Goal: Task Accomplishment & Management: Manage account settings

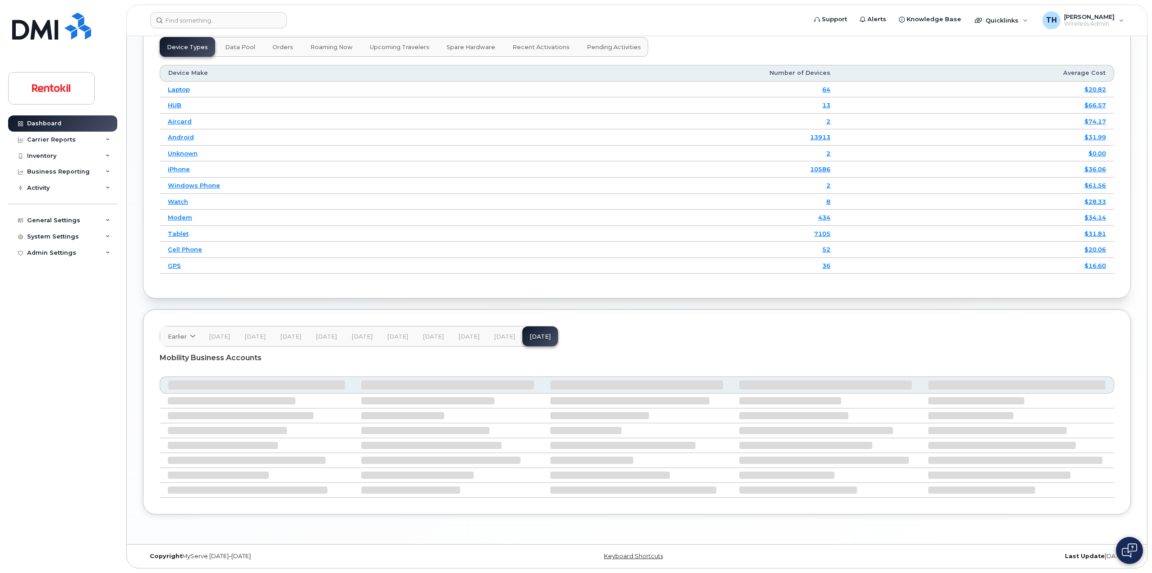
scroll to position [1094, 0]
click at [1115, 18] on div "TH Tyler Hallacher Wireless Admin" at bounding box center [1083, 20] width 94 height 18
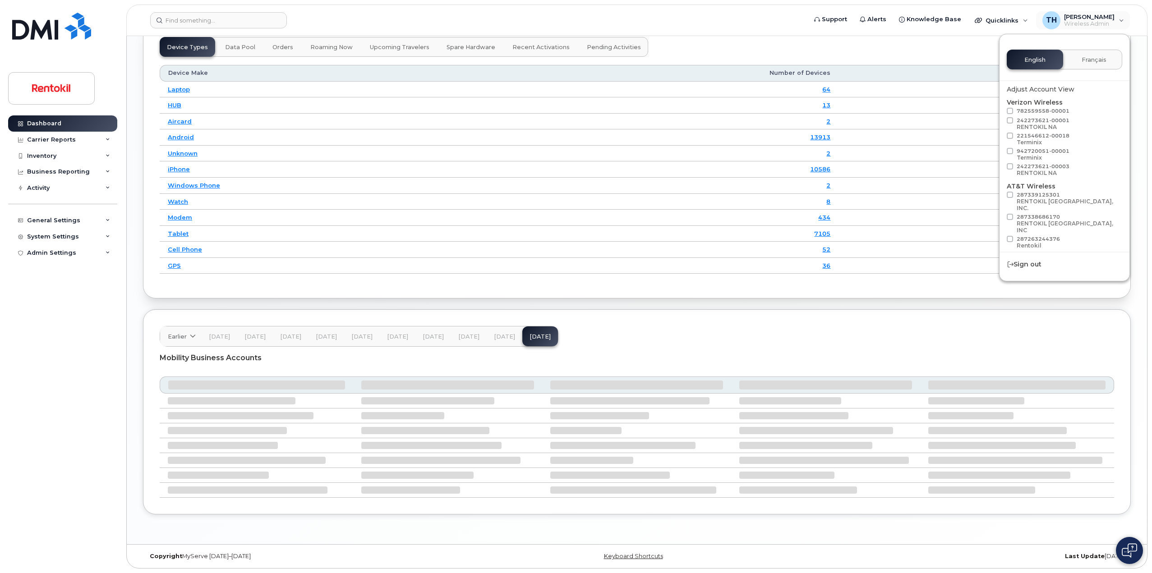
scroll to position [43, 0]
click at [1043, 245] on button "Load more" at bounding box center [1064, 253] width 115 height 16
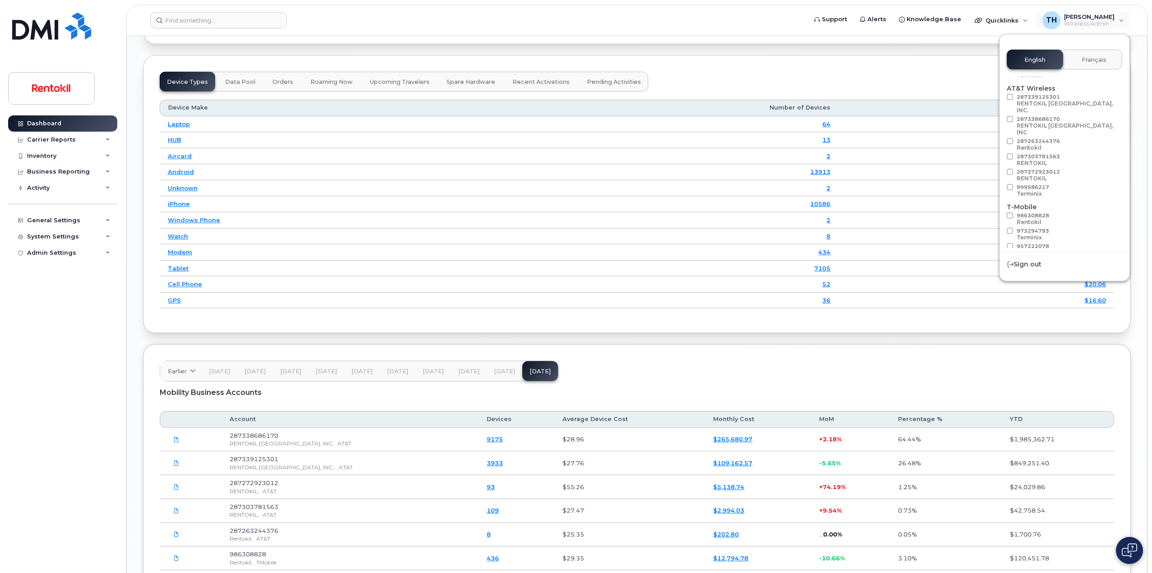
scroll to position [1094, 0]
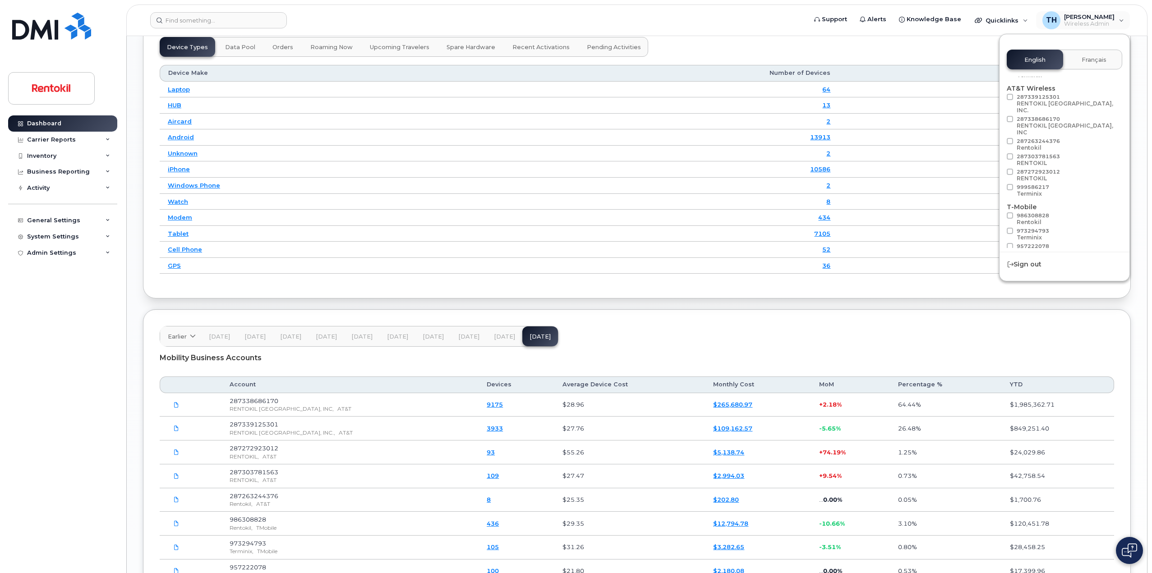
click at [868, 51] on div "Device Types Data Pool Orders Roaming Now Upcoming Travelers Spare Hardware Rec…" at bounding box center [637, 159] width 988 height 278
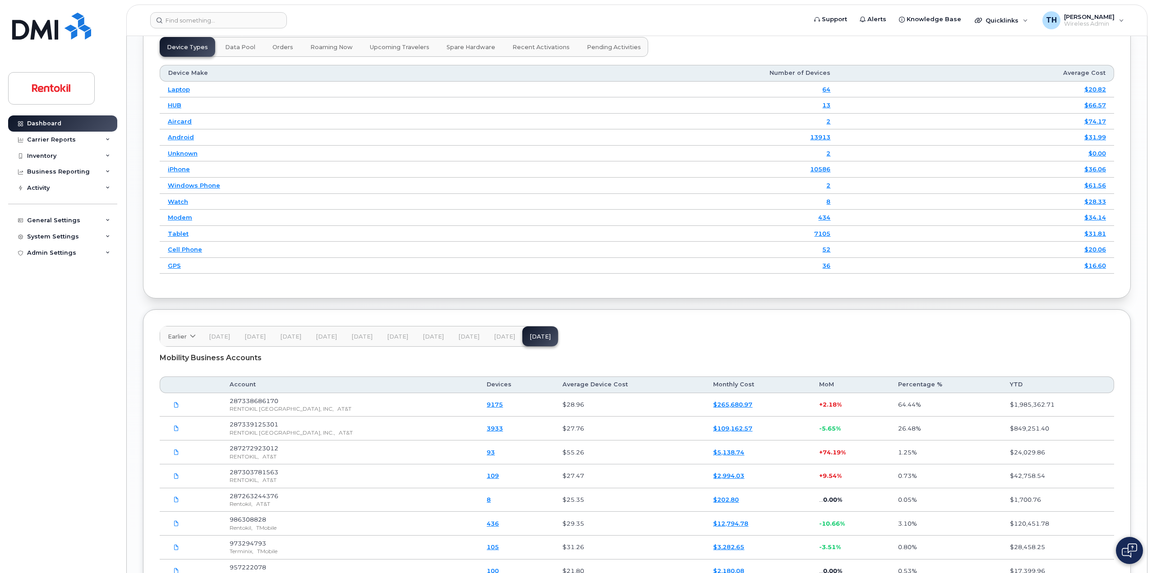
click at [500, 333] on span "[DATE]" at bounding box center [504, 336] width 21 height 7
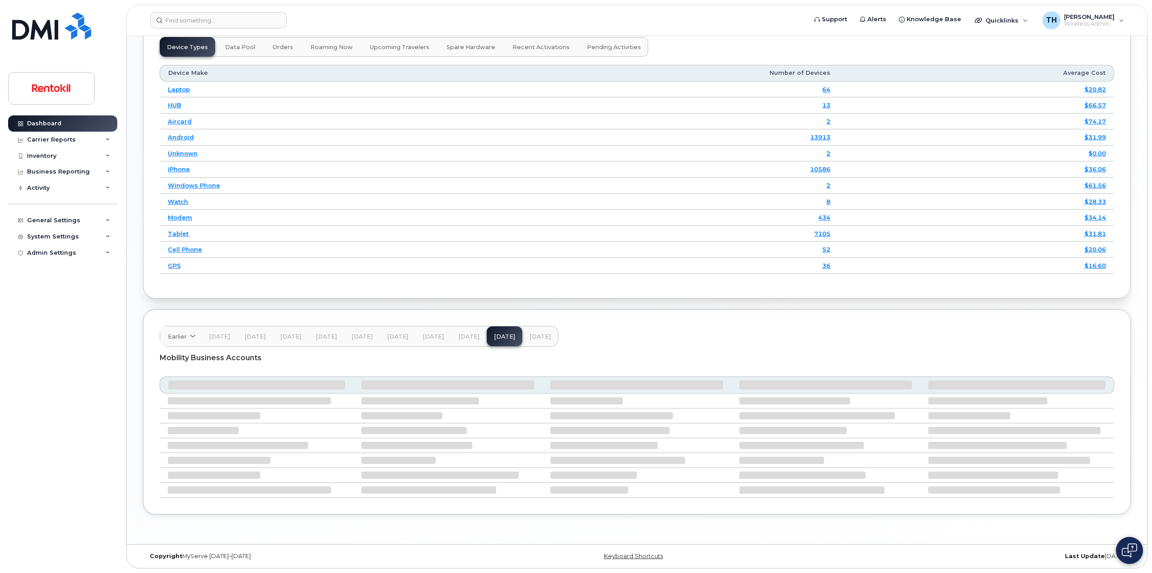
scroll to position [1056, 0]
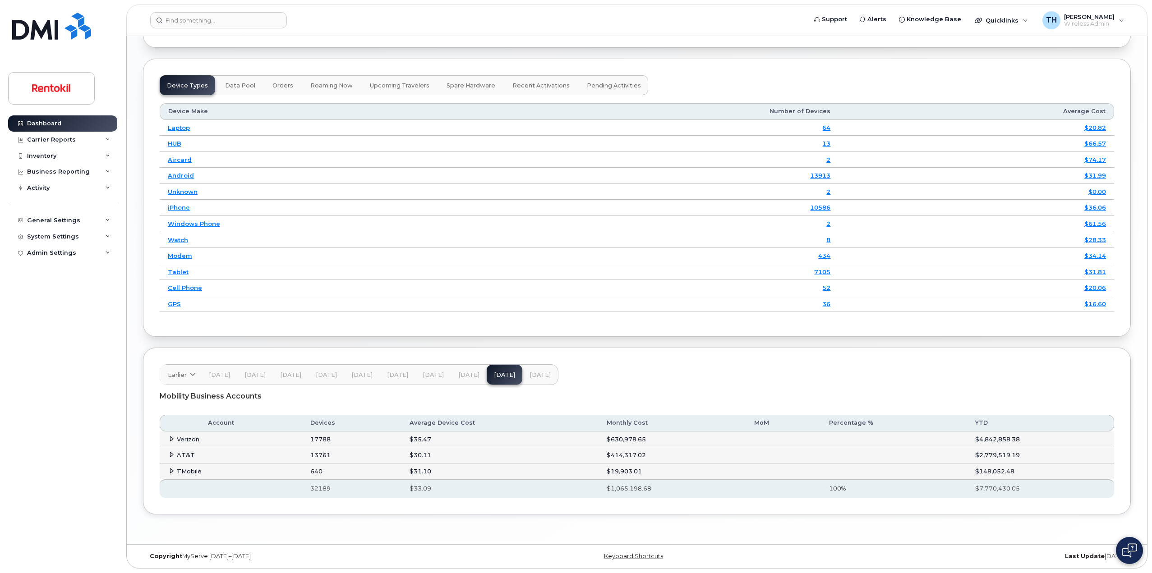
click at [542, 387] on div "Mobility Business Accounts" at bounding box center [637, 396] width 954 height 23
click at [541, 382] on button "[DATE]" at bounding box center [540, 375] width 36 height 20
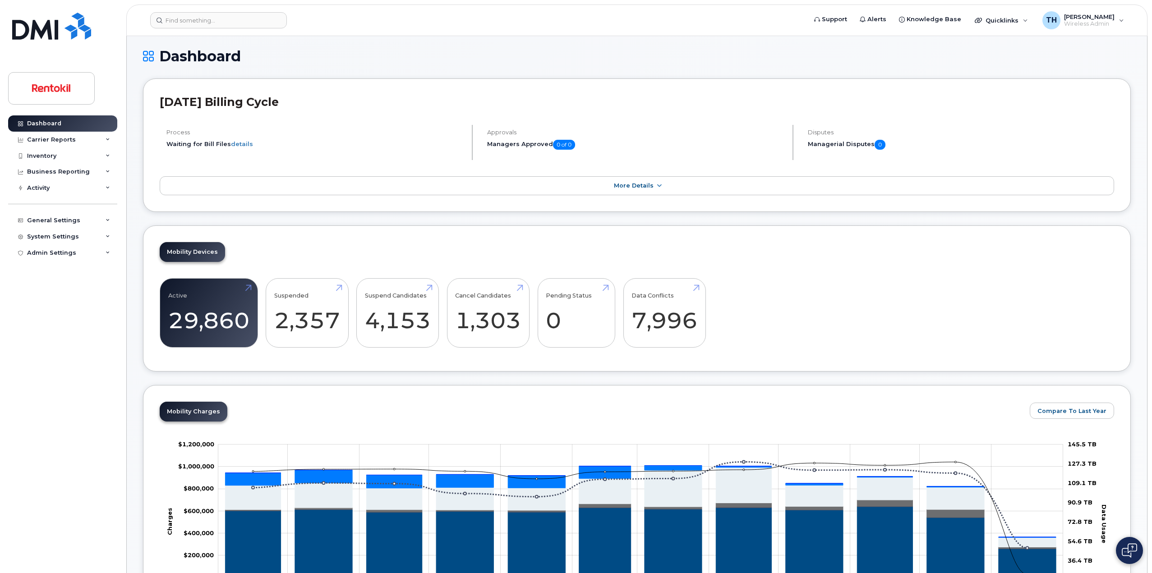
scroll to position [0, 0]
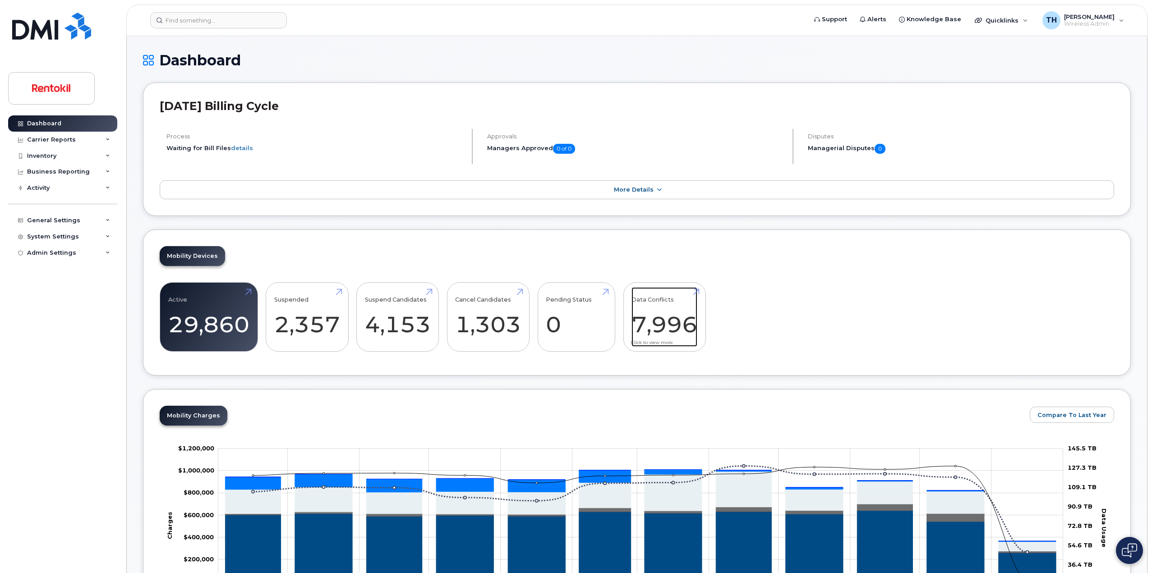
click at [685, 323] on link "Data Conflicts 7,996" at bounding box center [664, 317] width 66 height 60
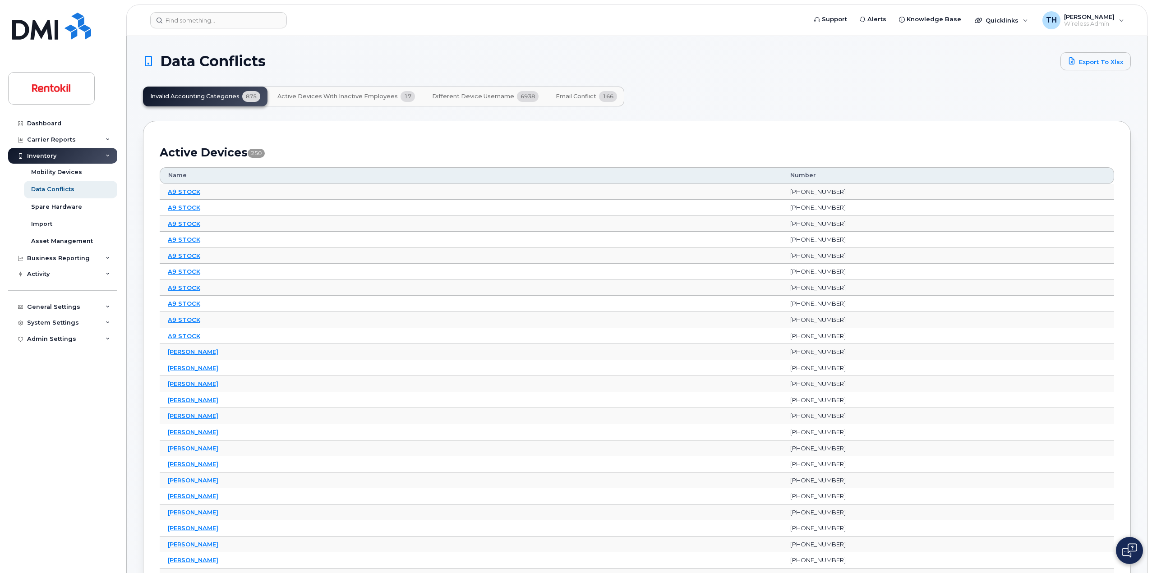
drag, startPoint x: 610, startPoint y: 110, endPoint x: 602, endPoint y: 104, distance: 10.4
click at [601, 102] on button "Email Conflict 166" at bounding box center [586, 97] width 76 height 20
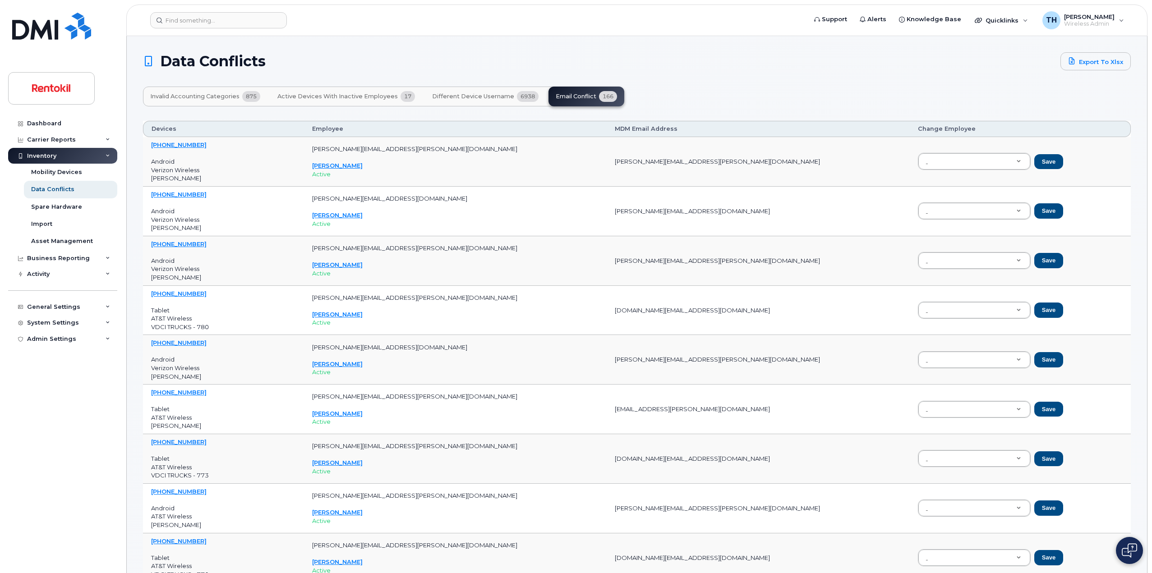
click at [497, 100] on button "Different Device Username 6938" at bounding box center [485, 97] width 121 height 20
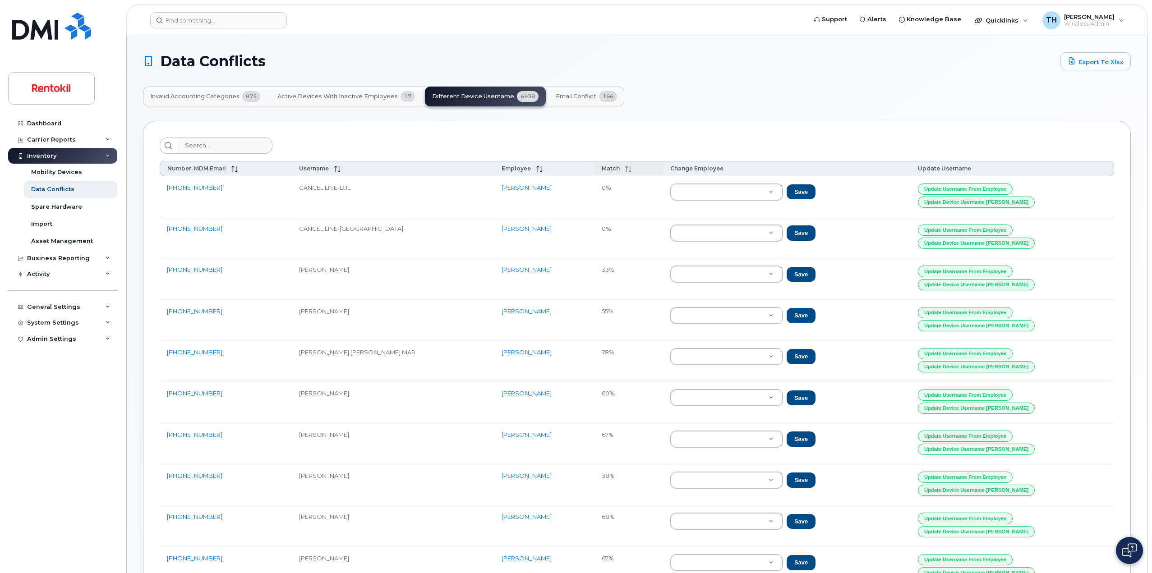
click at [620, 165] on span at bounding box center [626, 168] width 12 height 7
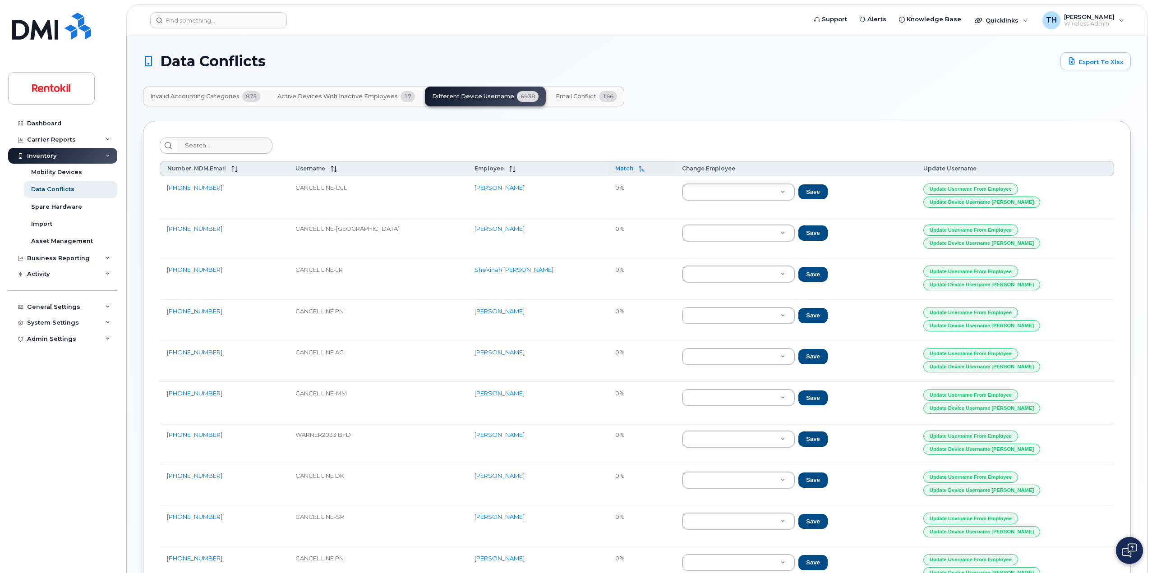
click at [639, 170] on icon at bounding box center [642, 169] width 6 height 6
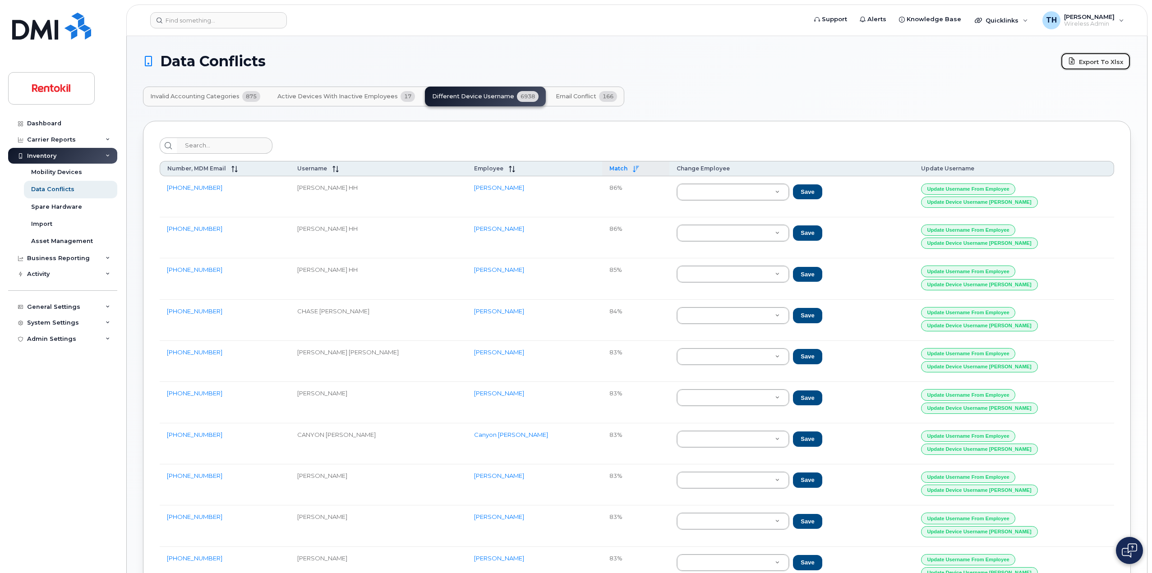
click at [1079, 61] on link "Export to Xlsx" at bounding box center [1095, 61] width 70 height 18
click at [1008, 189] on button "Update Username from Employee" at bounding box center [968, 189] width 95 height 11
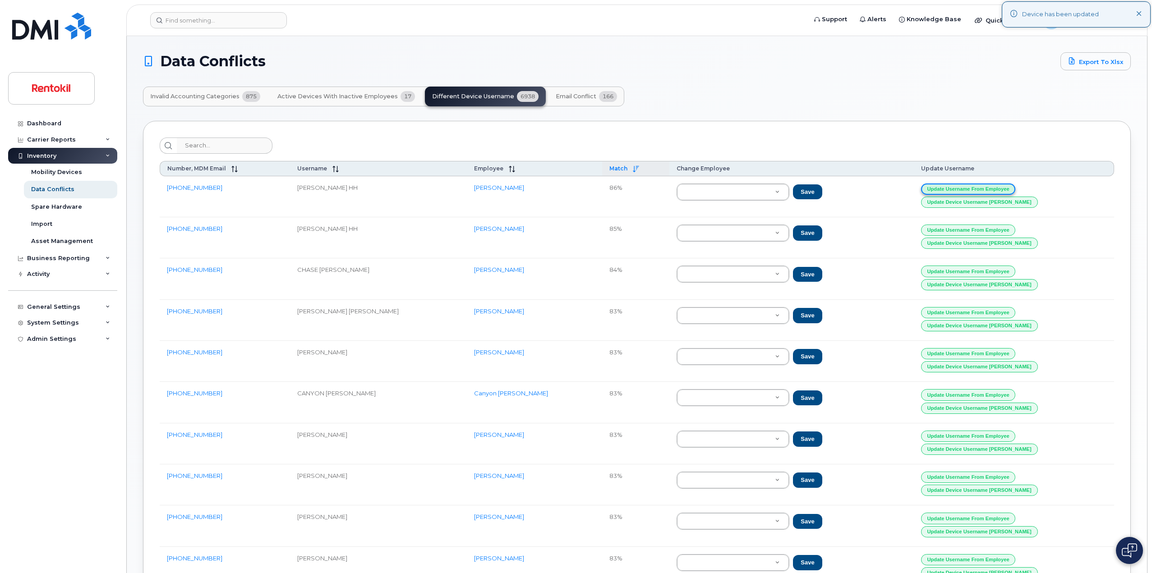
click at [1014, 189] on button "Update Username from Employee" at bounding box center [968, 189] width 95 height 11
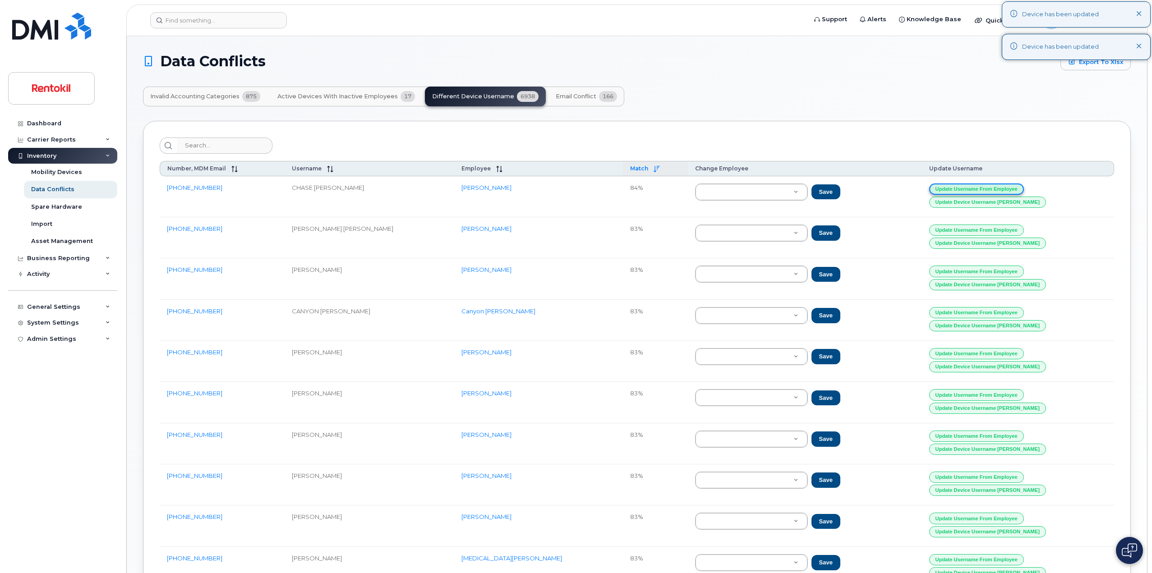
click at [1014, 189] on button "Update Username from Employee" at bounding box center [976, 189] width 95 height 11
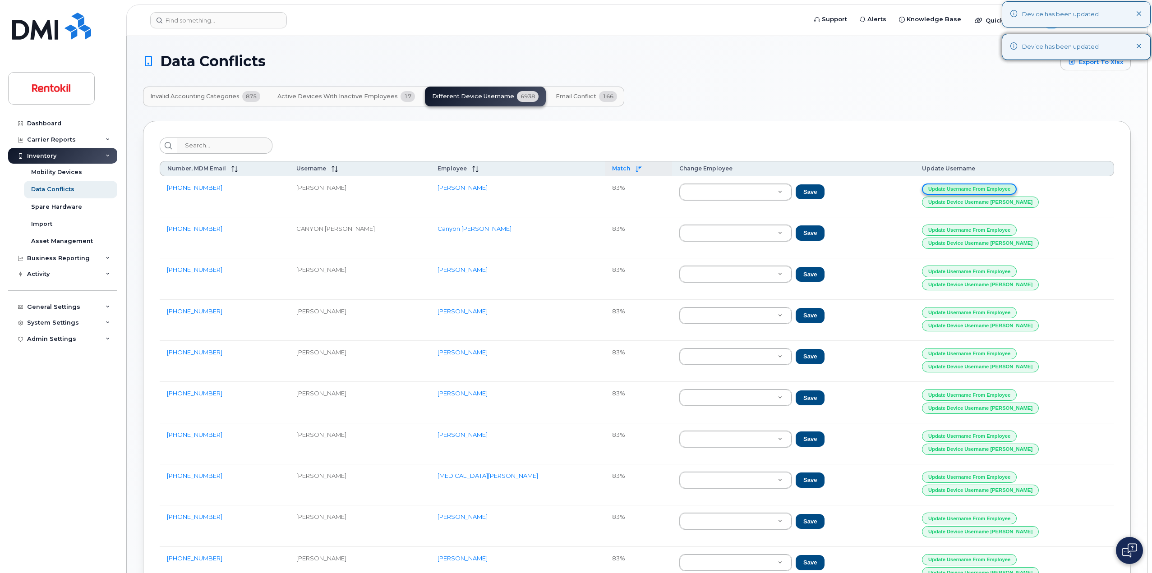
click at [1014, 189] on button "Update Username from Employee" at bounding box center [969, 189] width 95 height 11
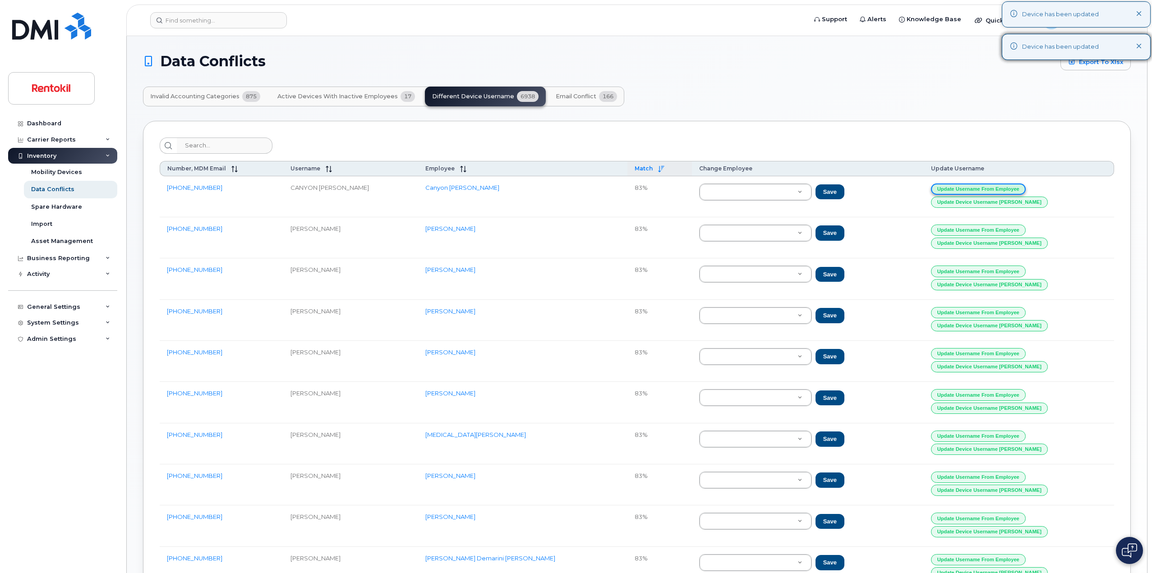
click at [1014, 189] on button "Update Username from Employee" at bounding box center [978, 189] width 95 height 11
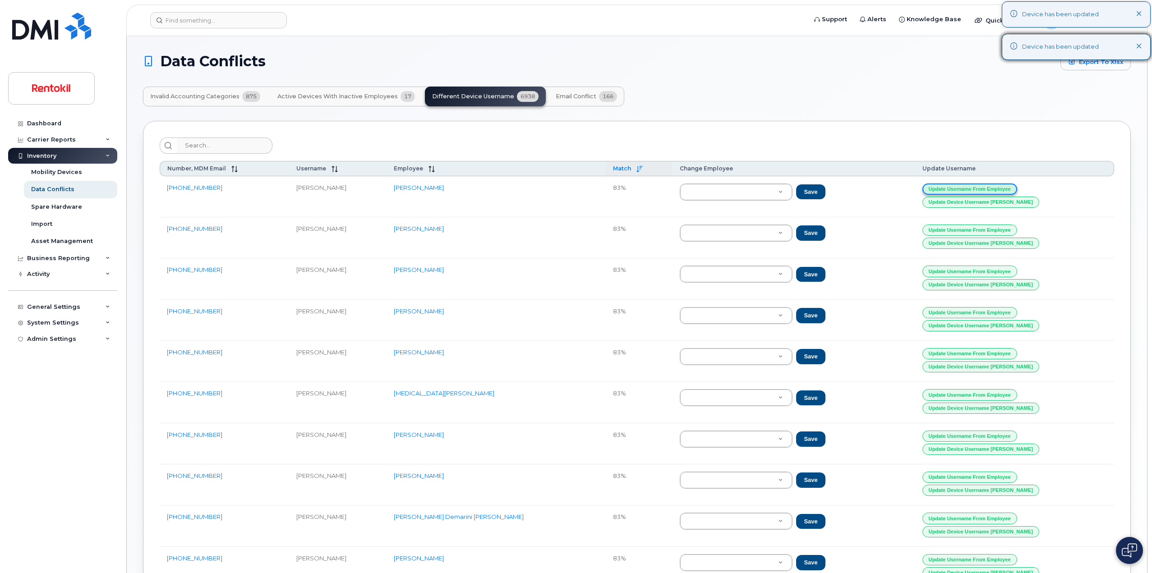
click at [1014, 189] on button "Update Username from Employee" at bounding box center [969, 189] width 95 height 11
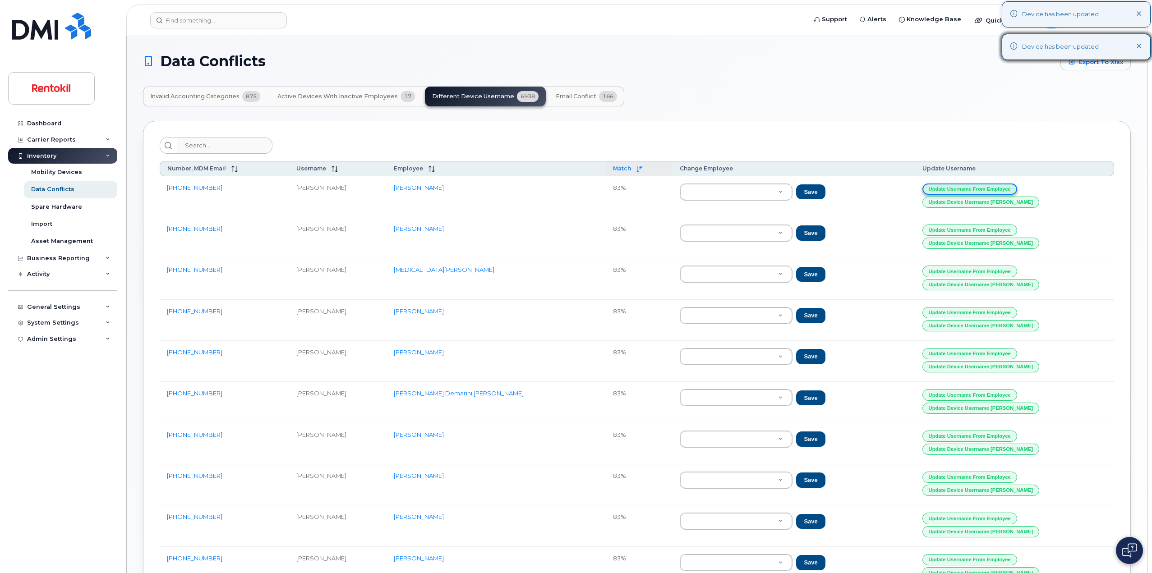
click at [1014, 189] on button "Update Username from Employee" at bounding box center [969, 189] width 95 height 11
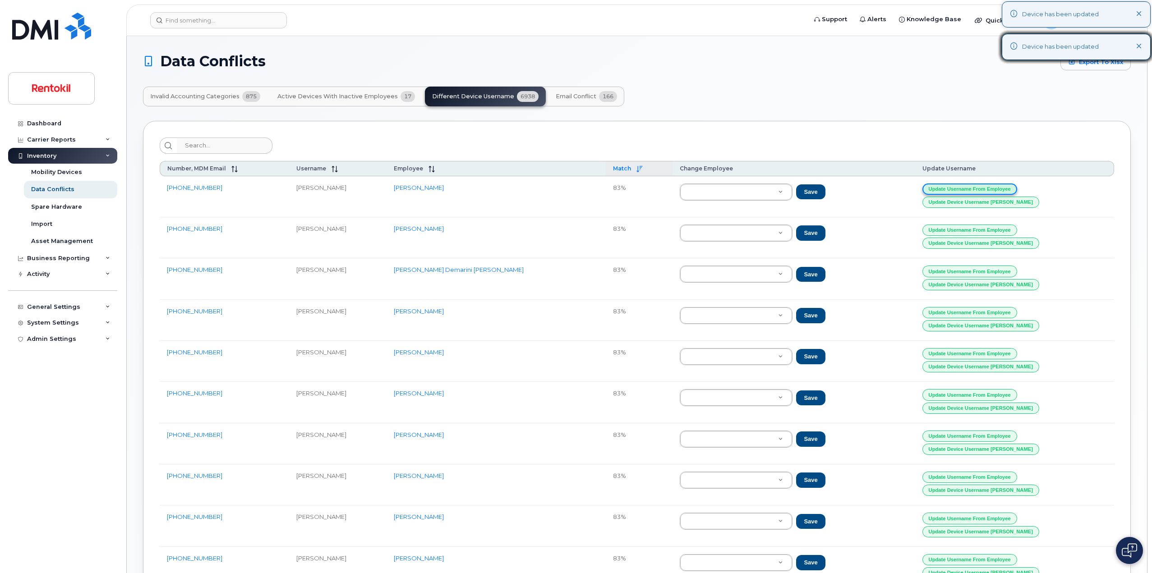
click at [1014, 189] on button "Update Username from Employee" at bounding box center [969, 189] width 95 height 11
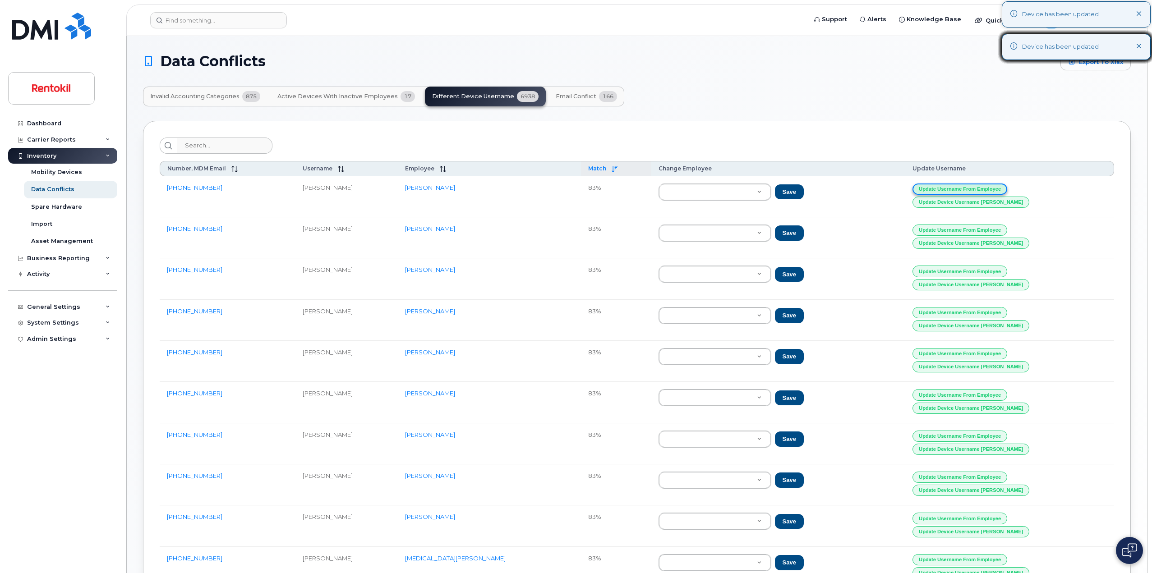
click at [1007, 189] on button "Update Username from Employee" at bounding box center [959, 189] width 95 height 11
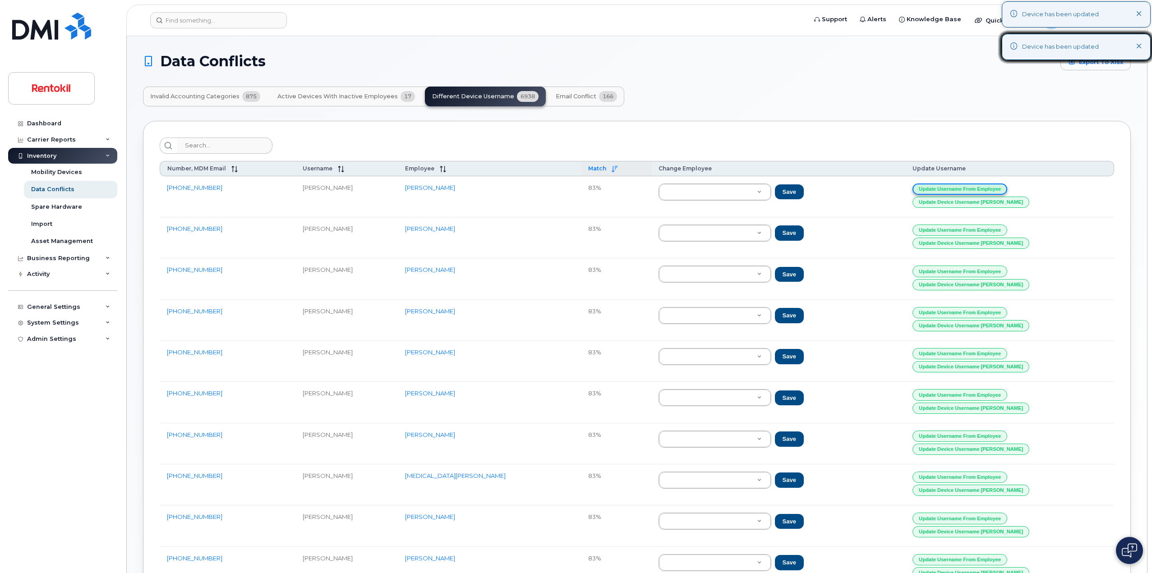
click at [1007, 189] on button "Update Username from Employee" at bounding box center [959, 189] width 95 height 11
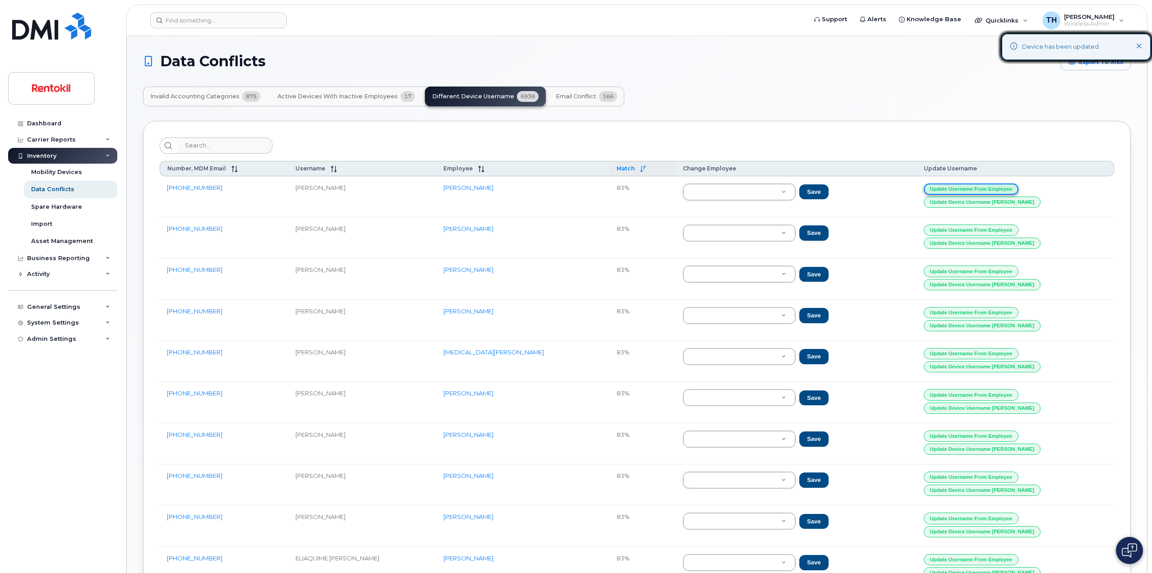
click at [1014, 189] on button "Update Username from Employee" at bounding box center [971, 189] width 95 height 11
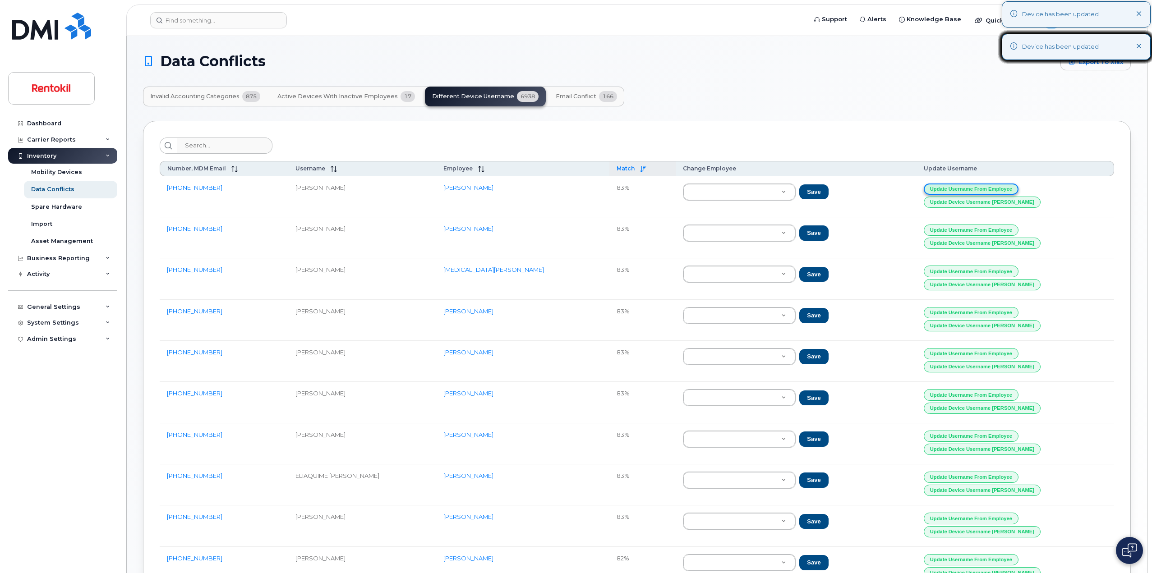
click at [1014, 189] on button "Update Username from Employee" at bounding box center [971, 189] width 95 height 11
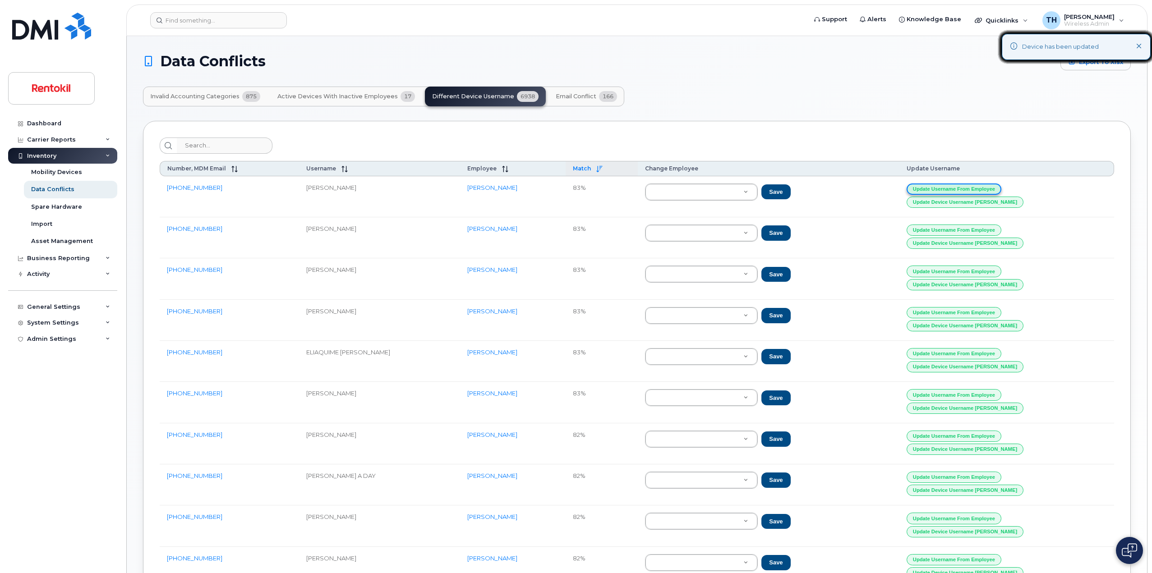
click at [1001, 189] on button "Update Username from Employee" at bounding box center [954, 189] width 95 height 11
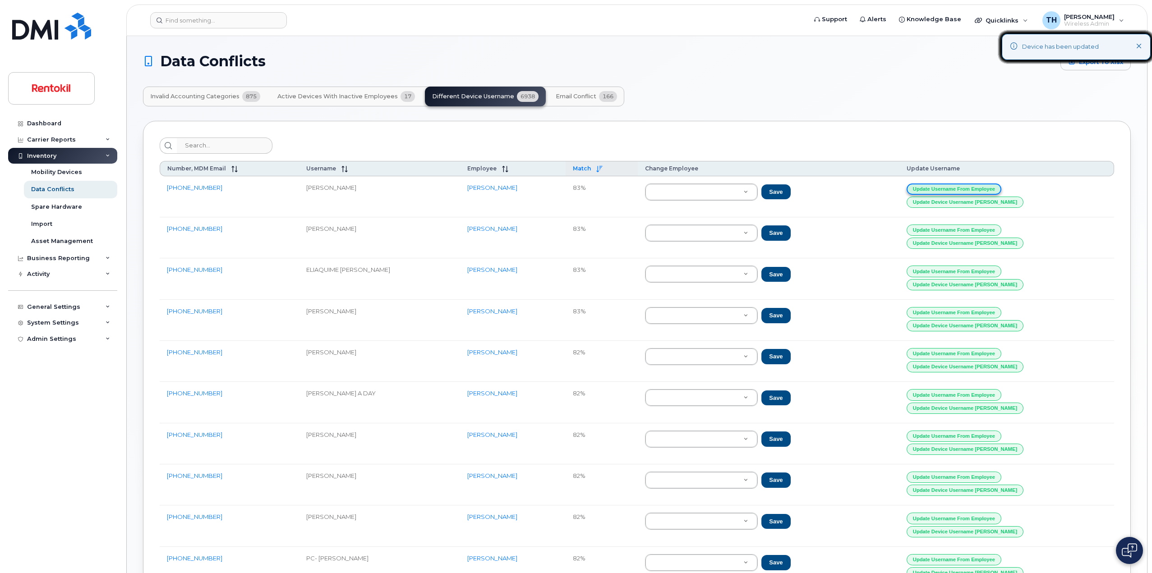
click at [1001, 189] on button "Update Username from Employee" at bounding box center [954, 189] width 95 height 11
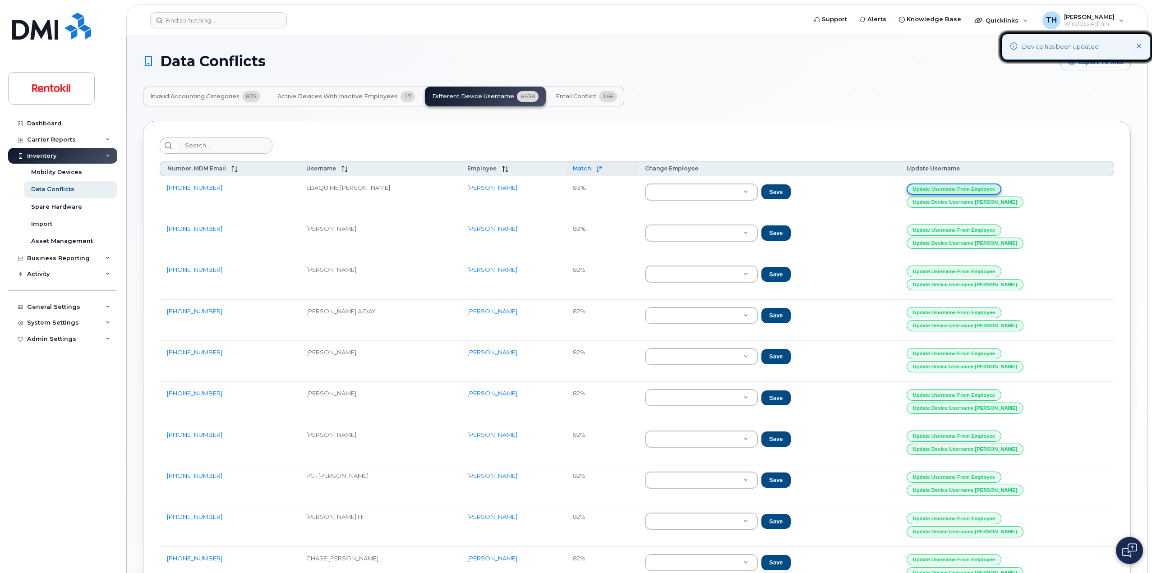
click at [1001, 189] on button "Update Username from Employee" at bounding box center [954, 189] width 95 height 11
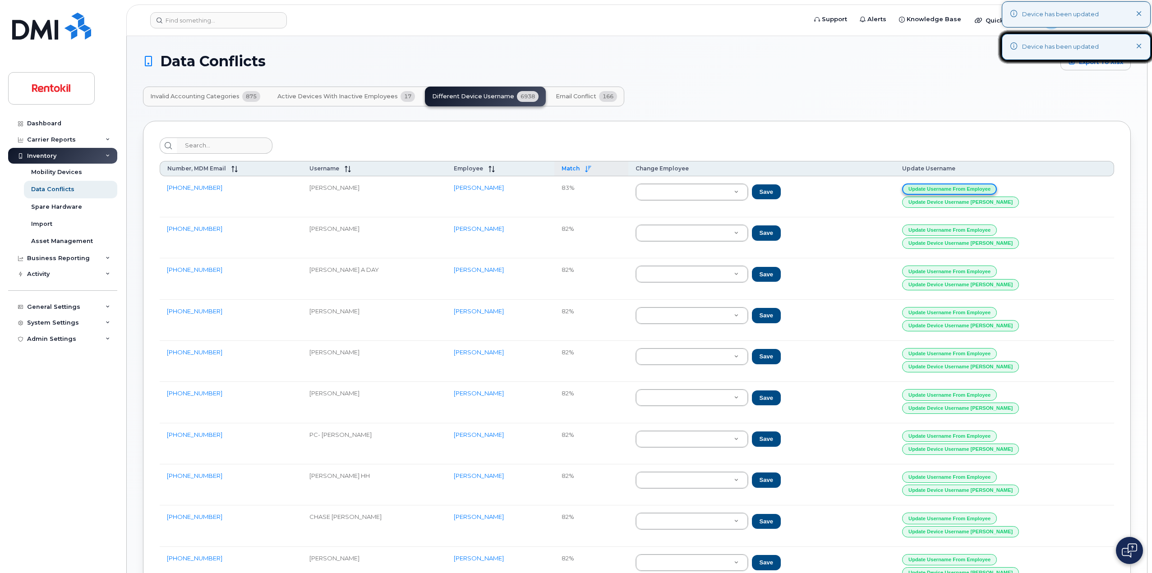
click at [997, 189] on button "Update Username from Employee" at bounding box center [949, 189] width 95 height 11
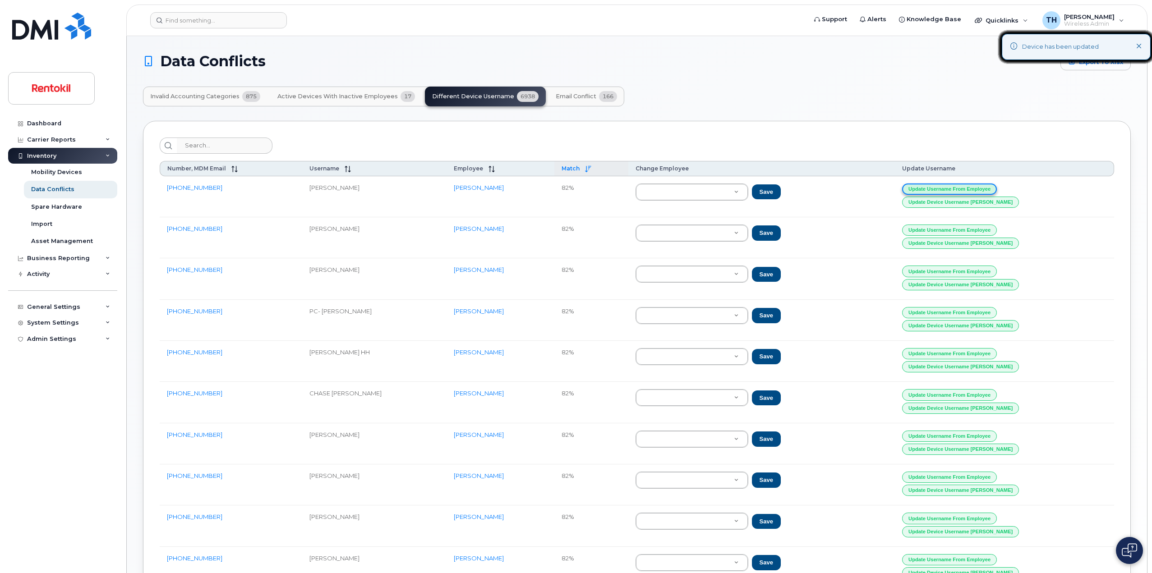
click at [997, 189] on button "Update Username from Employee" at bounding box center [949, 189] width 95 height 11
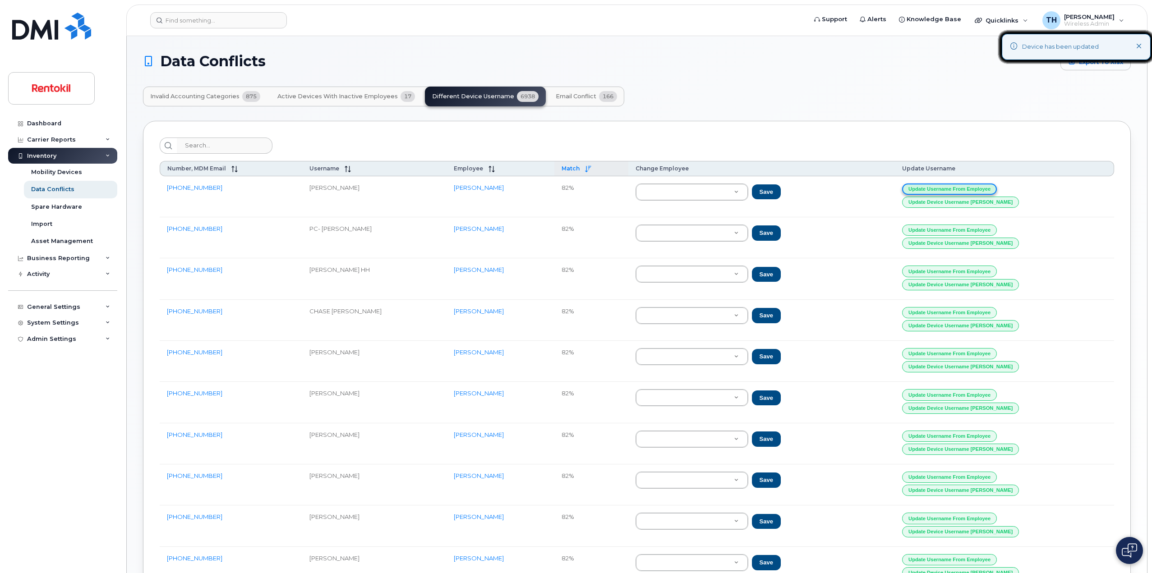
click at [997, 189] on button "Update Username from Employee" at bounding box center [949, 189] width 95 height 11
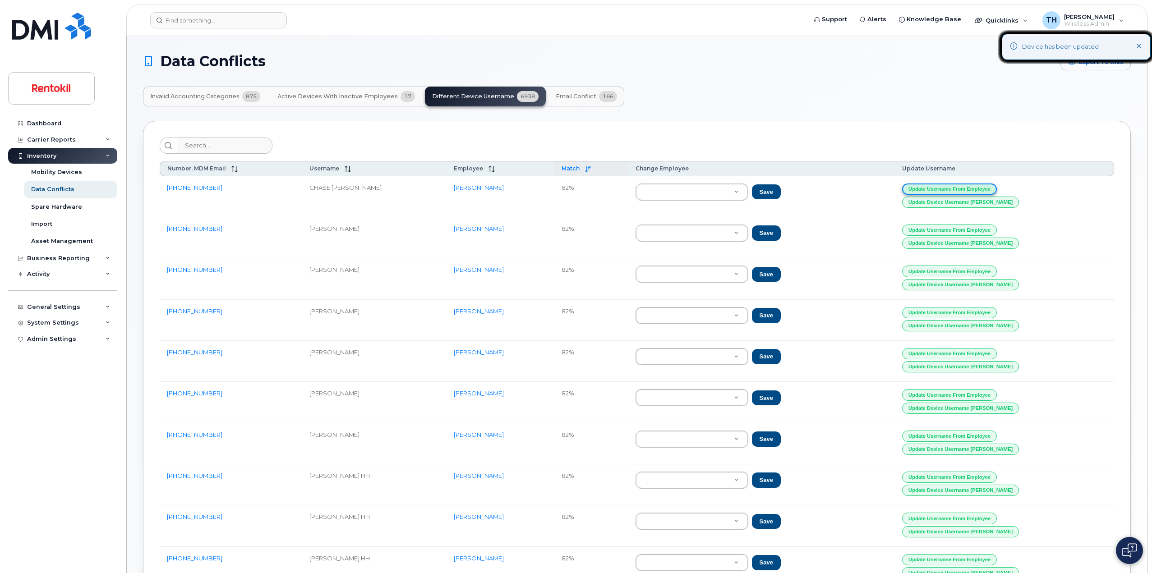
click at [997, 189] on button "Update Username from Employee" at bounding box center [949, 189] width 95 height 11
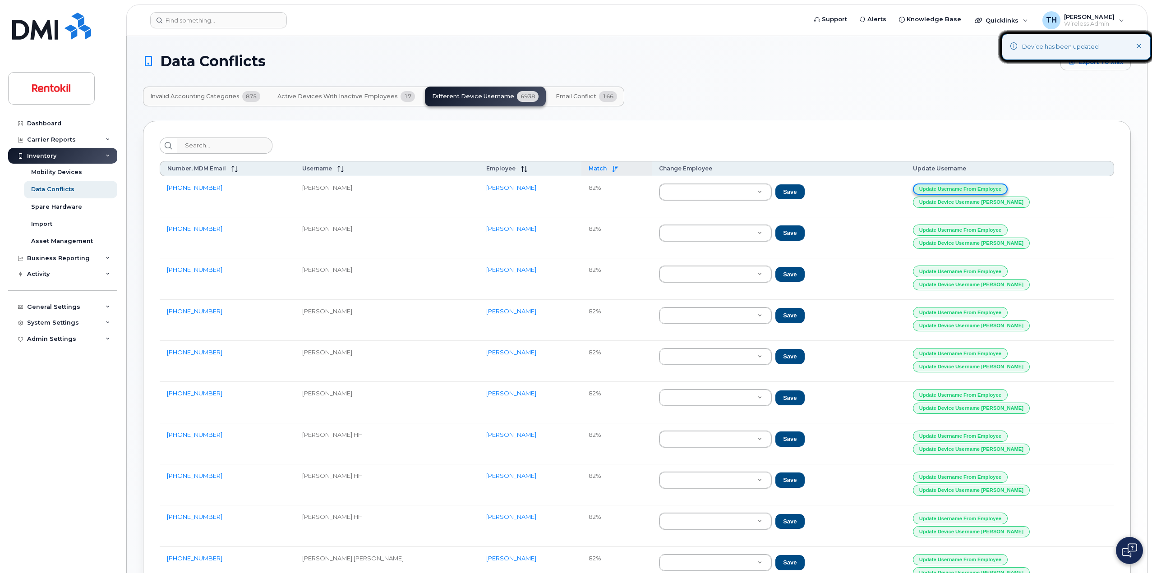
click at [1008, 189] on button "Update Username from Employee" at bounding box center [960, 189] width 95 height 11
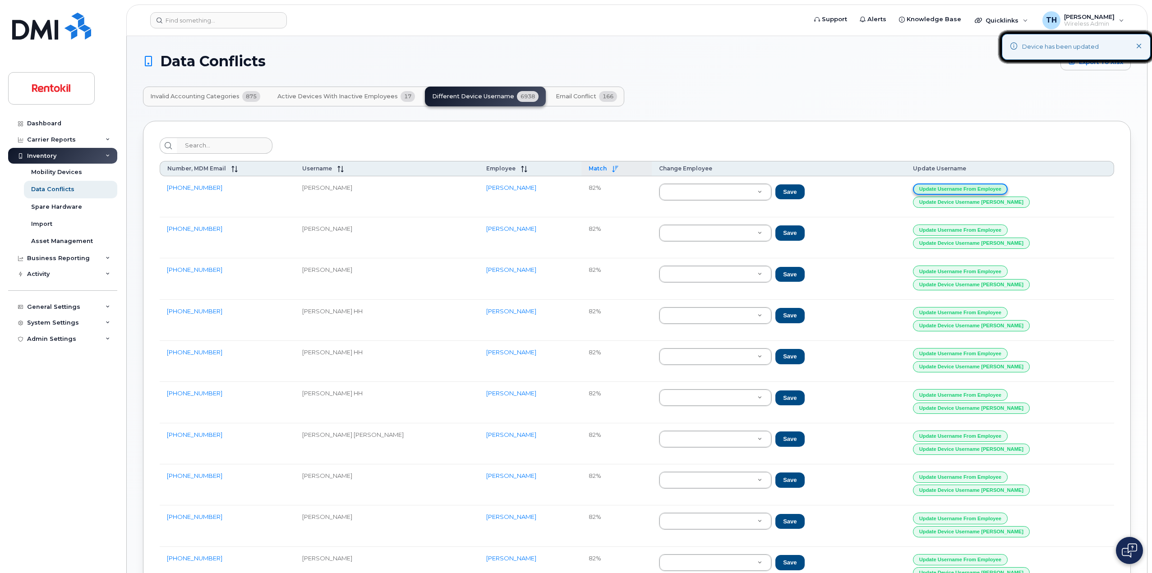
click at [1008, 189] on button "Update Username from Employee" at bounding box center [960, 189] width 95 height 11
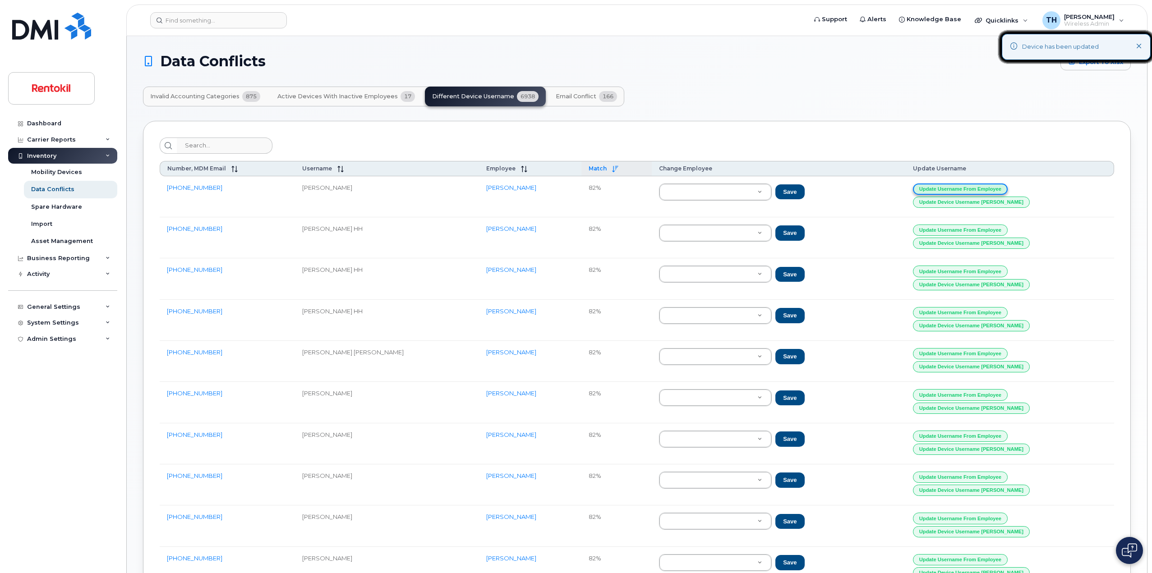
click at [1008, 189] on button "Update Username from Employee" at bounding box center [960, 189] width 95 height 11
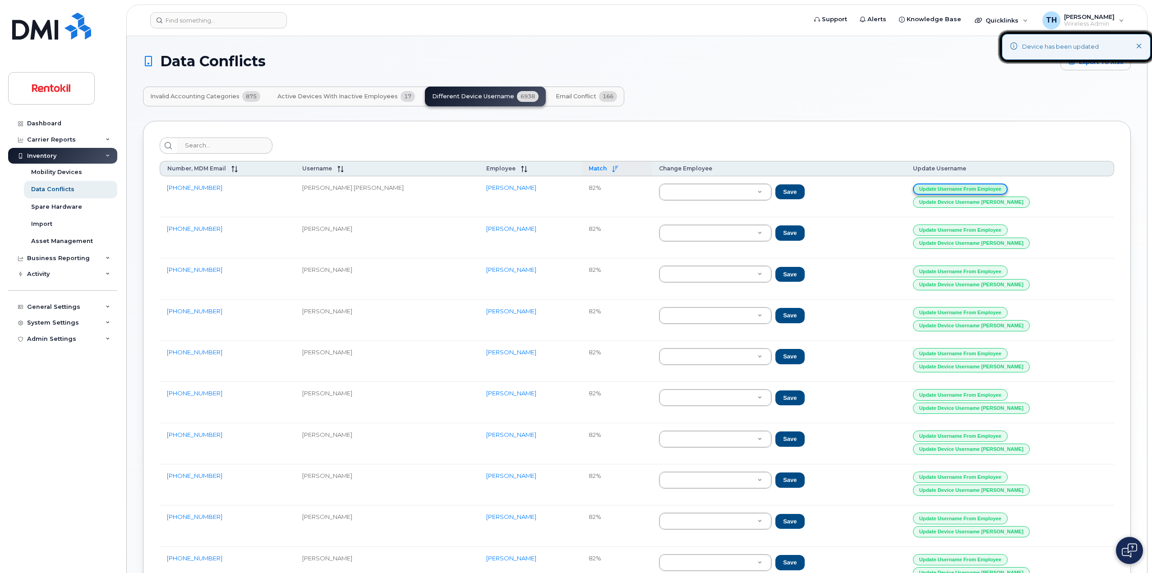
click at [1008, 189] on button "Update Username from Employee" at bounding box center [960, 189] width 95 height 11
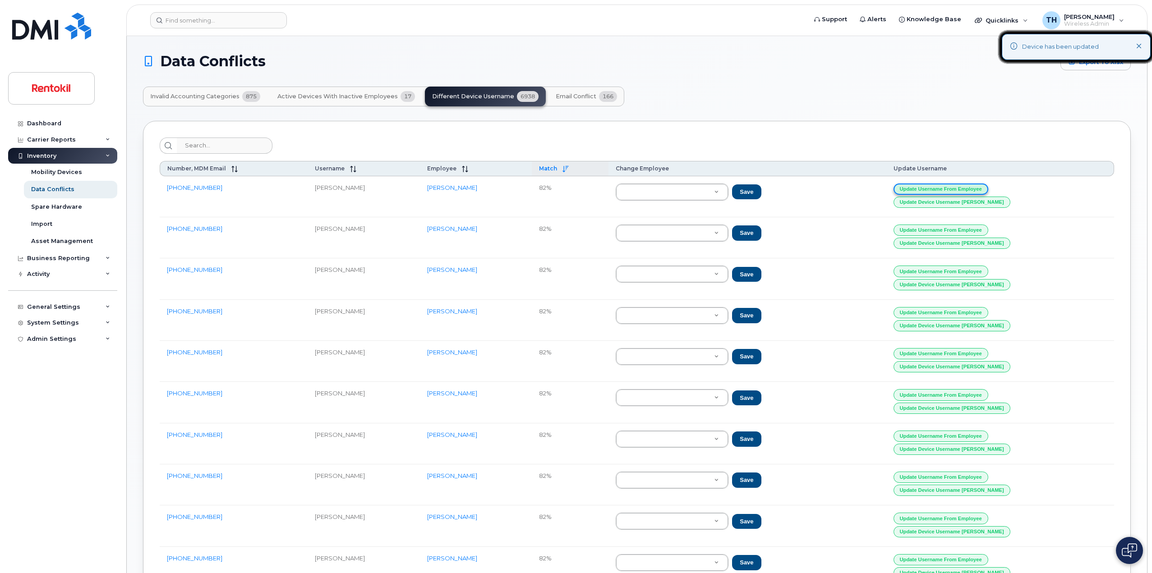
click at [988, 189] on button "Update Username from Employee" at bounding box center [941, 189] width 95 height 11
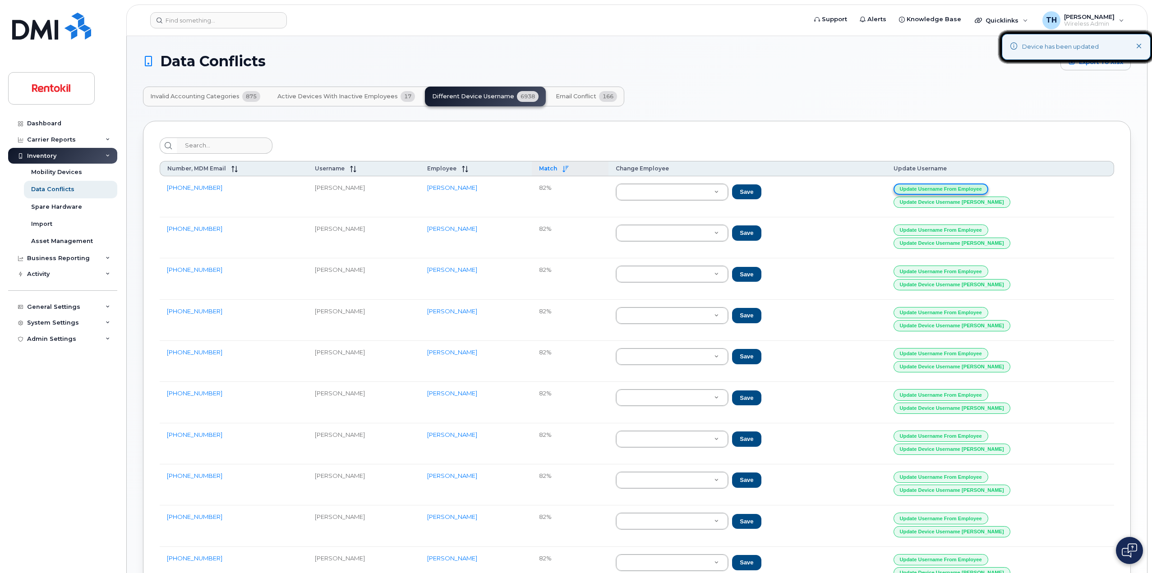
click at [988, 189] on button "Update Username from Employee" at bounding box center [941, 189] width 95 height 11
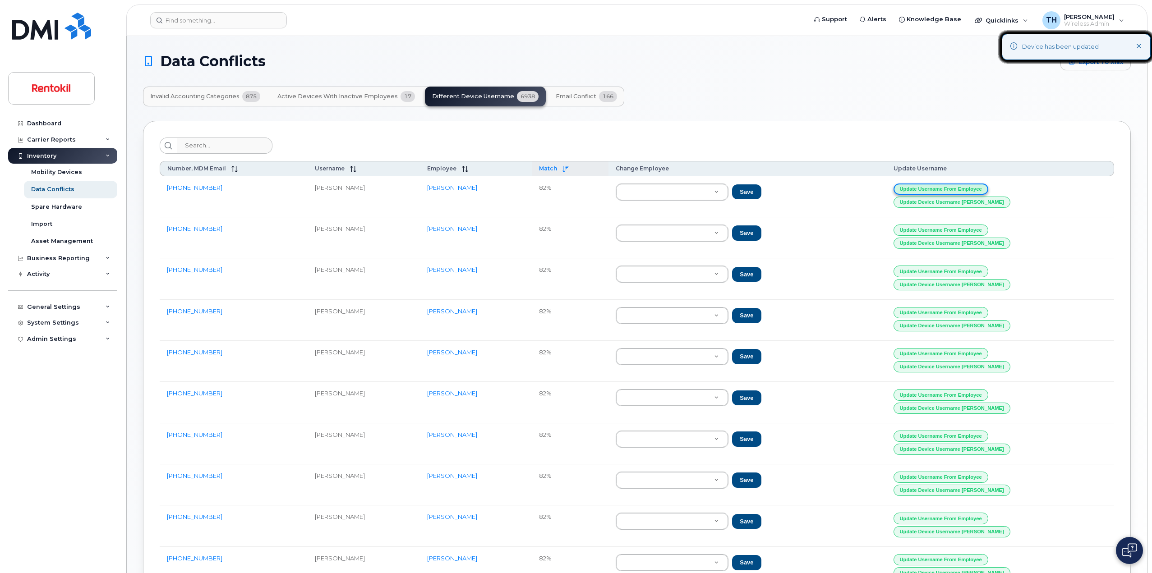
click at [988, 189] on button "Update Username from Employee" at bounding box center [941, 189] width 95 height 11
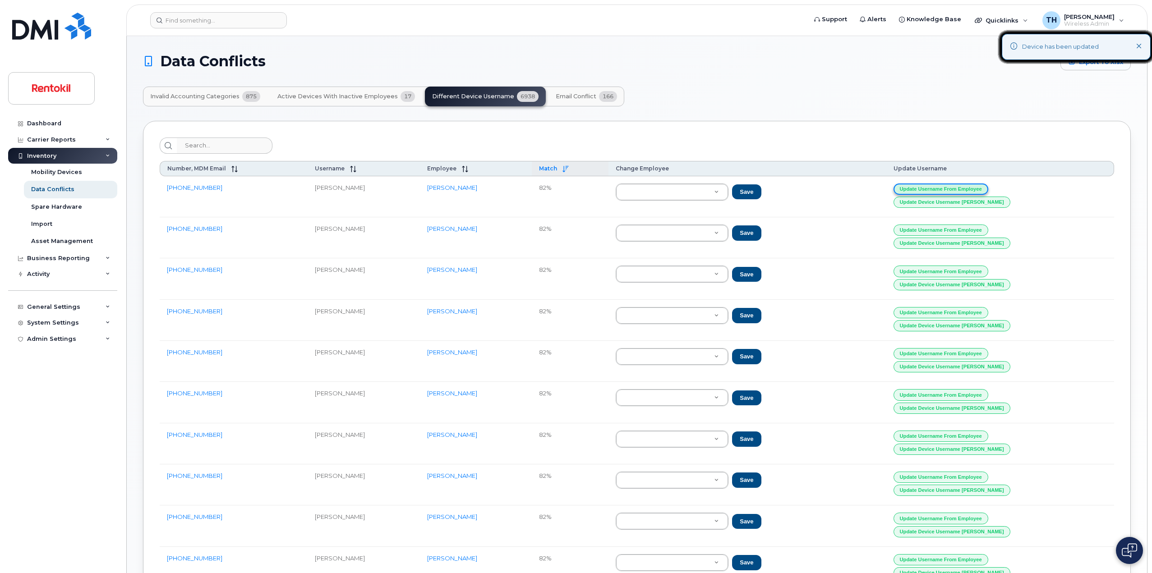
click at [988, 189] on button "Update Username from Employee" at bounding box center [941, 189] width 95 height 11
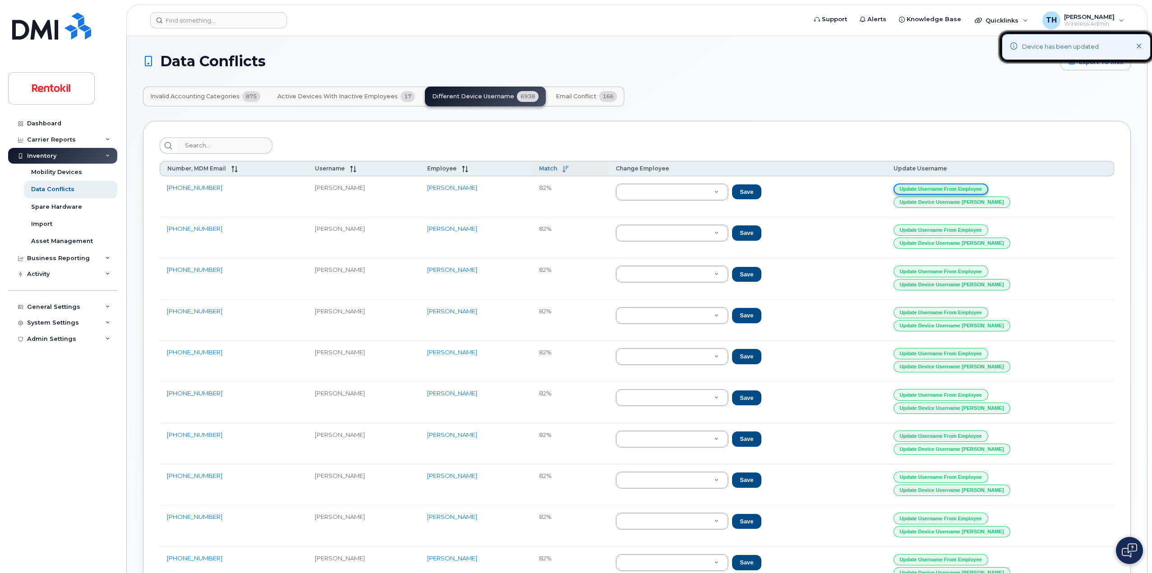
click at [988, 189] on button "Update Username from Employee" at bounding box center [941, 189] width 95 height 11
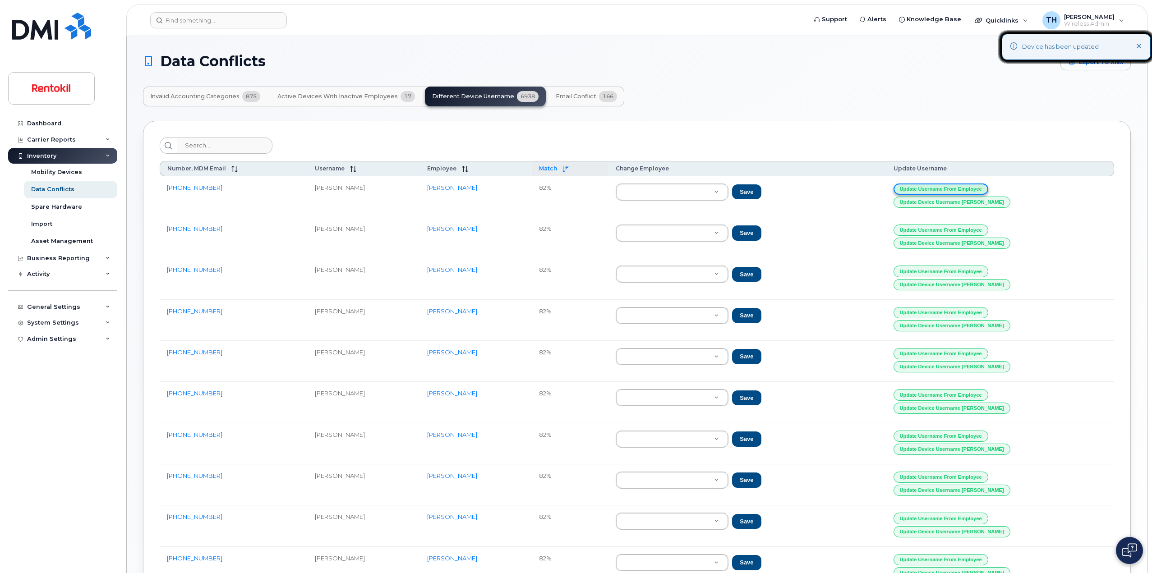
click at [988, 189] on button "Update Username from Employee" at bounding box center [941, 189] width 95 height 11
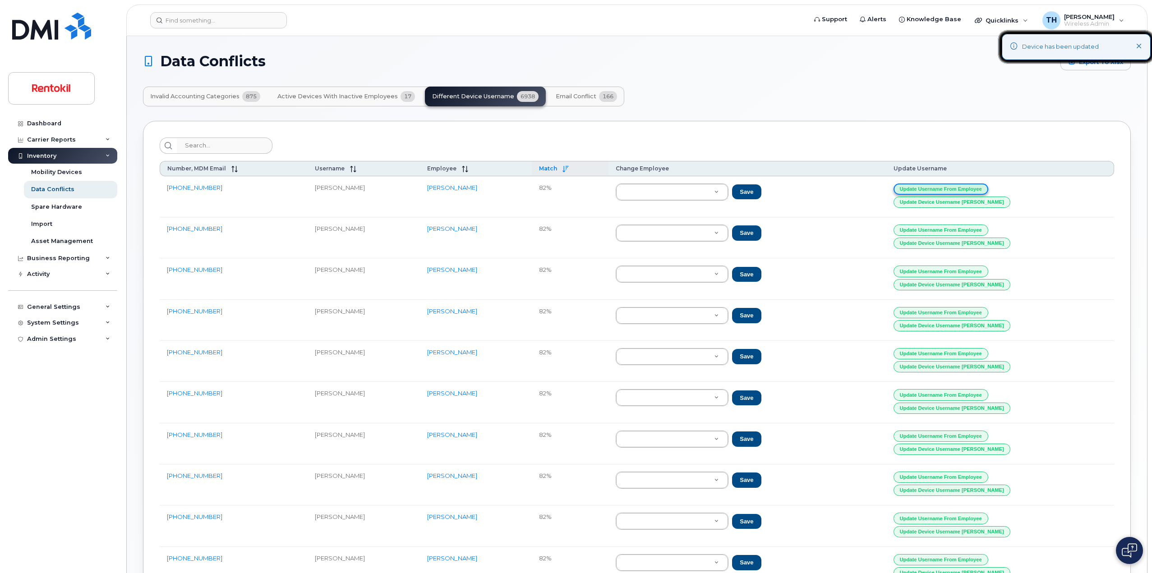
click at [988, 189] on button "Update Username from Employee" at bounding box center [941, 189] width 95 height 11
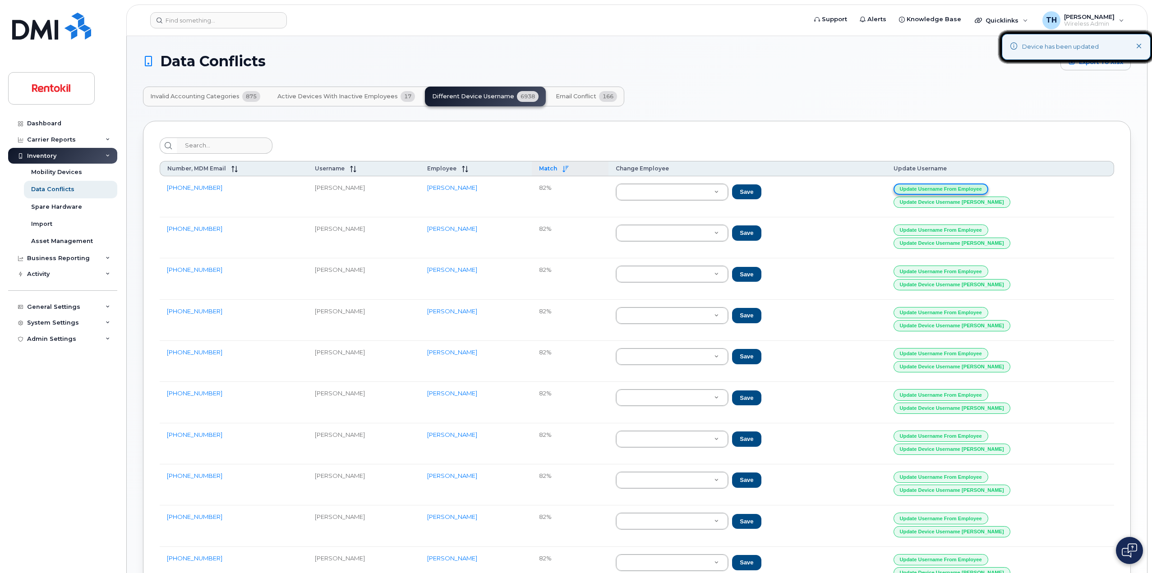
click at [988, 189] on button "Update Username from Employee" at bounding box center [941, 189] width 95 height 11
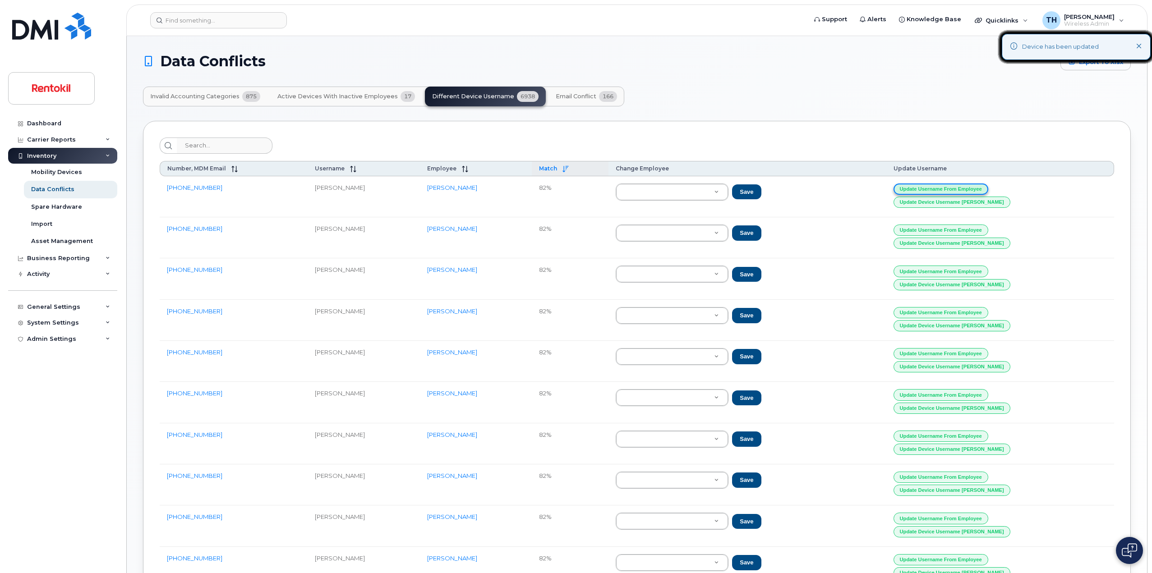
click at [988, 189] on button "Update Username from Employee" at bounding box center [941, 189] width 95 height 11
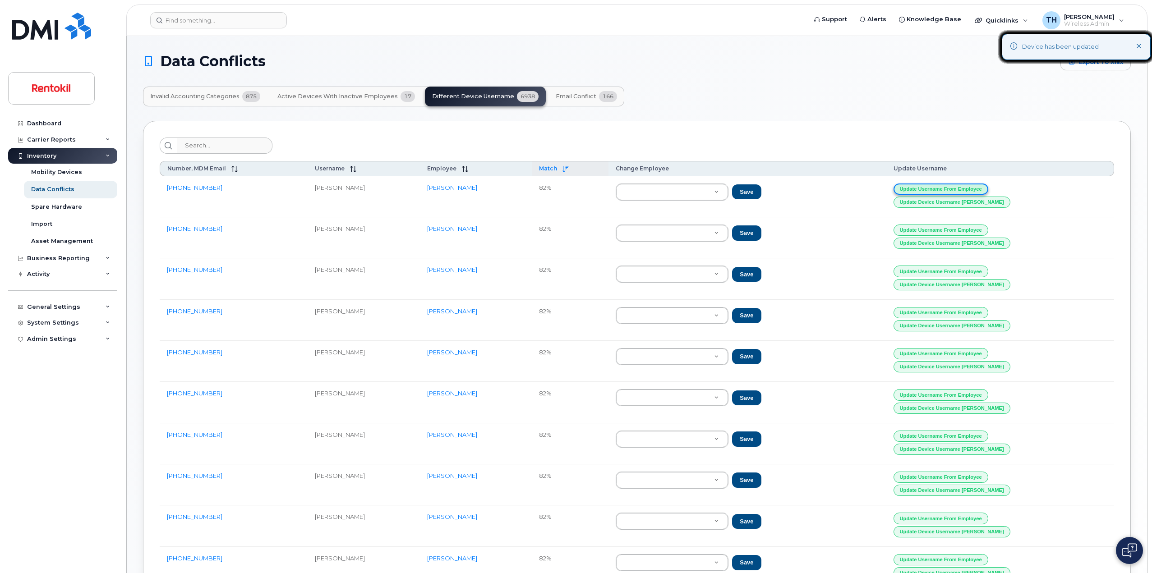
click at [988, 189] on button "Update Username from Employee" at bounding box center [941, 189] width 95 height 11
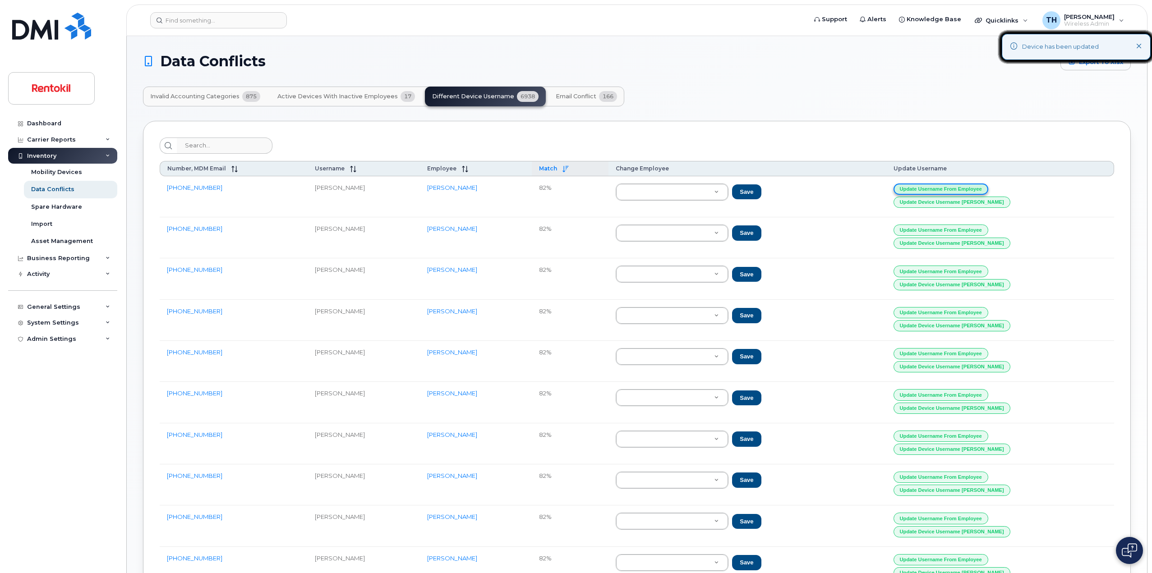
click at [988, 189] on button "Update Username from Employee" at bounding box center [941, 189] width 95 height 11
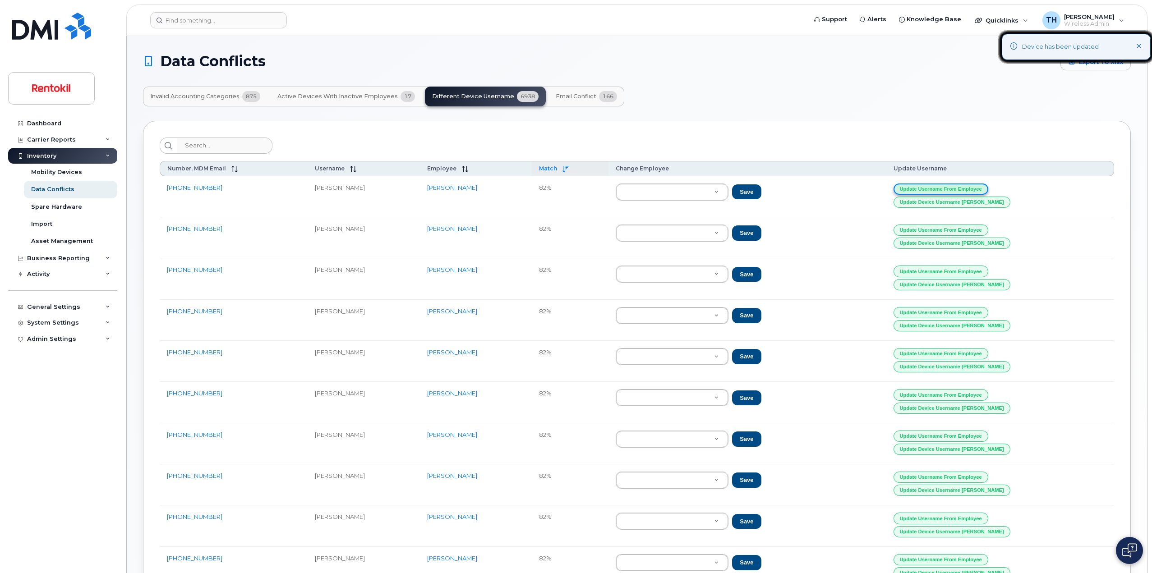
click at [988, 189] on button "Update Username from Employee" at bounding box center [941, 189] width 95 height 11
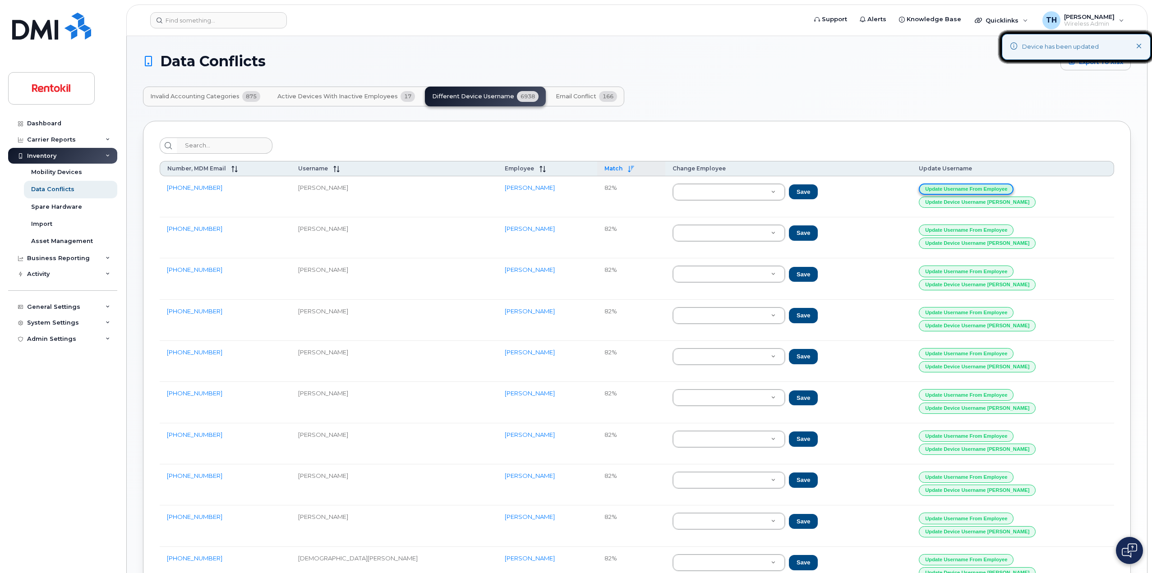
click at [1014, 189] on button "Update Username from Employee" at bounding box center [966, 189] width 95 height 11
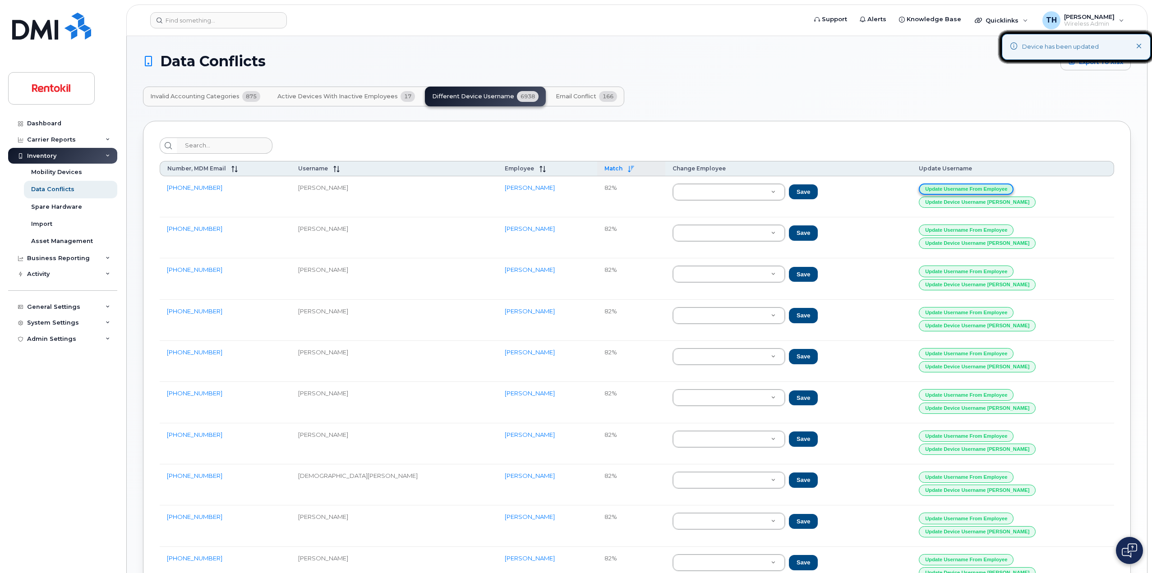
click at [1014, 189] on button "Update Username from Employee" at bounding box center [966, 189] width 95 height 11
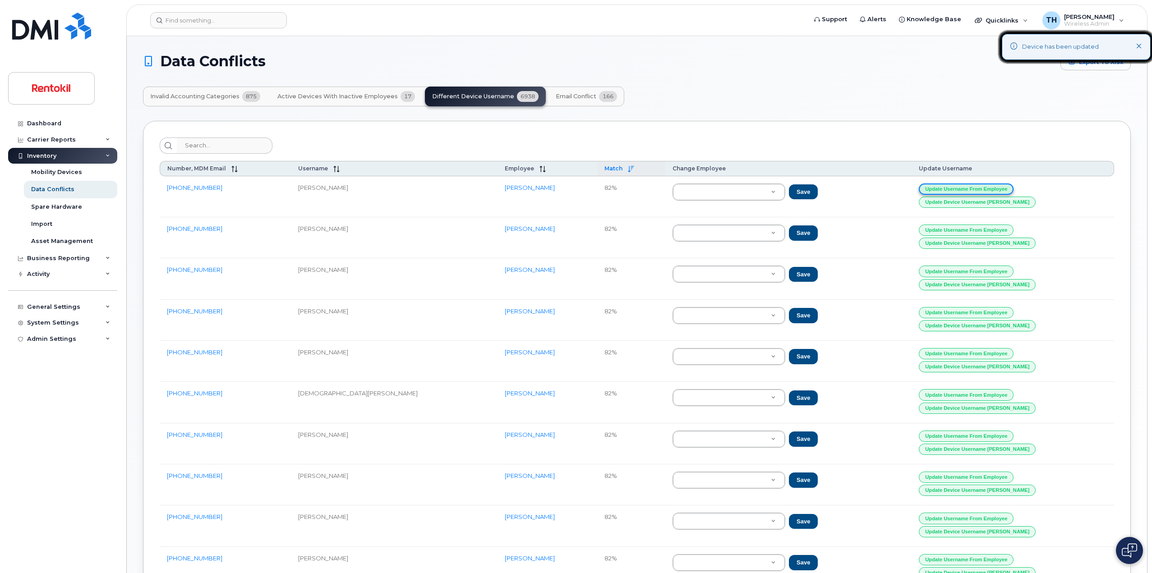
click at [1014, 189] on button "Update Username from Employee" at bounding box center [966, 189] width 95 height 11
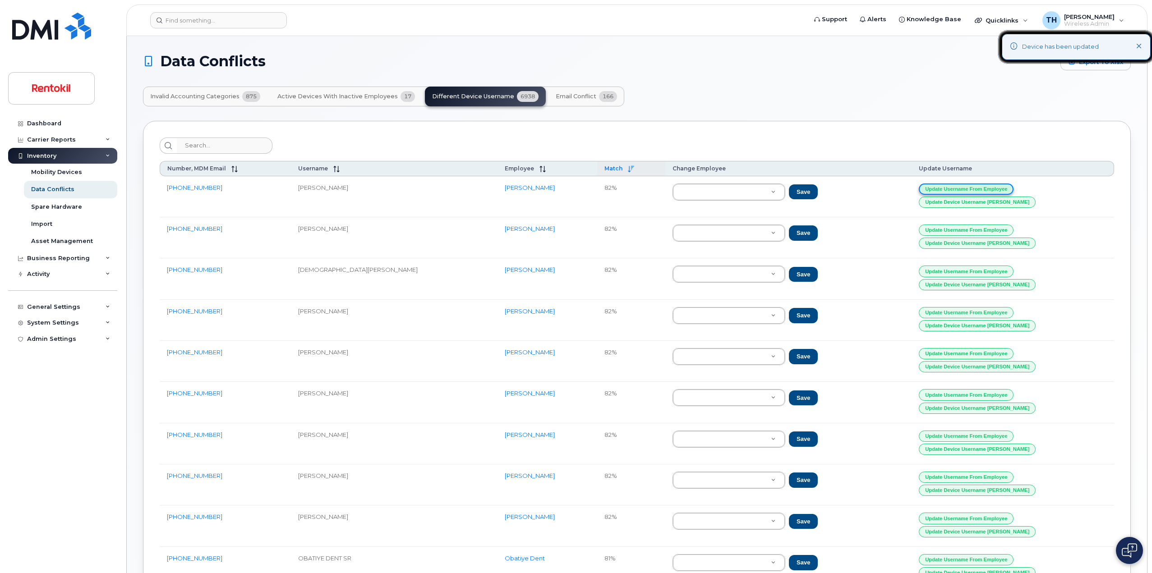
click at [1014, 189] on button "Update Username from Employee" at bounding box center [966, 189] width 95 height 11
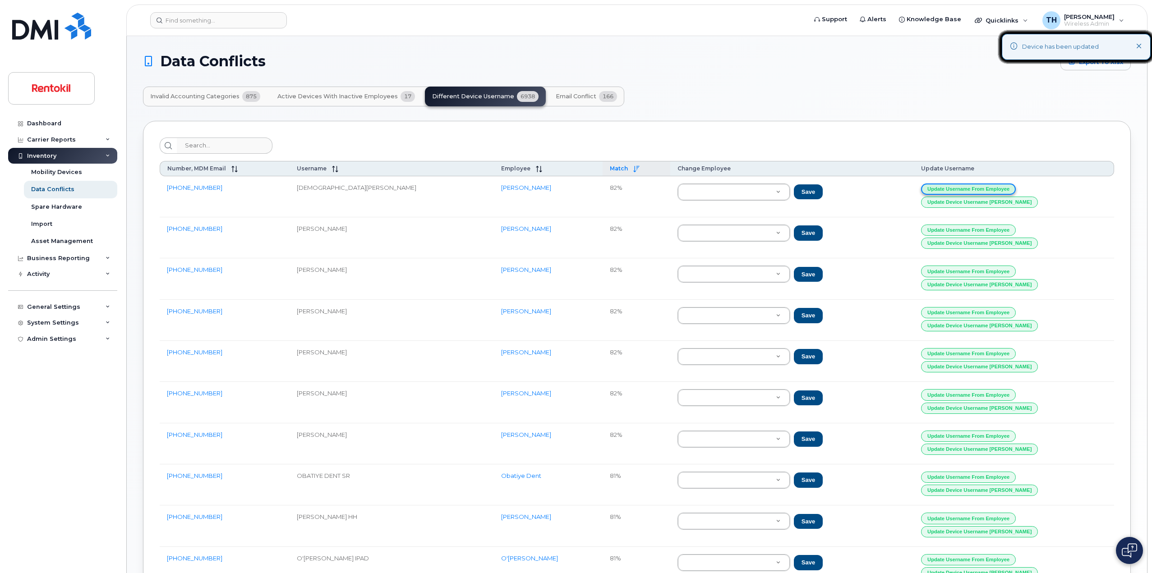
click at [1014, 189] on button "Update Username from Employee" at bounding box center [968, 189] width 95 height 11
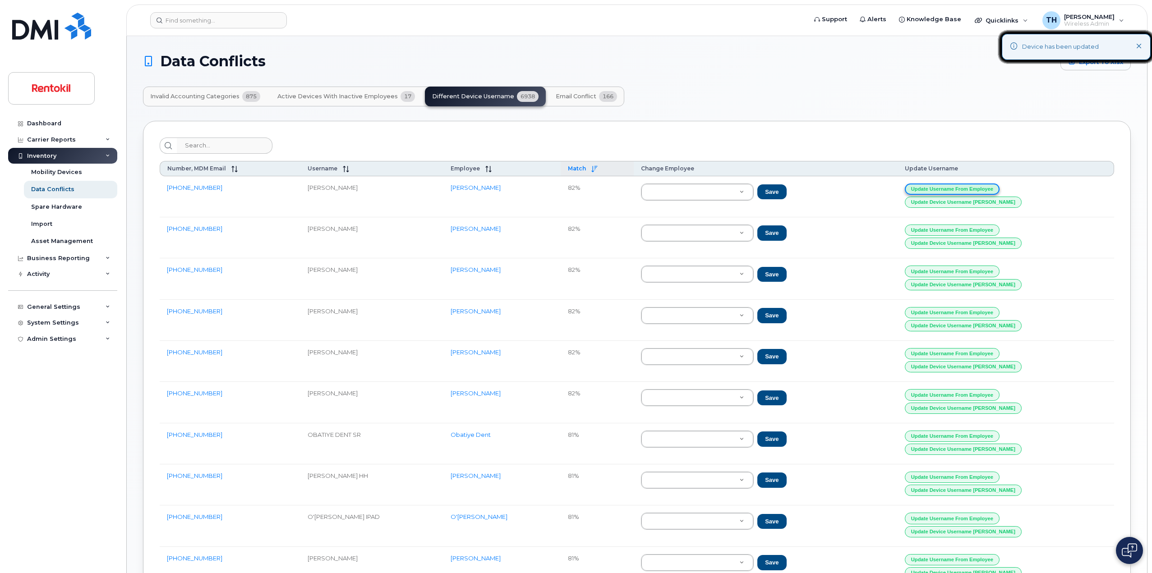
click at [1000, 189] on button "Update Username from Employee" at bounding box center [952, 189] width 95 height 11
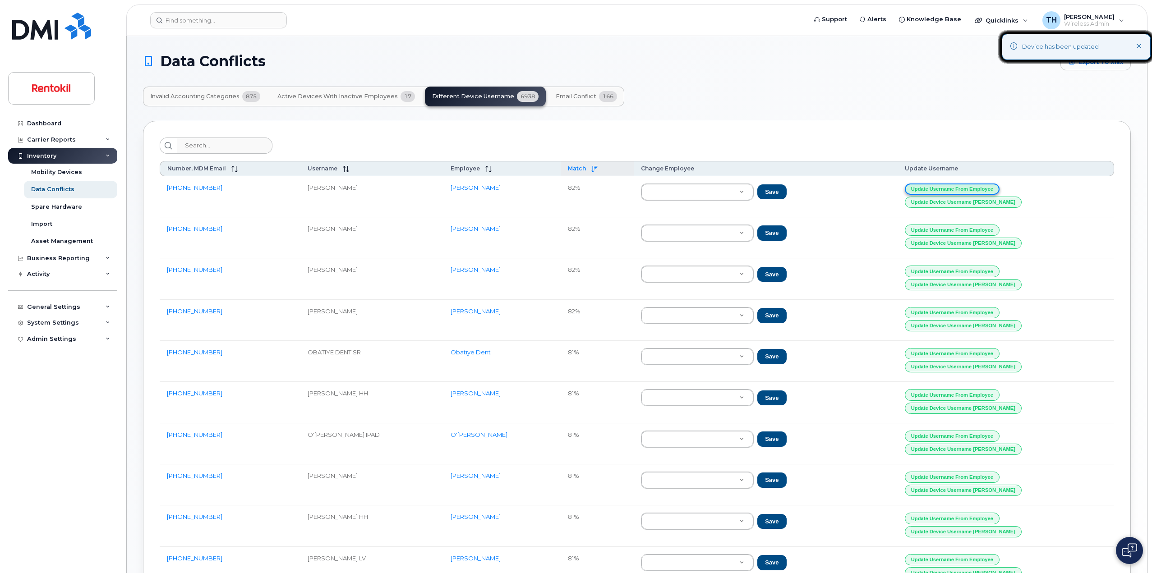
click at [1000, 189] on button "Update Username from Employee" at bounding box center [952, 189] width 95 height 11
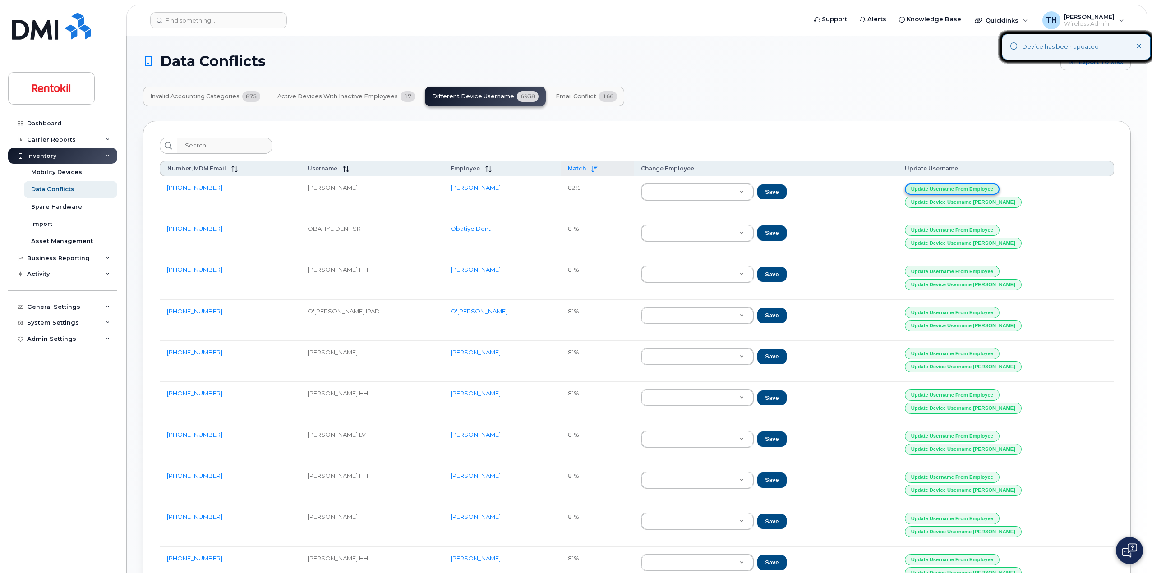
click at [1000, 189] on button "Update Username from Employee" at bounding box center [952, 189] width 95 height 11
click at [1000, 189] on button "Update Username from Employee" at bounding box center [953, 189] width 95 height 11
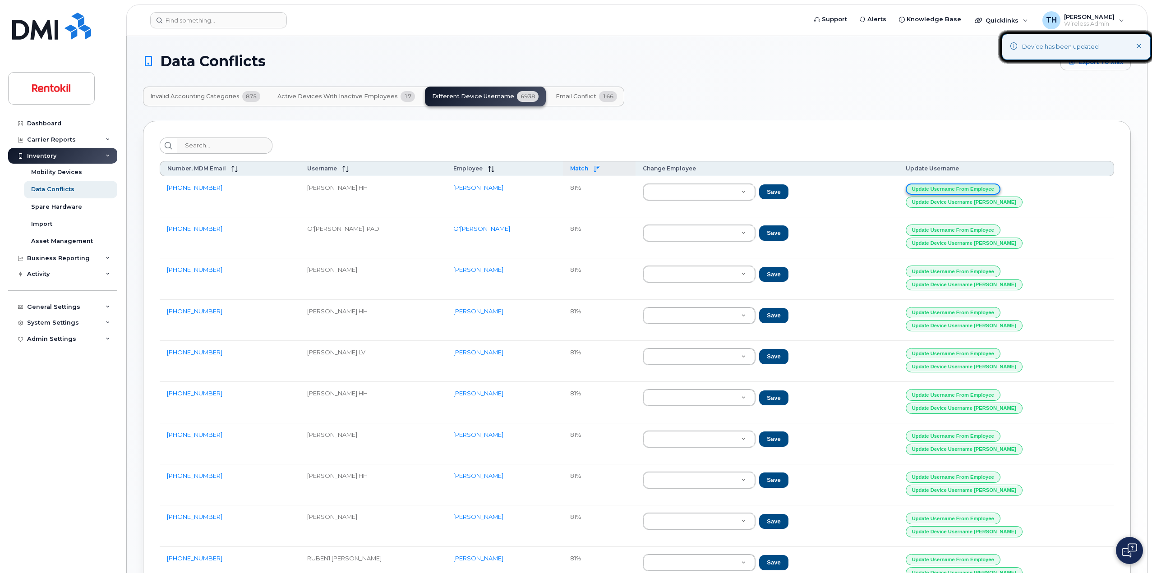
click at [1000, 189] on button "Update Username from Employee" at bounding box center [953, 189] width 95 height 11
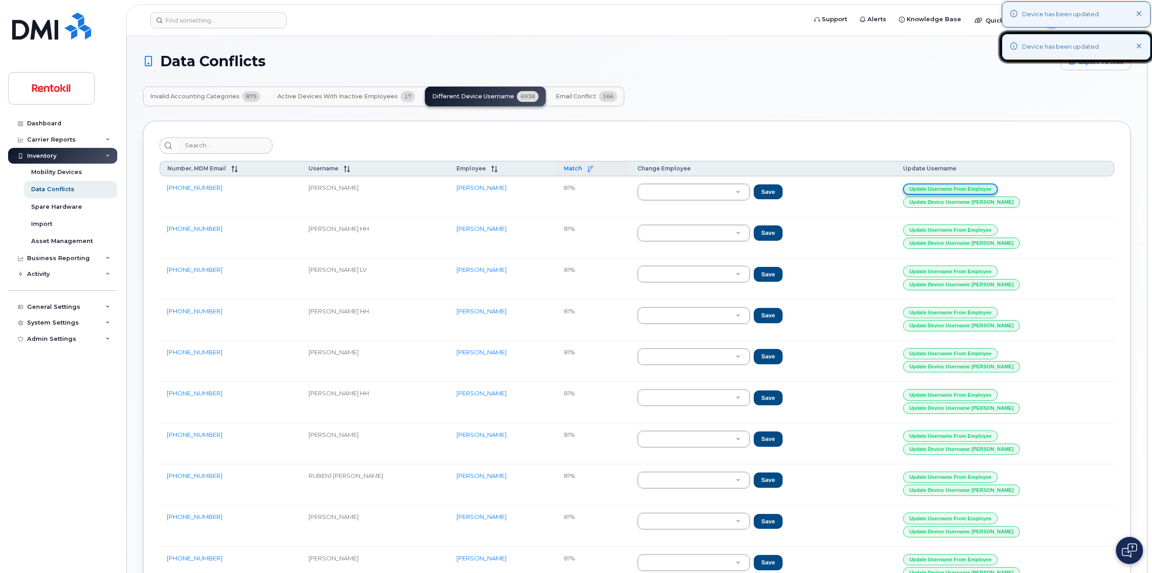
click at [998, 189] on button "Update Username from Employee" at bounding box center [950, 189] width 95 height 11
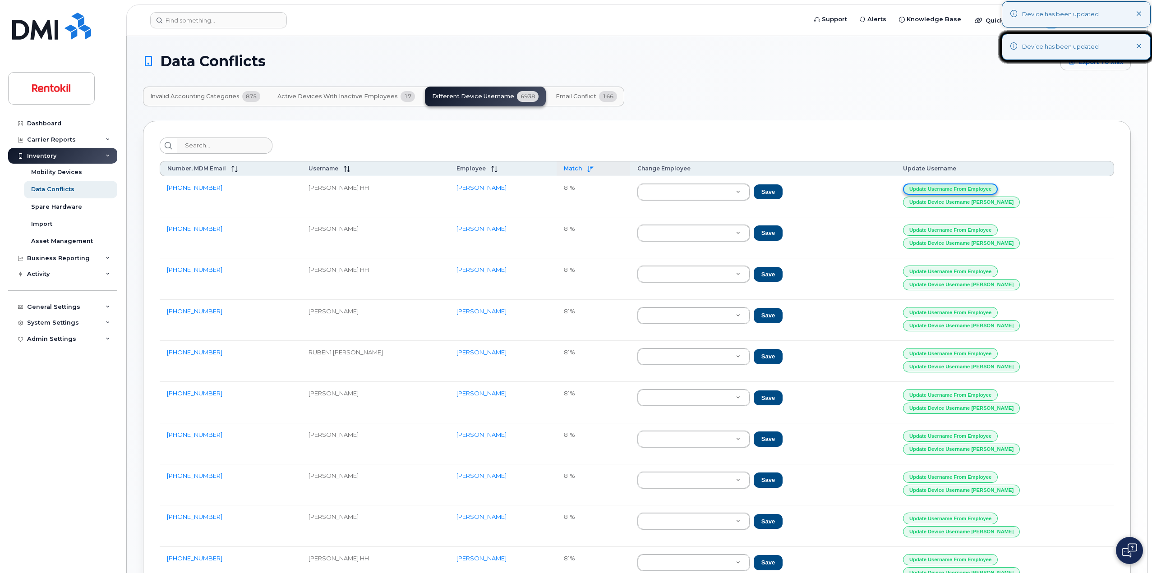
click at [998, 189] on button "Update Username from Employee" at bounding box center [950, 189] width 95 height 11
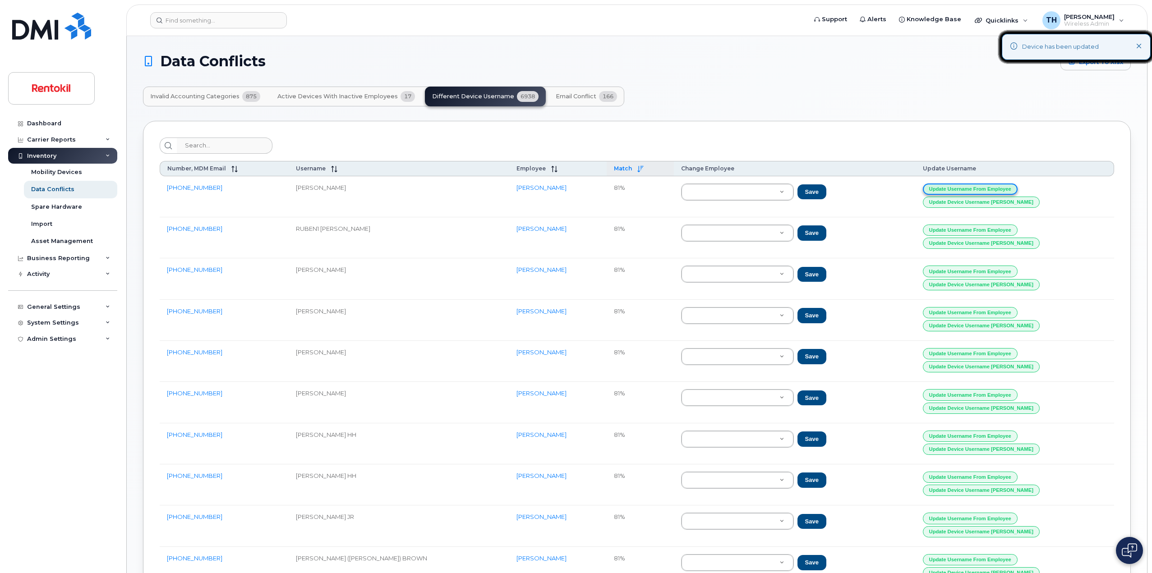
click at [1014, 189] on button "Update Username from Employee" at bounding box center [970, 189] width 95 height 11
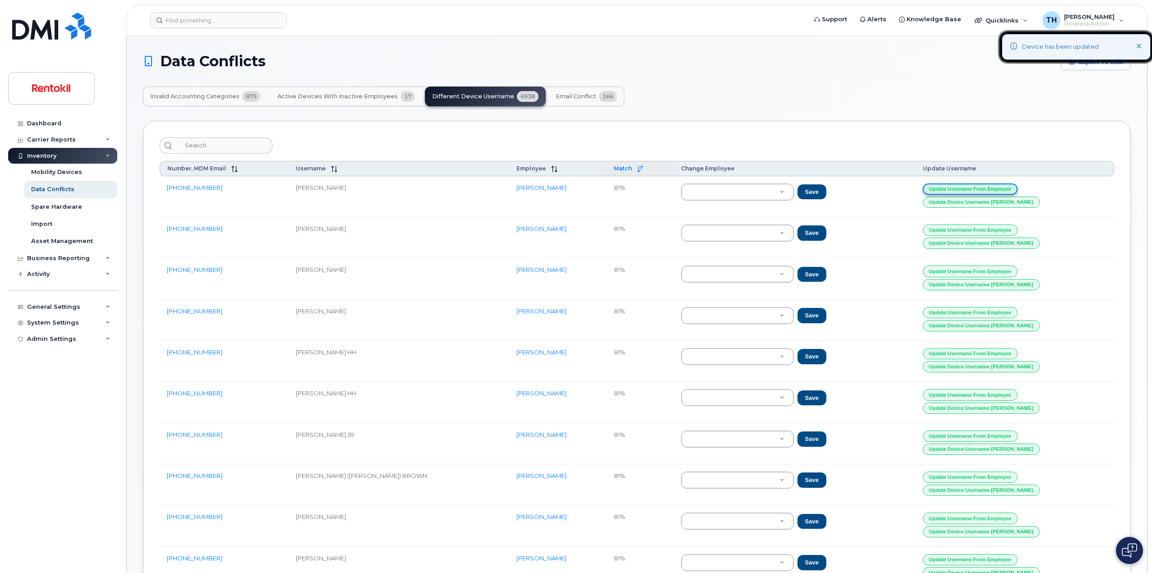
click at [1014, 189] on button "Update Username from Employee" at bounding box center [970, 189] width 95 height 11
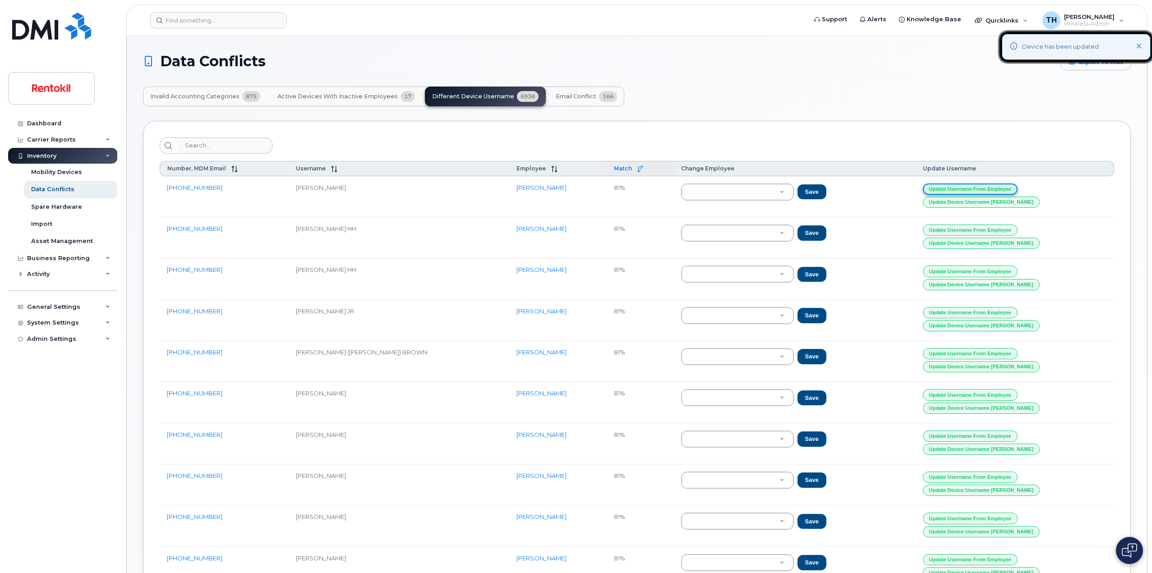
click at [1014, 189] on button "Update Username from Employee" at bounding box center [970, 189] width 95 height 11
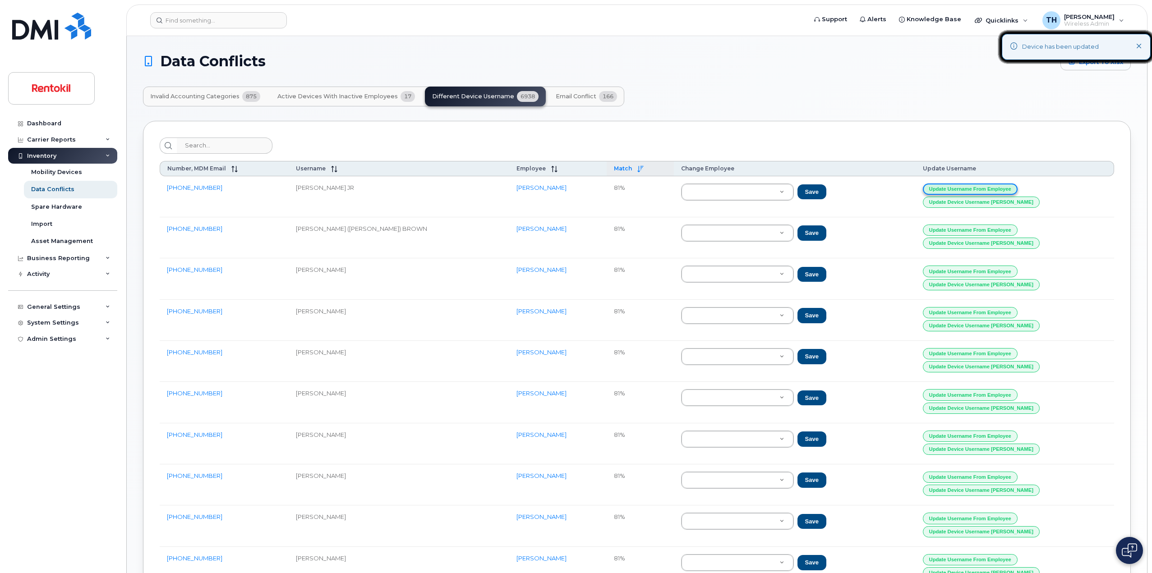
click at [1014, 189] on button "Update Username from Employee" at bounding box center [970, 189] width 95 height 11
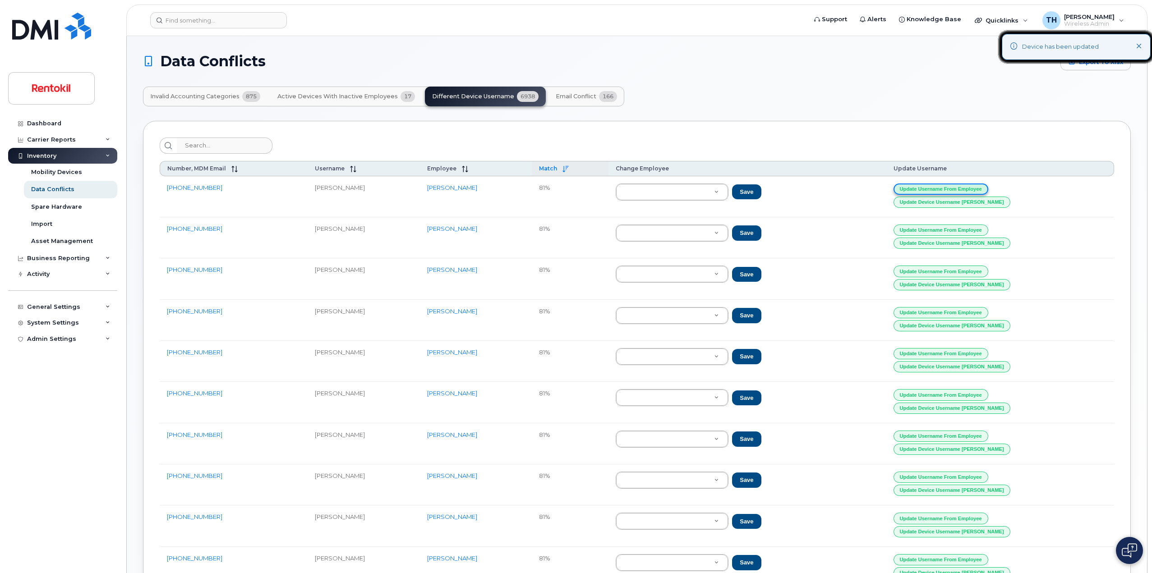
click at [988, 189] on button "Update Username from Employee" at bounding box center [941, 189] width 95 height 11
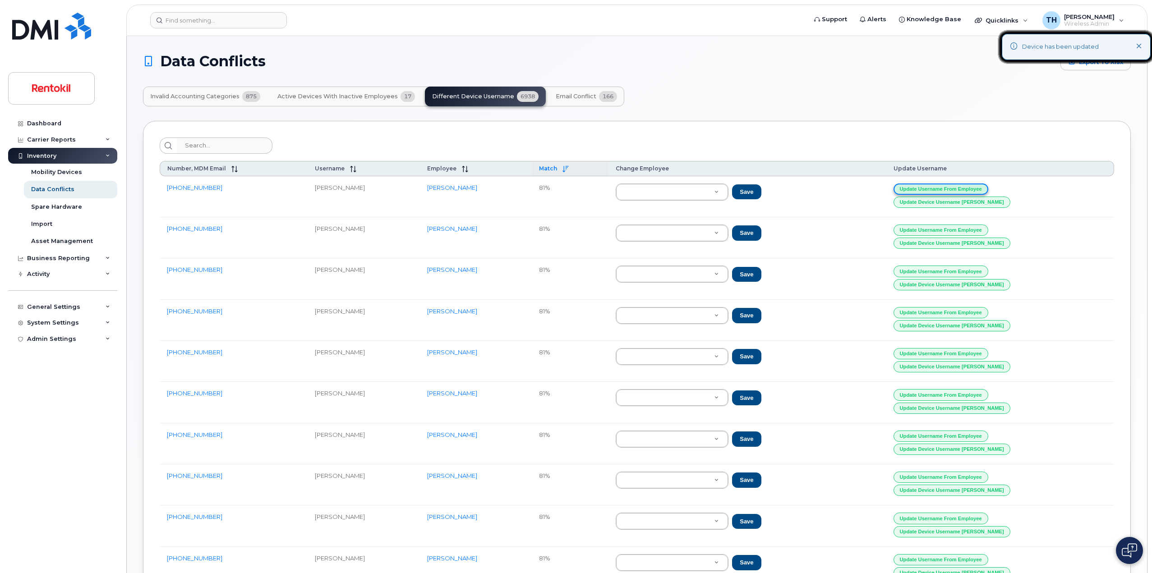
click at [988, 189] on button "Update Username from Employee" at bounding box center [941, 189] width 95 height 11
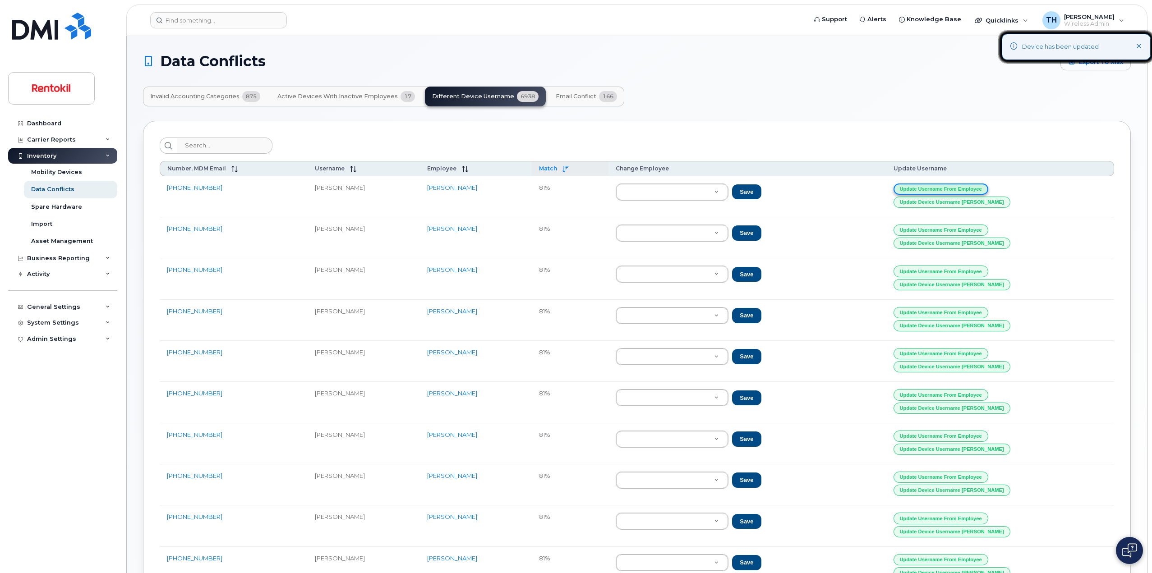
click at [988, 189] on button "Update Username from Employee" at bounding box center [941, 189] width 95 height 11
click at [988, 192] on button "Update Username from Employee" at bounding box center [941, 189] width 95 height 11
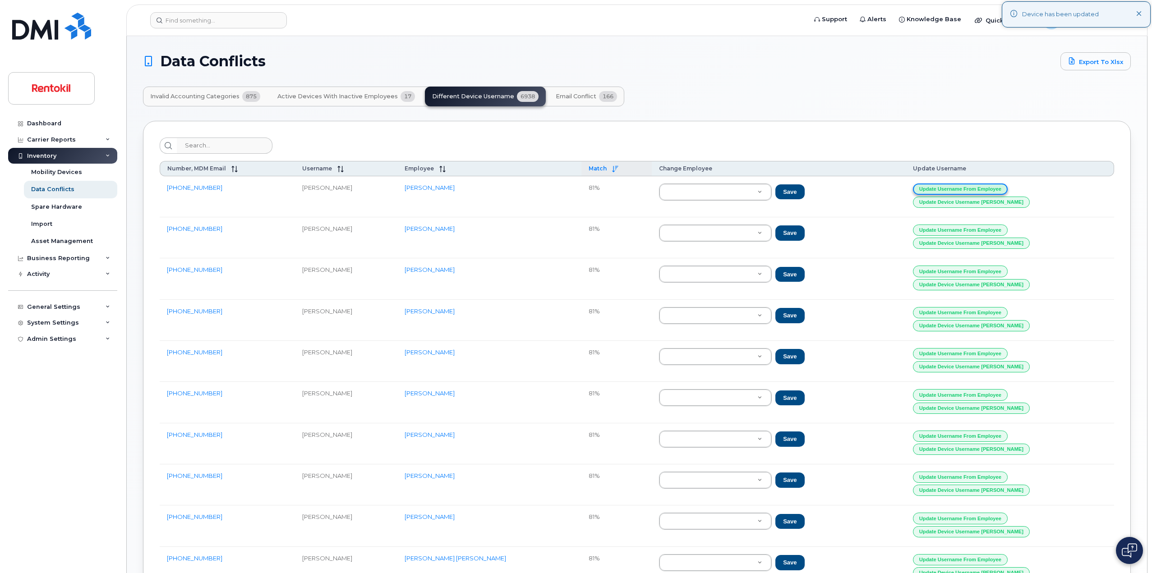
click at [1008, 192] on button "Update Username from Employee" at bounding box center [960, 189] width 95 height 11
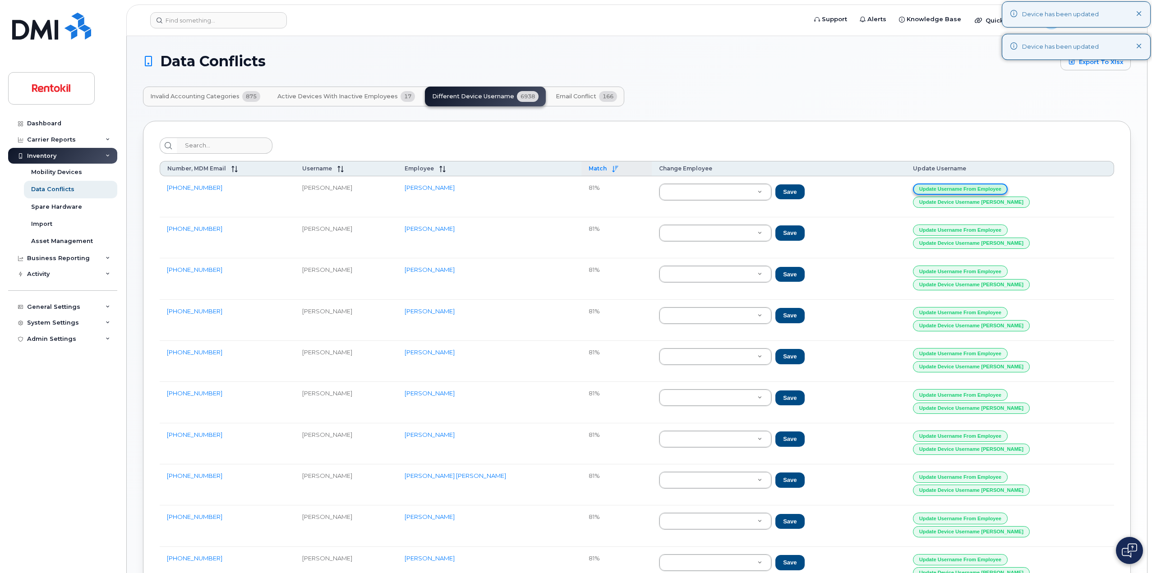
click at [1008, 192] on button "Update Username from Employee" at bounding box center [960, 189] width 95 height 11
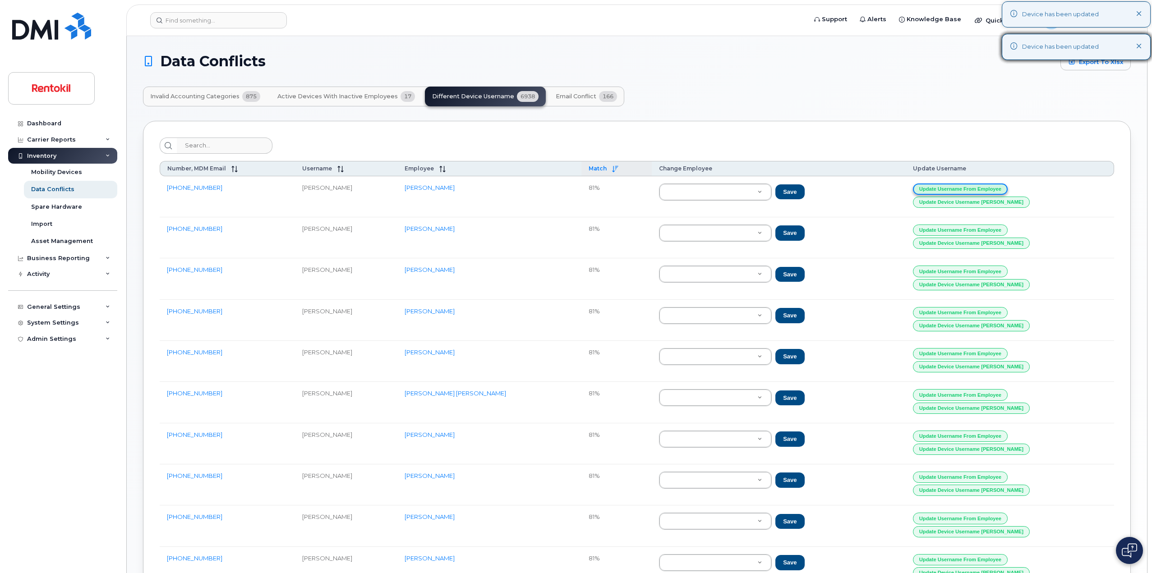
click at [1008, 192] on button "Update Username from Employee" at bounding box center [960, 189] width 95 height 11
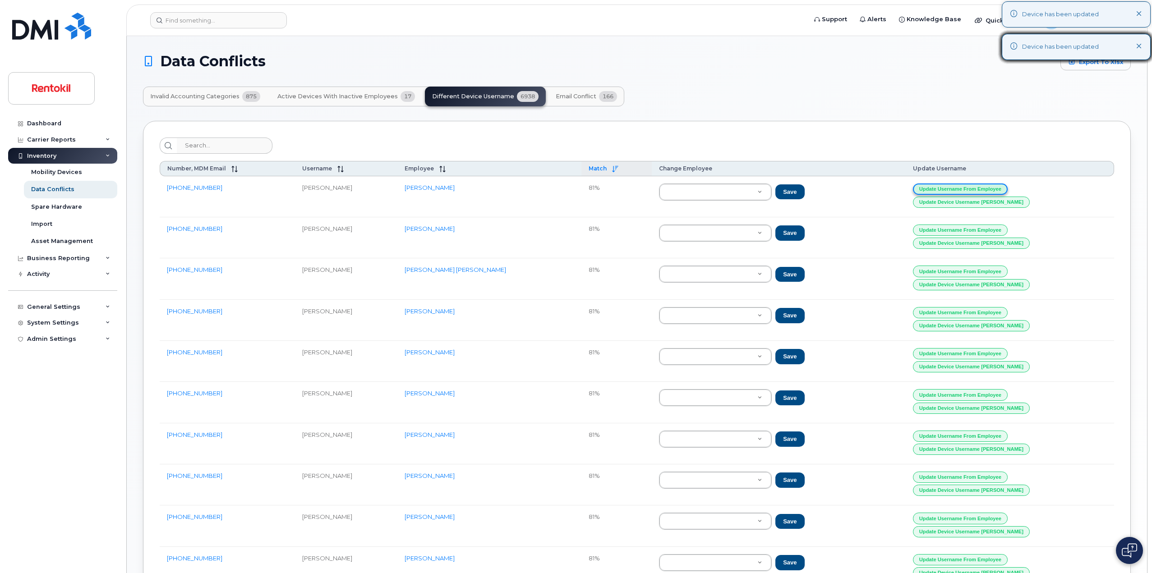
click at [1008, 192] on button "Update Username from Employee" at bounding box center [960, 189] width 95 height 11
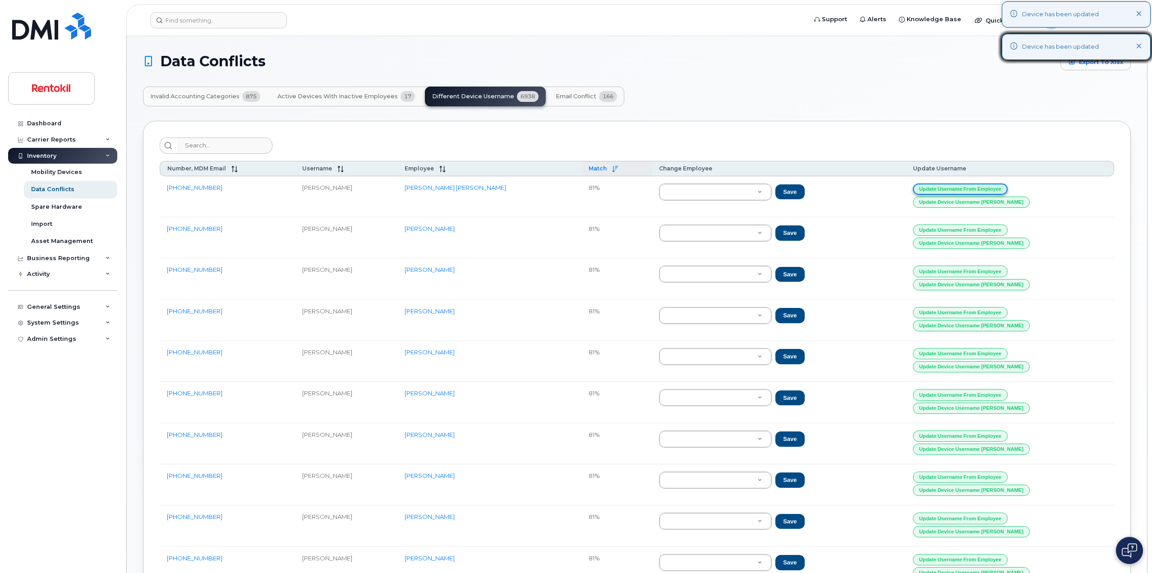
click at [1008, 192] on button "Update Username from Employee" at bounding box center [960, 189] width 95 height 11
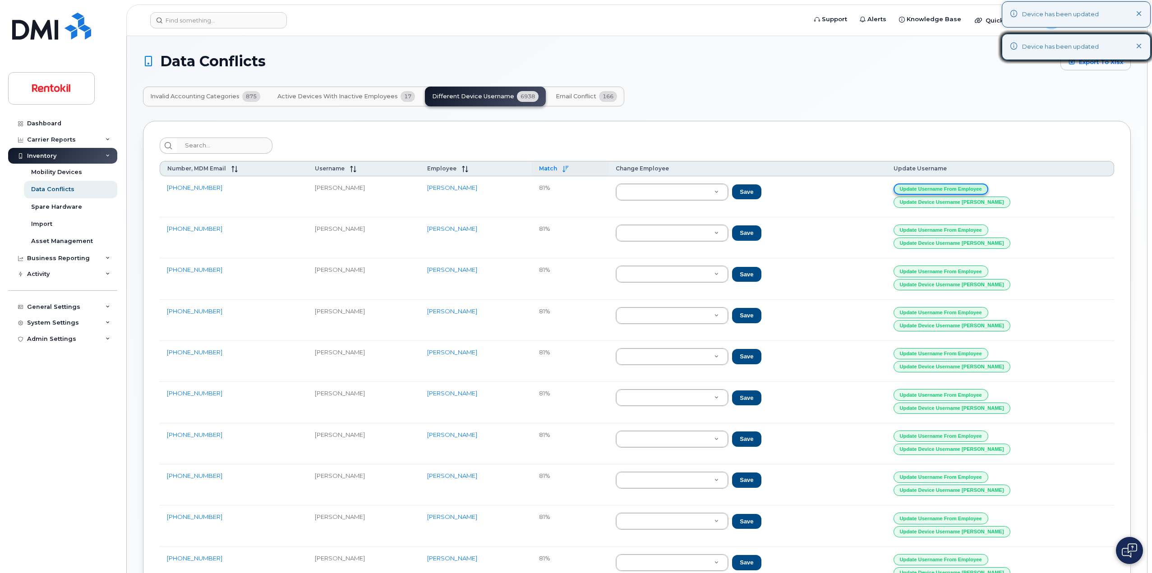
click at [988, 192] on button "Update Username from Employee" at bounding box center [941, 189] width 95 height 11
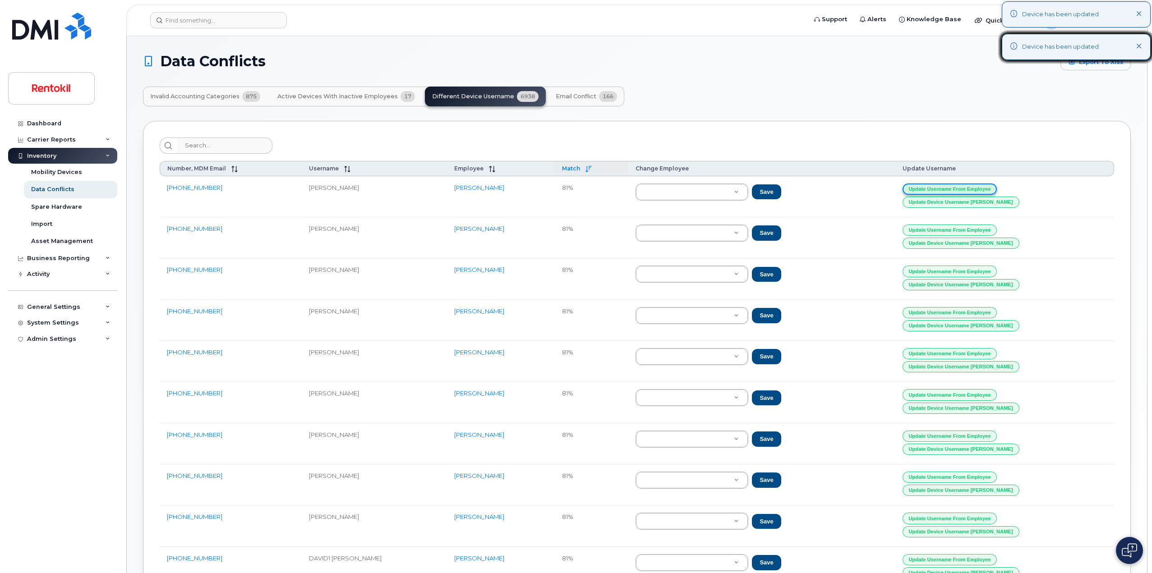
click at [997, 192] on button "Update Username from Employee" at bounding box center [950, 189] width 95 height 11
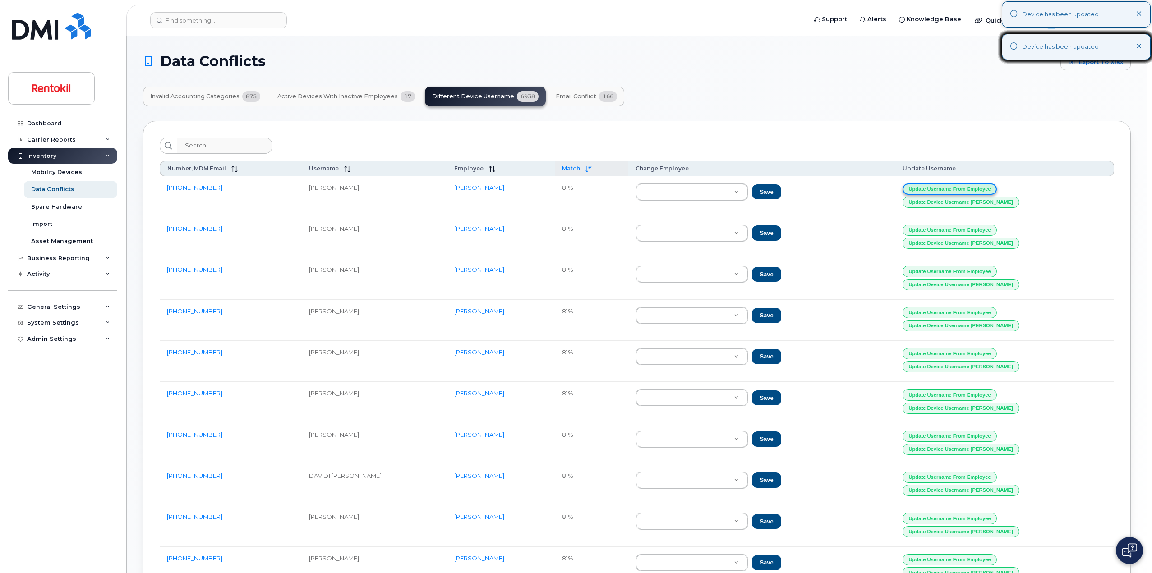
click at [997, 192] on button "Update Username from Employee" at bounding box center [950, 189] width 95 height 11
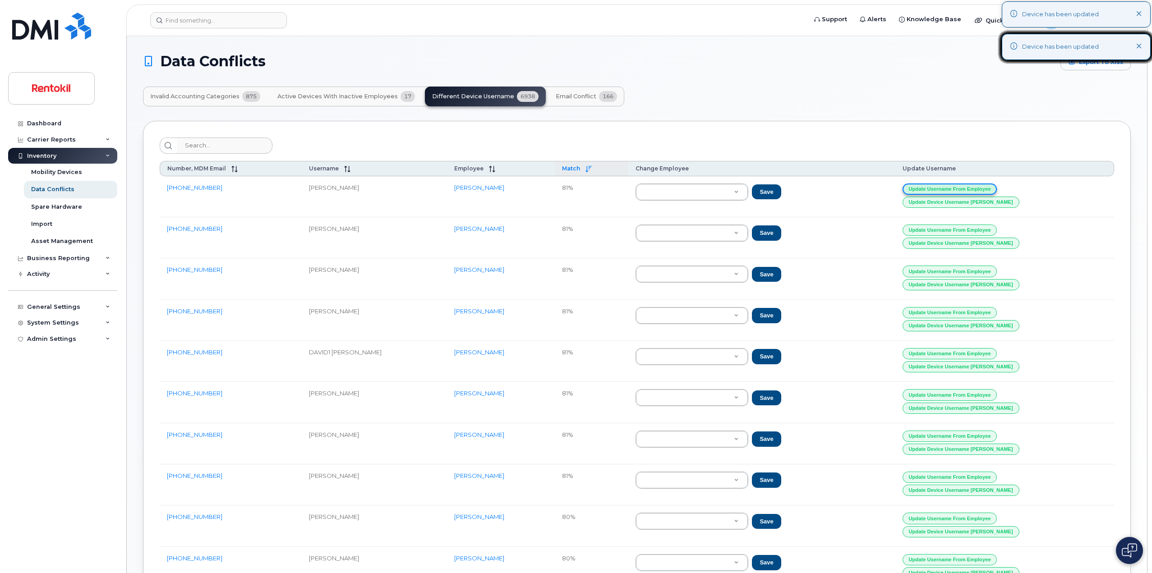
click at [997, 192] on button "Update Username from Employee" at bounding box center [950, 189] width 95 height 11
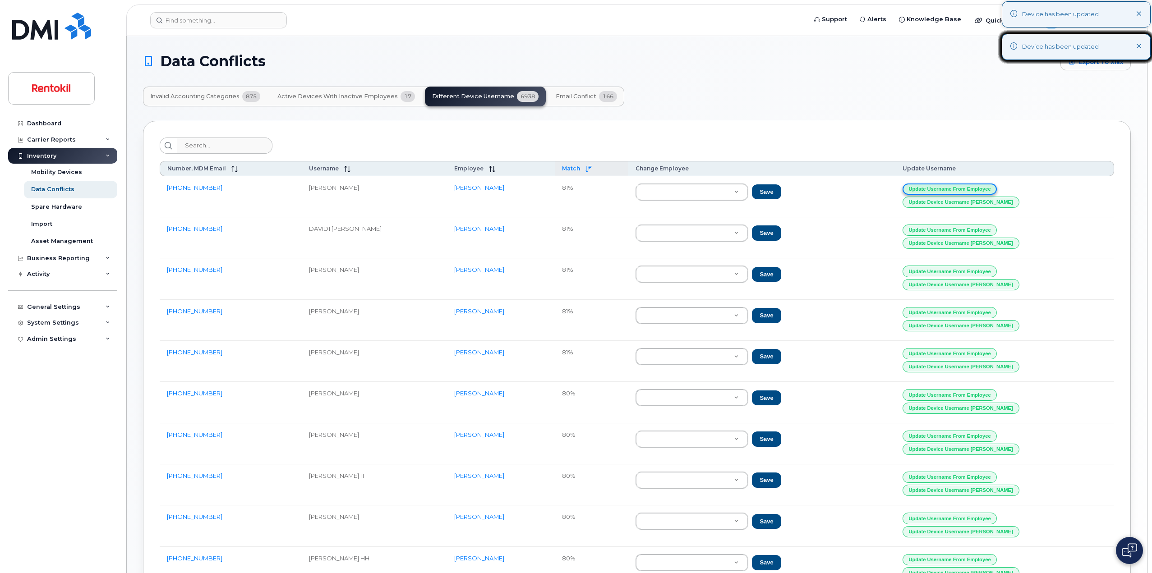
click at [997, 192] on button "Update Username from Employee" at bounding box center [950, 189] width 95 height 11
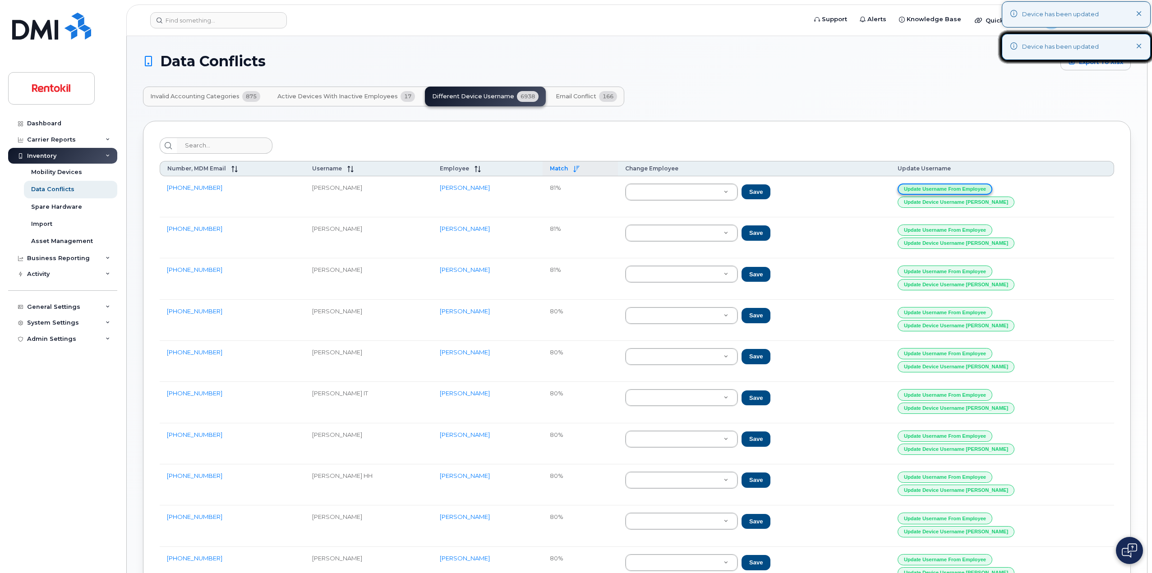
click at [992, 192] on button "Update Username from Employee" at bounding box center [945, 189] width 95 height 11
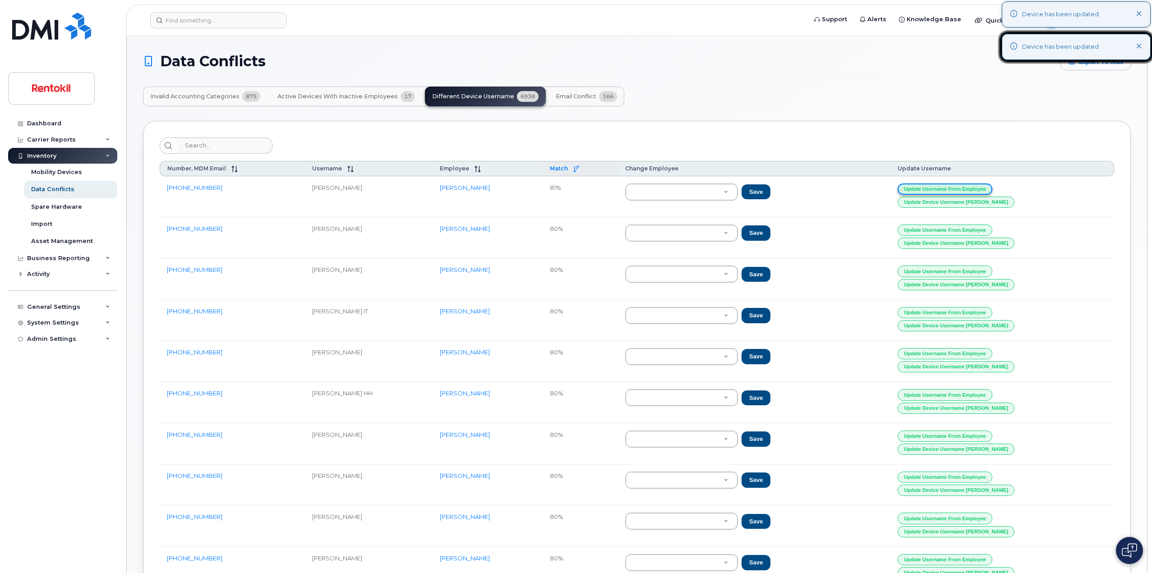
click at [992, 192] on button "Update Username from Employee" at bounding box center [945, 189] width 95 height 11
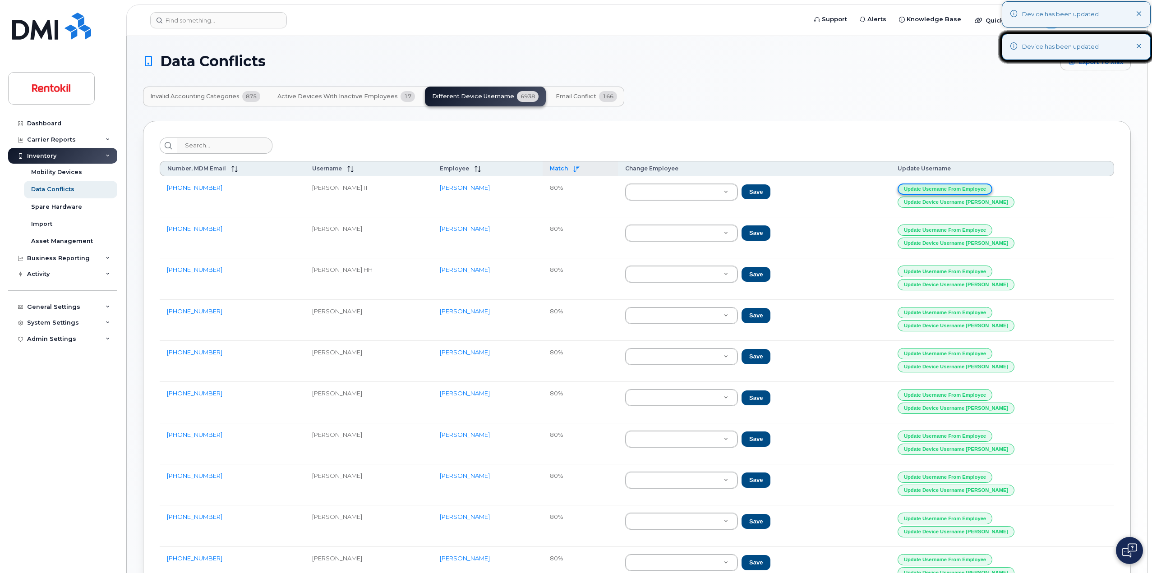
click at [992, 192] on button "Update Username from Employee" at bounding box center [945, 189] width 95 height 11
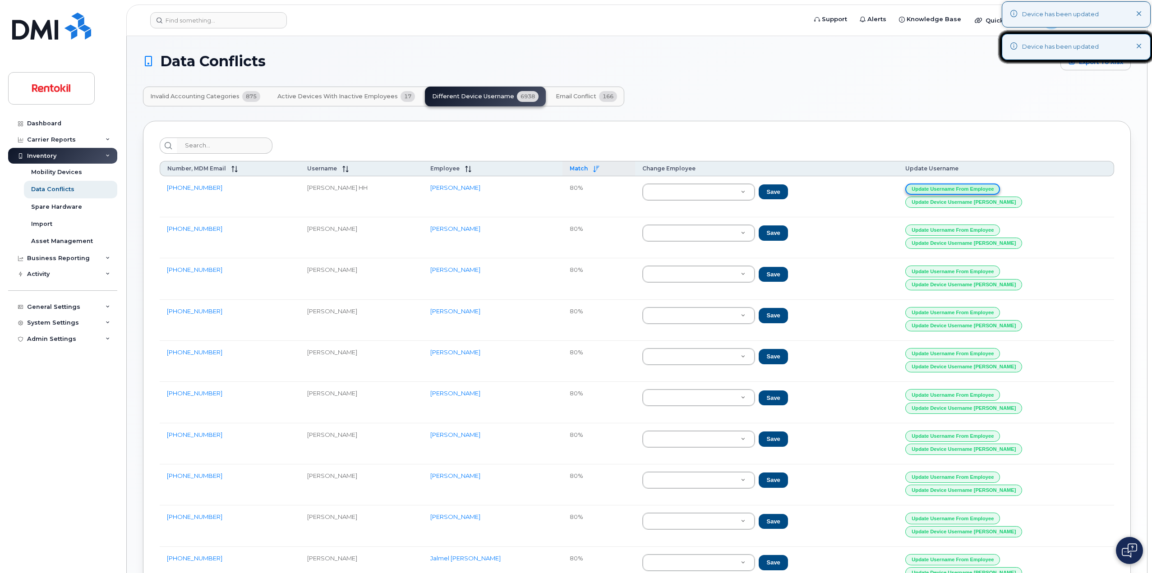
click at [1000, 192] on button "Update Username from Employee" at bounding box center [952, 189] width 95 height 11
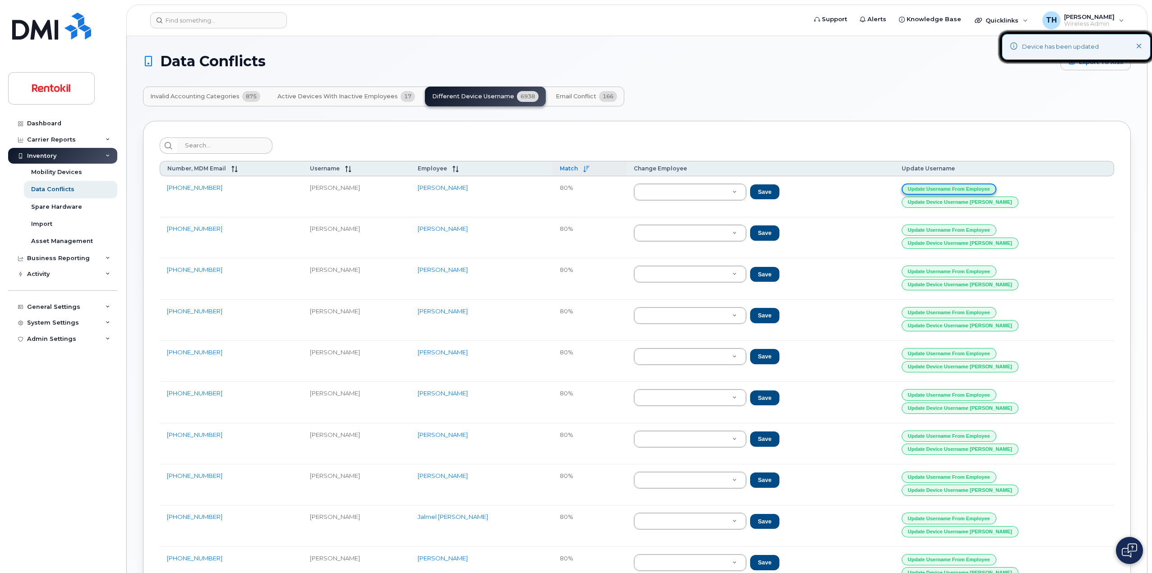
click at [996, 192] on button "Update Username from Employee" at bounding box center [949, 189] width 95 height 11
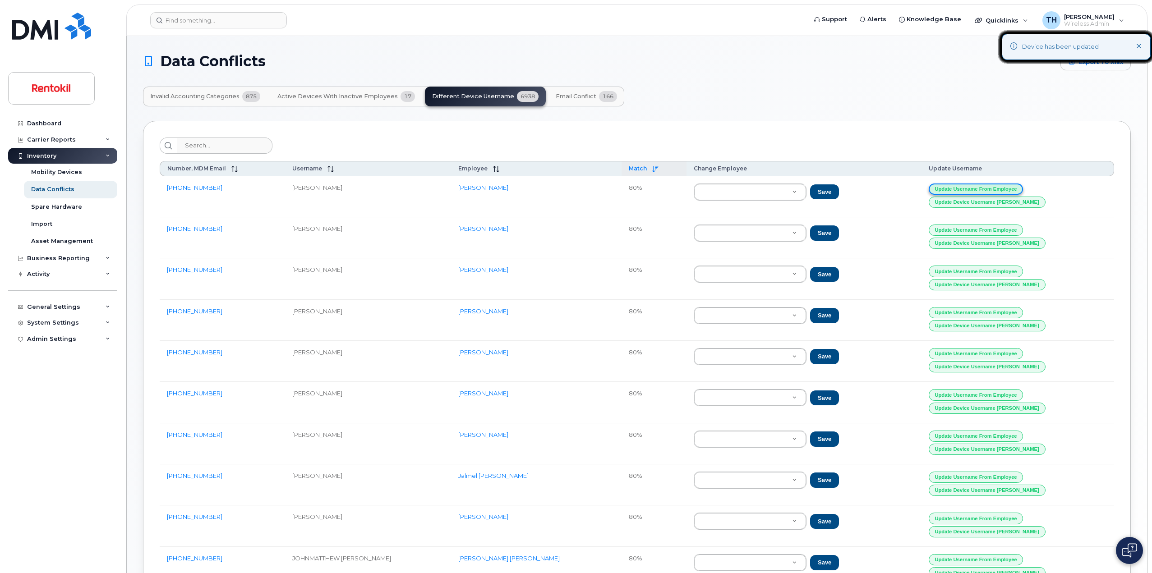
click at [1012, 192] on button "Update Username from Employee" at bounding box center [976, 189] width 95 height 11
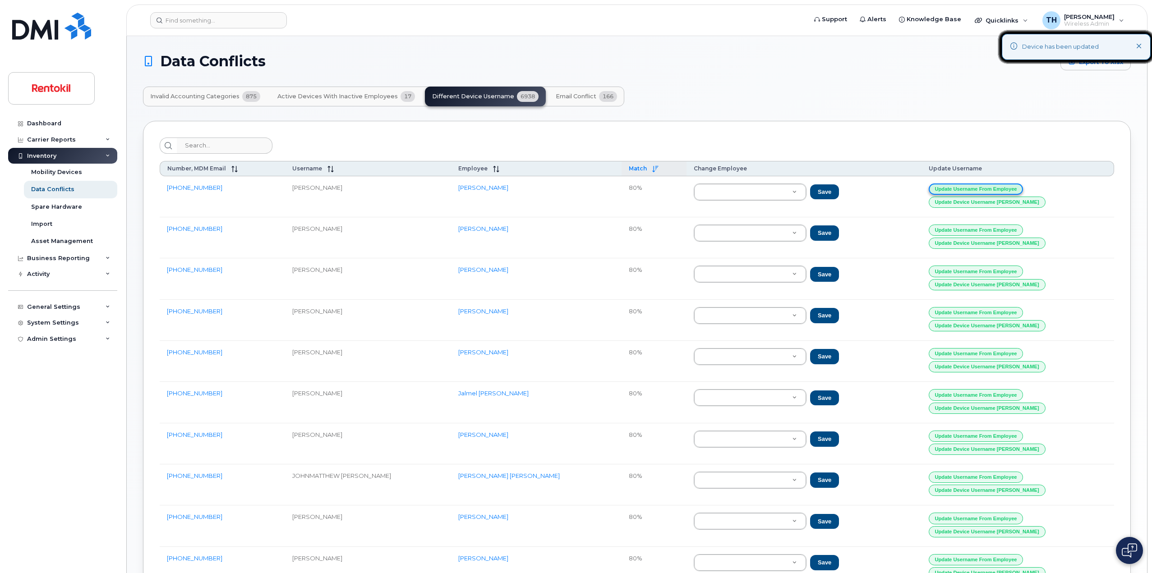
click at [1012, 192] on button "Update Username from Employee" at bounding box center [976, 189] width 95 height 11
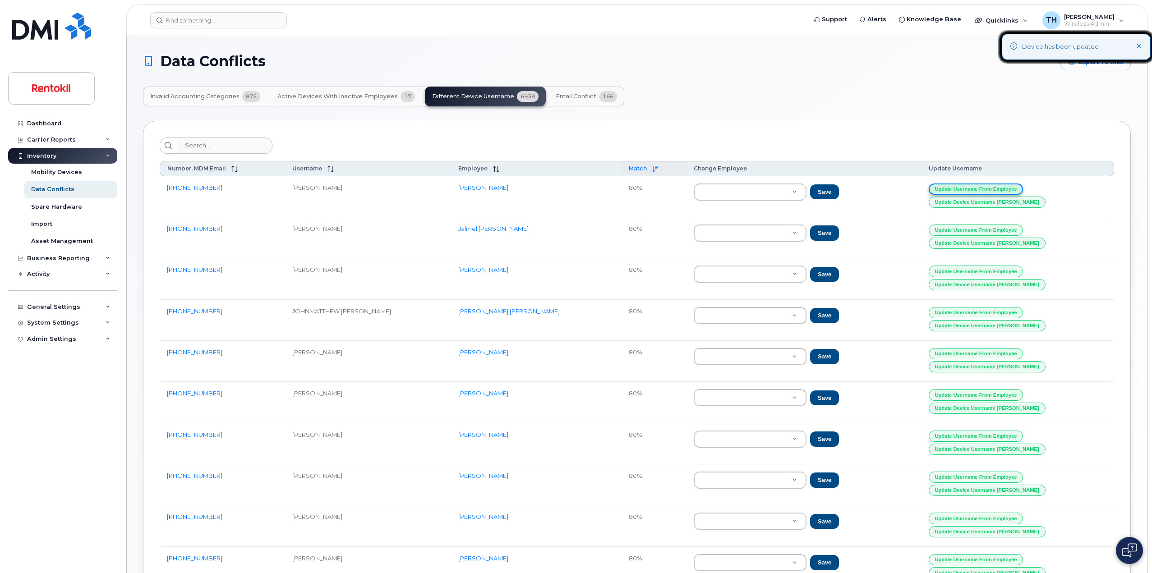
click at [1012, 192] on button "Update Username from Employee" at bounding box center [976, 189] width 95 height 11
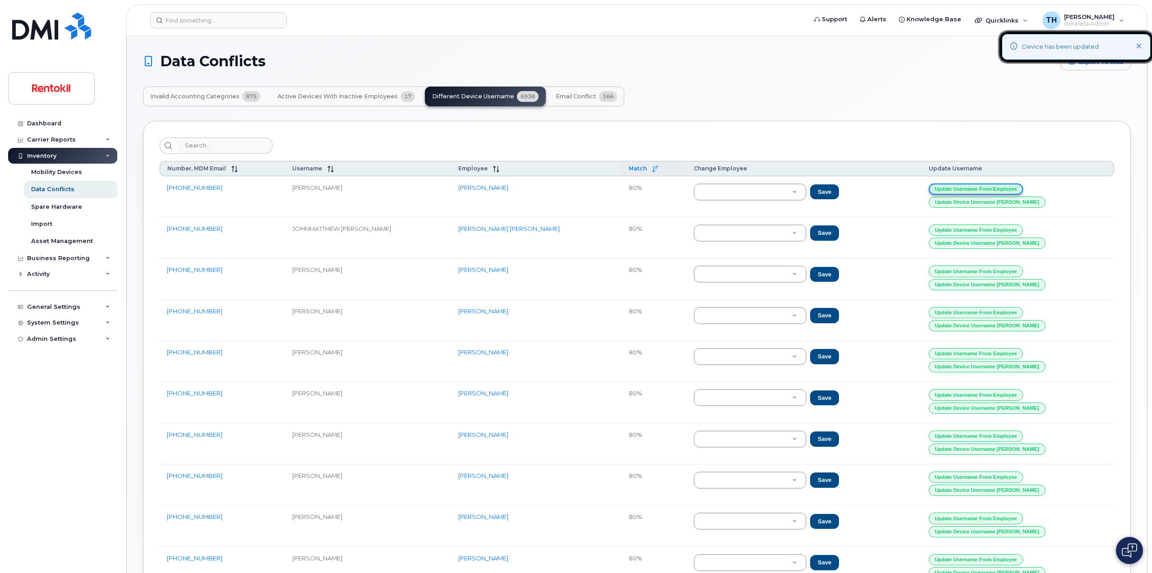
click at [1012, 192] on button "Update Username from Employee" at bounding box center [976, 189] width 95 height 11
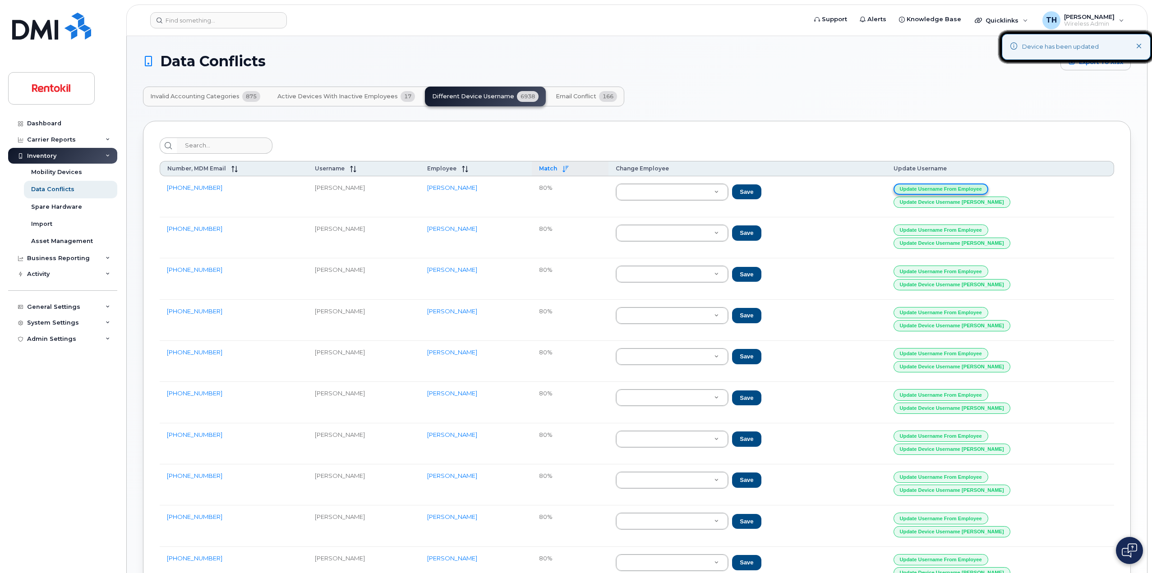
click at [988, 192] on button "Update Username from Employee" at bounding box center [941, 189] width 95 height 11
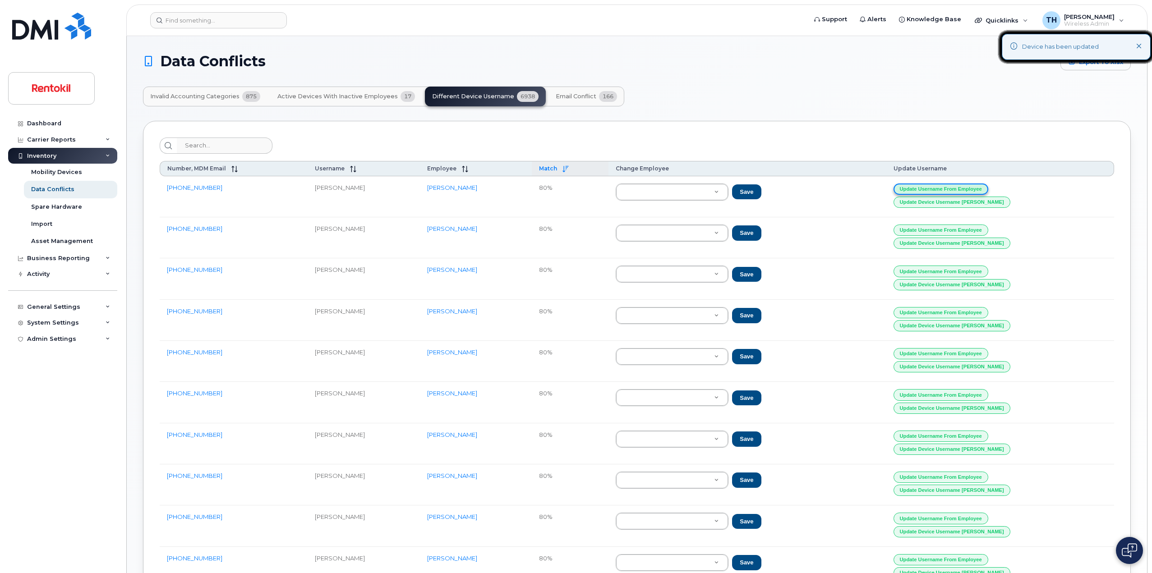
click at [988, 192] on button "Update Username from Employee" at bounding box center [941, 189] width 95 height 11
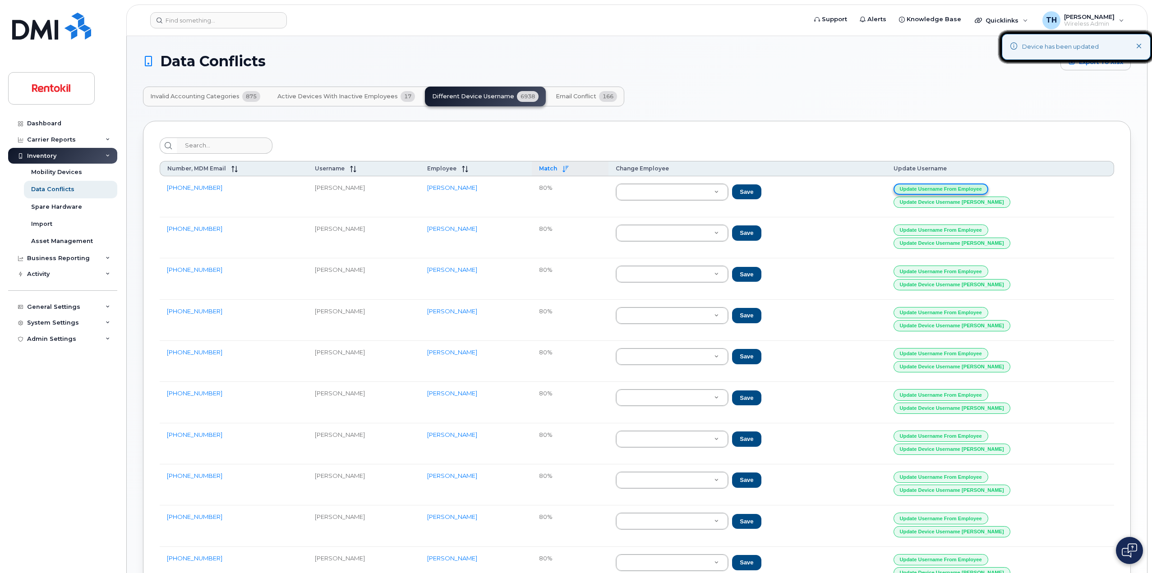
click at [988, 192] on button "Update Username from Employee" at bounding box center [941, 189] width 95 height 11
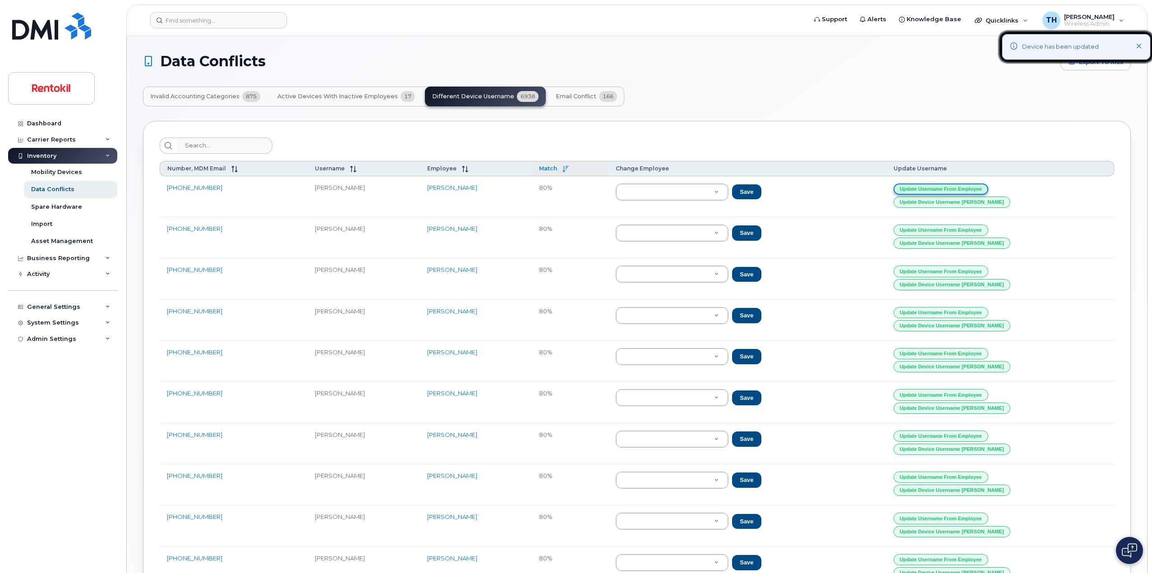
click at [988, 192] on button "Update Username from Employee" at bounding box center [941, 189] width 95 height 11
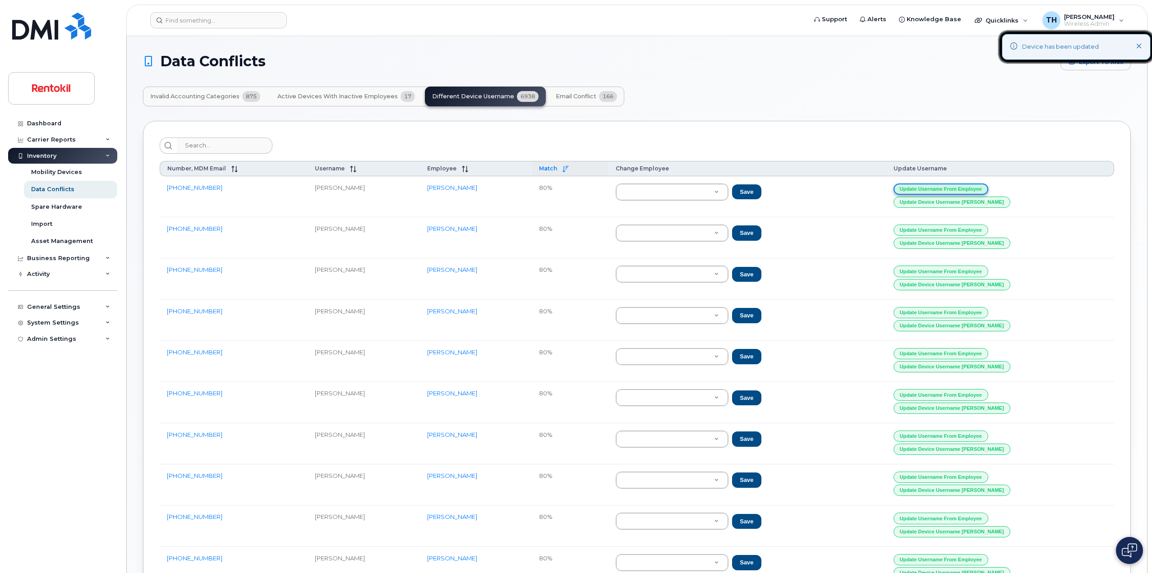
click at [988, 192] on button "Update Username from Employee" at bounding box center [941, 189] width 95 height 11
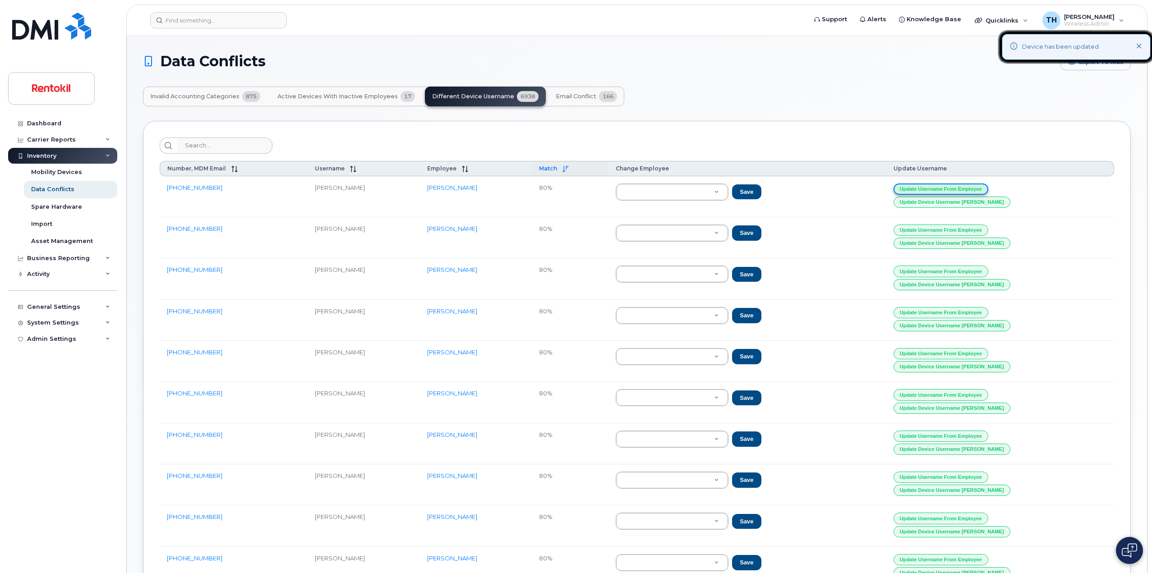
click at [988, 192] on button "Update Username from Employee" at bounding box center [941, 189] width 95 height 11
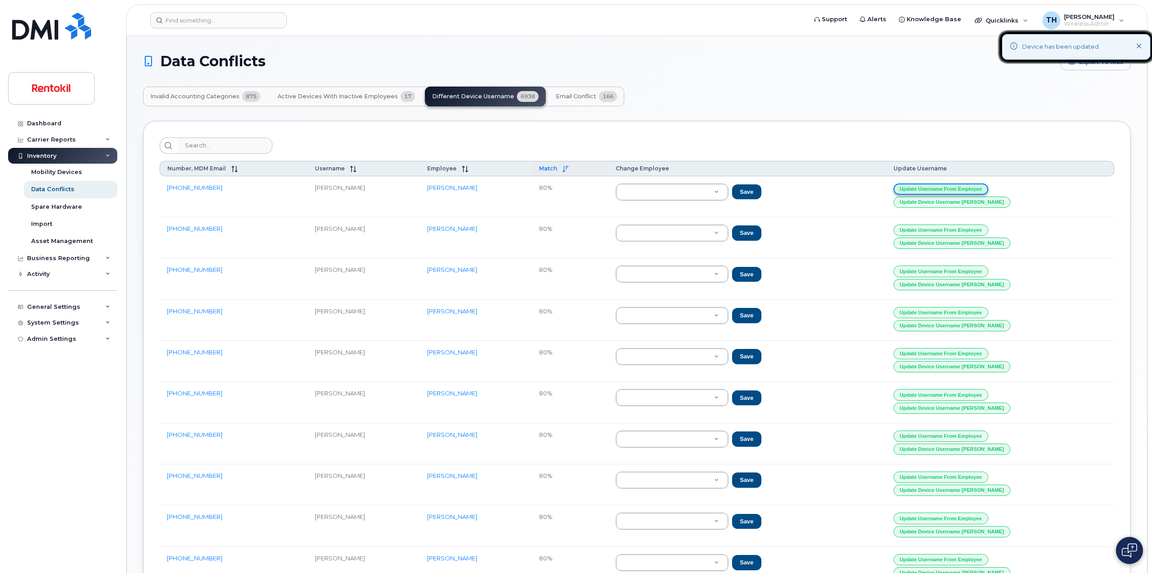
click at [988, 192] on button "Update Username from Employee" at bounding box center [941, 189] width 95 height 11
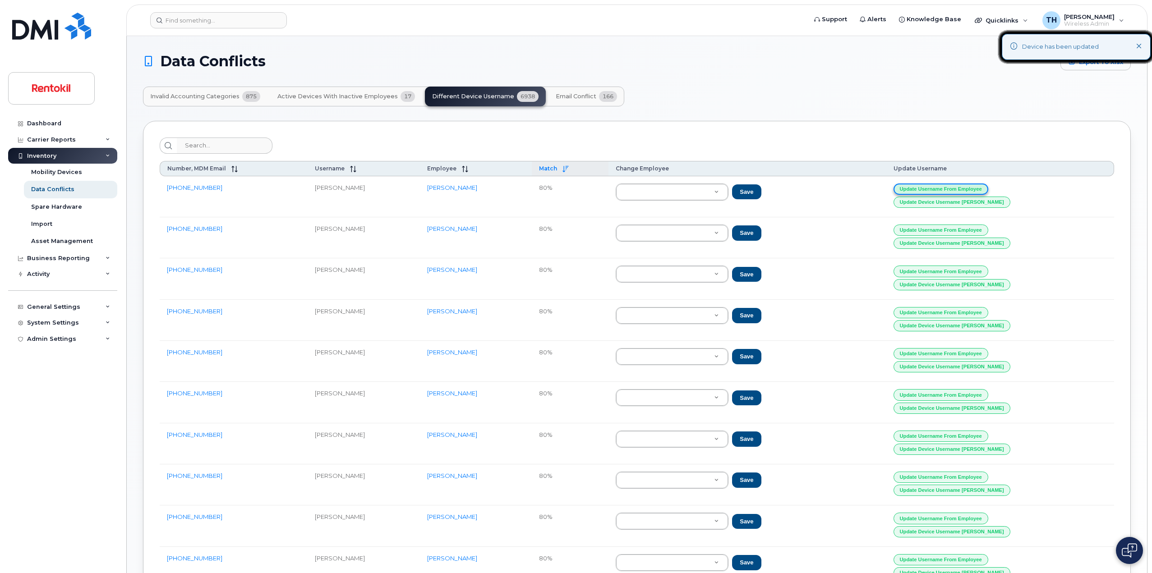
click at [988, 192] on button "Update Username from Employee" at bounding box center [941, 189] width 95 height 11
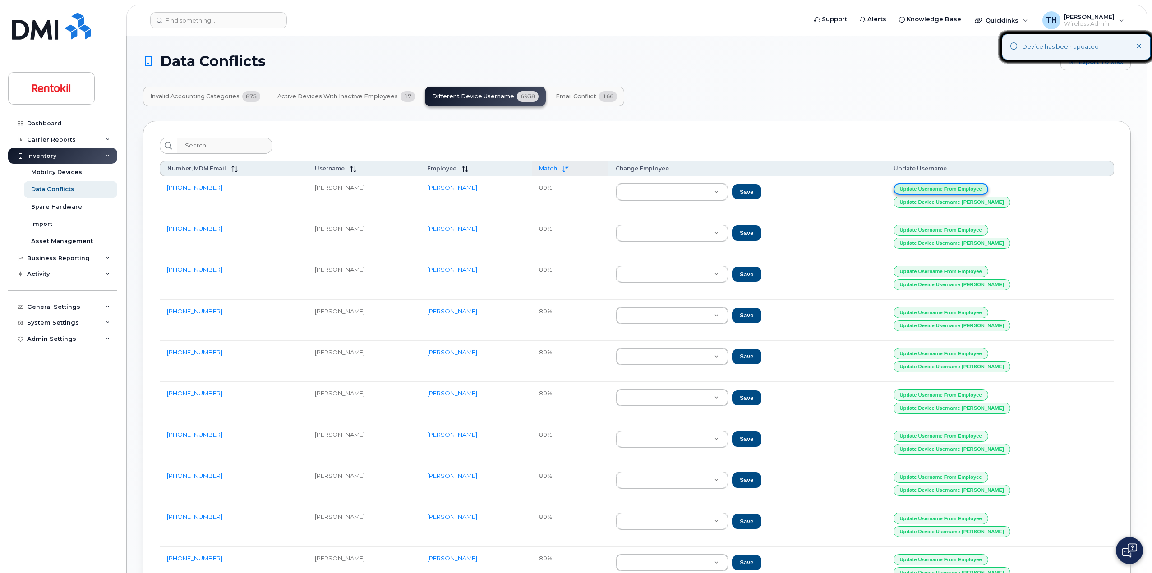
click at [988, 192] on button "Update Username from Employee" at bounding box center [941, 189] width 95 height 11
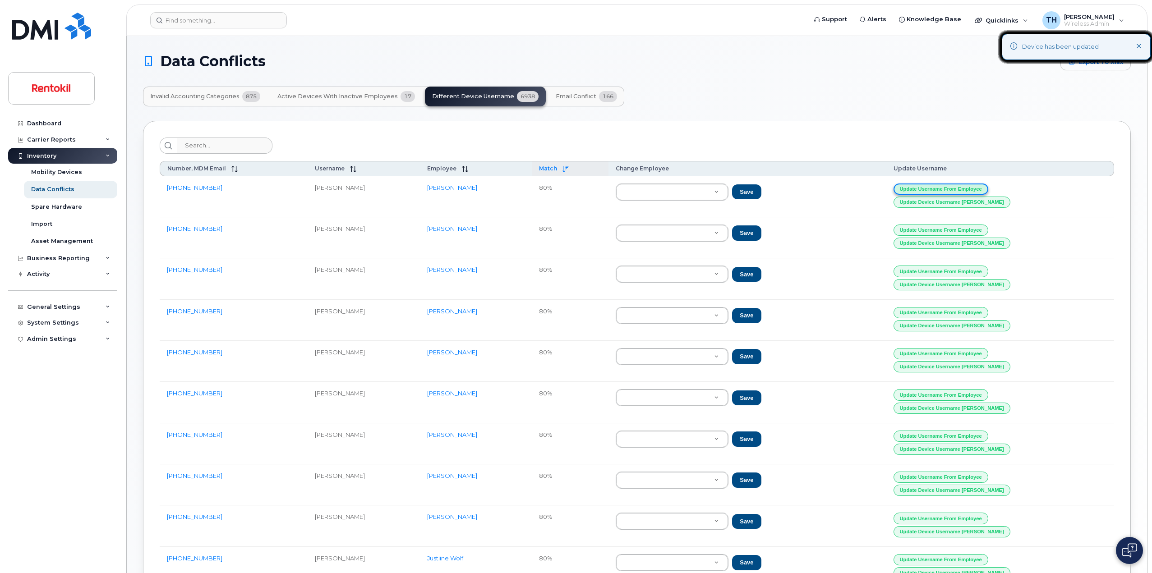
click at [988, 192] on button "Update Username from Employee" at bounding box center [941, 189] width 95 height 11
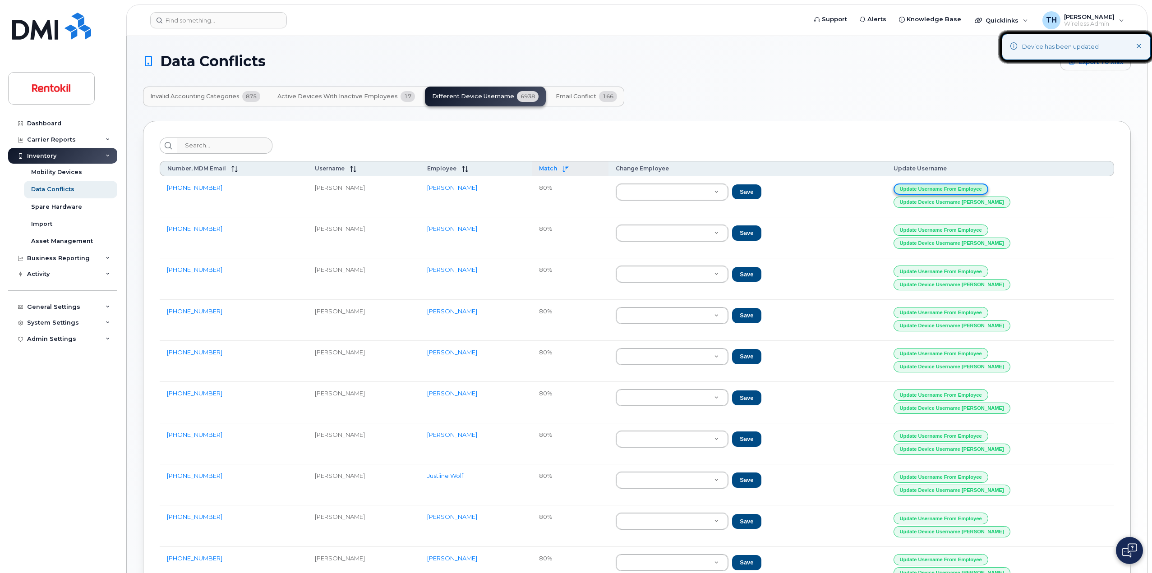
click at [988, 192] on button "Update Username from Employee" at bounding box center [941, 189] width 95 height 11
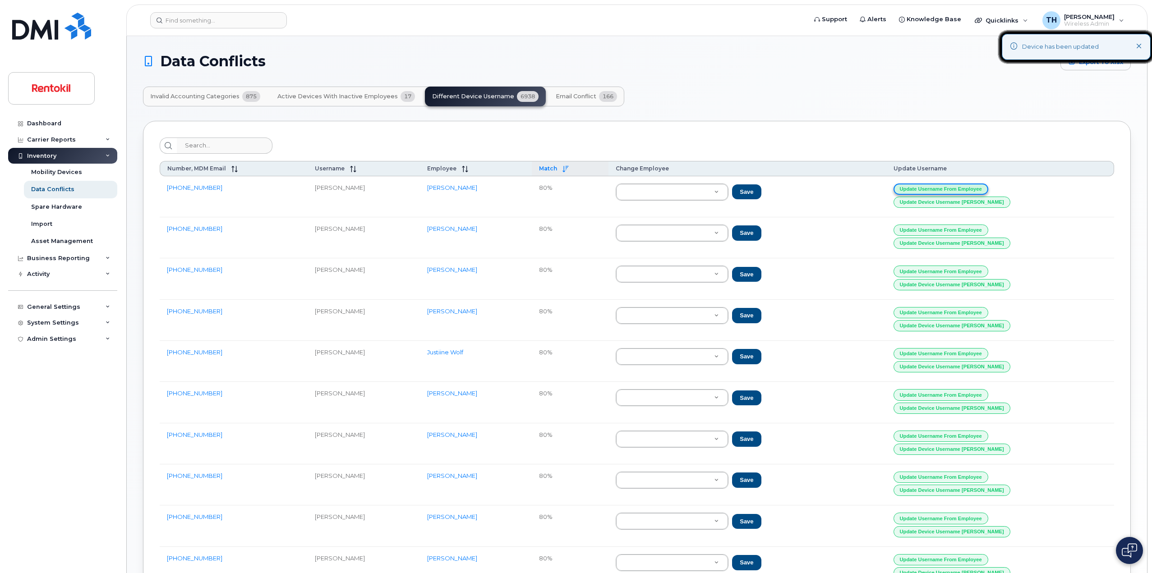
click at [988, 192] on button "Update Username from Employee" at bounding box center [941, 189] width 95 height 11
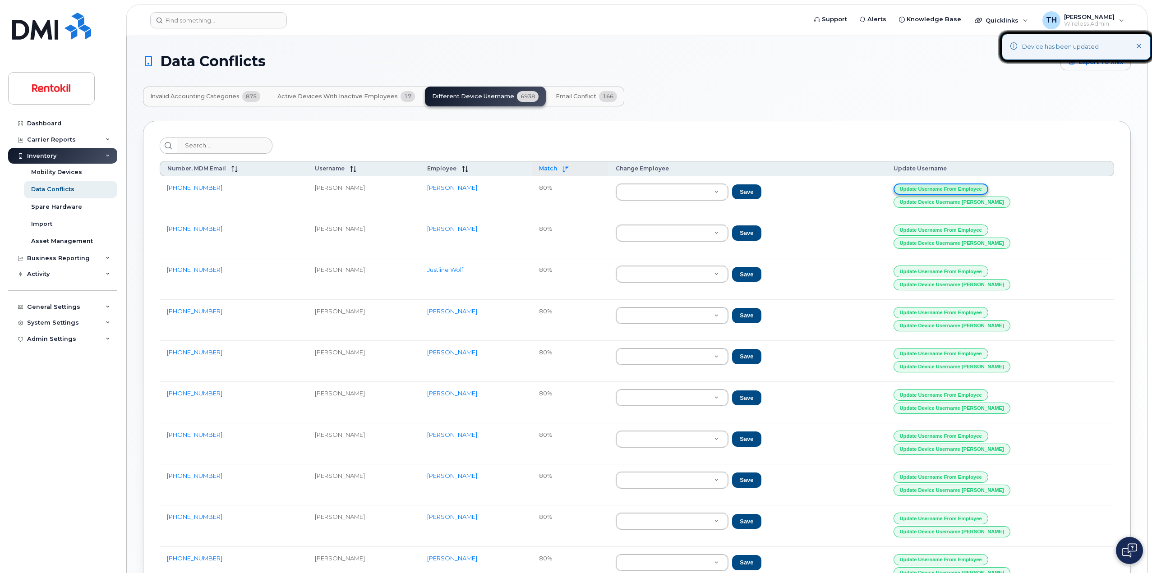
click at [988, 192] on button "Update Username from Employee" at bounding box center [941, 189] width 95 height 11
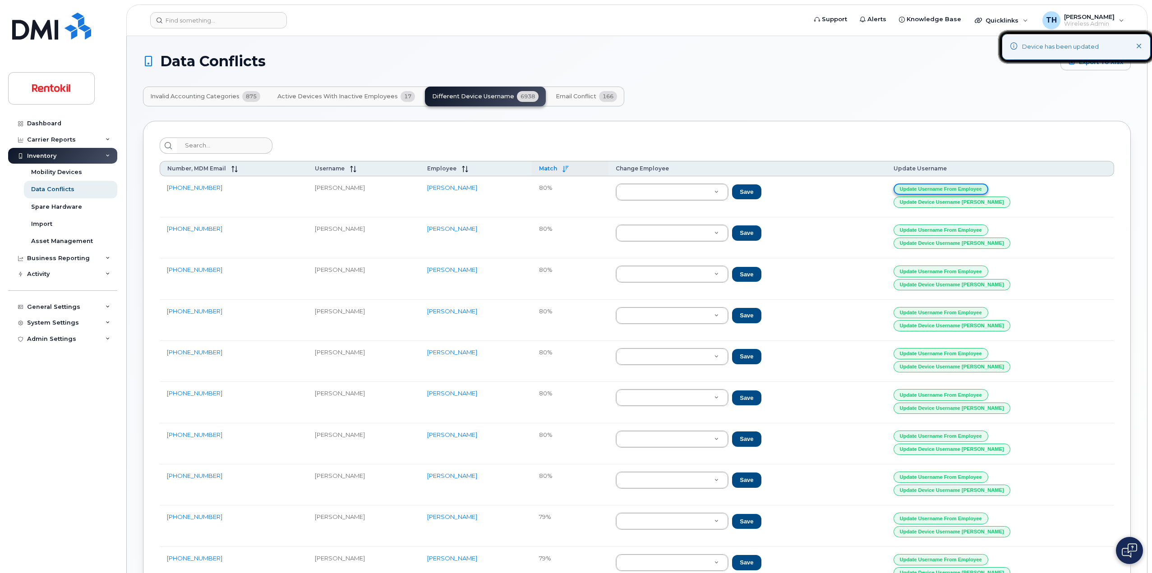
click at [988, 192] on button "Update Username from Employee" at bounding box center [941, 189] width 95 height 11
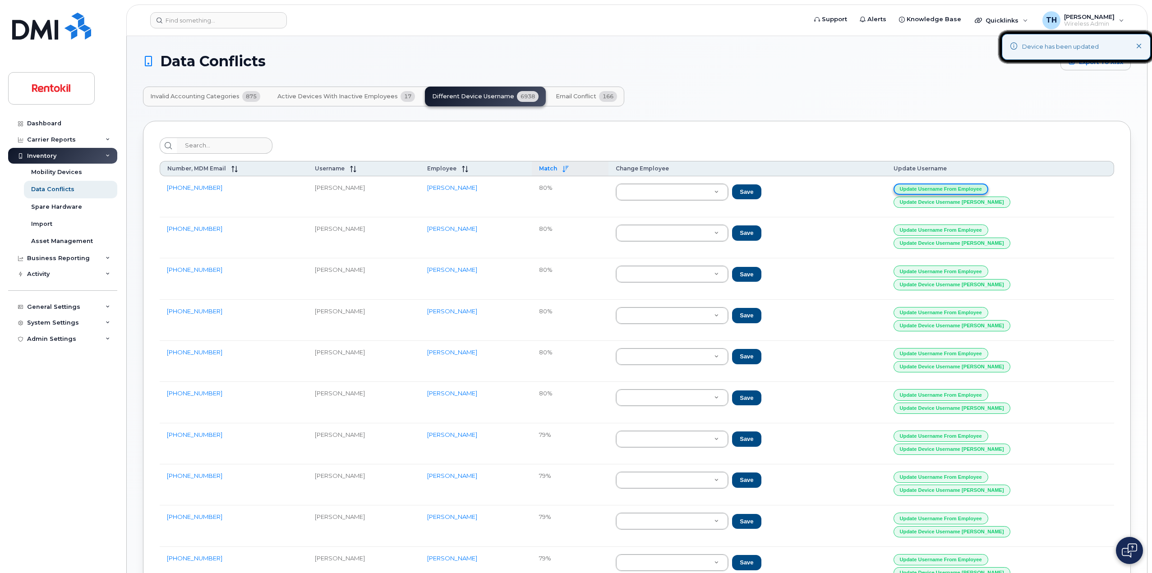
click at [988, 192] on button "Update Username from Employee" at bounding box center [941, 189] width 95 height 11
click at [988, 189] on button "Update Username from Employee" at bounding box center [941, 189] width 95 height 11
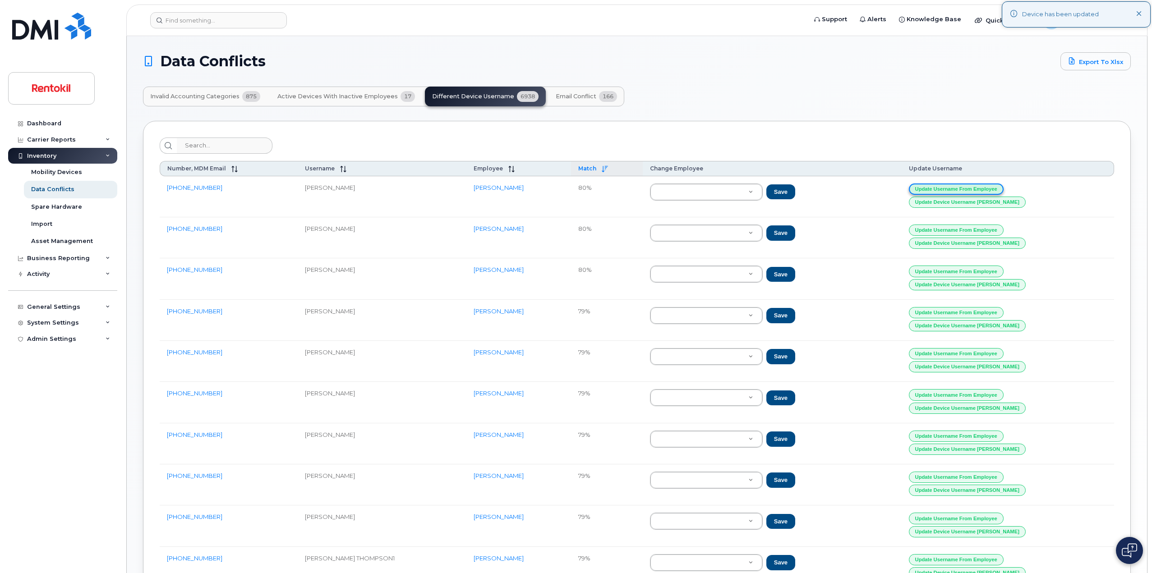
click at [1004, 188] on button "Update Username from Employee" at bounding box center [956, 189] width 95 height 11
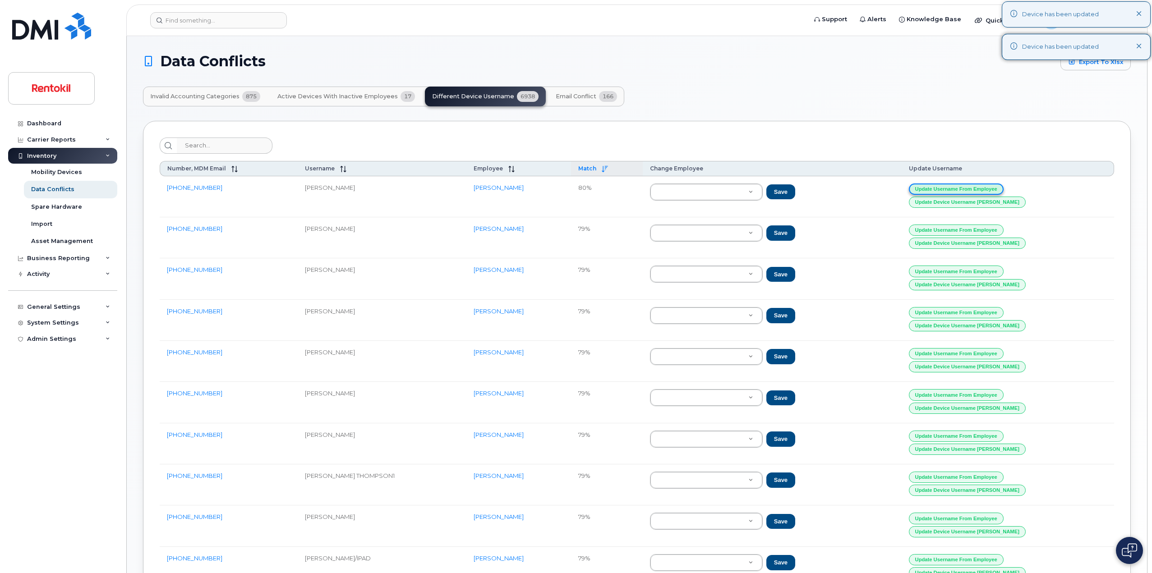
click at [1004, 188] on button "Update Username from Employee" at bounding box center [956, 189] width 95 height 11
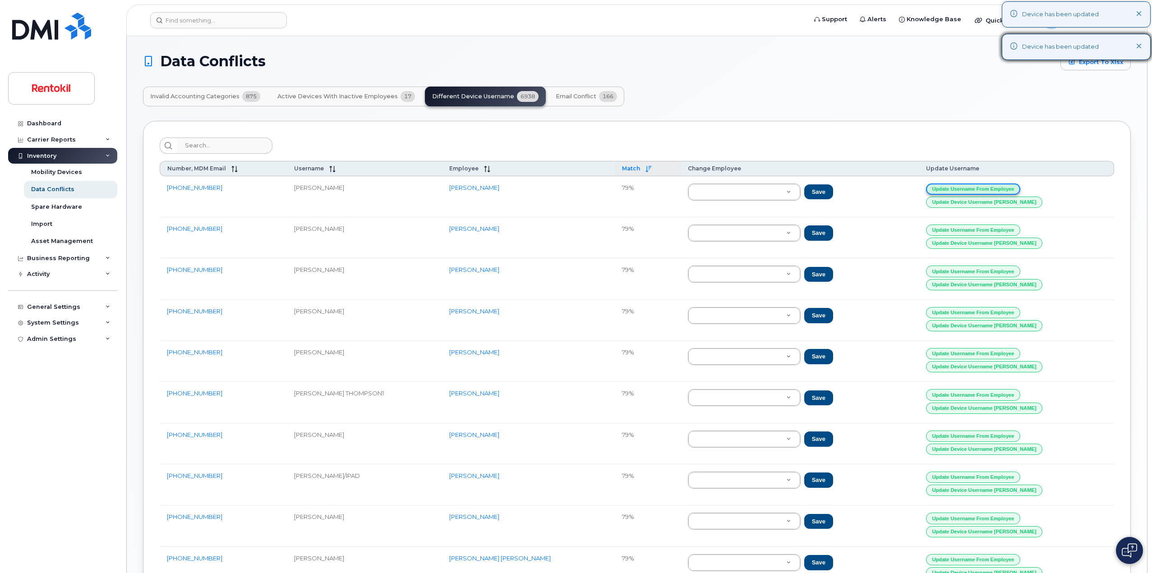
click at [1004, 188] on button "Update Username from Employee" at bounding box center [973, 189] width 95 height 11
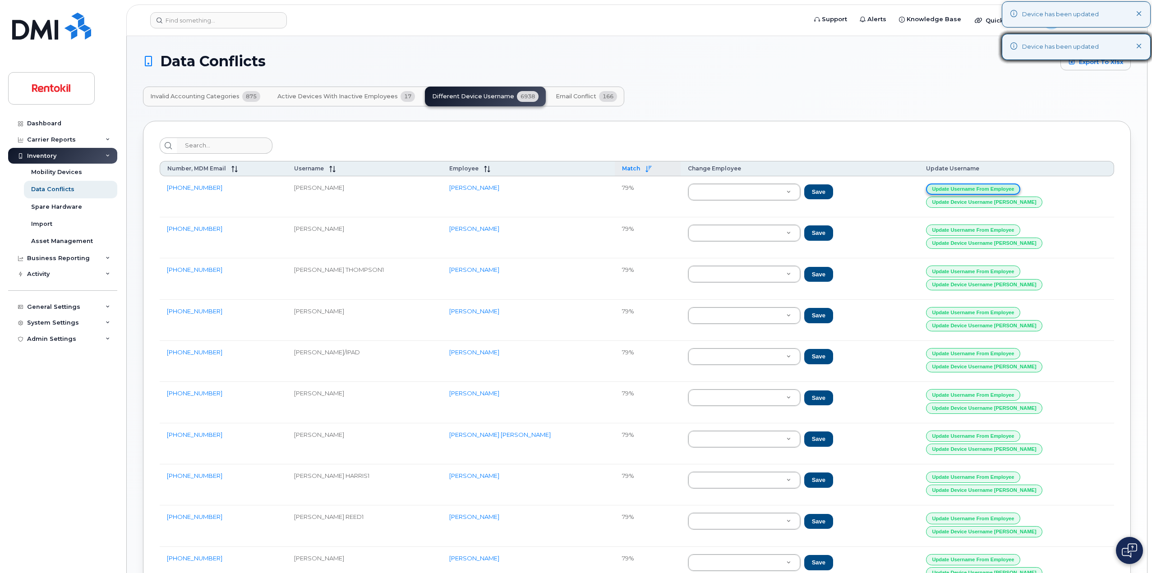
click at [1004, 188] on button "Update Username from Employee" at bounding box center [973, 189] width 95 height 11
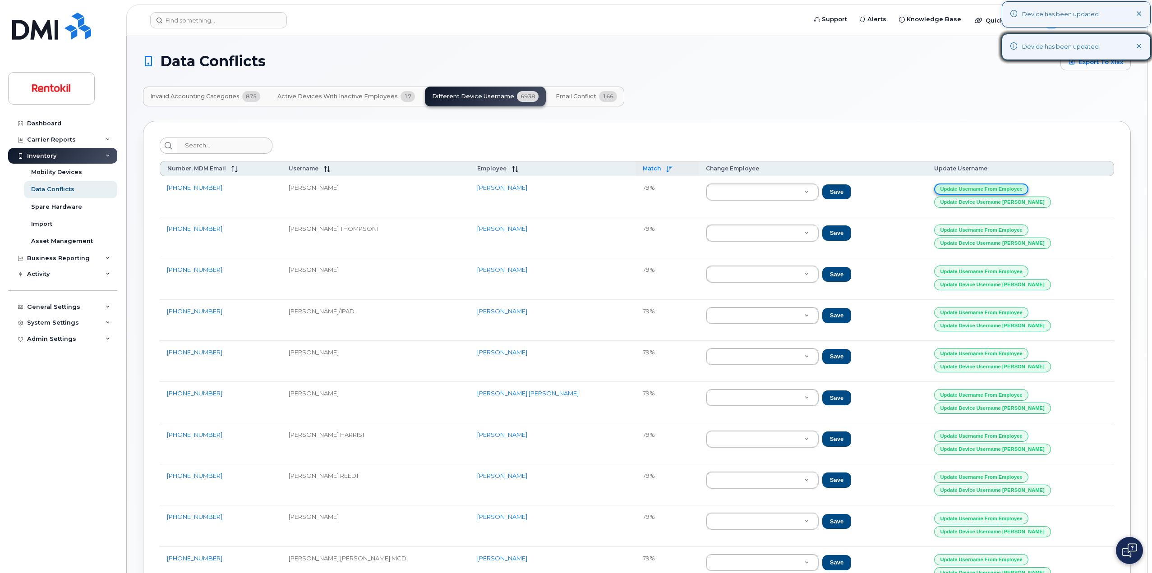
click at [1004, 188] on button "Update Username from Employee" at bounding box center [981, 189] width 95 height 11
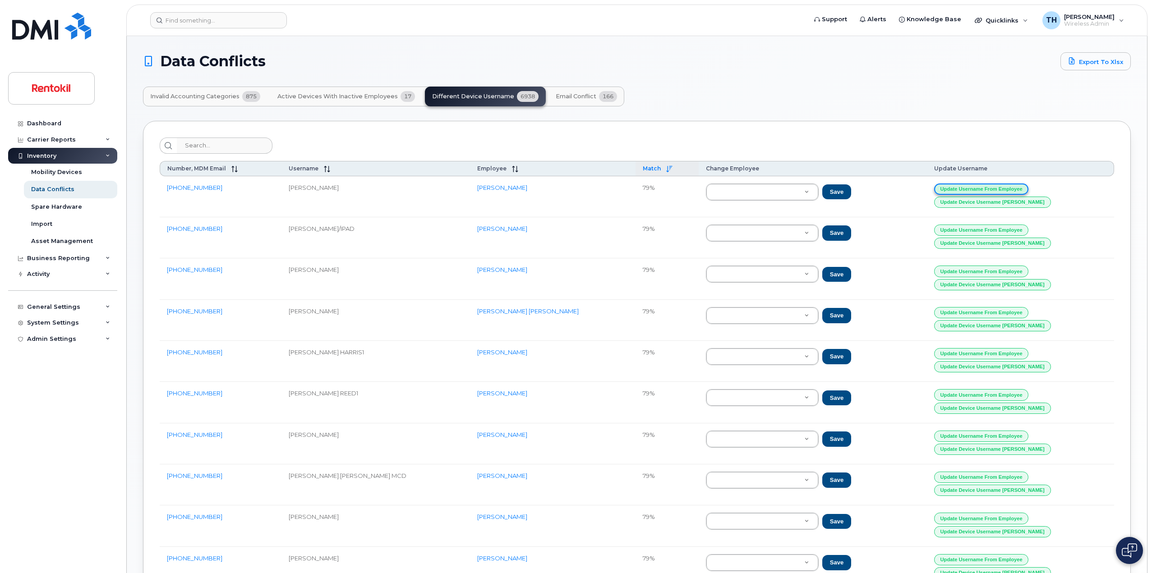
click at [1000, 190] on button "Update Username from Employee" at bounding box center [981, 189] width 95 height 11
click at [1001, 188] on button "Update Username from Employee" at bounding box center [981, 189] width 95 height 11
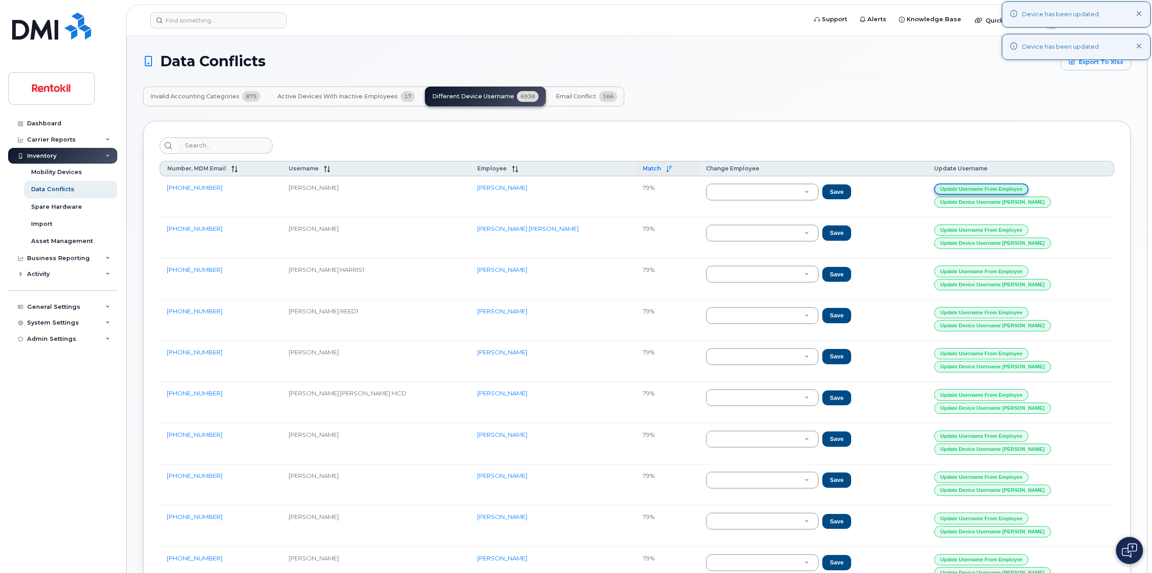
click at [1001, 188] on button "Update Username from Employee" at bounding box center [981, 189] width 95 height 11
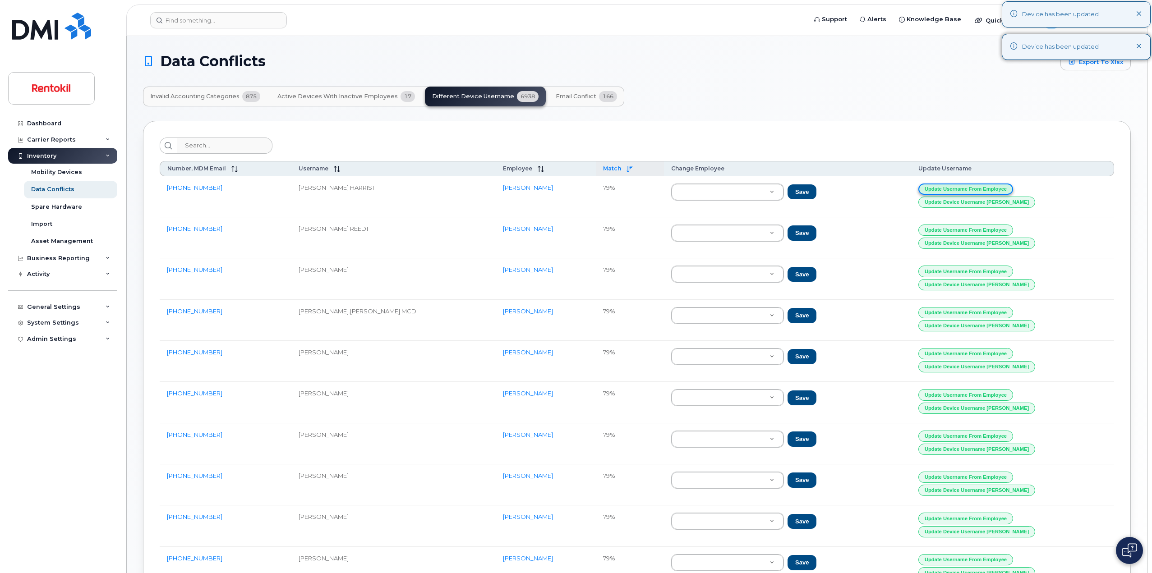
click at [1001, 188] on button "Update Username from Employee" at bounding box center [965, 189] width 95 height 11
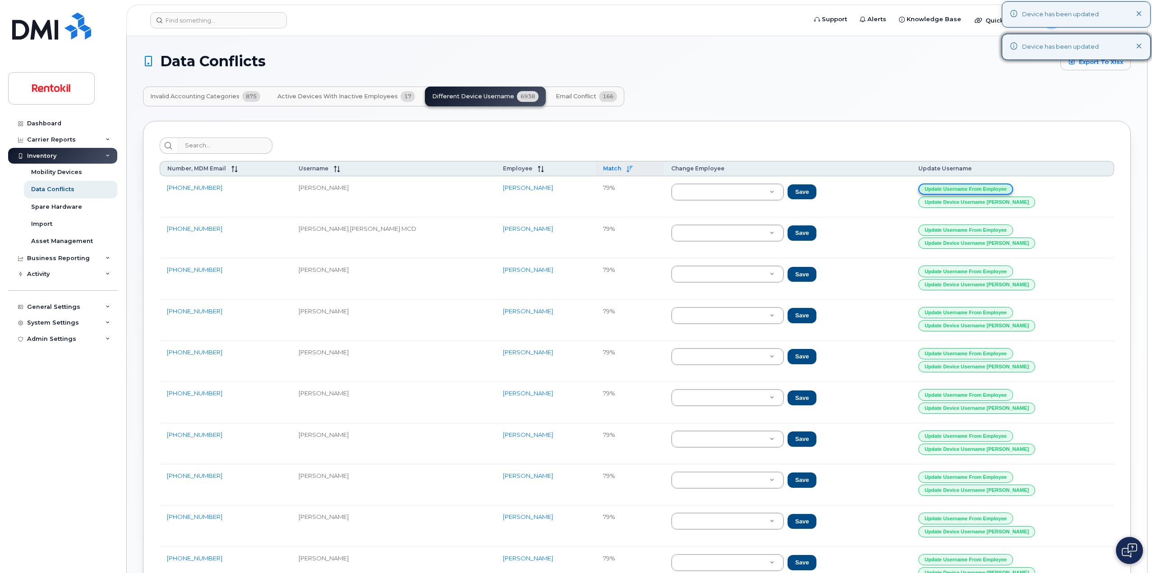
click at [1001, 188] on button "Update Username from Employee" at bounding box center [965, 189] width 95 height 11
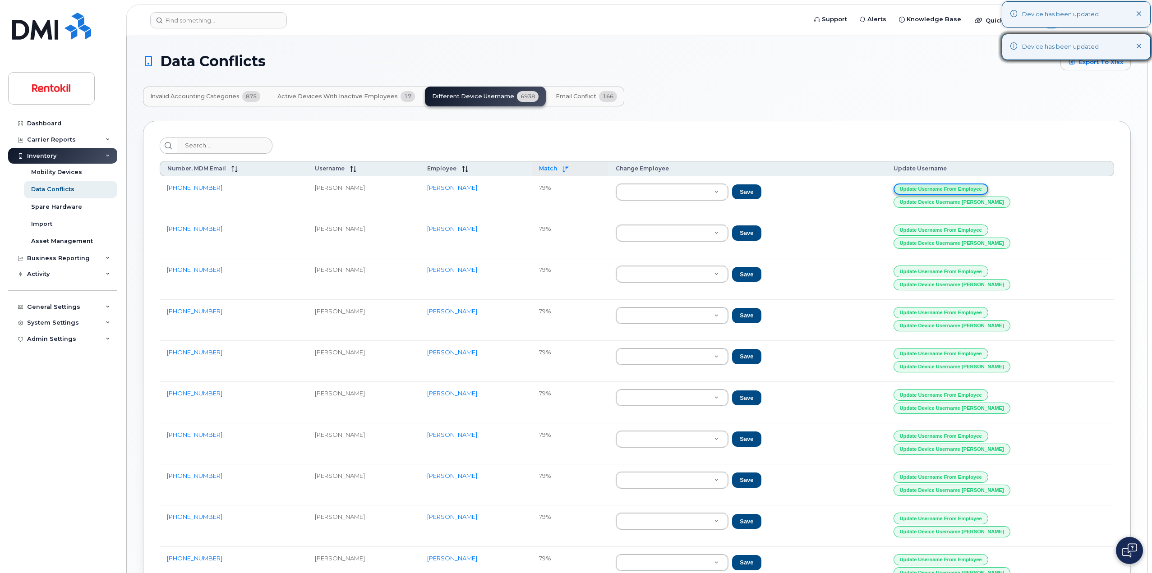
click at [988, 188] on button "Update Username from Employee" at bounding box center [941, 189] width 95 height 11
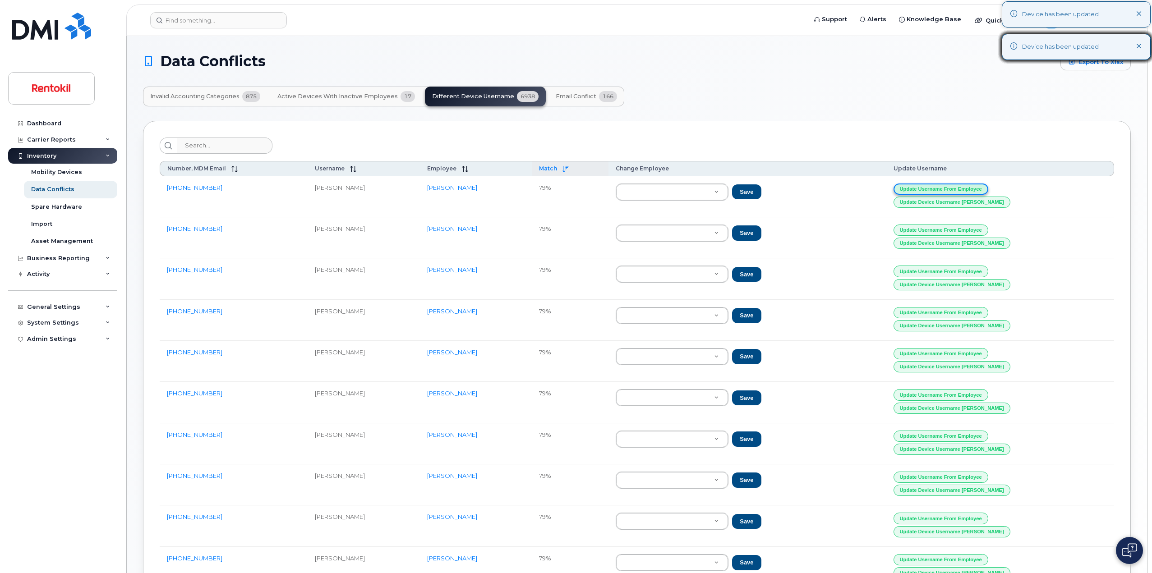
click at [988, 188] on button "Update Username from Employee" at bounding box center [941, 189] width 95 height 11
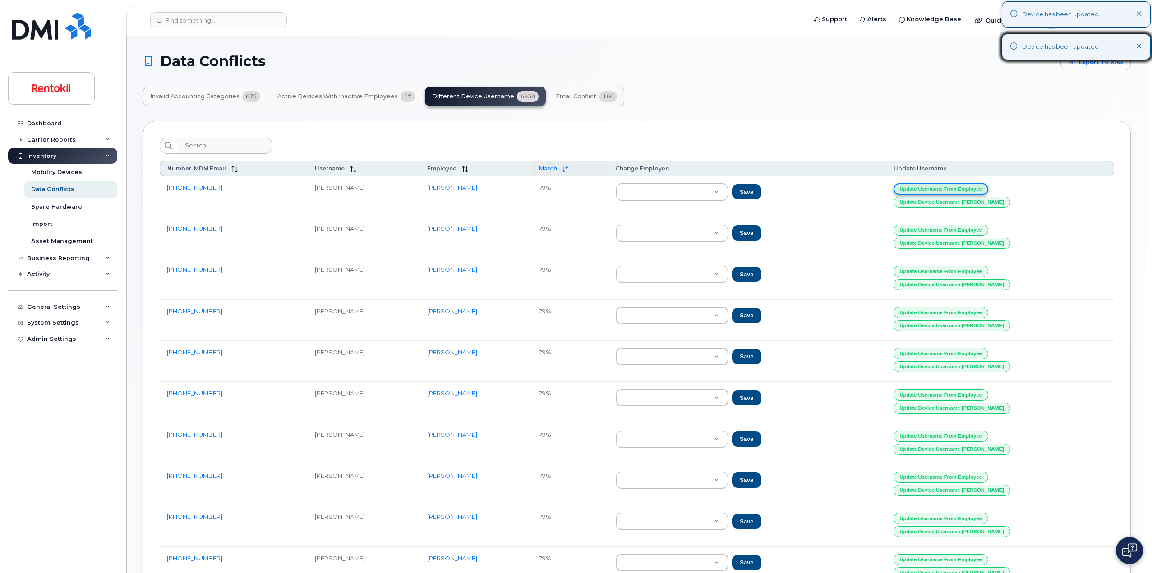
click at [988, 188] on button "Update Username from Employee" at bounding box center [941, 189] width 95 height 11
click at [990, 188] on button "Update Username from Employee" at bounding box center [942, 189] width 95 height 11
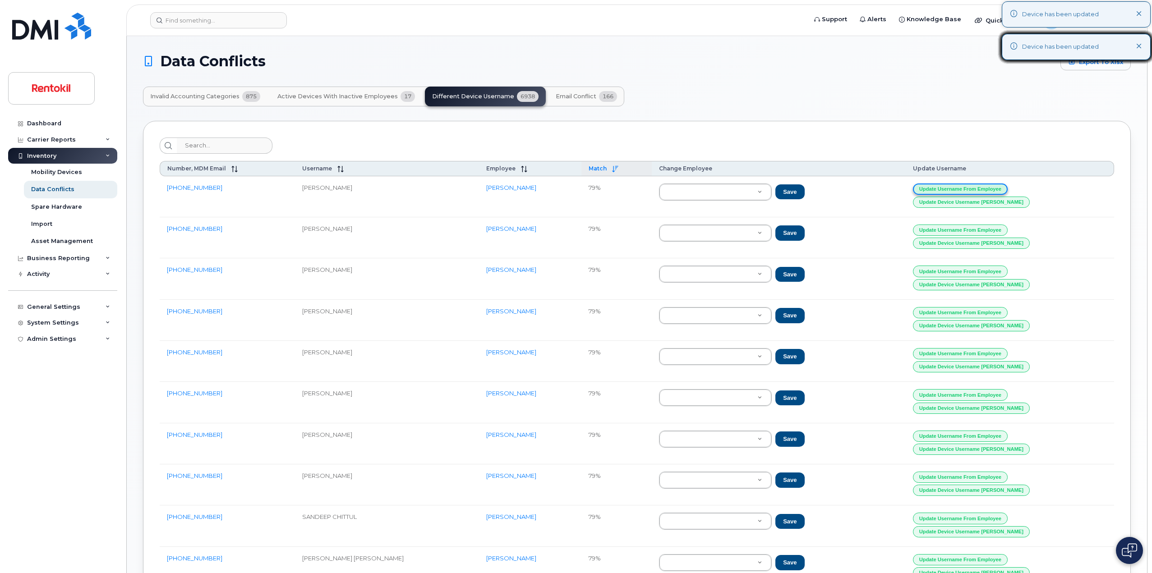
click at [1001, 188] on button "Update Username from Employee" at bounding box center [960, 189] width 95 height 11
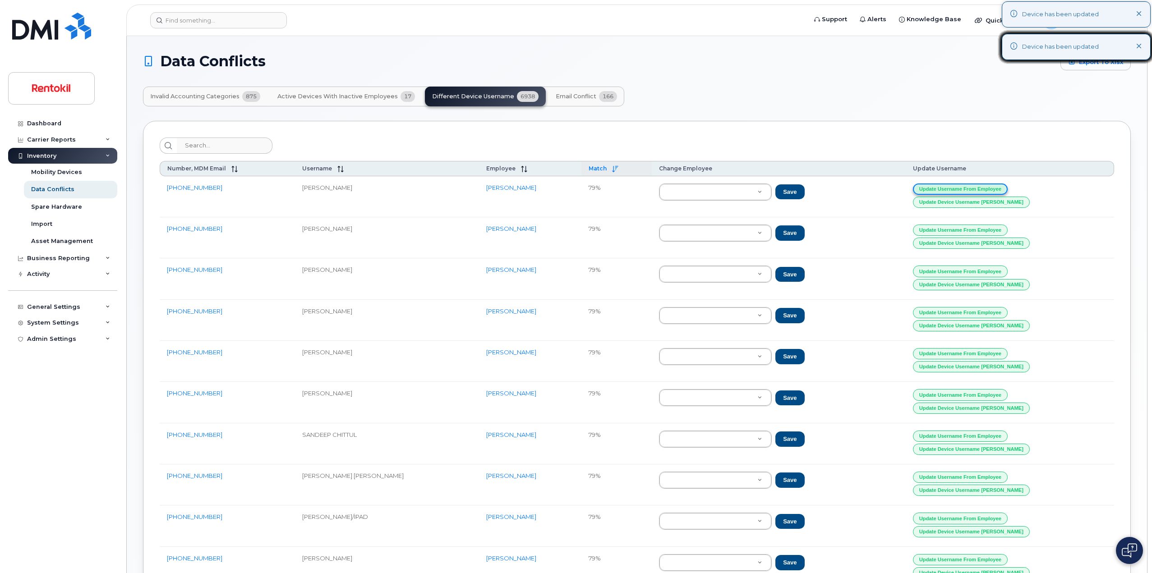
click at [1001, 188] on button "Update Username from Employee" at bounding box center [960, 189] width 95 height 11
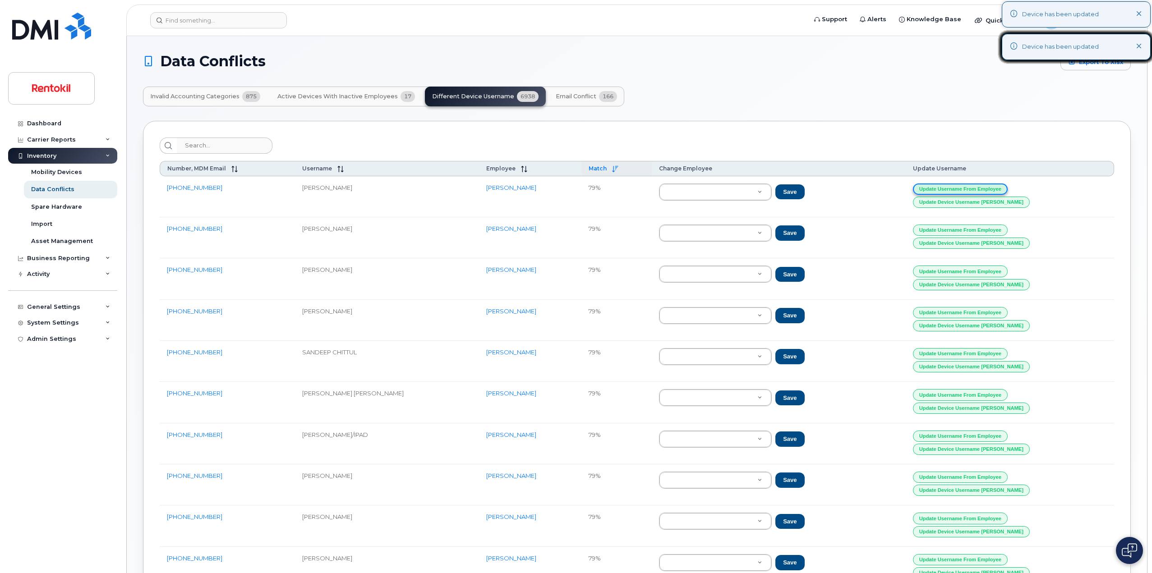
click at [1001, 188] on button "Update Username from Employee" at bounding box center [960, 189] width 95 height 11
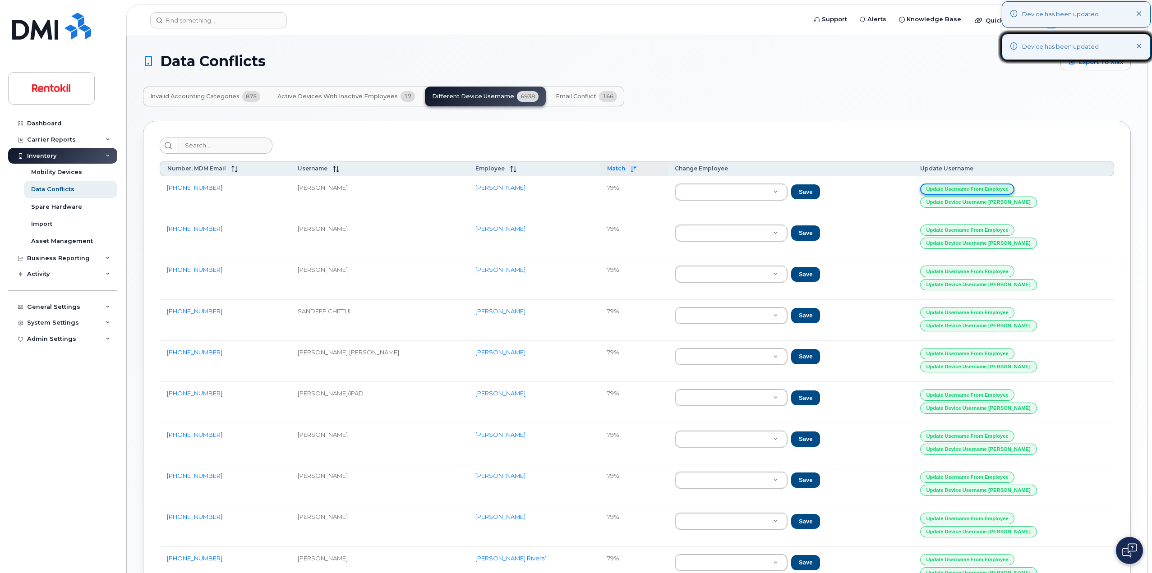
click at [1001, 188] on button "Update Username from Employee" at bounding box center [967, 189] width 95 height 11
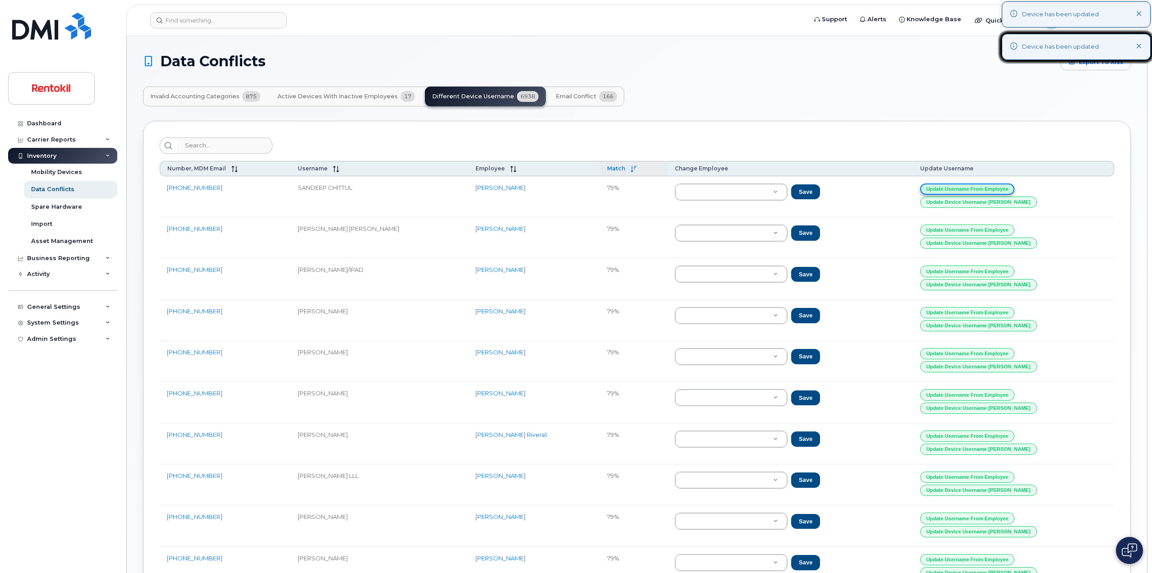
click at [1001, 188] on button "Update Username from Employee" at bounding box center [967, 189] width 95 height 11
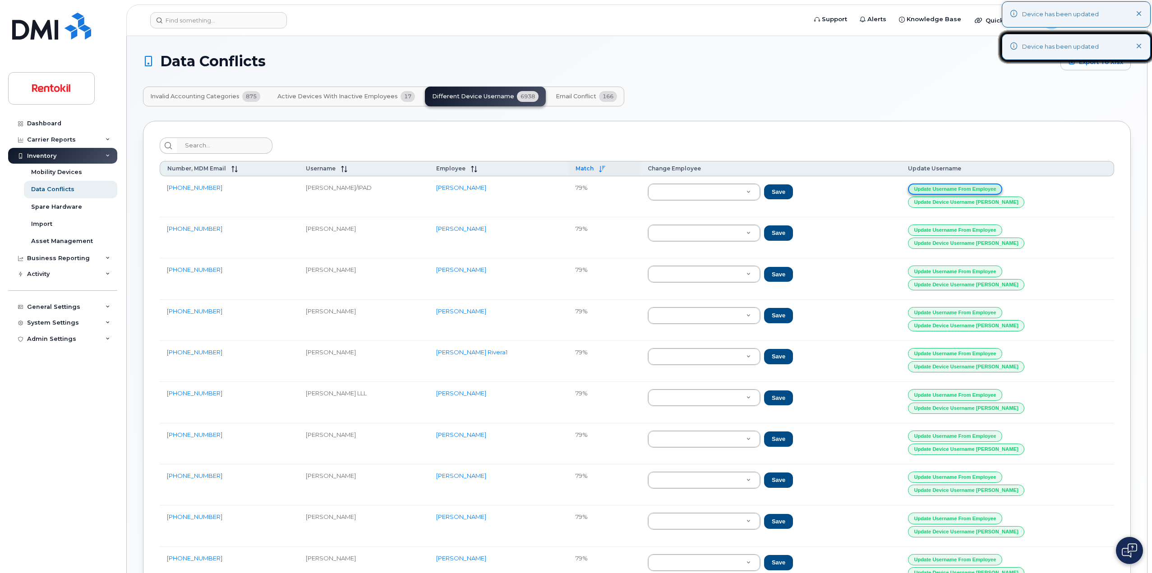
click at [1001, 188] on button "Update Username from Employee" at bounding box center [955, 189] width 95 height 11
click at [1001, 188] on button "Update Username from Employee" at bounding box center [953, 189] width 95 height 11
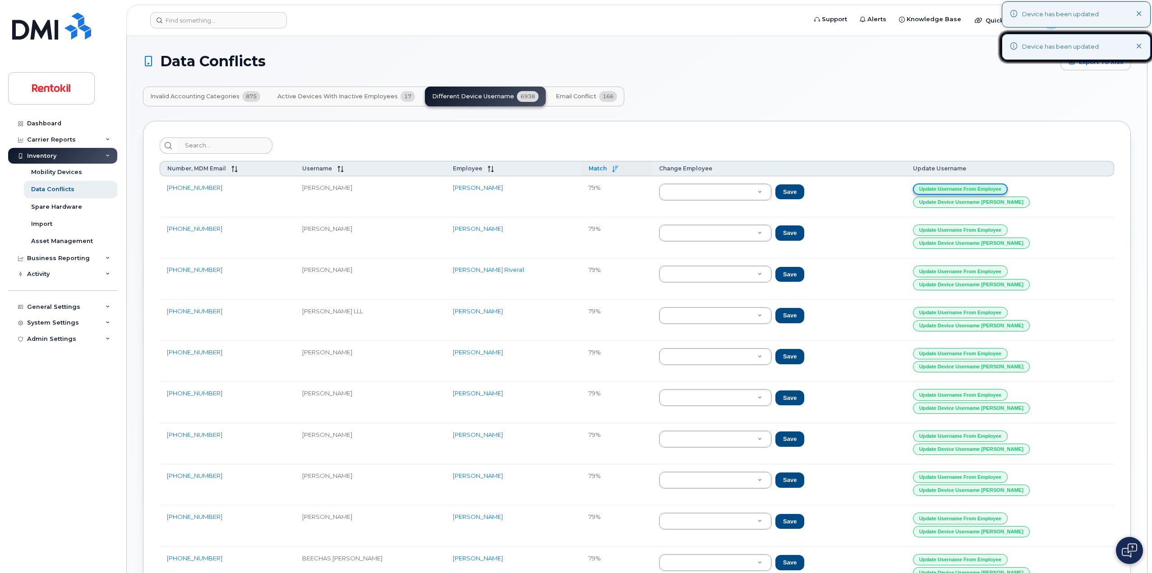
click at [1001, 188] on button "Update Username from Employee" at bounding box center [960, 189] width 95 height 11
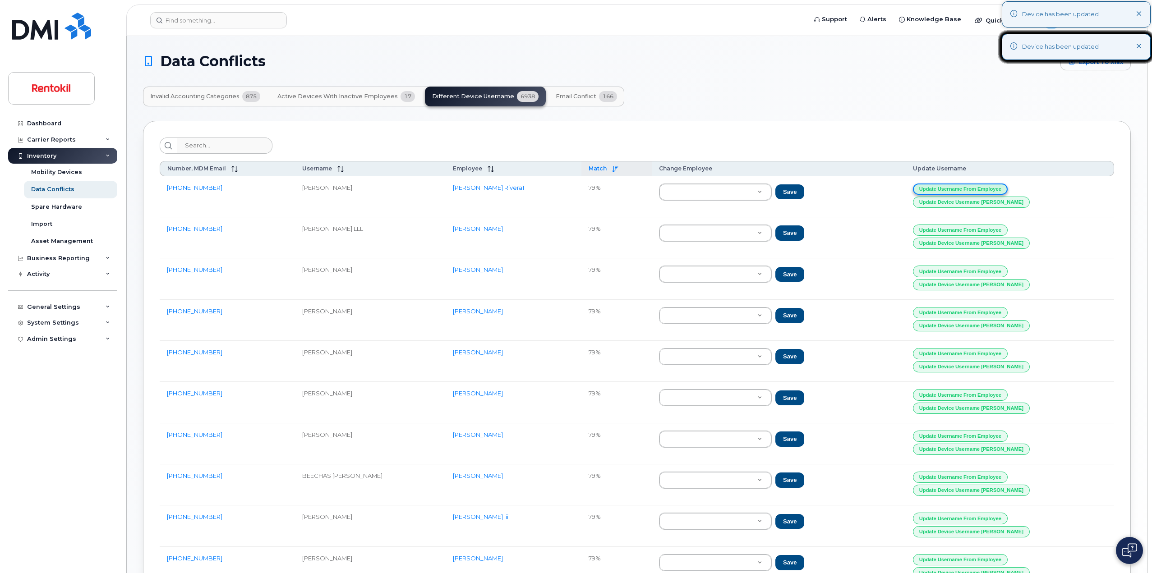
click at [1001, 188] on button "Update Username from Employee" at bounding box center [960, 189] width 95 height 11
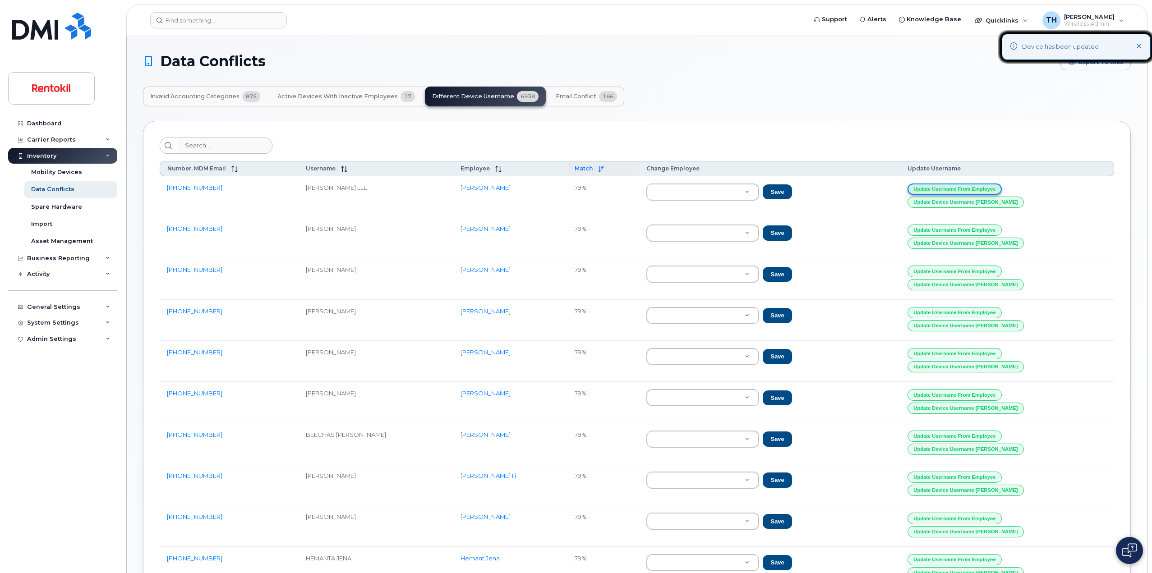
click at [1001, 188] on button "Update Username from Employee" at bounding box center [955, 189] width 95 height 11
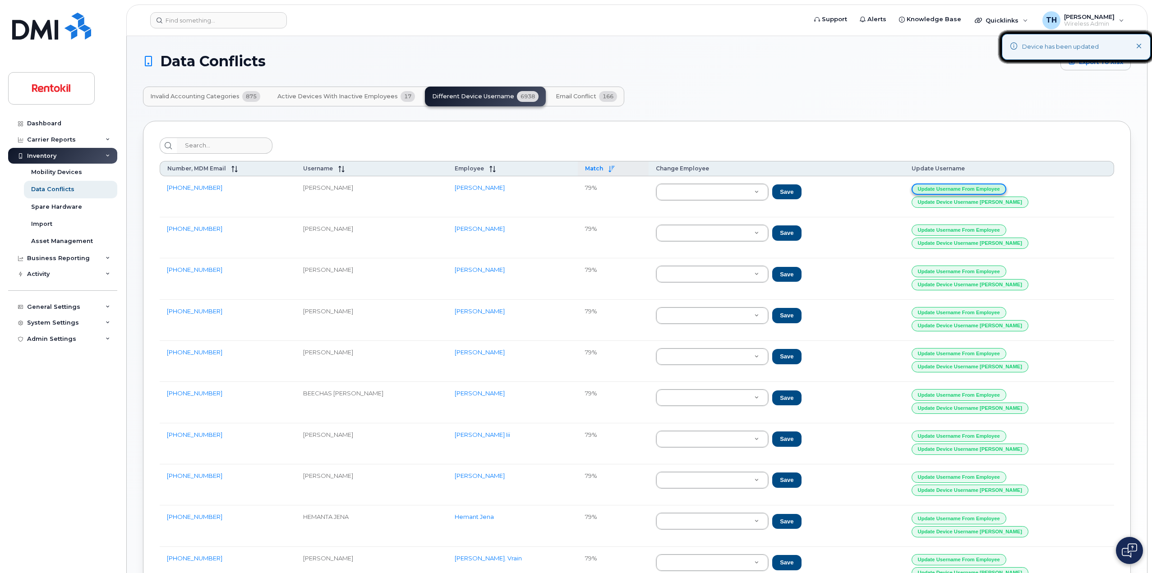
click at [1001, 188] on button "Update Username from Employee" at bounding box center [959, 189] width 95 height 11
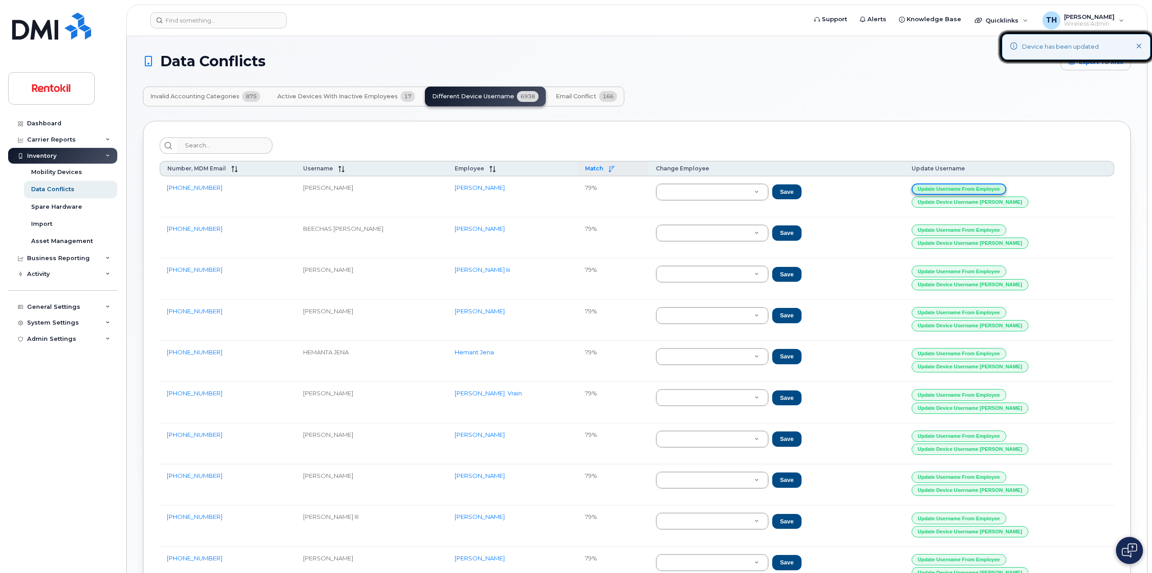
click at [1001, 188] on button "Update Username from Employee" at bounding box center [959, 189] width 95 height 11
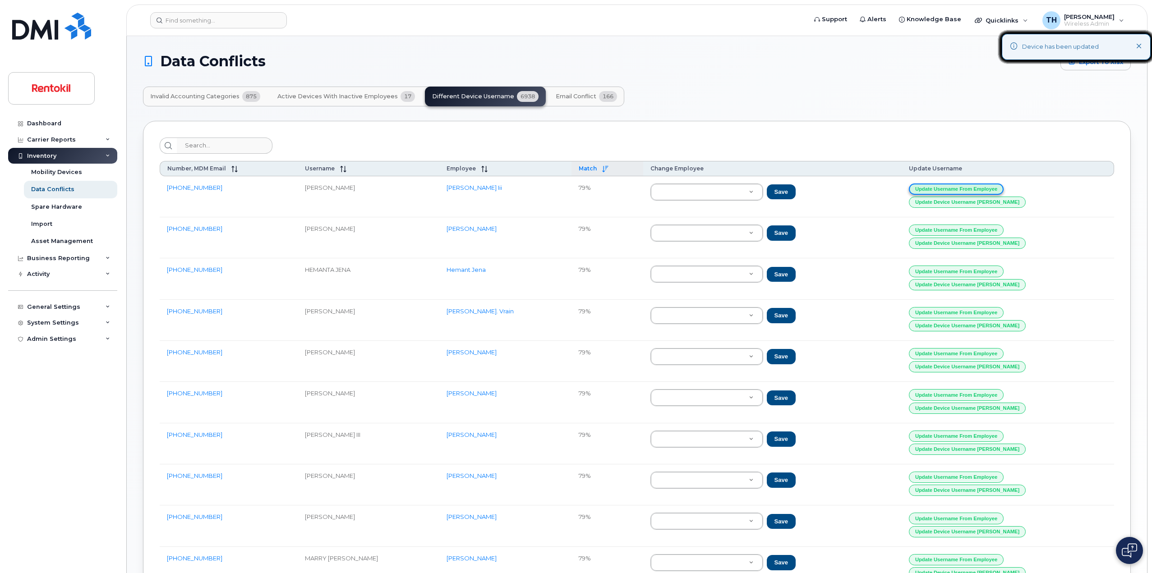
click at [1001, 188] on button "Update Username from Employee" at bounding box center [956, 189] width 95 height 11
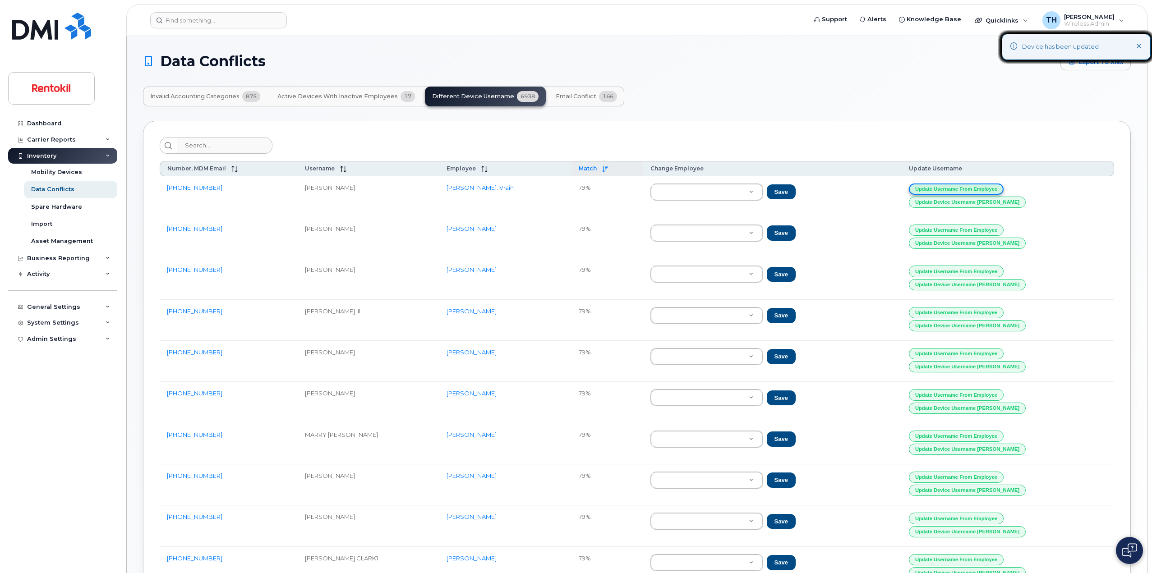
click at [1001, 188] on button "Update Username from Employee" at bounding box center [956, 189] width 95 height 11
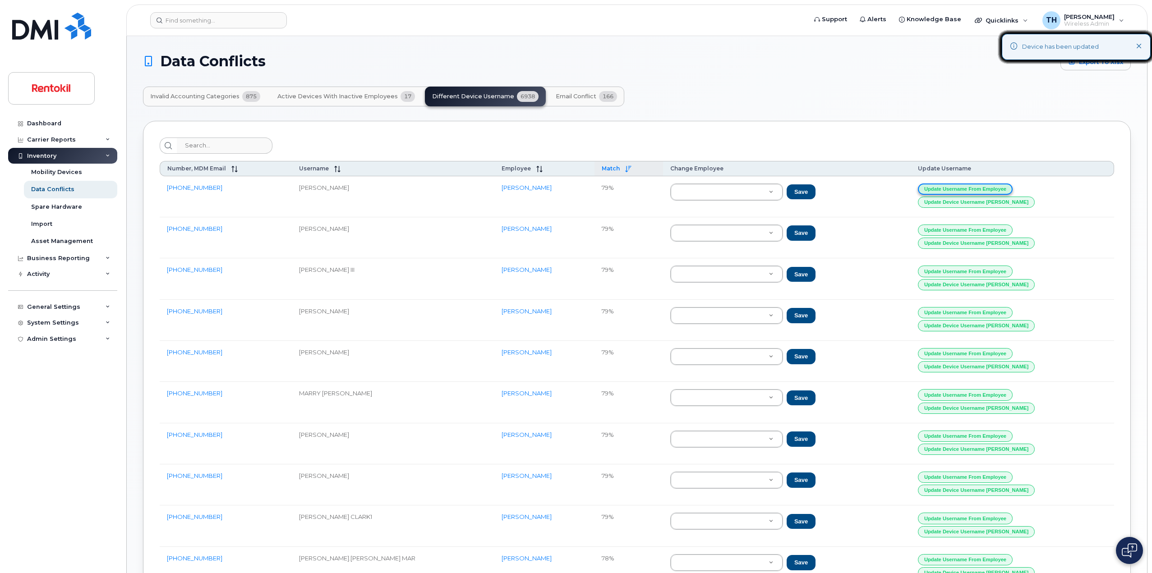
click at [1001, 188] on button "Update Username from Employee" at bounding box center [965, 189] width 95 height 11
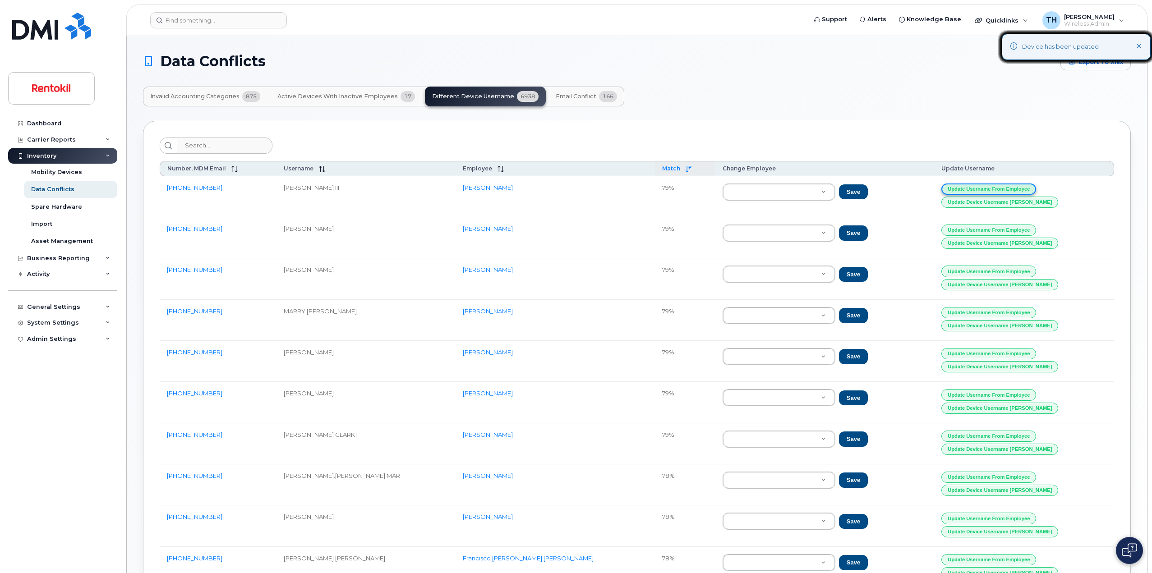
click at [1001, 188] on button "Update Username from Employee" at bounding box center [988, 189] width 95 height 11
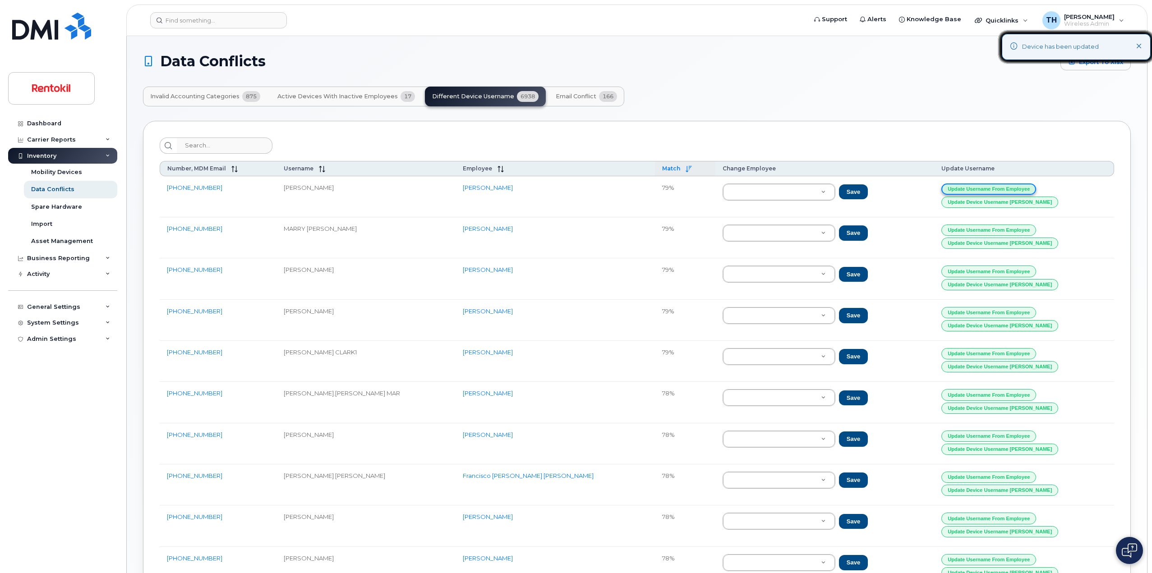
click at [1001, 188] on button "Update Username from Employee" at bounding box center [988, 189] width 95 height 11
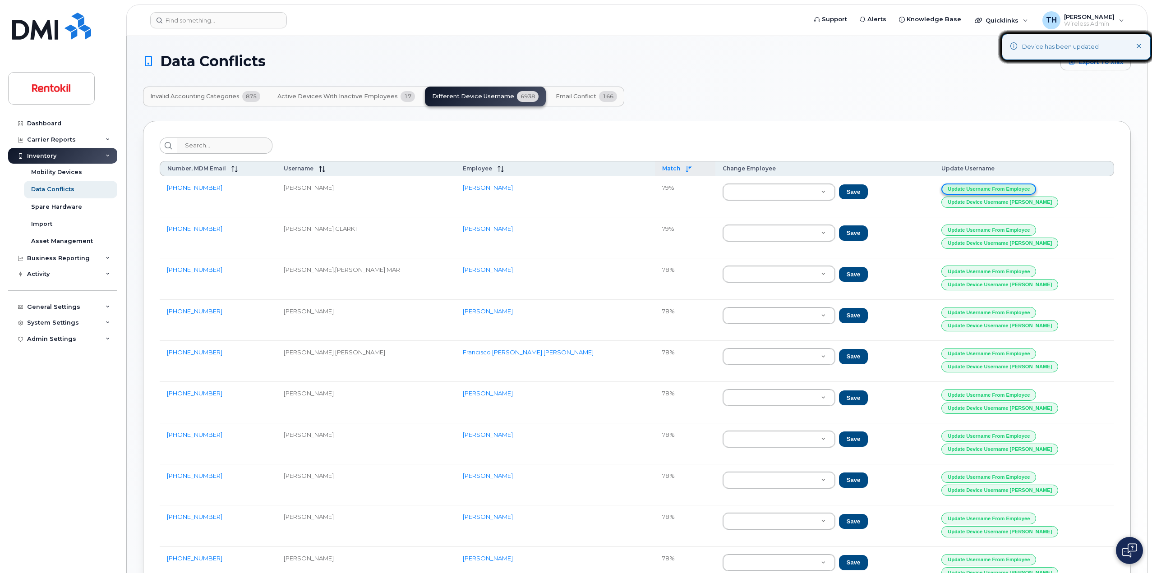
click at [1001, 188] on button "Update Username from Employee" at bounding box center [988, 189] width 95 height 11
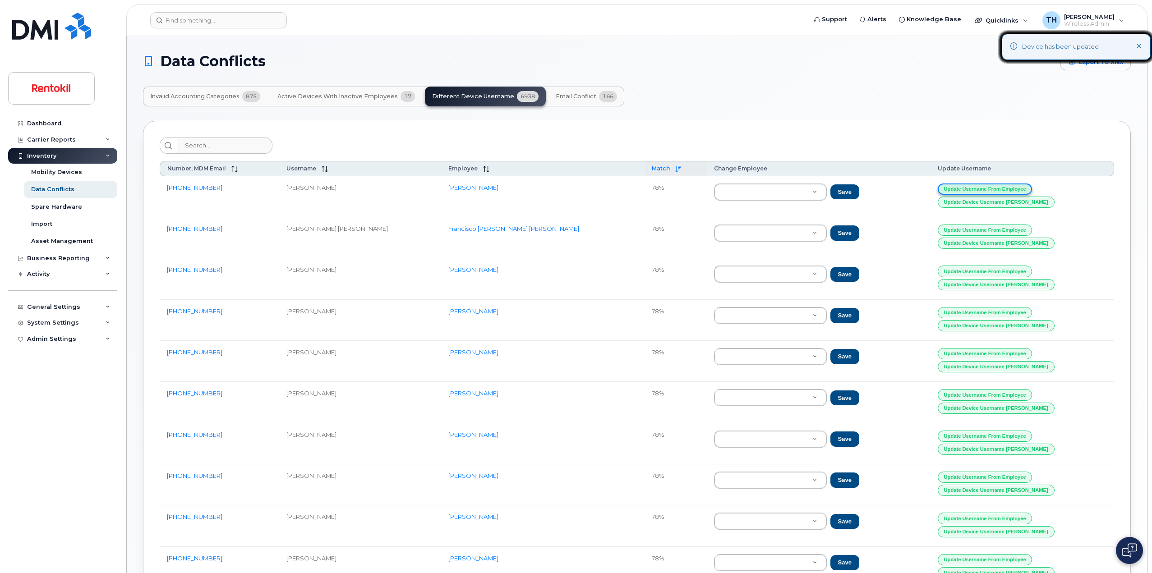
click at [1001, 188] on button "Update Username from Employee" at bounding box center [985, 189] width 95 height 11
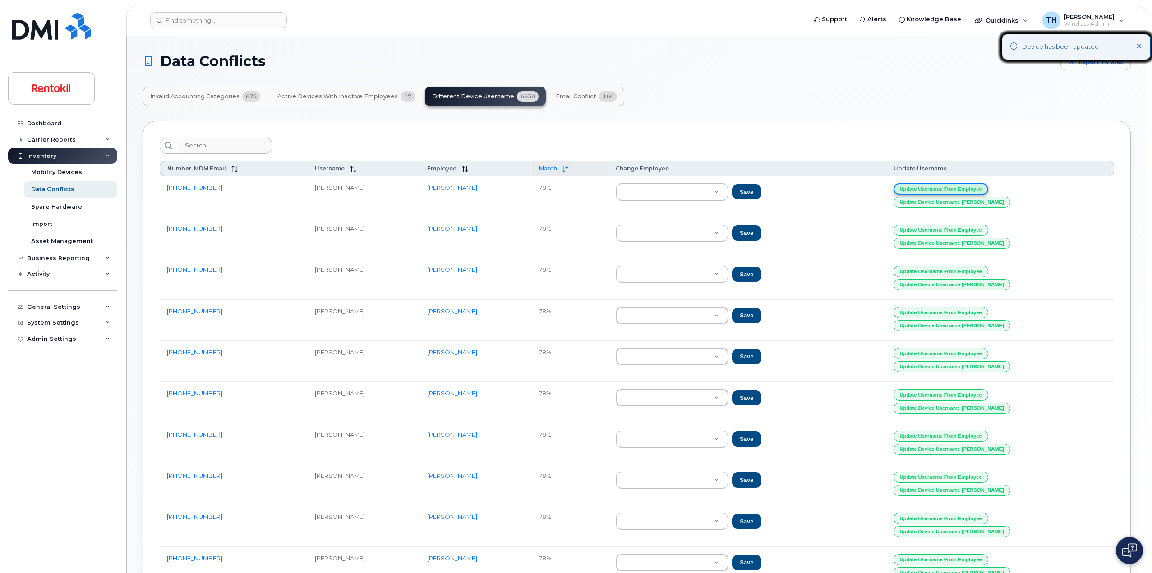
click at [988, 188] on button "Update Username from Employee" at bounding box center [941, 189] width 95 height 11
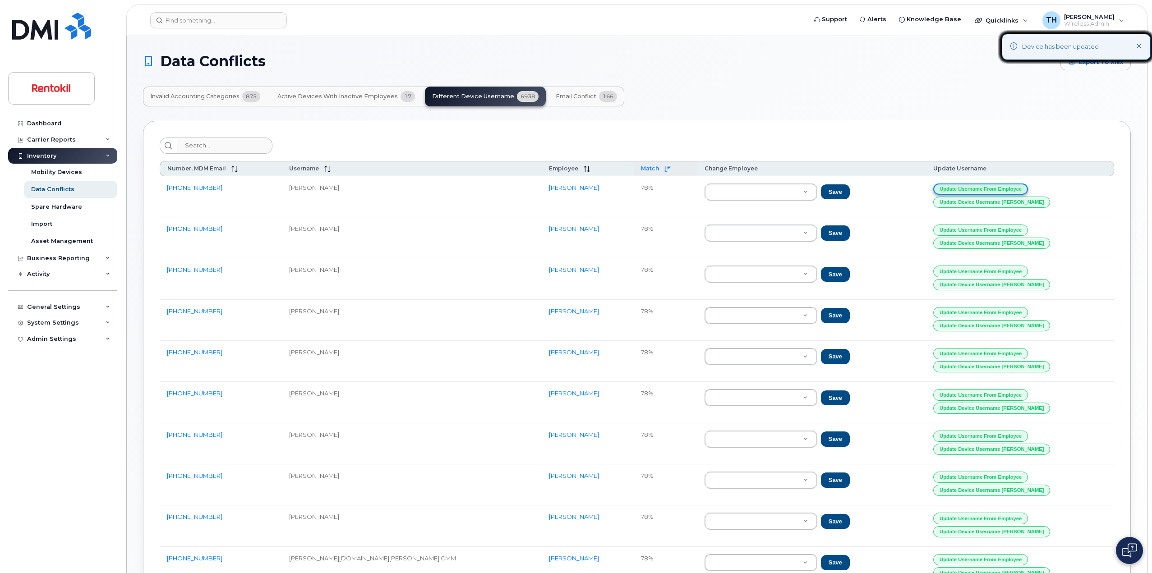
click at [1001, 188] on button "Update Username from Employee" at bounding box center [980, 189] width 95 height 11
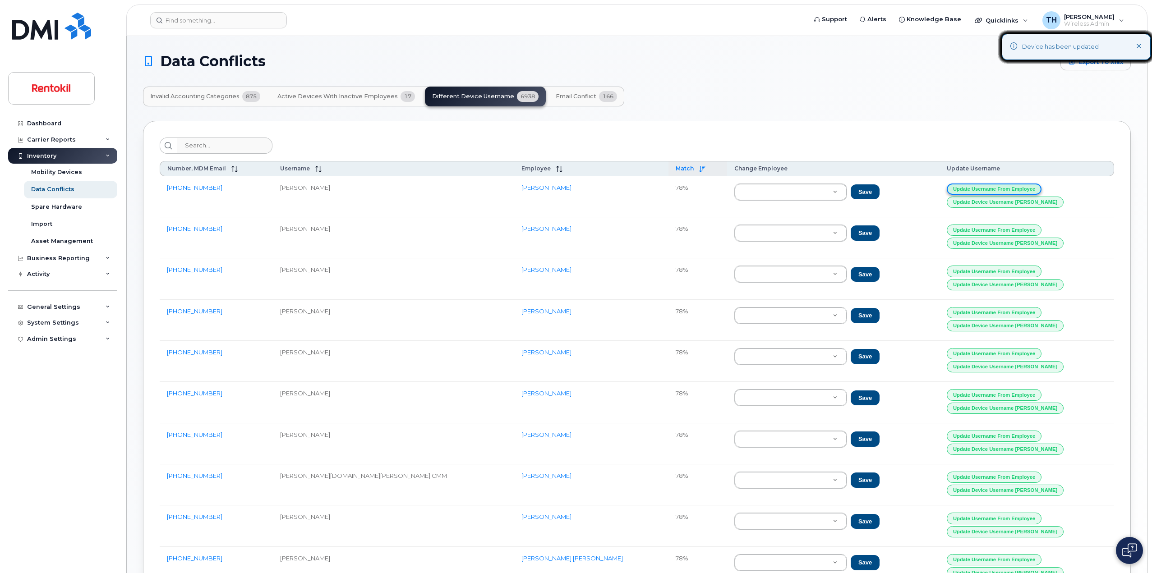
click at [1001, 188] on button "Update Username from Employee" at bounding box center [994, 189] width 95 height 11
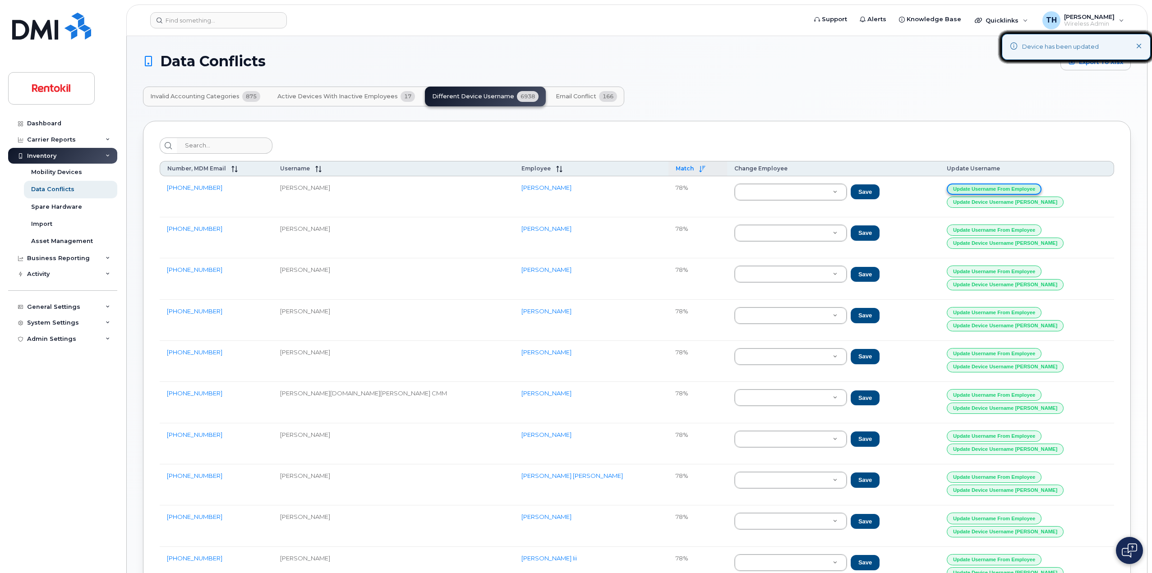
click at [1001, 188] on button "Update Username from Employee" at bounding box center [994, 189] width 95 height 11
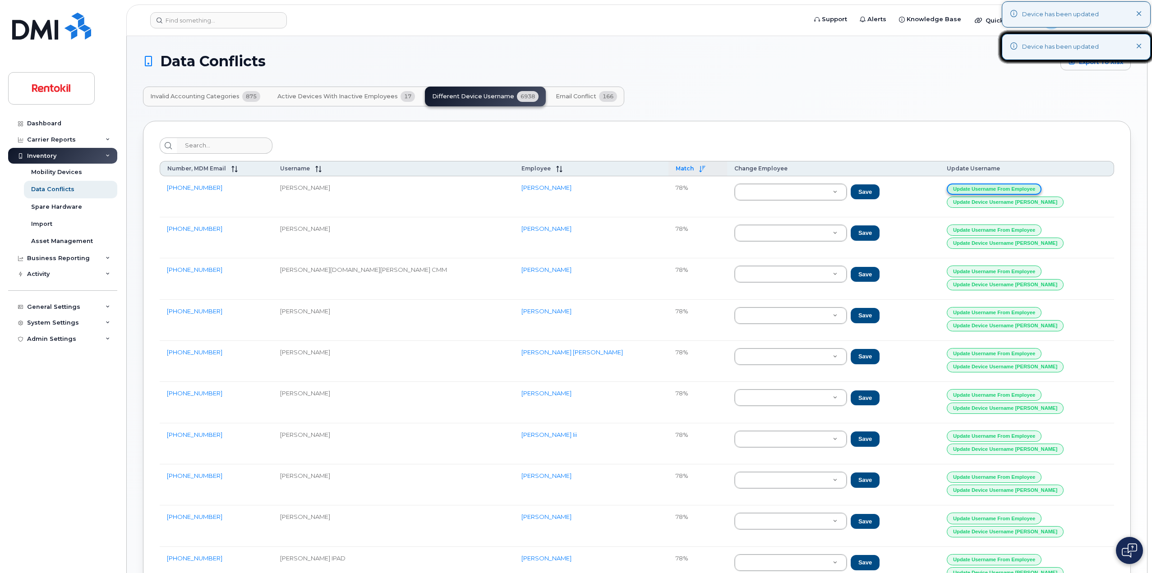
click at [1001, 188] on button "Update Username from Employee" at bounding box center [994, 189] width 95 height 11
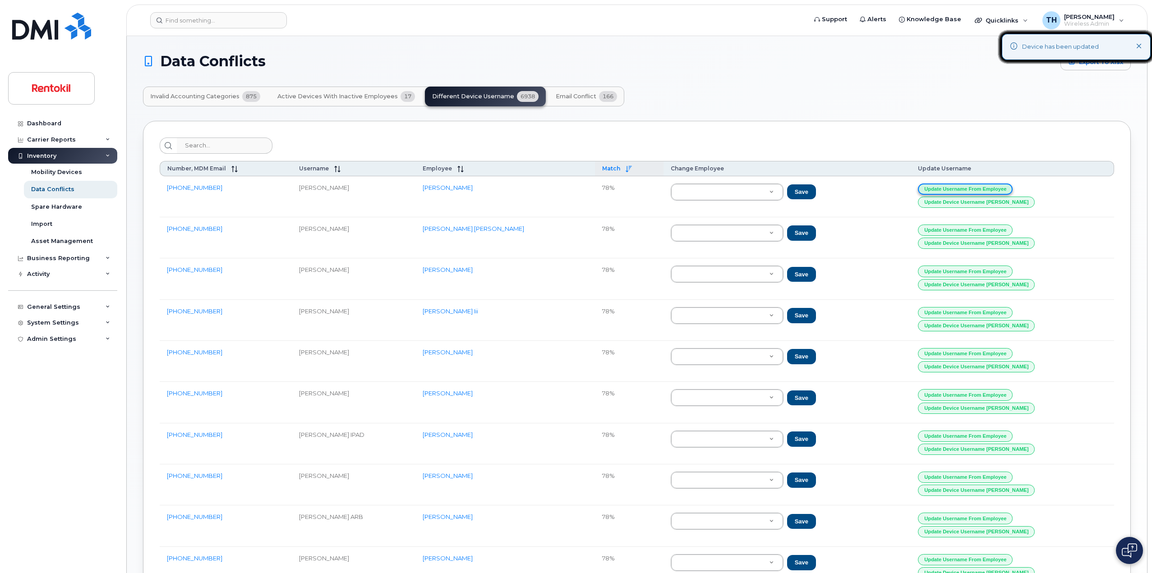
click at [1001, 188] on button "Update Username from Employee" at bounding box center [965, 189] width 95 height 11
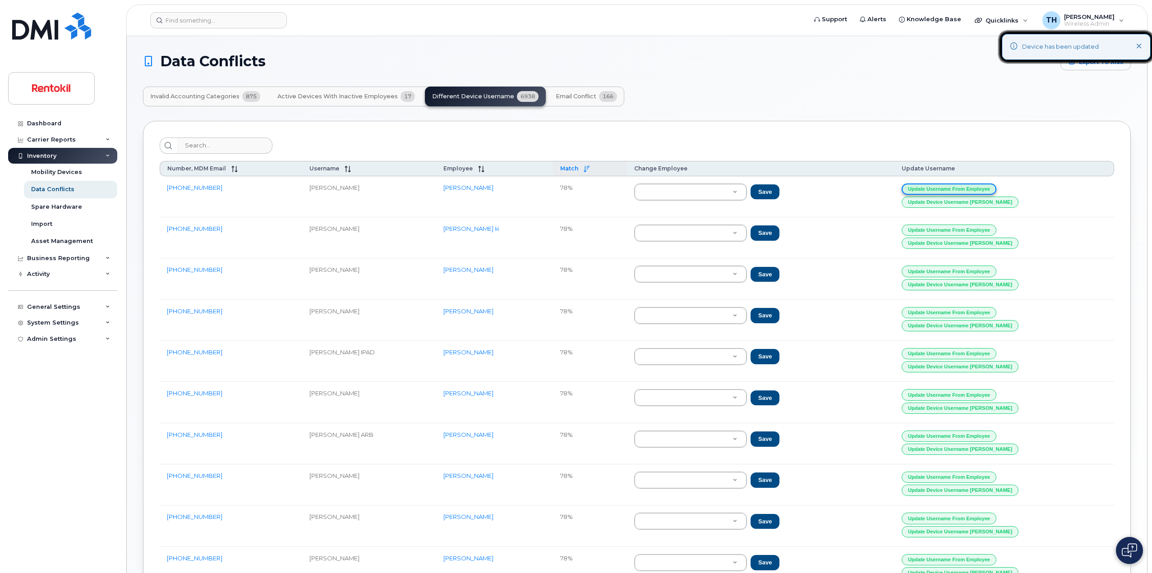
click at [996, 188] on button "Update Username from Employee" at bounding box center [949, 189] width 95 height 11
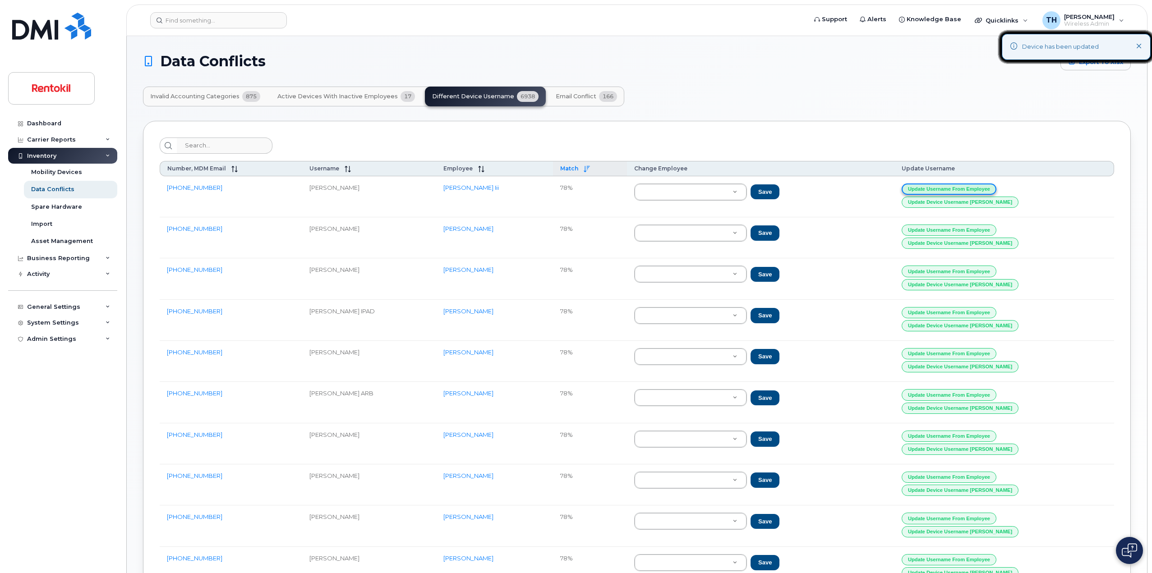
click at [996, 188] on button "Update Username from Employee" at bounding box center [949, 189] width 95 height 11
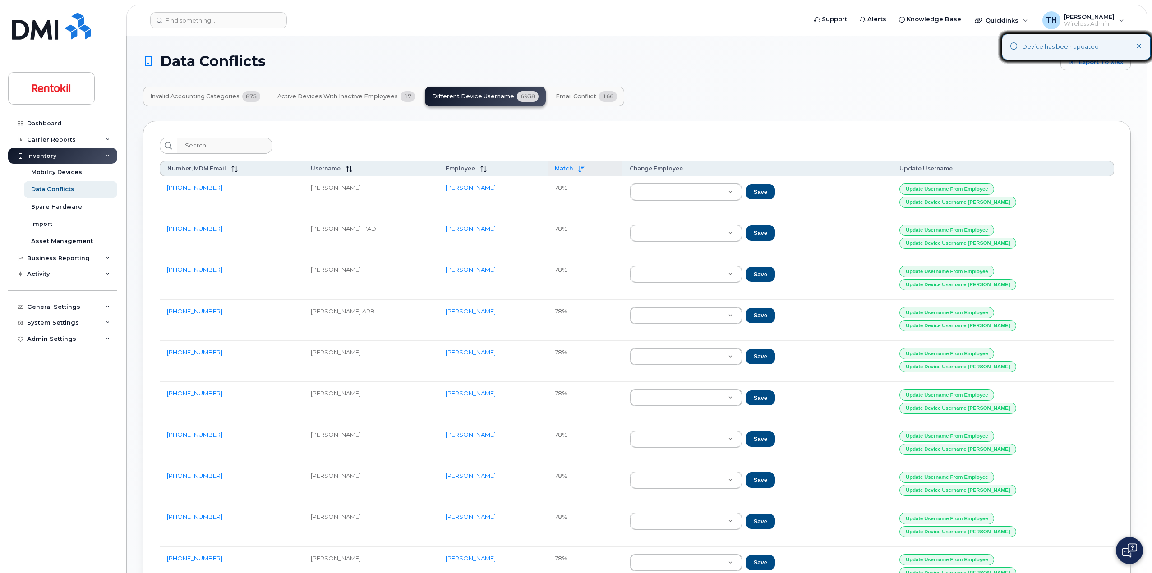
click at [876, 59] on h1 "Data Conflicts" at bounding box center [599, 61] width 913 height 14
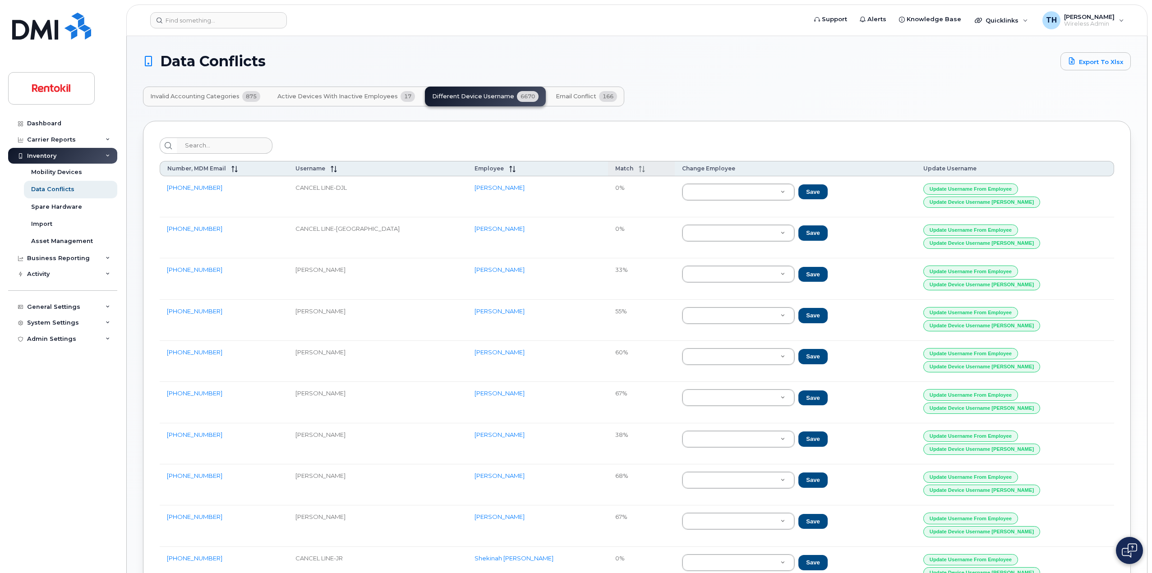
click at [640, 168] on icon at bounding box center [640, 169] width 0 height 6
click at [615, 168] on div "Match" at bounding box center [641, 168] width 52 height 7
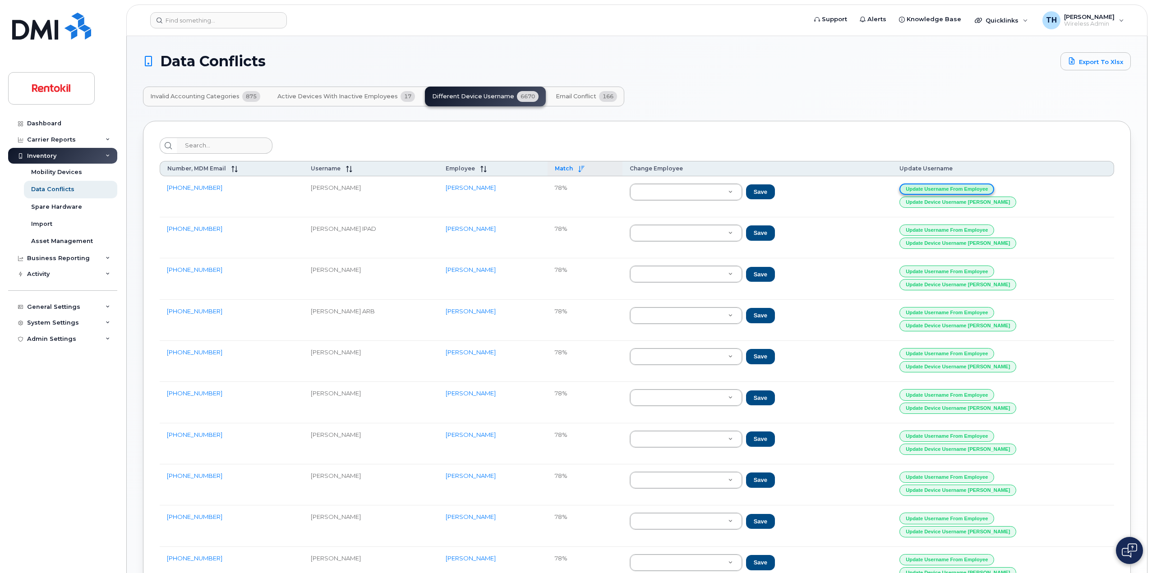
click at [992, 189] on button "Update Username from Employee" at bounding box center [946, 189] width 95 height 11
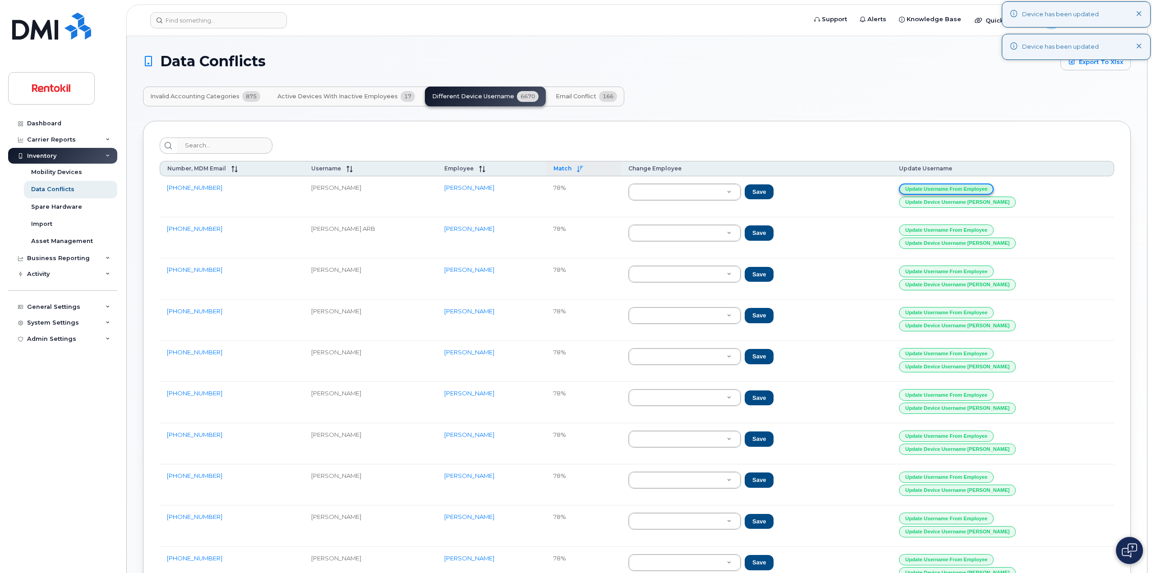
click at [992, 189] on button "Update Username from Employee" at bounding box center [946, 189] width 95 height 11
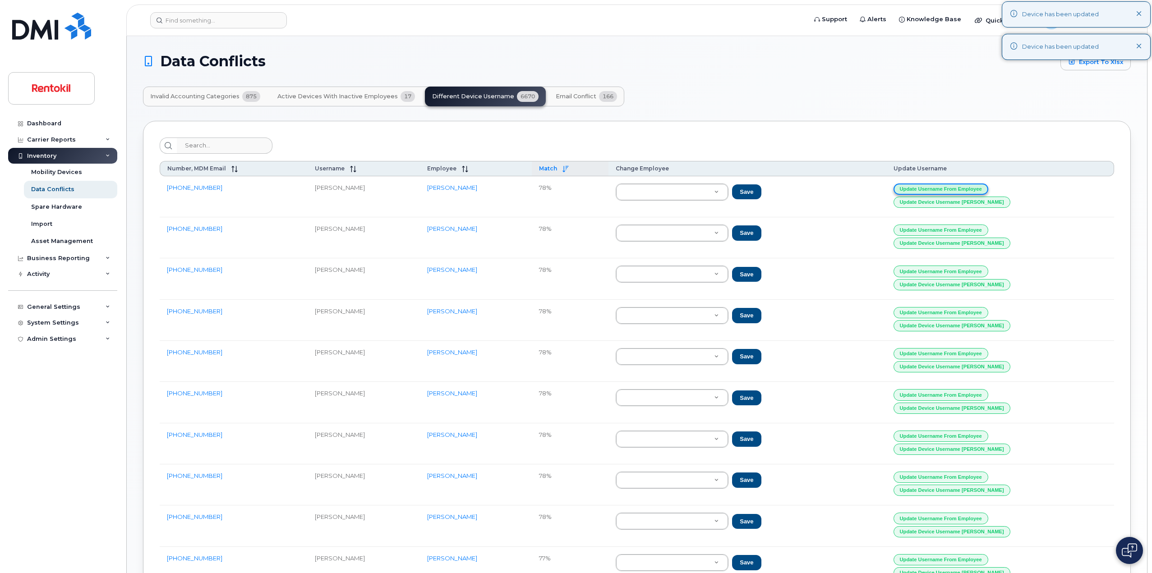
click at [988, 189] on button "Update Username from Employee" at bounding box center [941, 189] width 95 height 11
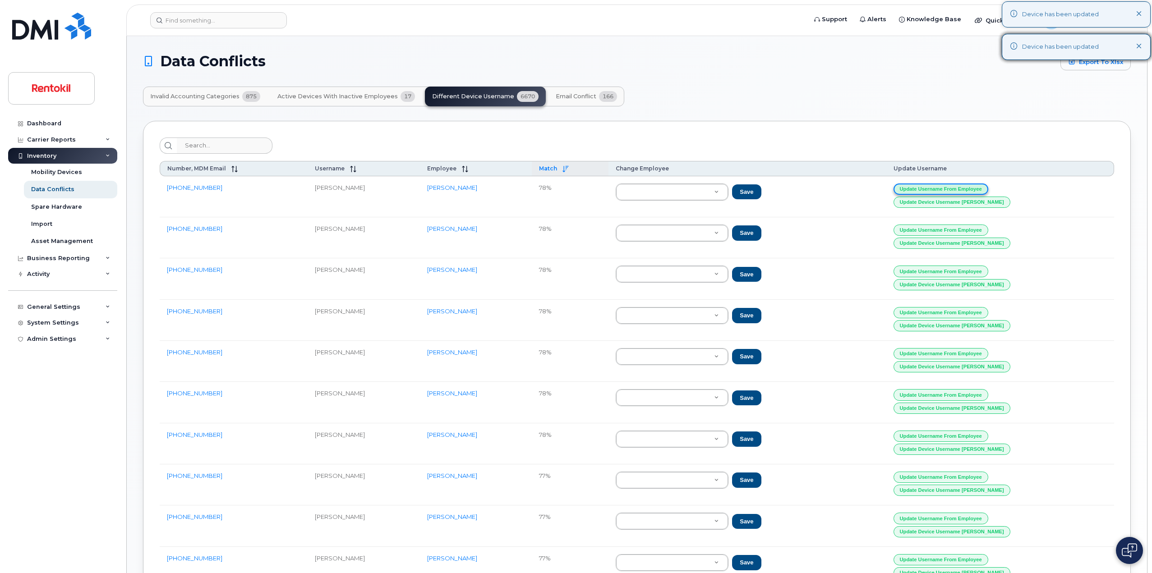
click at [988, 189] on button "Update Username from Employee" at bounding box center [941, 189] width 95 height 11
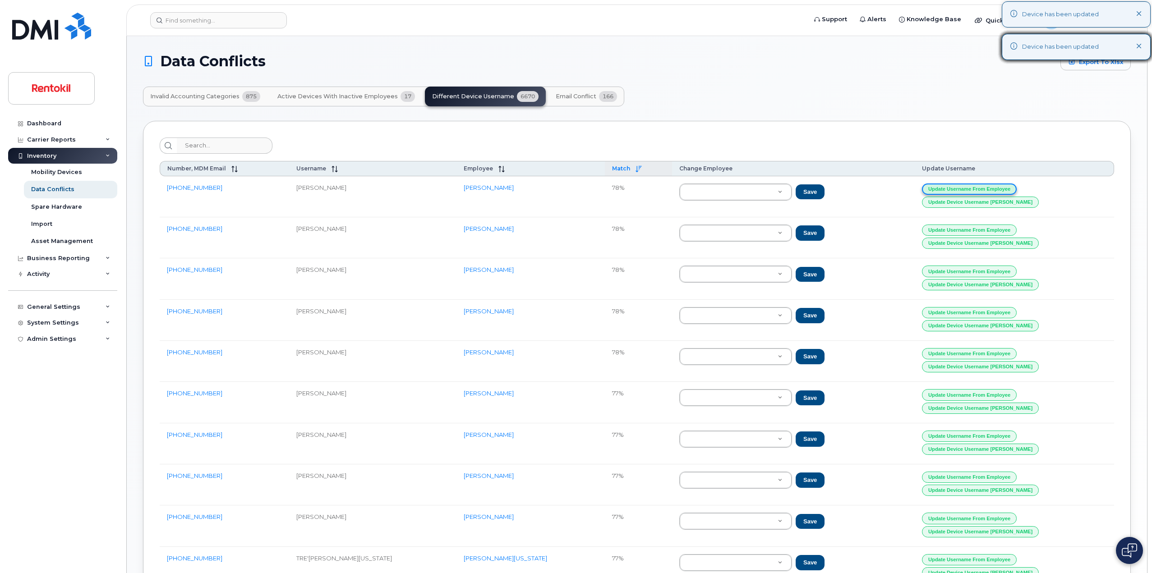
click at [992, 189] on button "Update Username from Employee" at bounding box center [969, 189] width 95 height 11
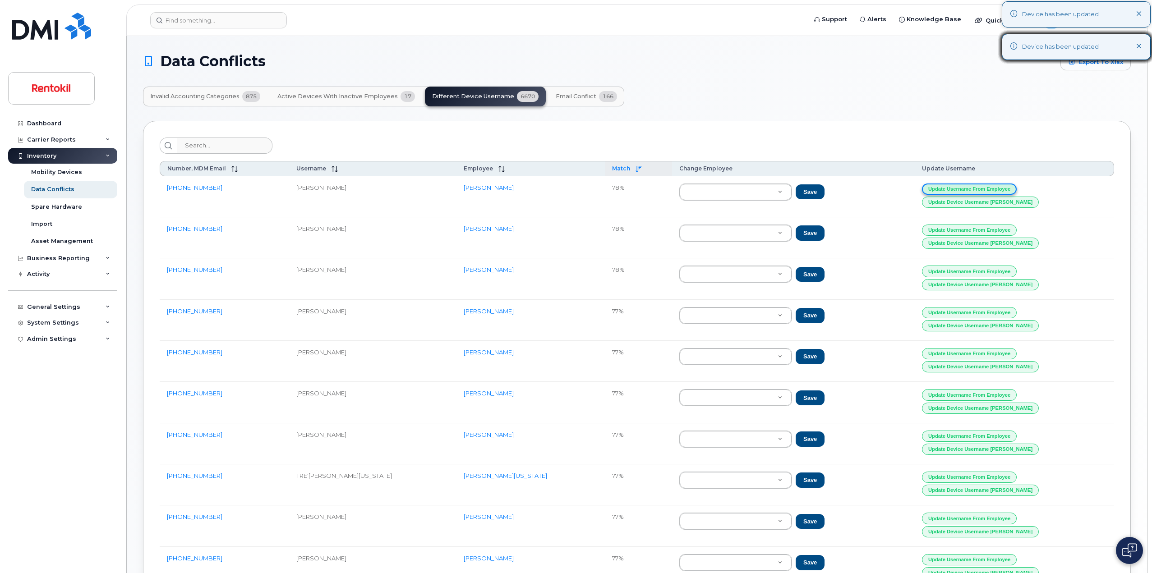
click at [992, 189] on button "Update Username from Employee" at bounding box center [969, 189] width 95 height 11
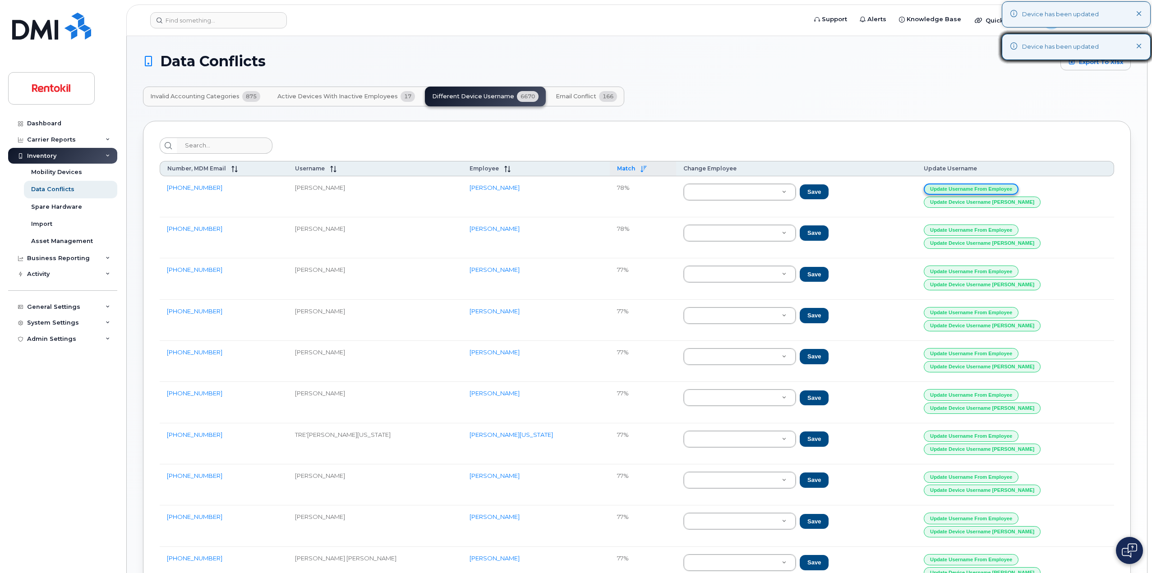
click at [992, 189] on button "Update Username from Employee" at bounding box center [971, 189] width 95 height 11
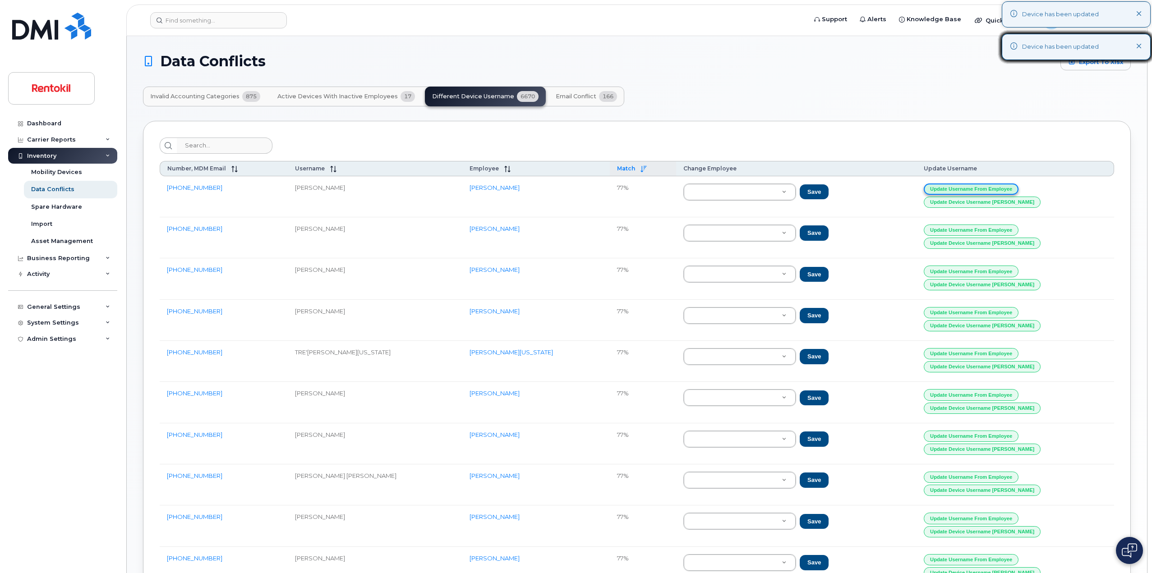
click at [992, 189] on button "Update Username from Employee" at bounding box center [971, 189] width 95 height 11
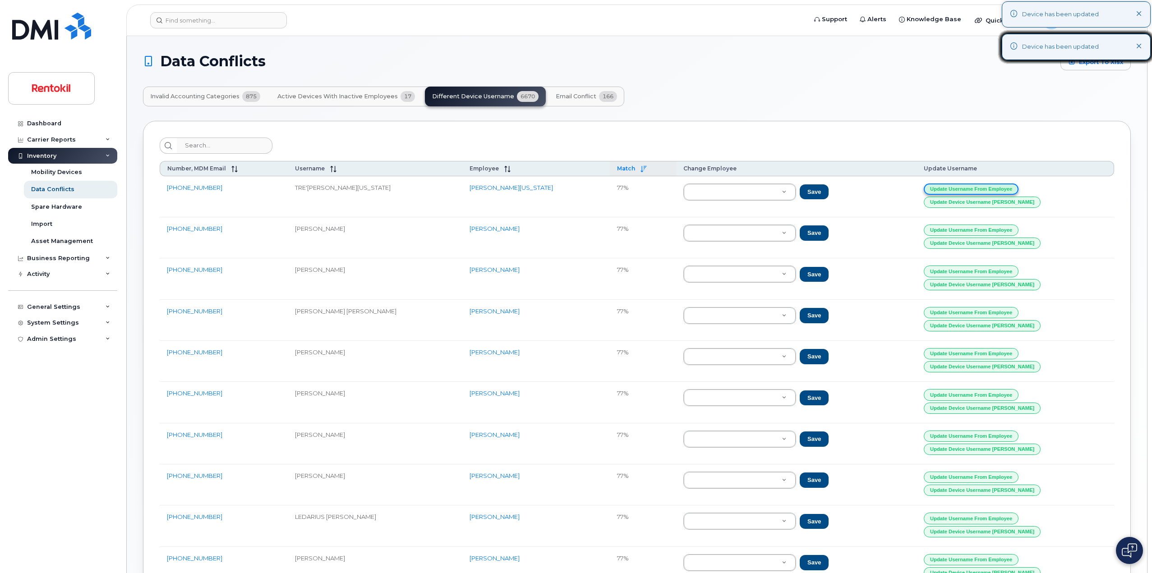
click at [992, 189] on button "Update Username from Employee" at bounding box center [971, 189] width 95 height 11
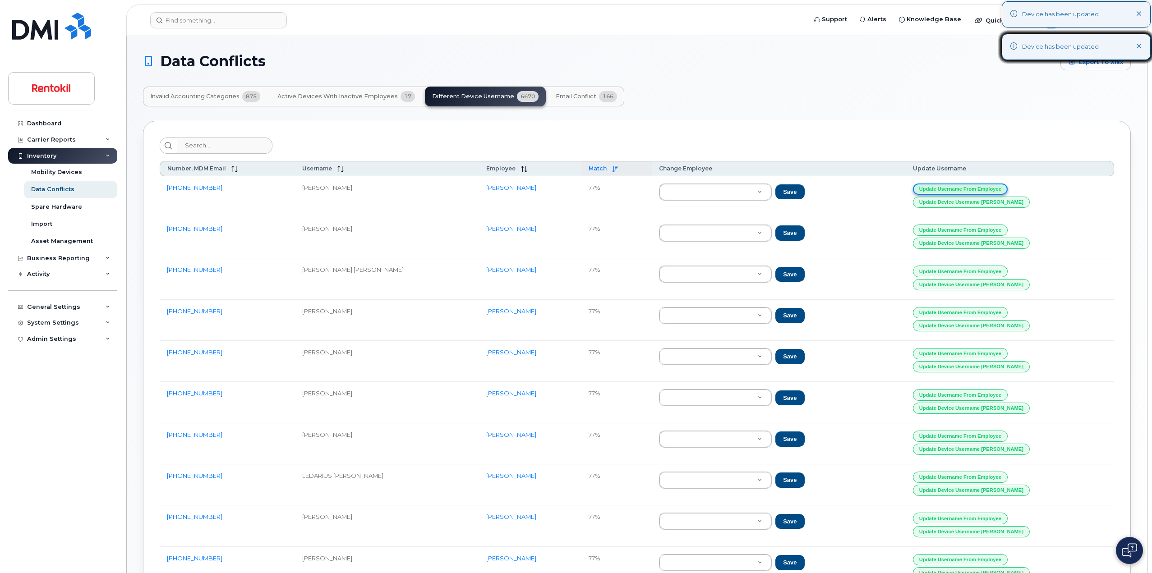
click at [992, 189] on button "Update Username from Employee" at bounding box center [960, 189] width 95 height 11
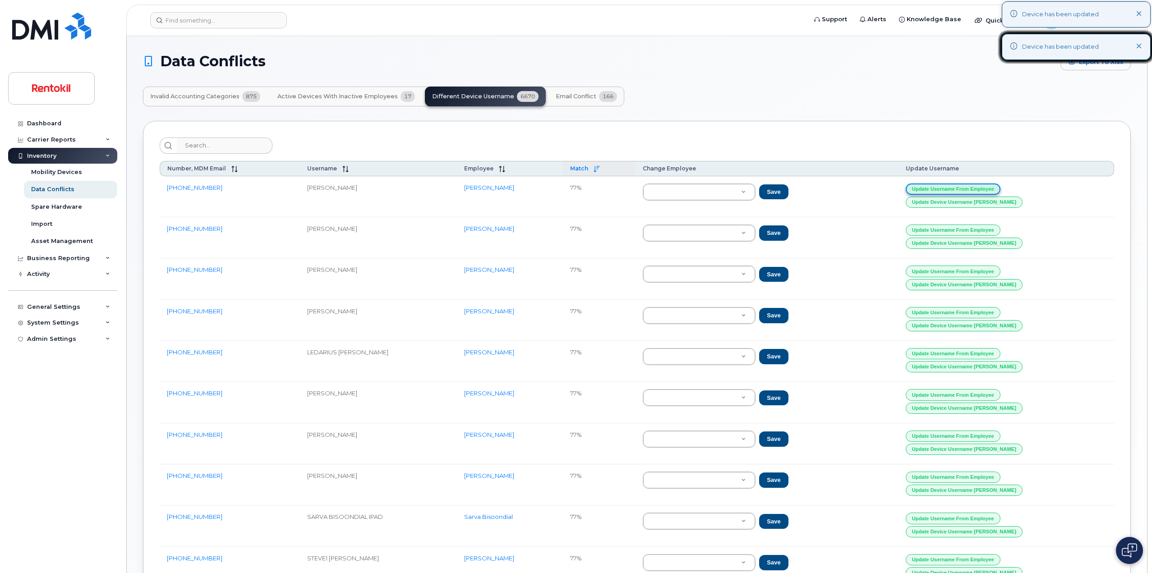
click at [992, 189] on button "Update Username from Employee" at bounding box center [953, 189] width 95 height 11
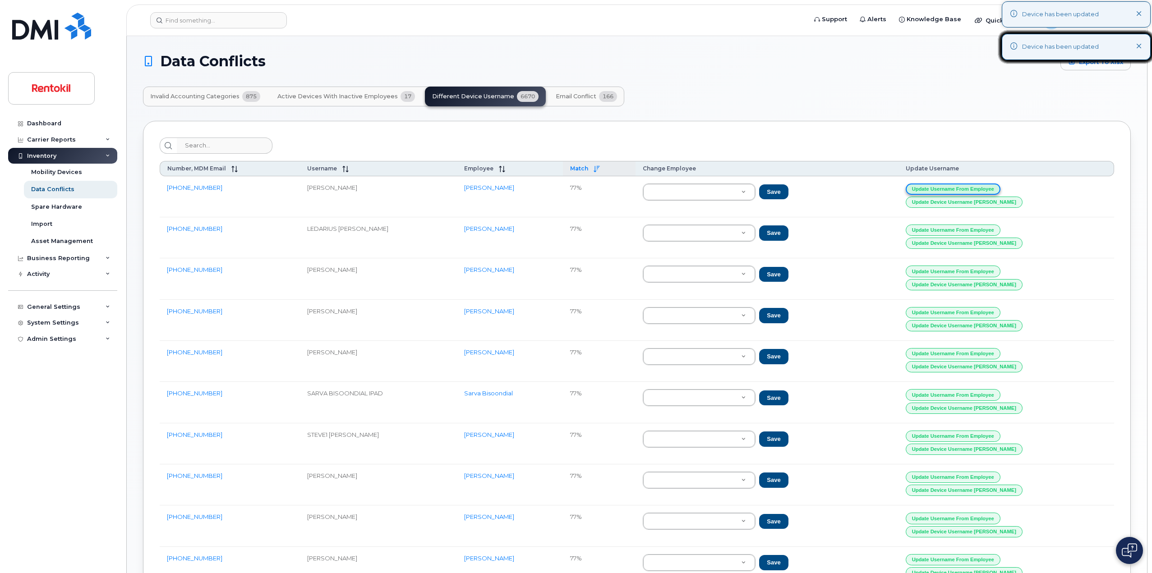
click at [992, 189] on button "Update Username from Employee" at bounding box center [953, 189] width 95 height 11
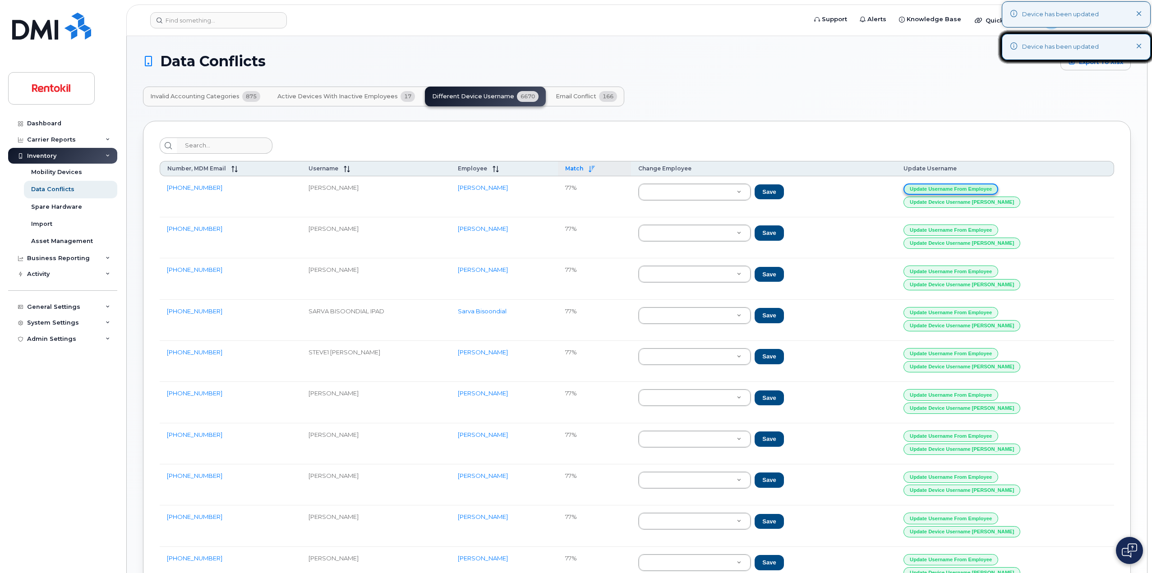
click at [992, 189] on button "Update Username from Employee" at bounding box center [950, 189] width 95 height 11
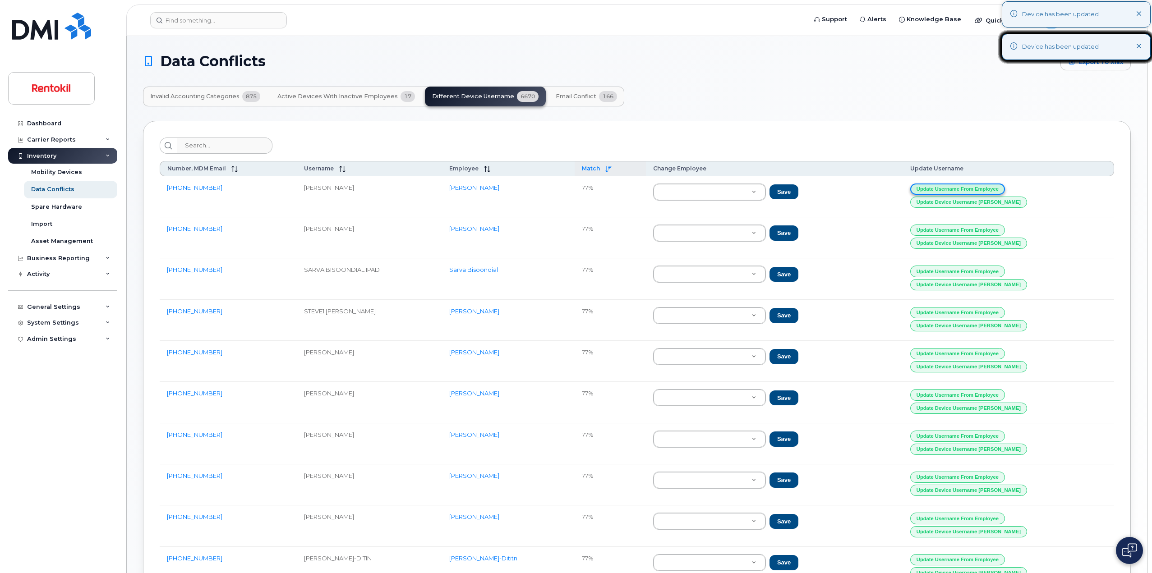
click at [992, 189] on button "Update Username from Employee" at bounding box center [957, 189] width 95 height 11
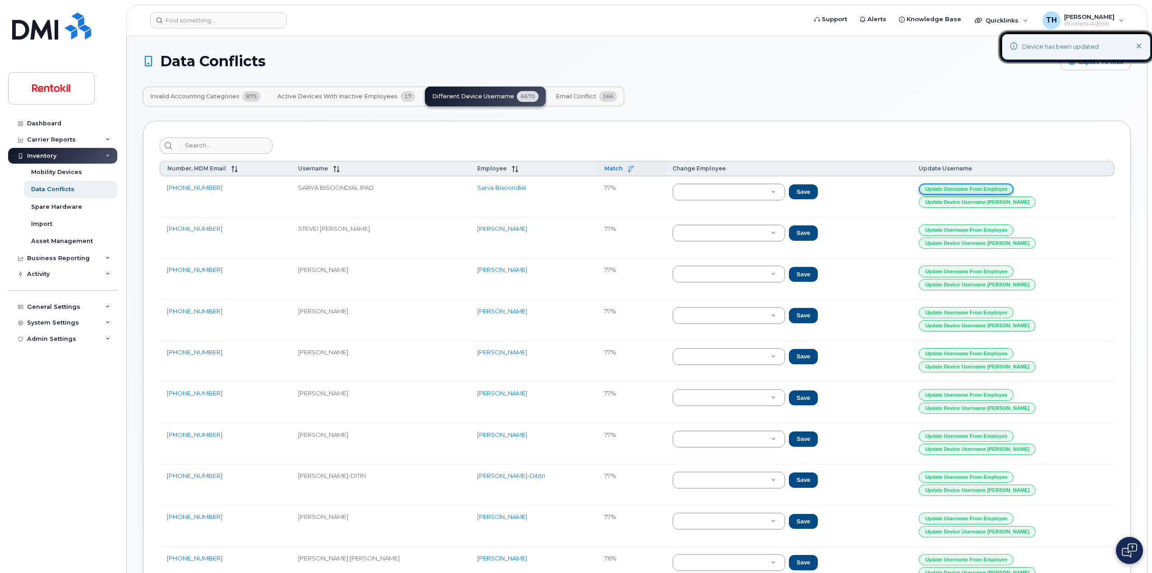
click at [992, 189] on button "Update Username from Employee" at bounding box center [966, 189] width 95 height 11
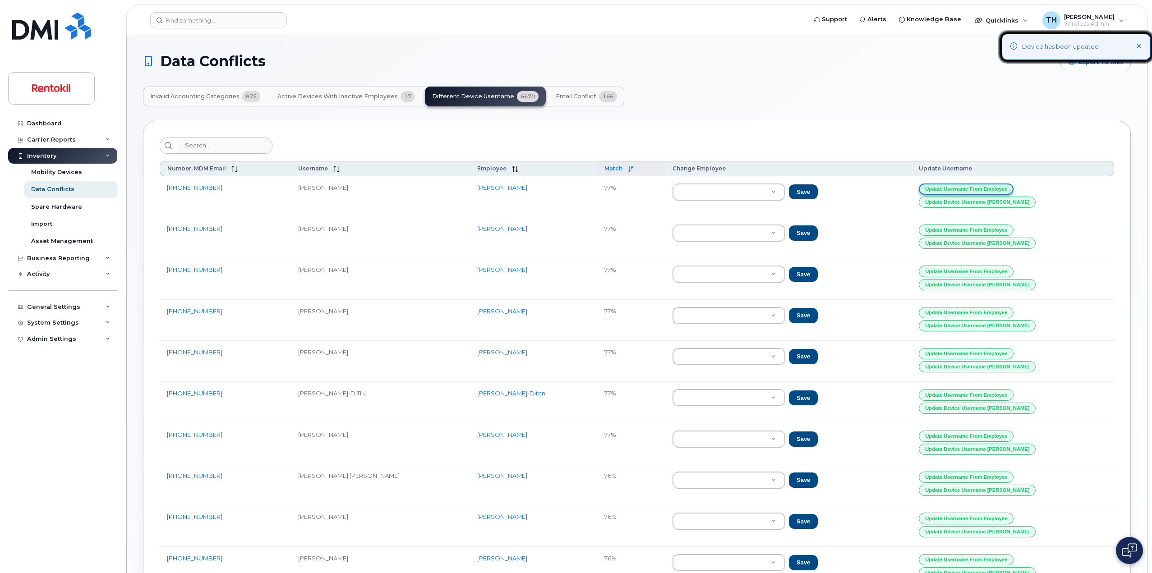
click at [992, 189] on button "Update Username from Employee" at bounding box center [966, 189] width 95 height 11
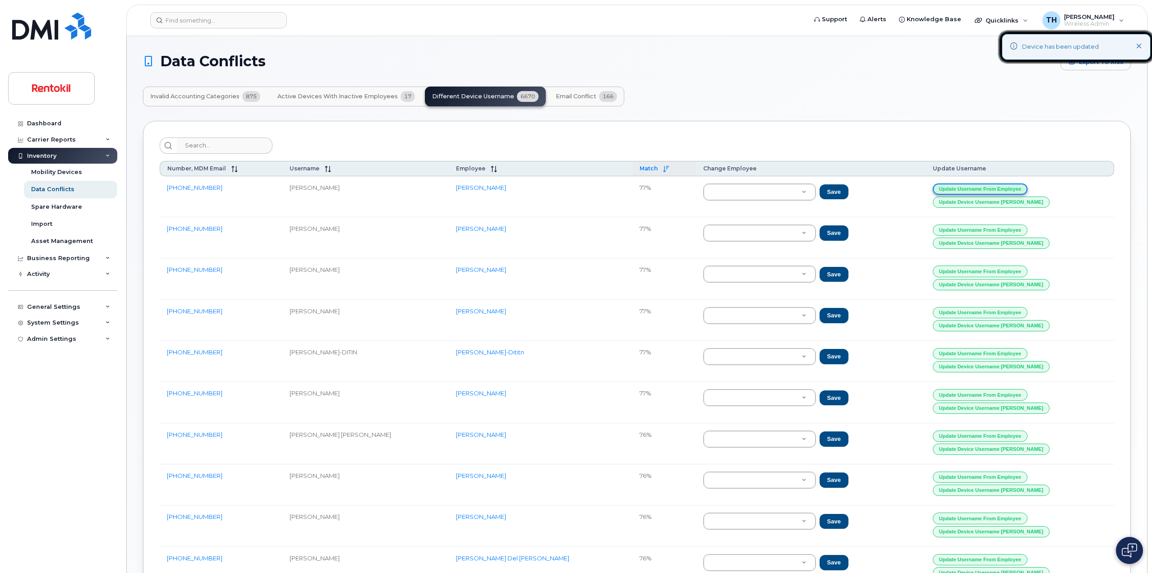
click at [992, 189] on button "Update Username from Employee" at bounding box center [980, 189] width 95 height 11
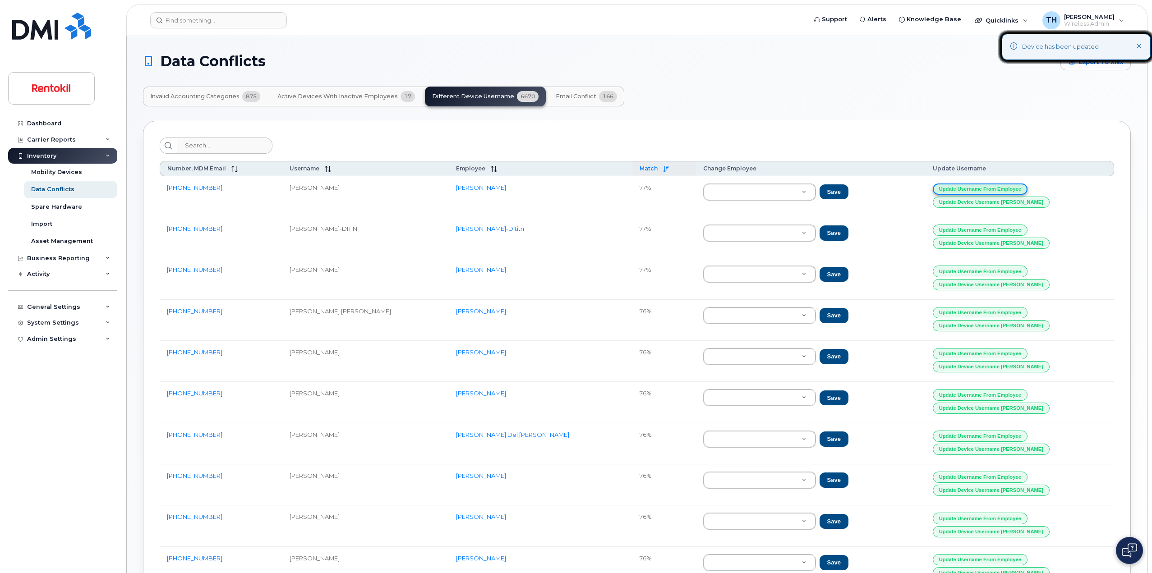
click at [992, 189] on button "Update Username from Employee" at bounding box center [980, 189] width 95 height 11
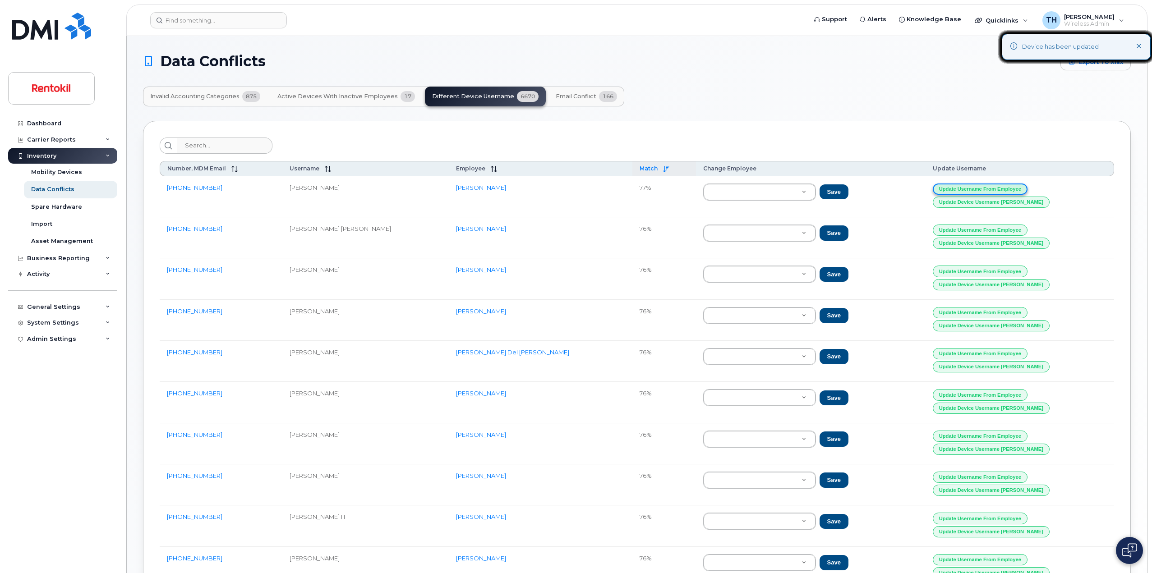
click at [992, 189] on button "Update Username from Employee" at bounding box center [980, 189] width 95 height 11
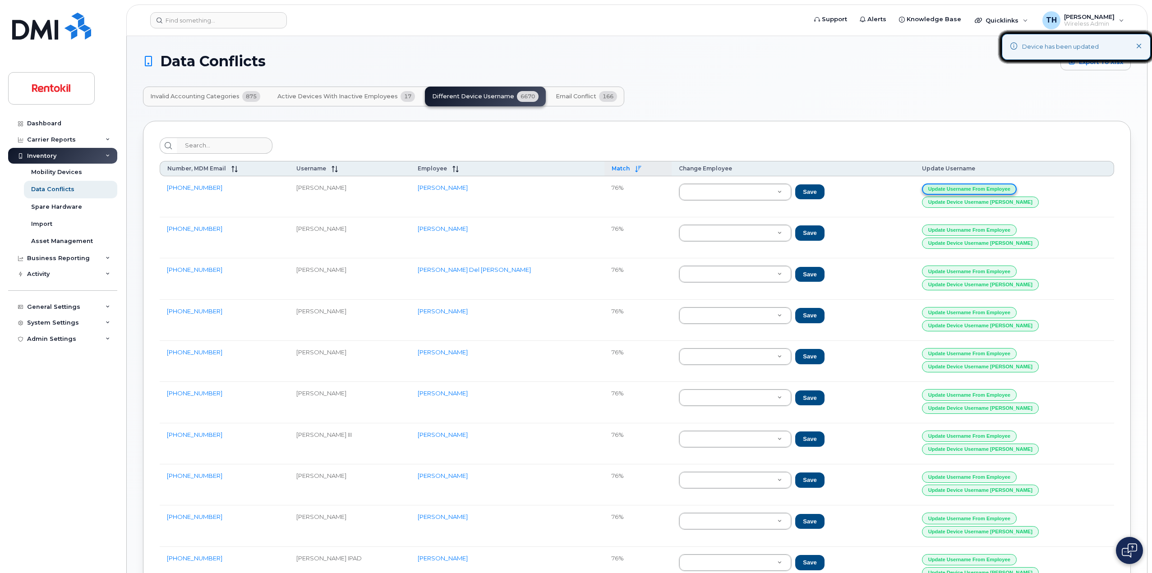
click at [992, 189] on button "Update Username from Employee" at bounding box center [969, 189] width 95 height 11
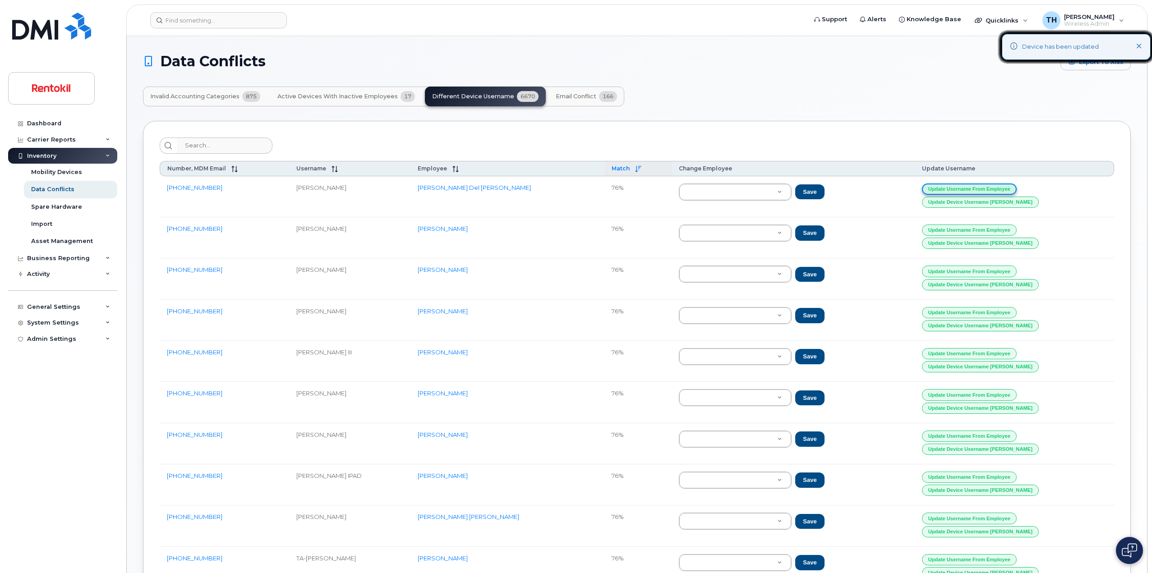
click at [992, 189] on button "Update Username from Employee" at bounding box center [969, 189] width 95 height 11
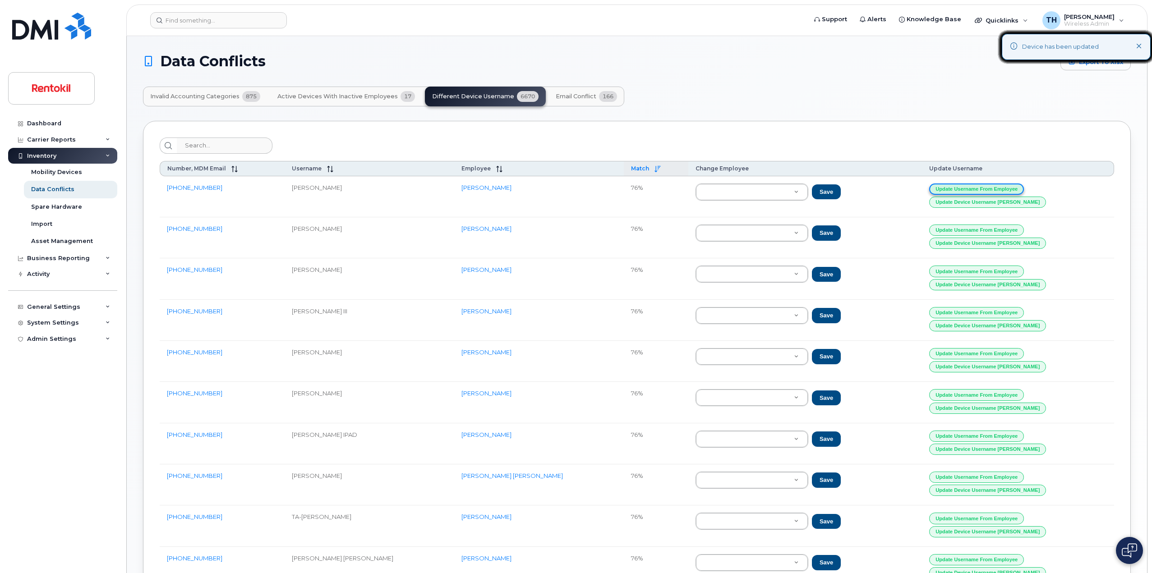
click at [992, 189] on button "Update Username from Employee" at bounding box center [976, 189] width 95 height 11
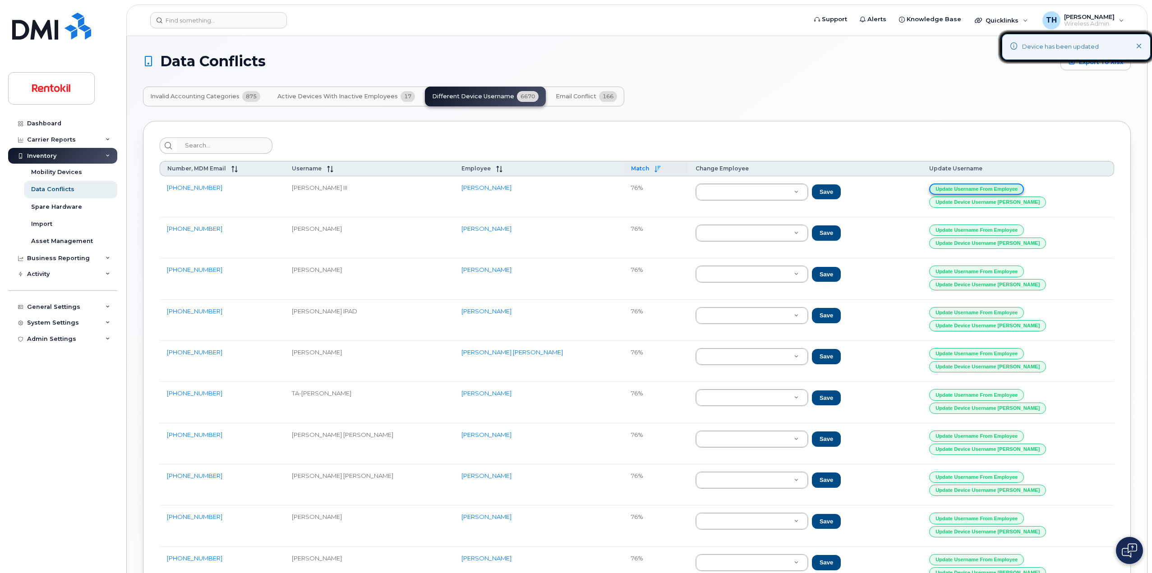
click at [992, 189] on button "Update Username from Employee" at bounding box center [976, 189] width 95 height 11
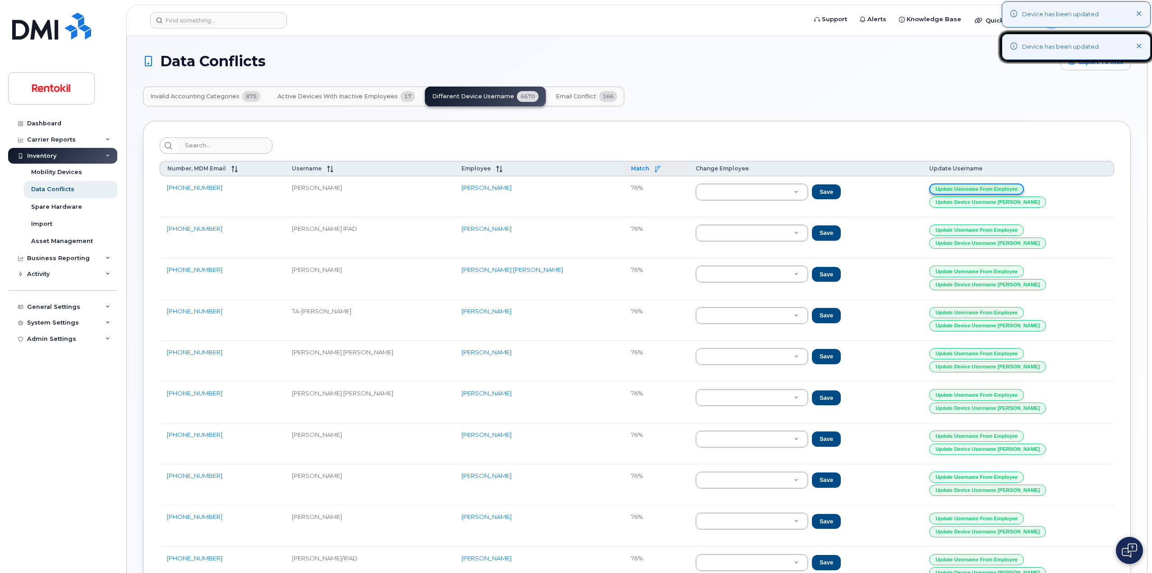
click at [992, 189] on button "Update Username from Employee" at bounding box center [976, 189] width 95 height 11
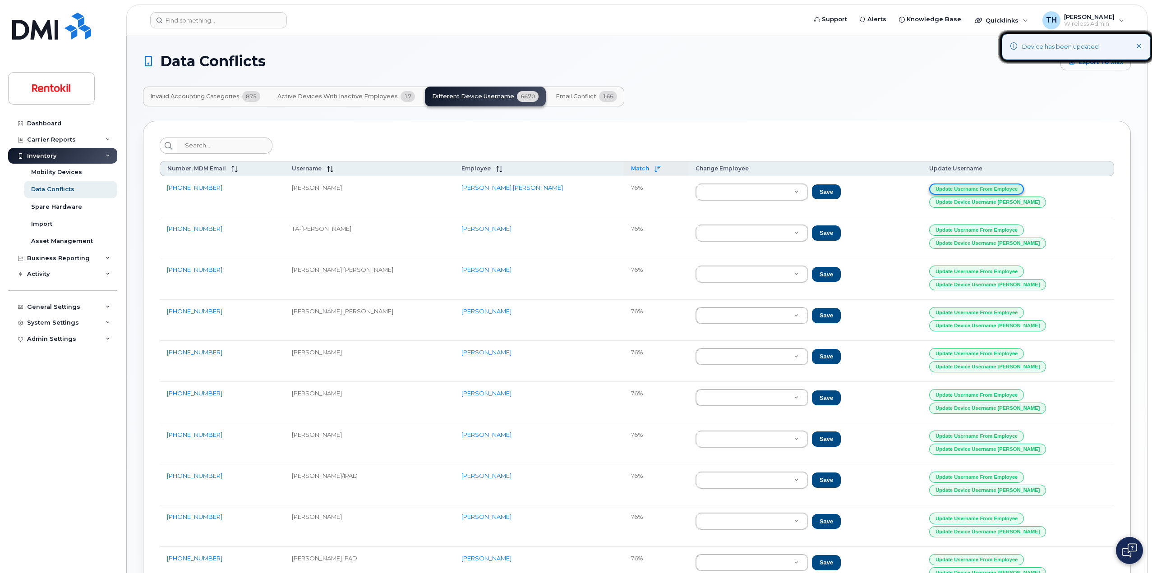
click at [992, 189] on button "Update Username from Employee" at bounding box center [976, 189] width 95 height 11
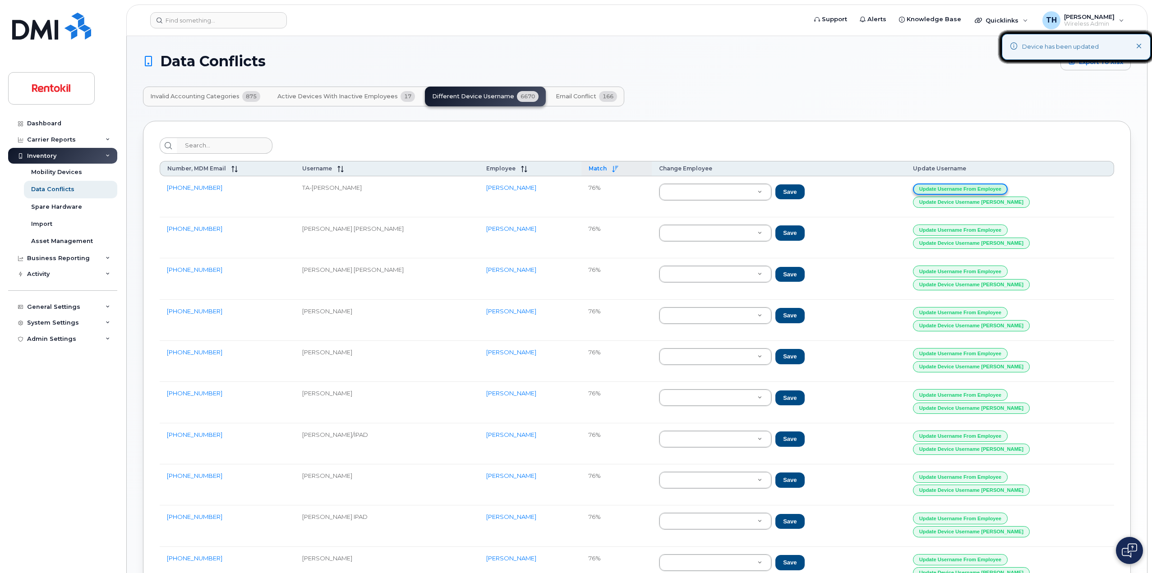
click at [992, 189] on button "Update Username from Employee" at bounding box center [960, 189] width 95 height 11
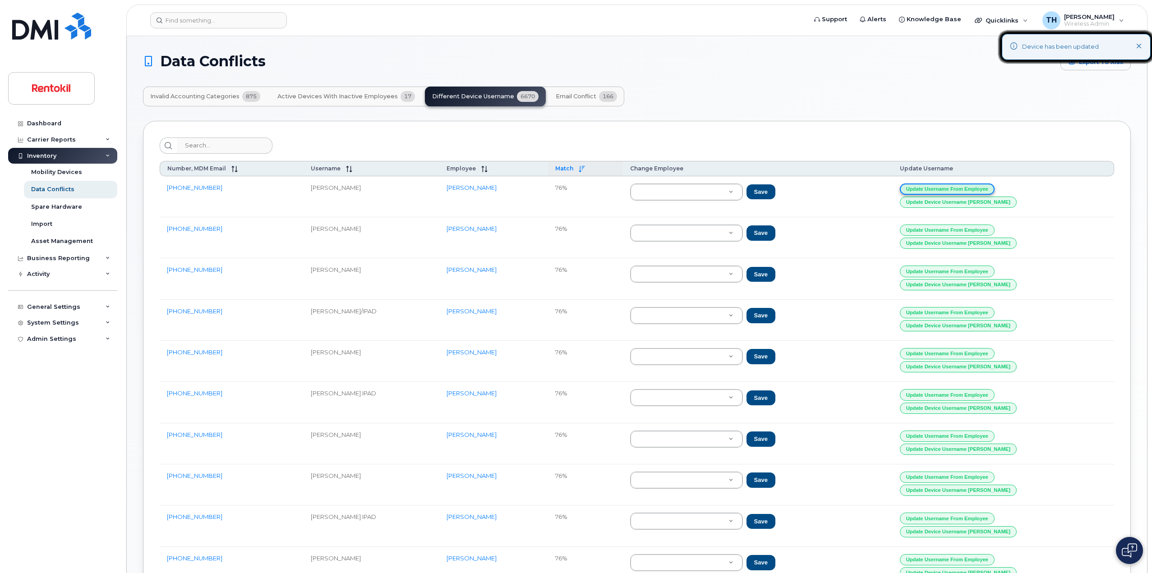
click at [992, 189] on button "Update Username from Employee" at bounding box center [947, 189] width 95 height 11
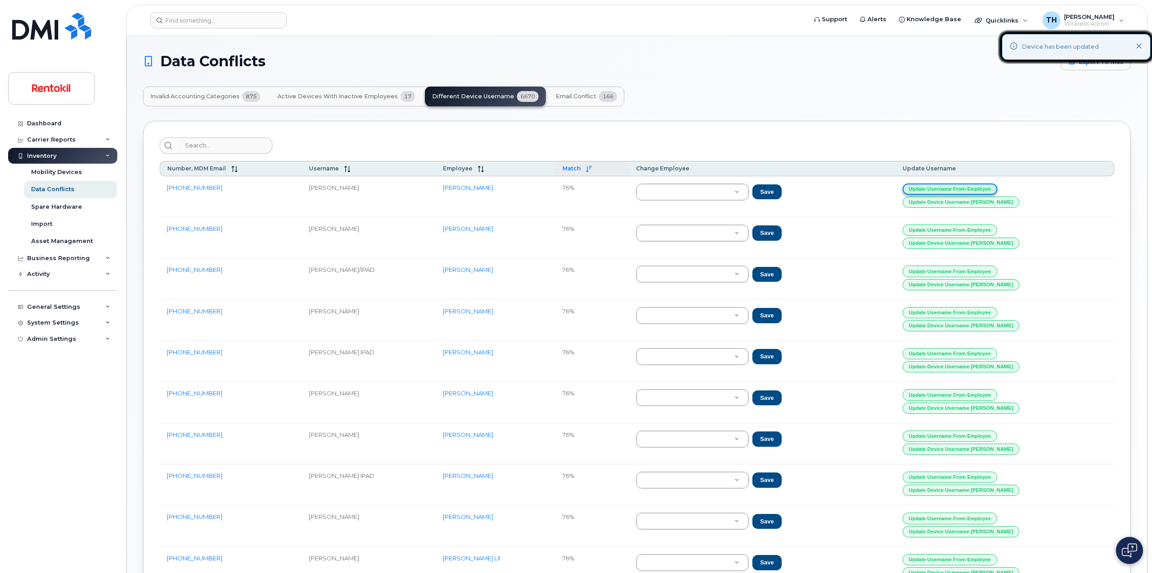
click at [992, 189] on button "Update Username from Employee" at bounding box center [950, 189] width 95 height 11
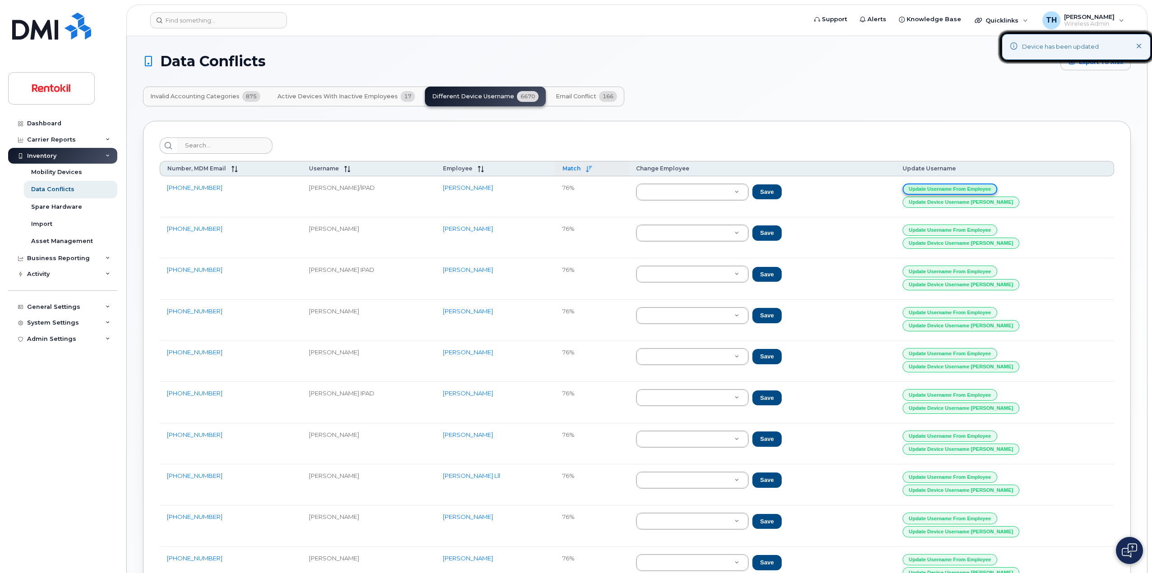
click at [992, 189] on button "Update Username from Employee" at bounding box center [950, 189] width 95 height 11
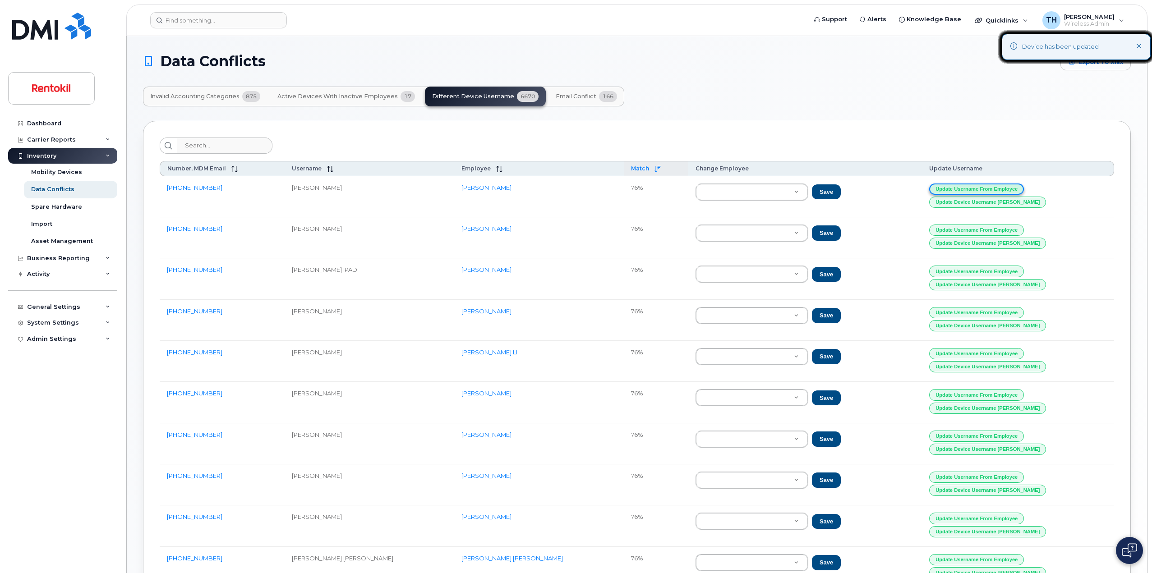
click at [992, 189] on button "Update Username from Employee" at bounding box center [976, 189] width 95 height 11
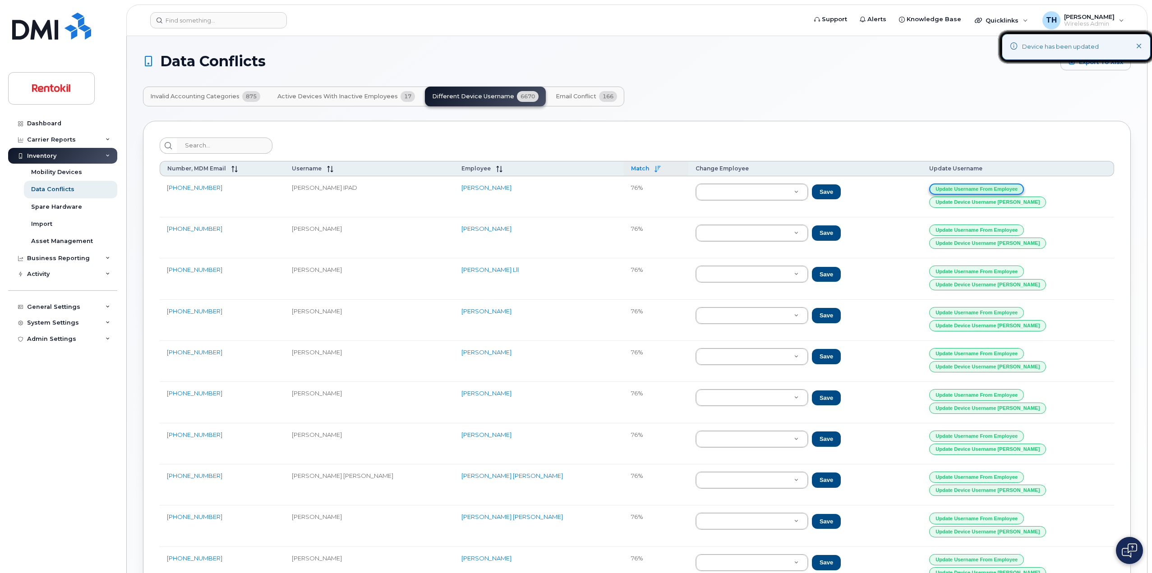
click at [992, 189] on button "Update Username from Employee" at bounding box center [976, 189] width 95 height 11
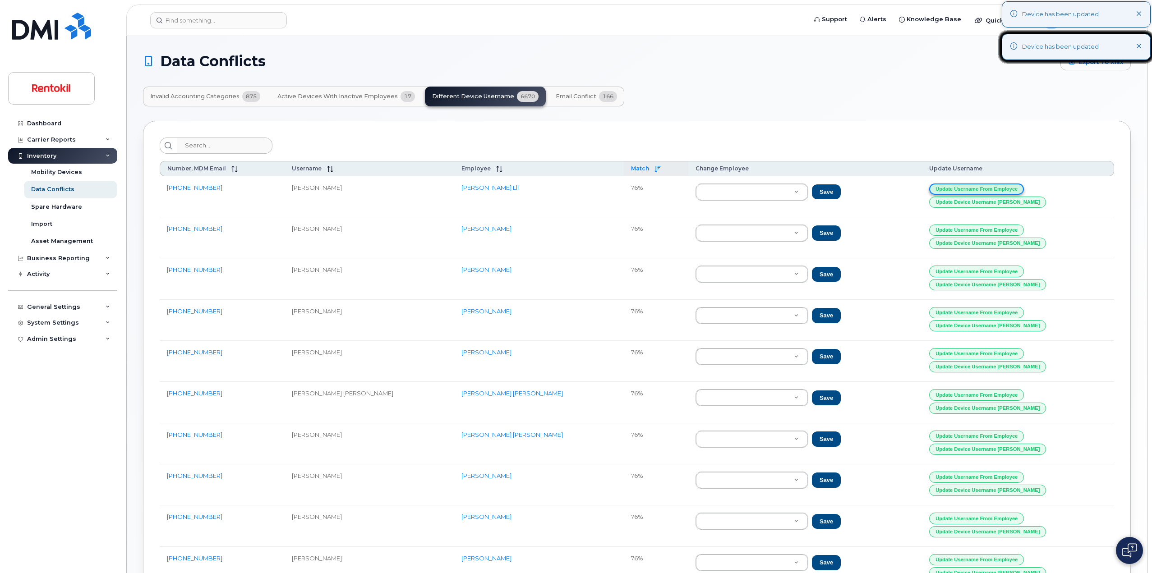
click at [992, 189] on button "Update Username from Employee" at bounding box center [976, 189] width 95 height 11
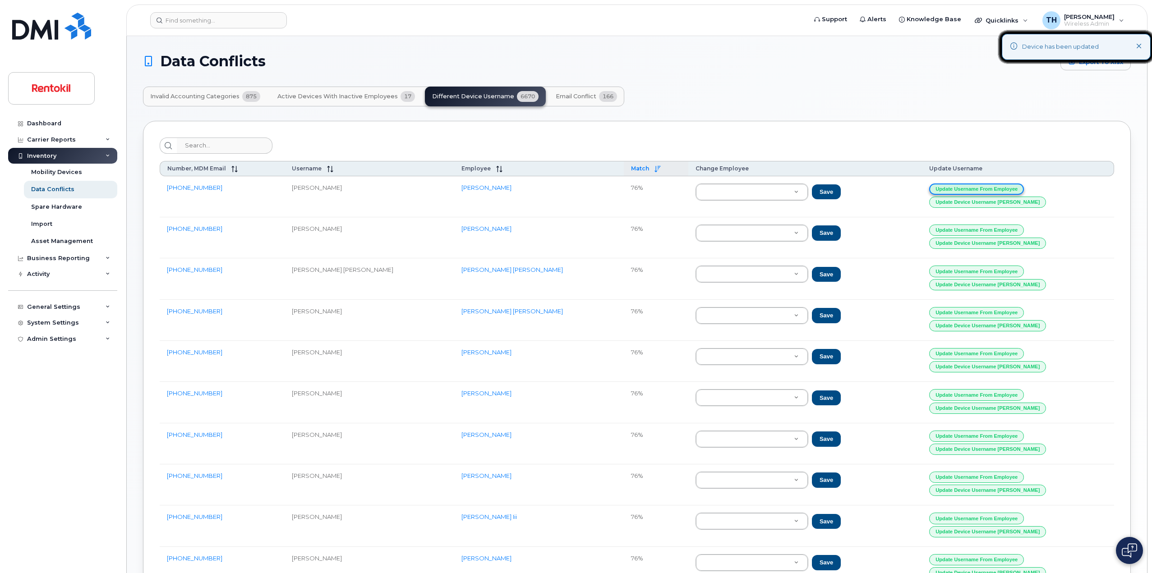
click at [992, 189] on button "Update Username from Employee" at bounding box center [976, 189] width 95 height 11
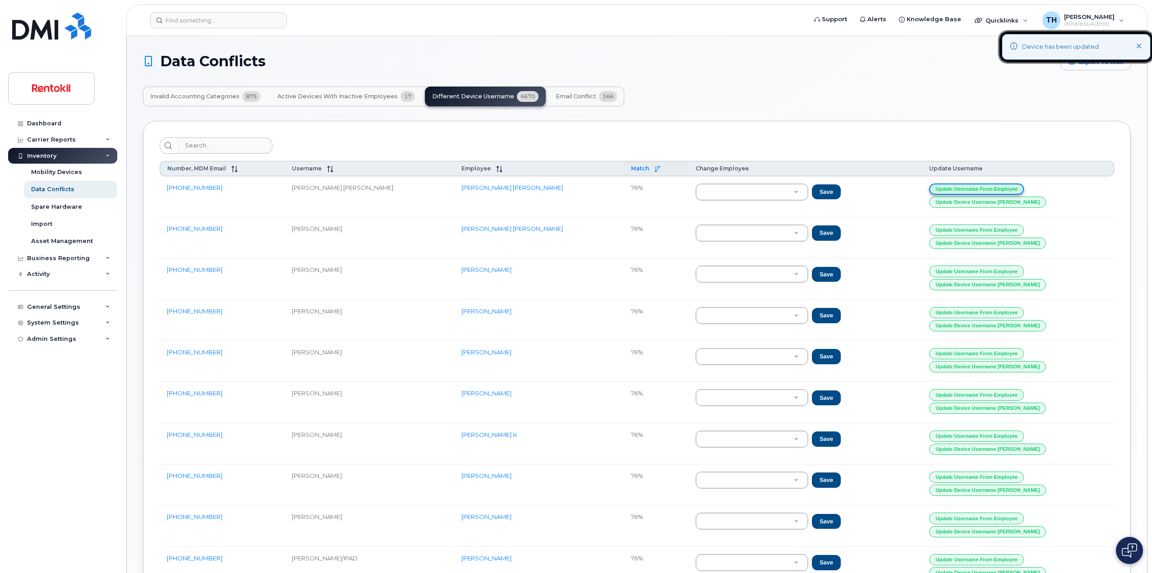
click at [992, 189] on button "Update Username from Employee" at bounding box center [976, 189] width 95 height 11
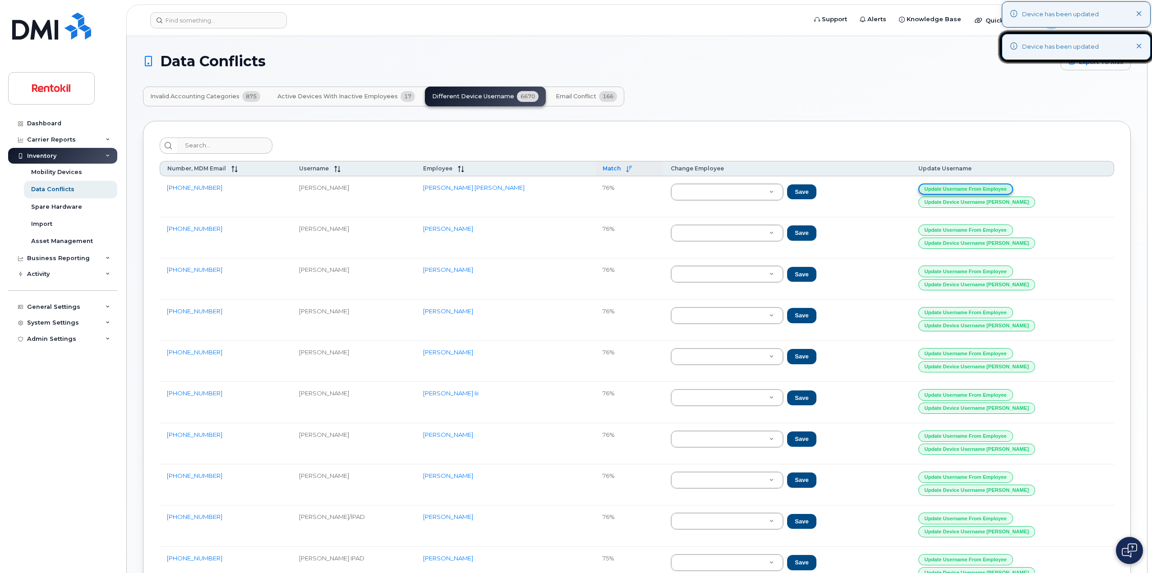
click at [992, 189] on button "Update Username from Employee" at bounding box center [965, 189] width 95 height 11
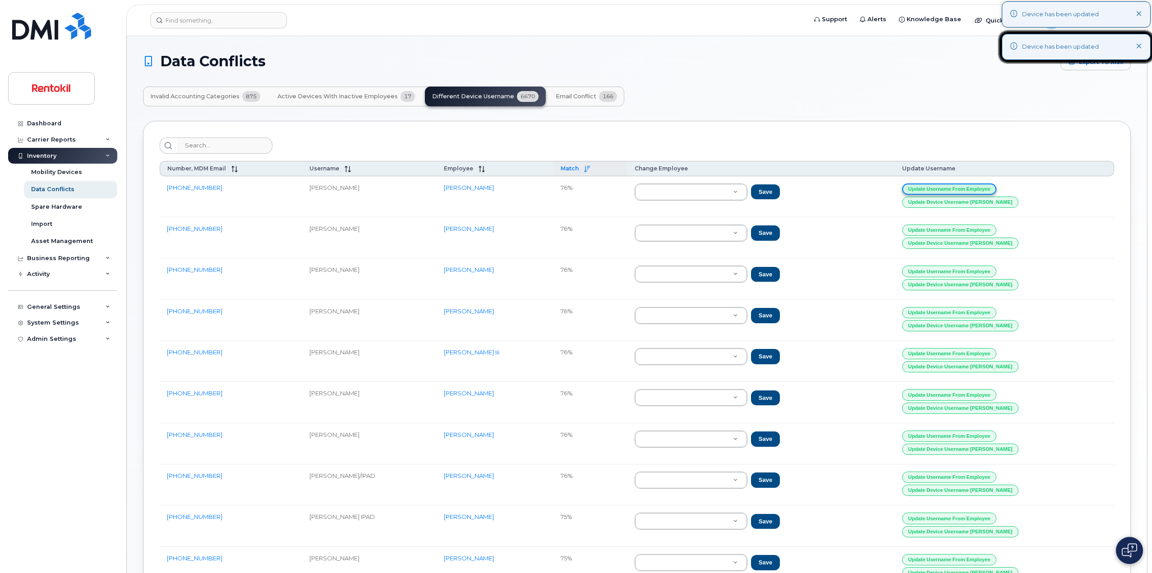
click at [992, 189] on button "Update Username from Employee" at bounding box center [949, 189] width 95 height 11
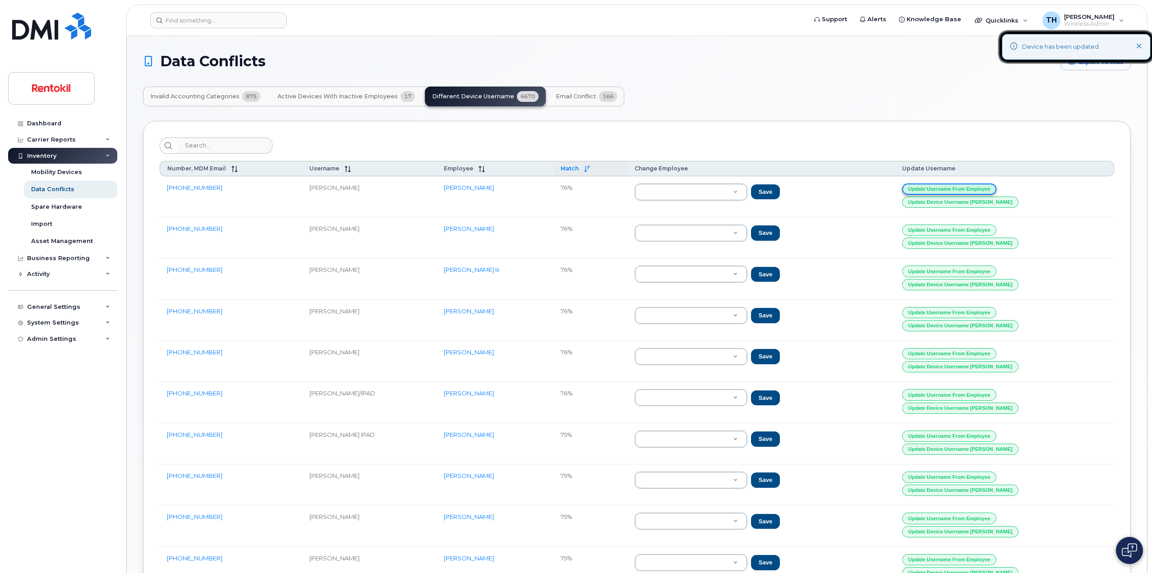
click at [992, 189] on button "Update Username from Employee" at bounding box center [949, 189] width 95 height 11
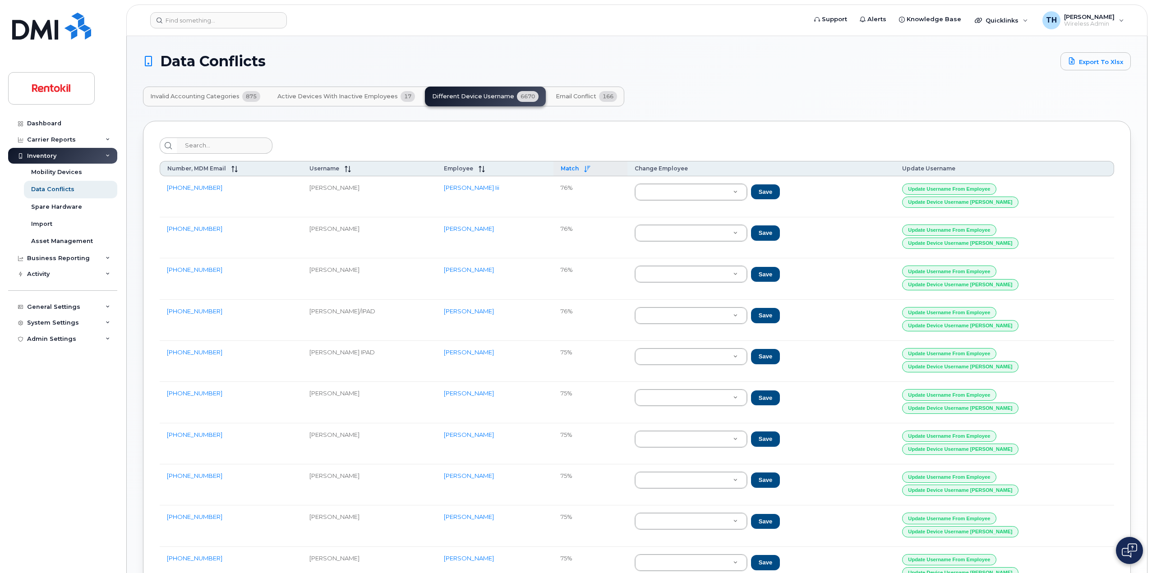
click at [1023, 183] on td "Update Username from Employee Update Device Username Alias" at bounding box center [1005, 196] width 220 height 41
click at [997, 188] on button "Update Username from Employee" at bounding box center [949, 189] width 95 height 11
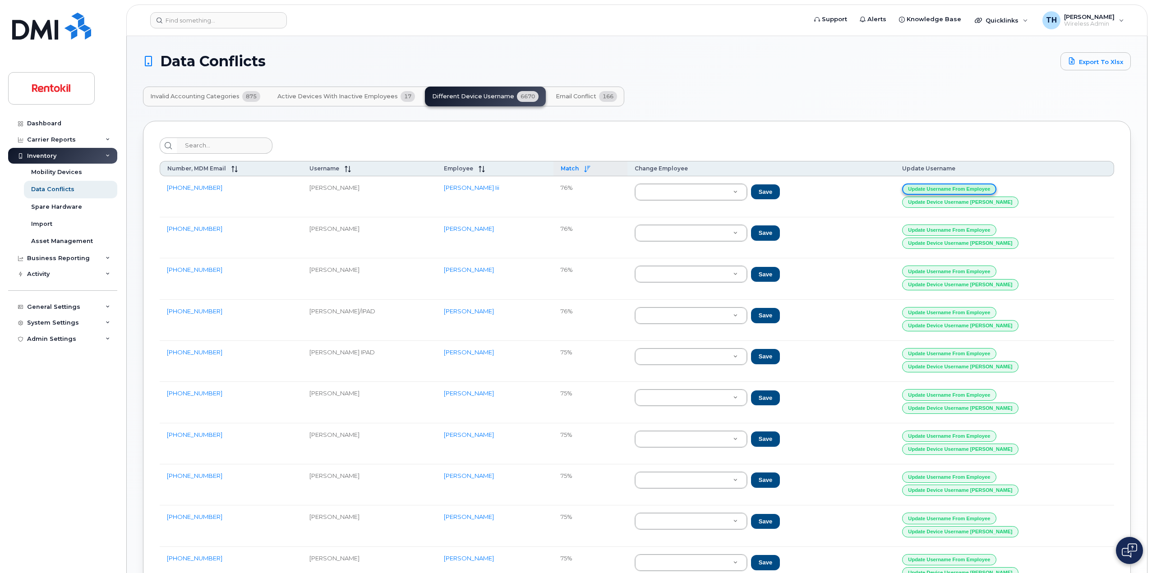
click at [997, 188] on button "Update Username from Employee" at bounding box center [949, 189] width 95 height 11
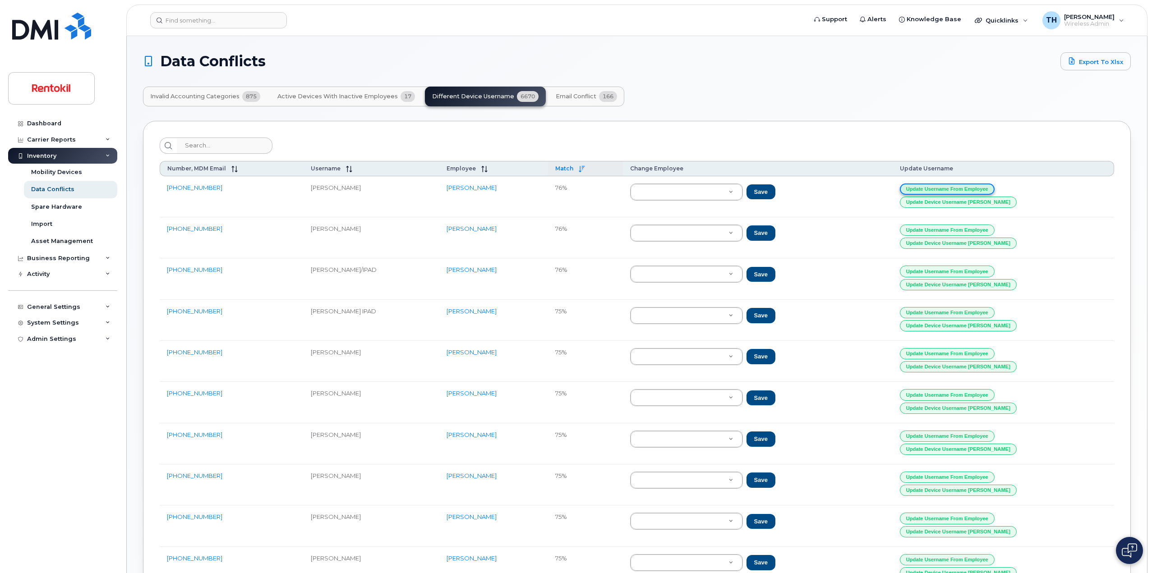
click at [995, 188] on button "Update Username from Employee" at bounding box center [947, 189] width 95 height 11
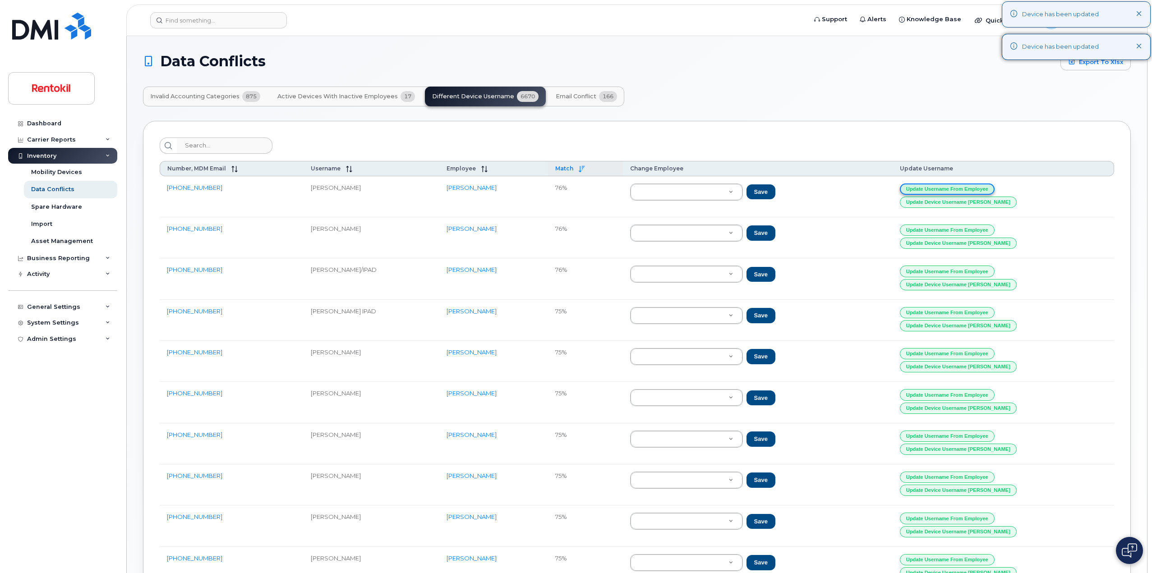
click at [995, 188] on button "Update Username from Employee" at bounding box center [947, 189] width 95 height 11
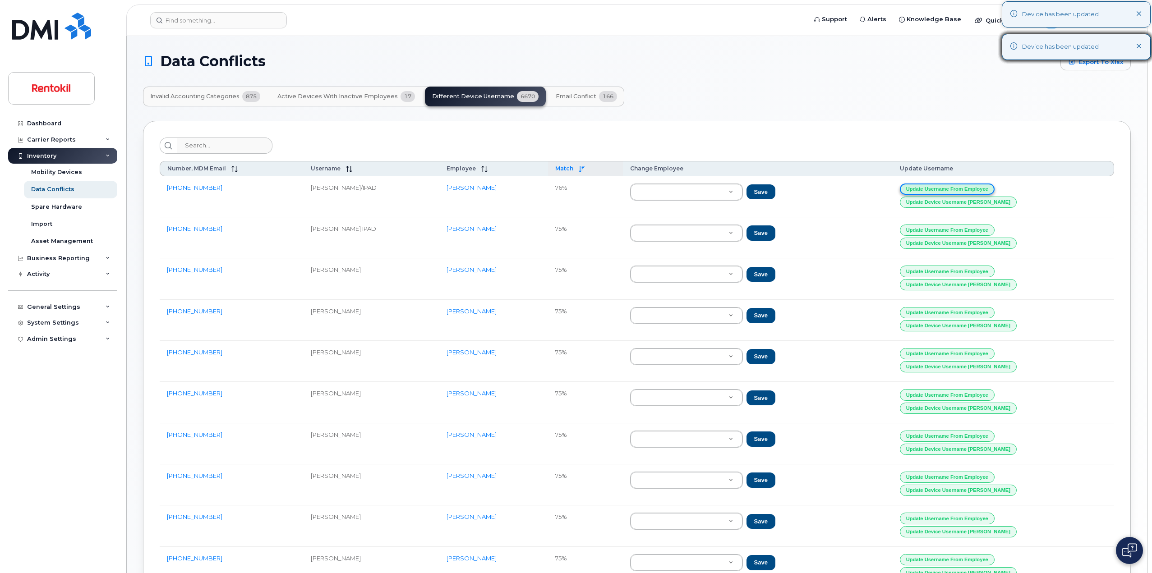
click at [995, 188] on button "Update Username from Employee" at bounding box center [947, 189] width 95 height 11
click at [994, 188] on button "Update Username from Employee" at bounding box center [946, 189] width 95 height 11
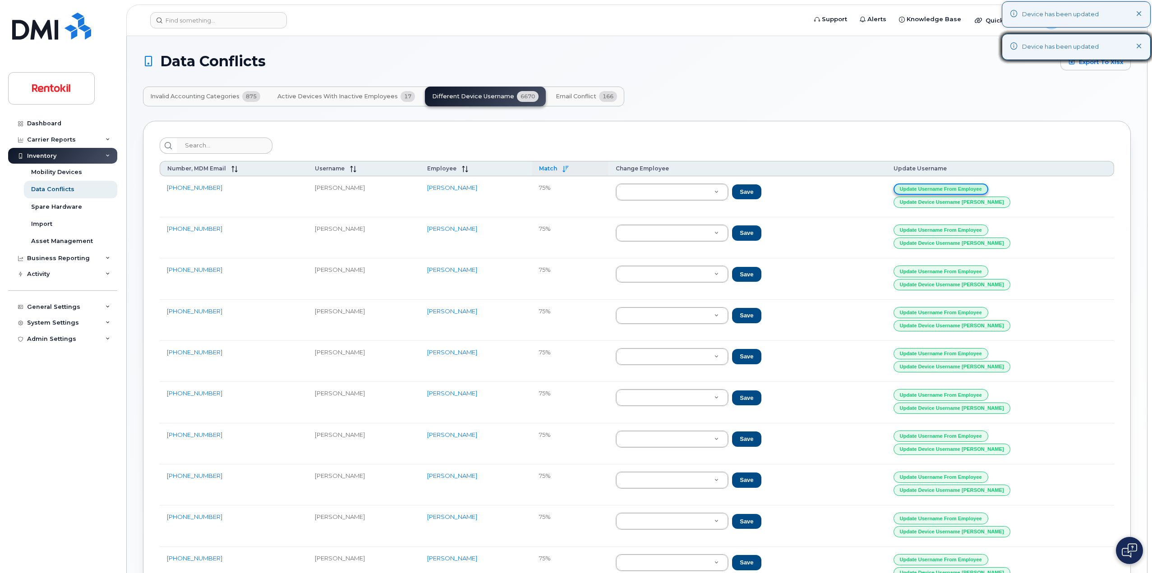
click at [988, 188] on button "Update Username from Employee" at bounding box center [941, 189] width 95 height 11
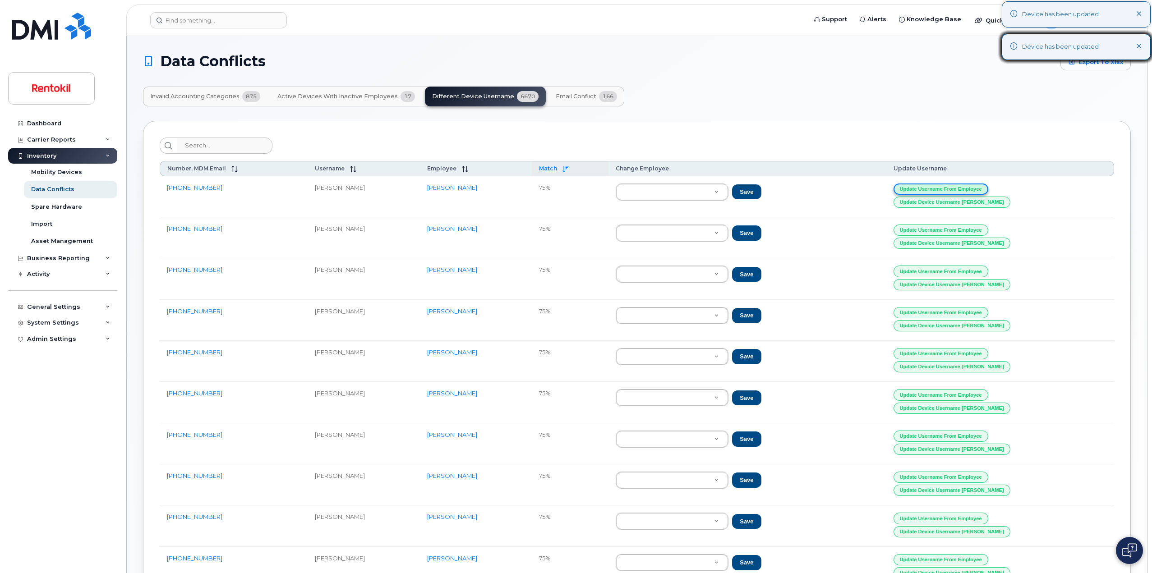
click at [988, 188] on button "Update Username from Employee" at bounding box center [941, 189] width 95 height 11
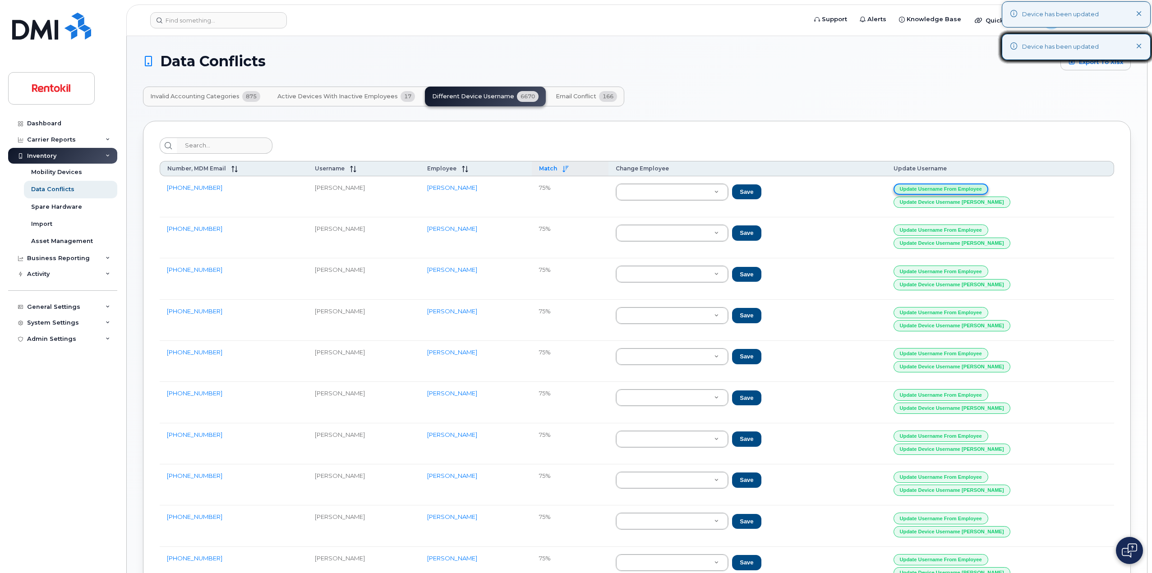
click at [988, 188] on button "Update Username from Employee" at bounding box center [941, 189] width 95 height 11
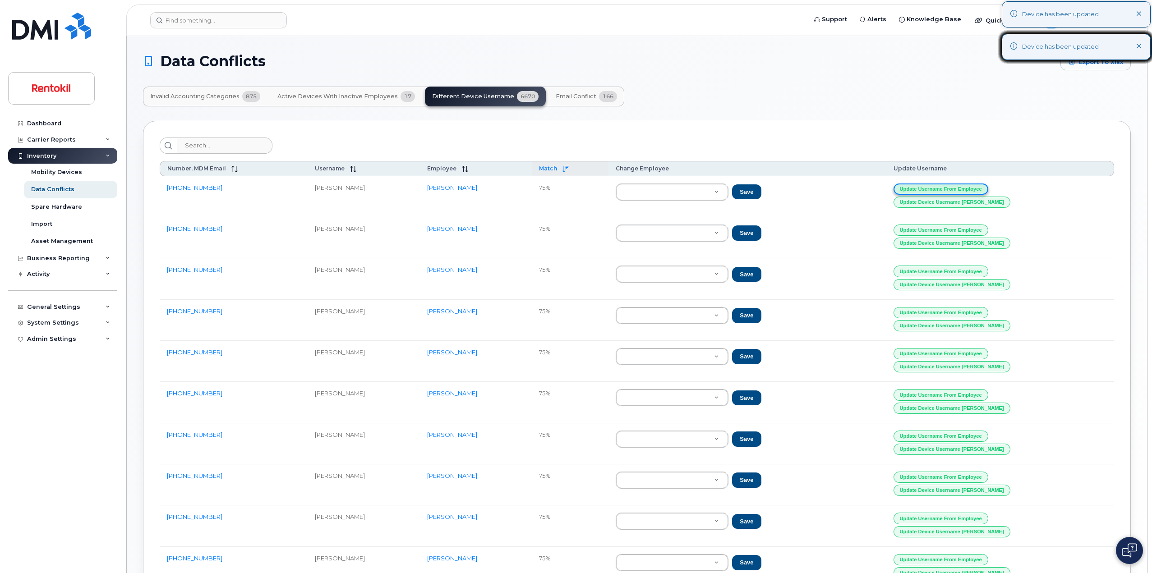
click at [988, 188] on button "Update Username from Employee" at bounding box center [941, 189] width 95 height 11
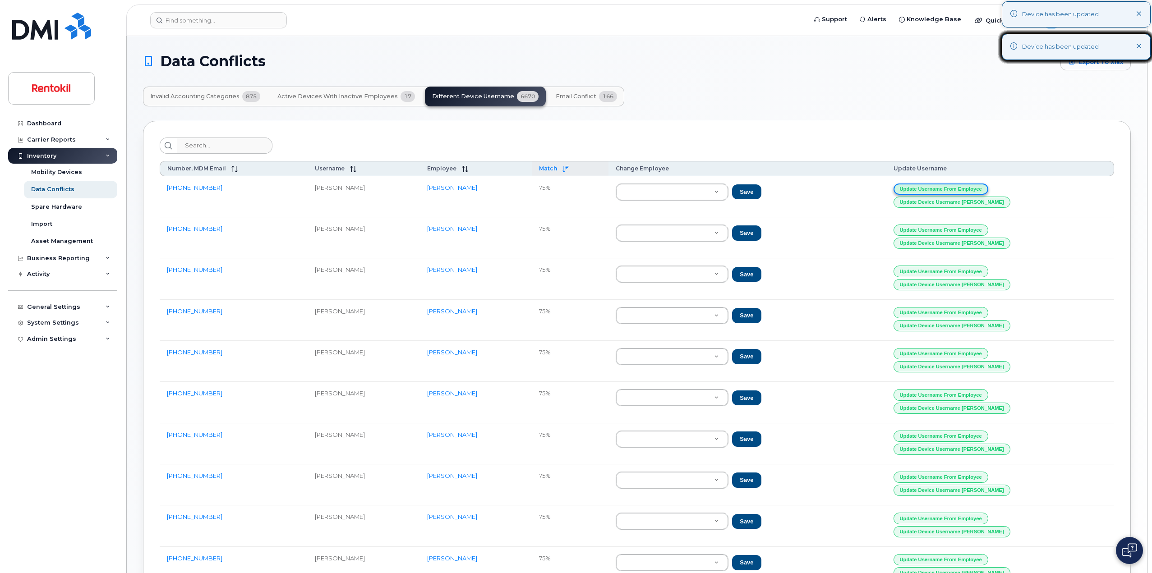
click at [988, 188] on button "Update Username from Employee" at bounding box center [941, 189] width 95 height 11
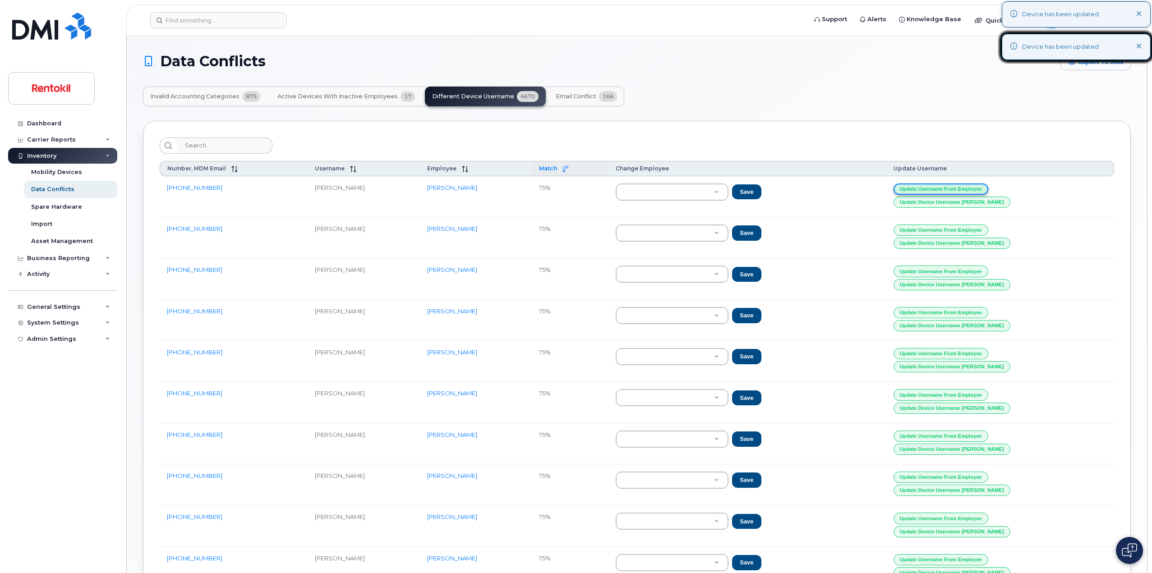
click at [988, 188] on button "Update Username from Employee" at bounding box center [941, 189] width 95 height 11
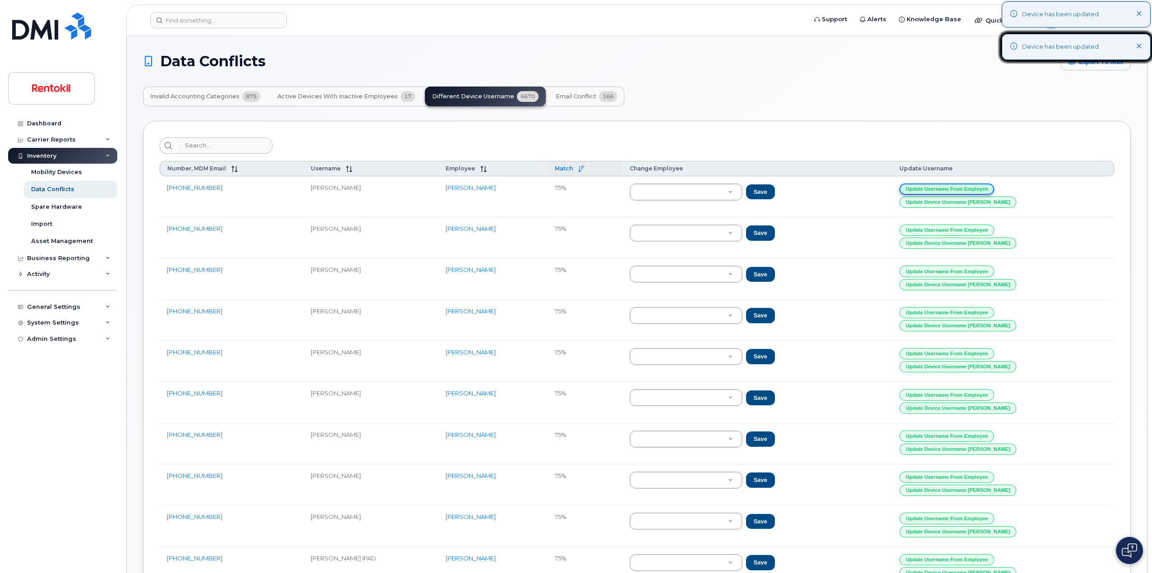
click at [994, 188] on button "Update Username from Employee" at bounding box center [946, 189] width 95 height 11
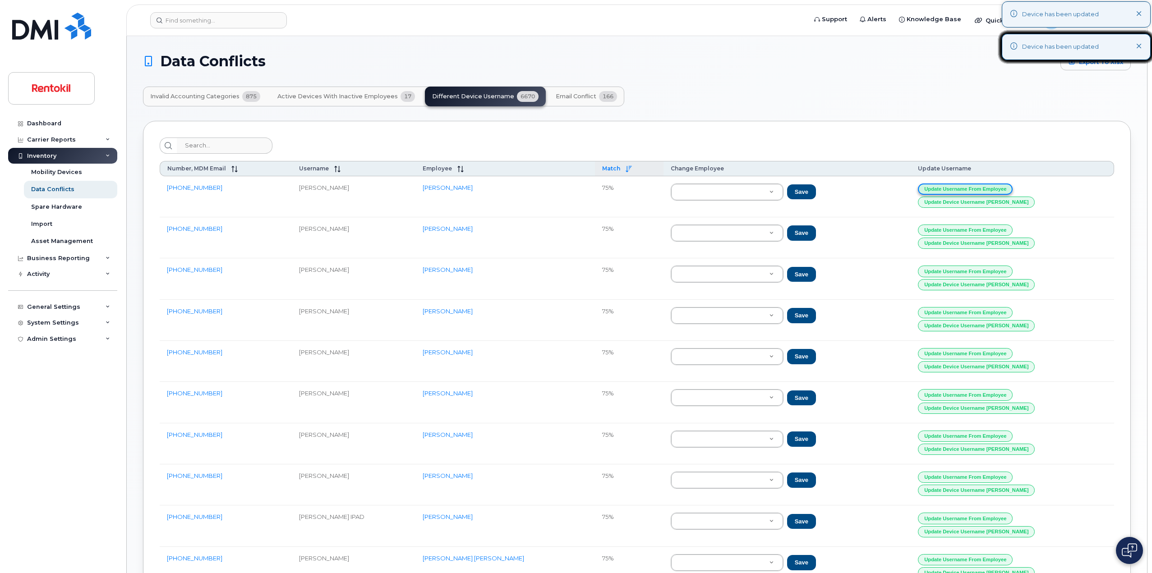
click at [1013, 188] on button "Update Username from Employee" at bounding box center [965, 189] width 95 height 11
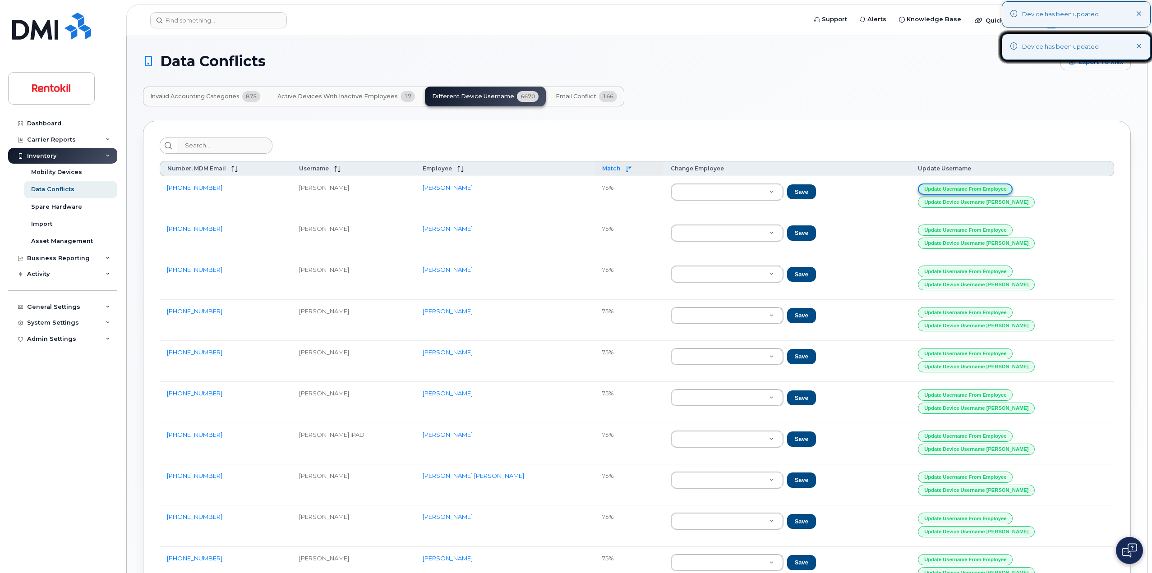
click at [1013, 188] on button "Update Username from Employee" at bounding box center [965, 189] width 95 height 11
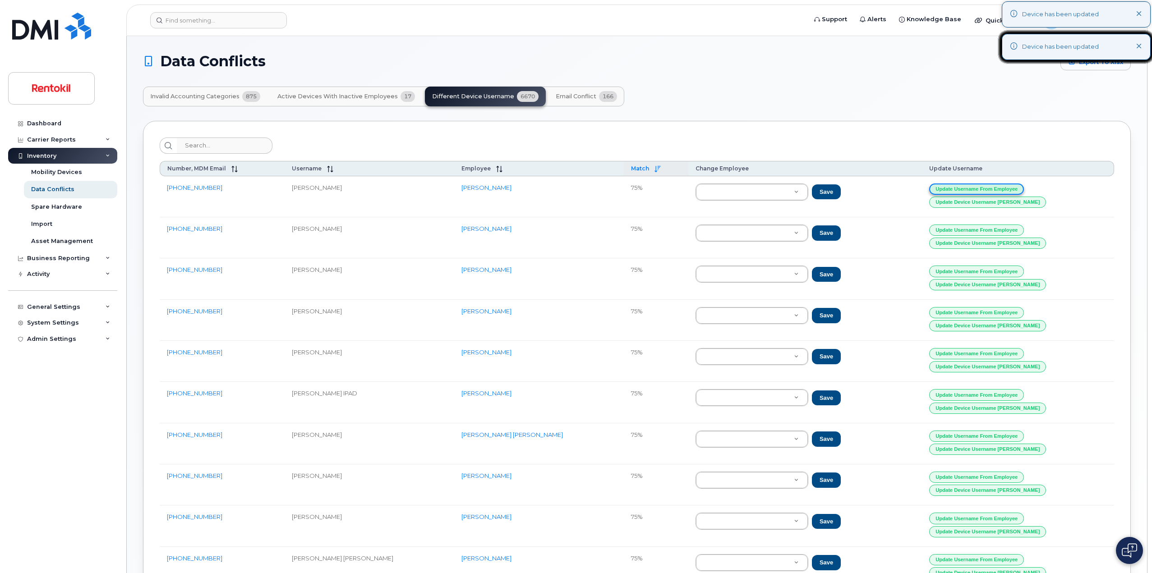
click at [1023, 188] on button "Update Username from Employee" at bounding box center [976, 189] width 95 height 11
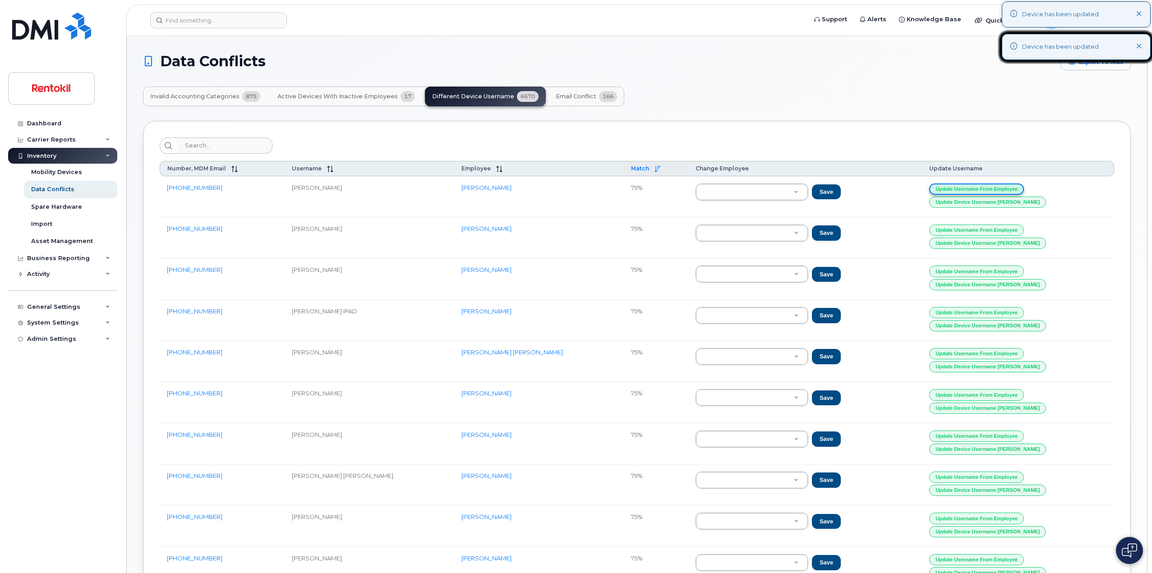
click at [1023, 188] on button "Update Username from Employee" at bounding box center [976, 189] width 95 height 11
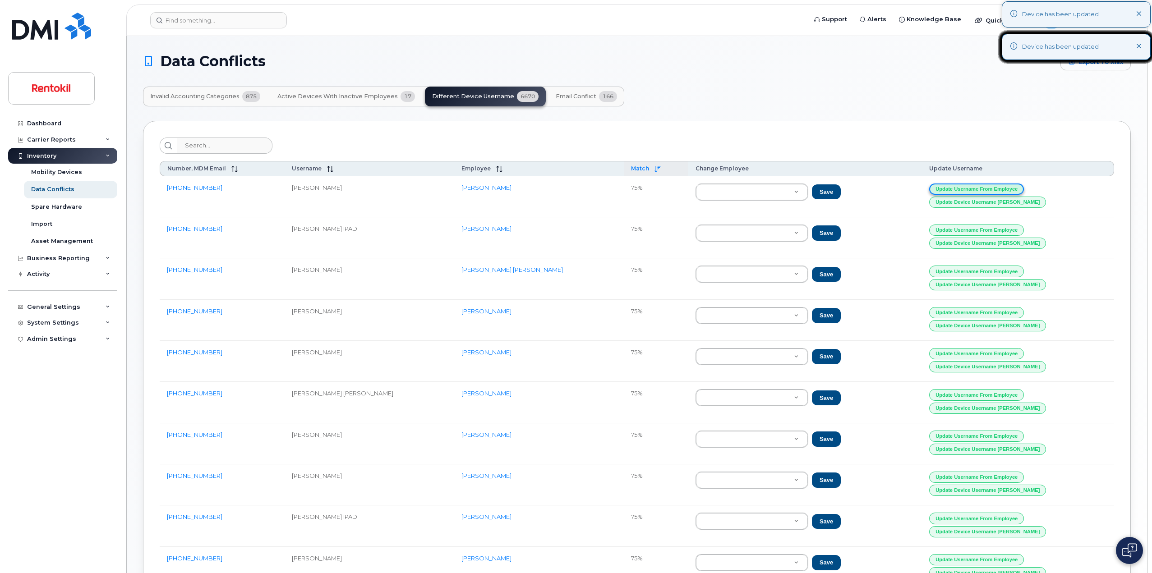
click at [1023, 188] on button "Update Username from Employee" at bounding box center [976, 189] width 95 height 11
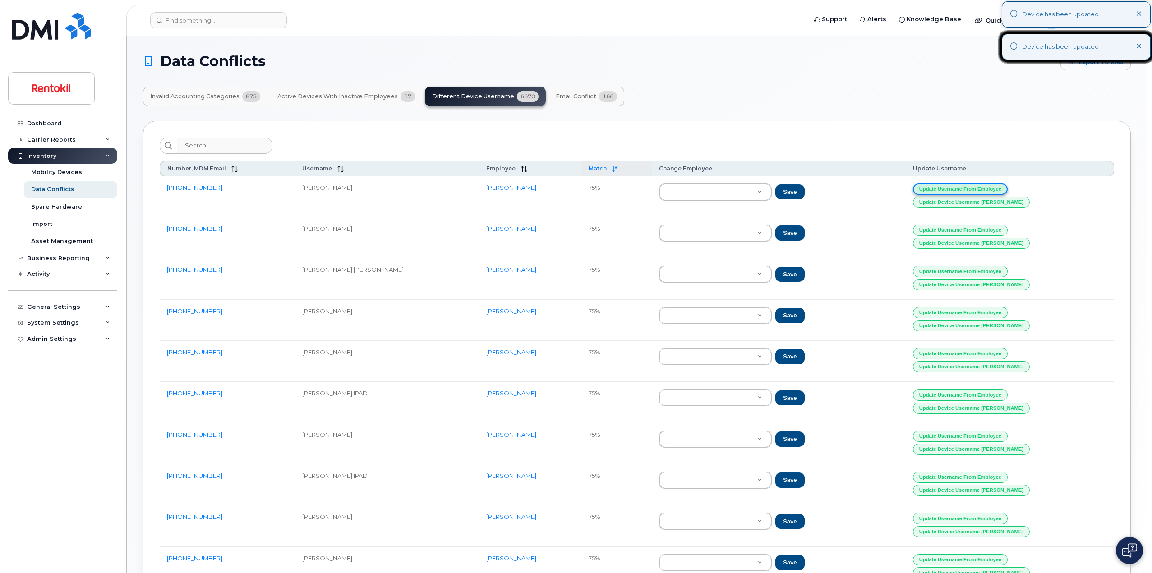
click at [1008, 188] on button "Update Username from Employee" at bounding box center [960, 189] width 95 height 11
click at [1008, 187] on button "Update Username from Employee" at bounding box center [960, 189] width 95 height 11
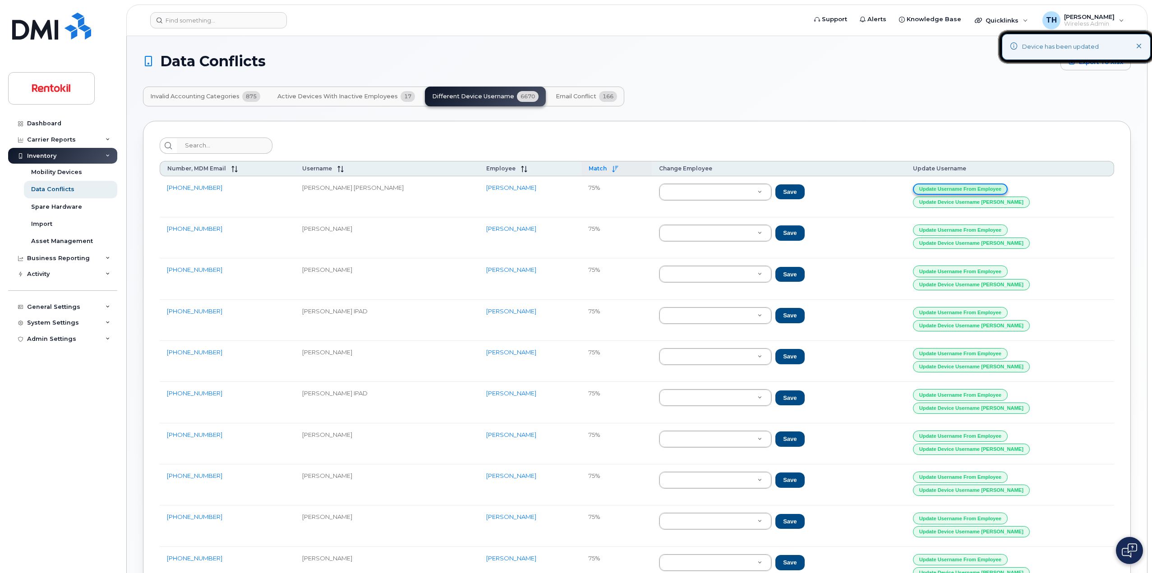
click at [1008, 187] on button "Update Username from Employee" at bounding box center [960, 189] width 95 height 11
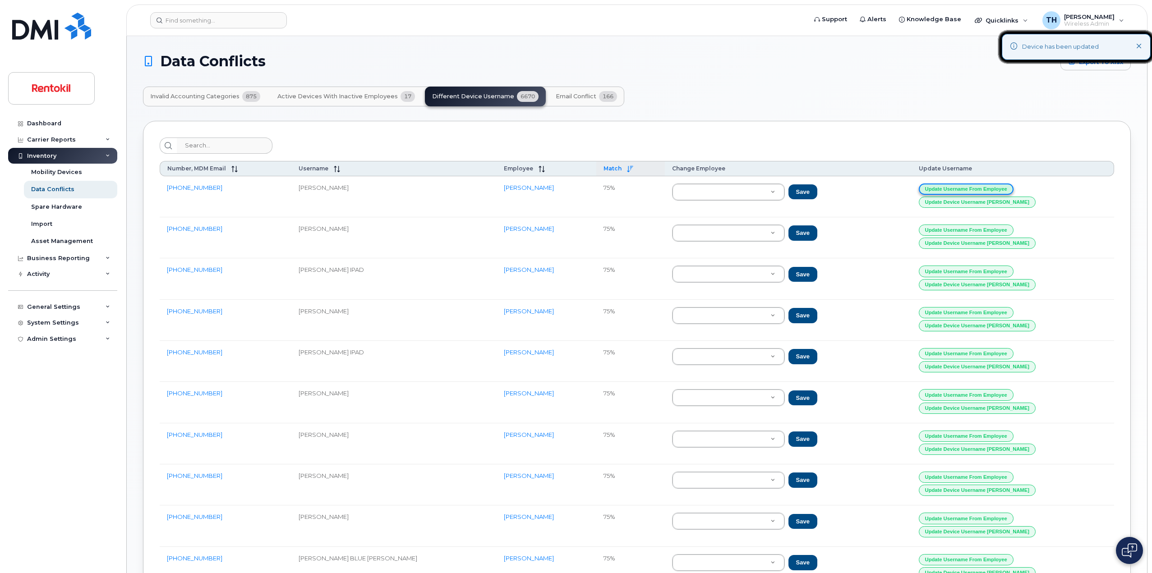
click at [1014, 187] on button "Update Username from Employee" at bounding box center [966, 189] width 95 height 11
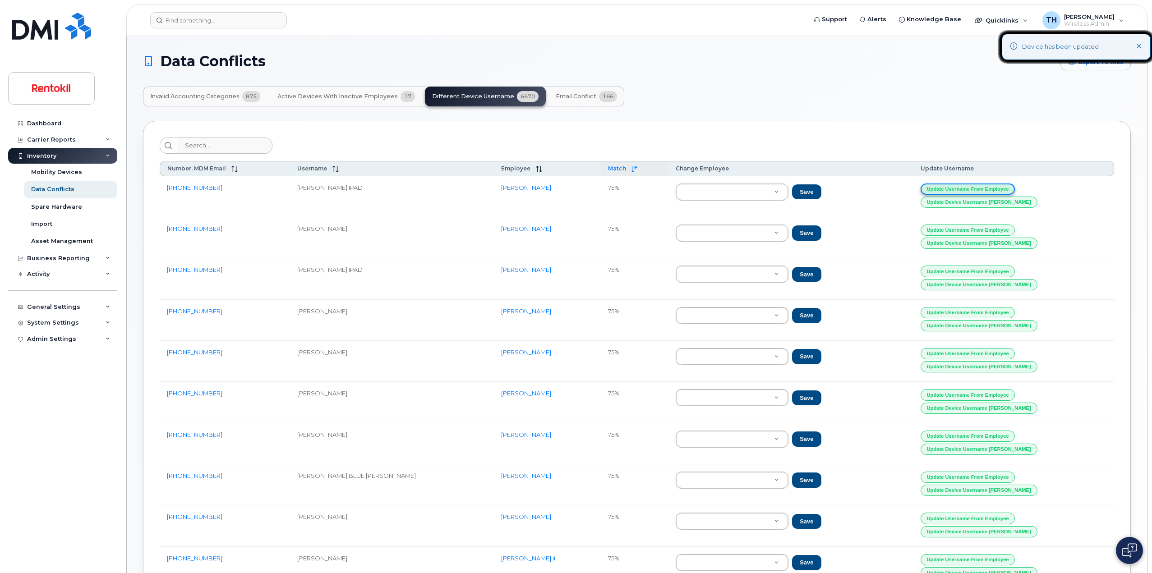
click at [1015, 187] on button "Update Username from Employee" at bounding box center [968, 189] width 95 height 11
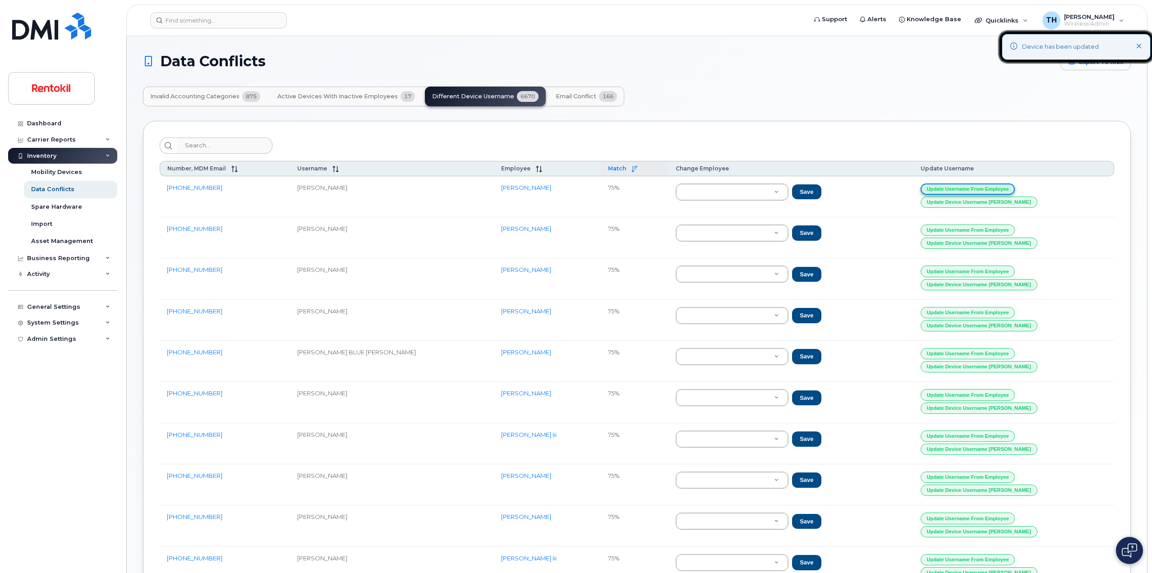
click at [1015, 187] on button "Update Username from Employee" at bounding box center [968, 189] width 95 height 11
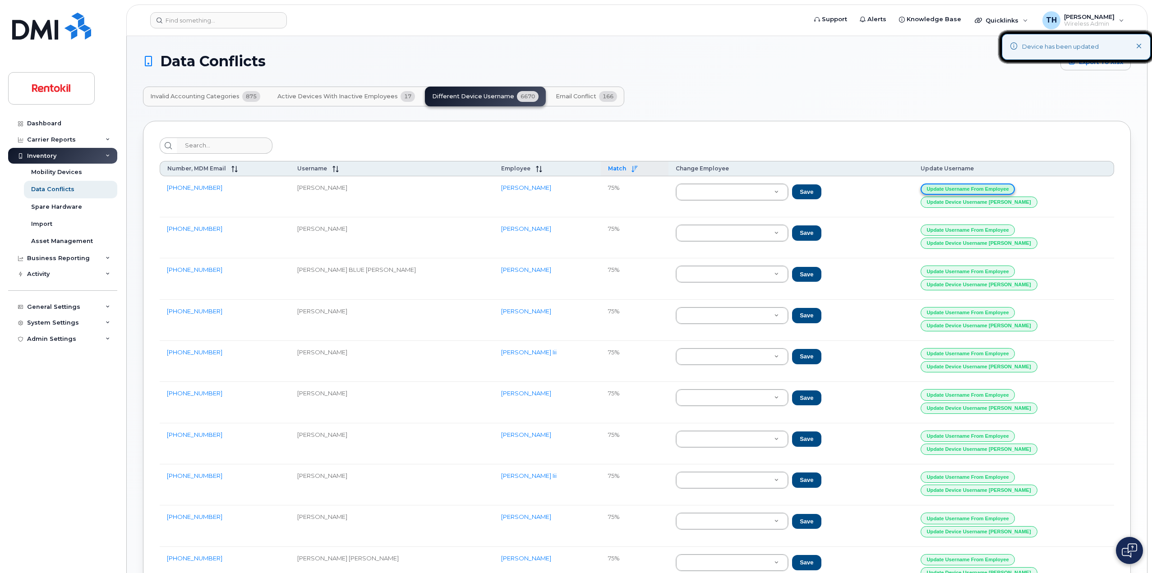
click at [1015, 187] on button "Update Username from Employee" at bounding box center [968, 189] width 95 height 11
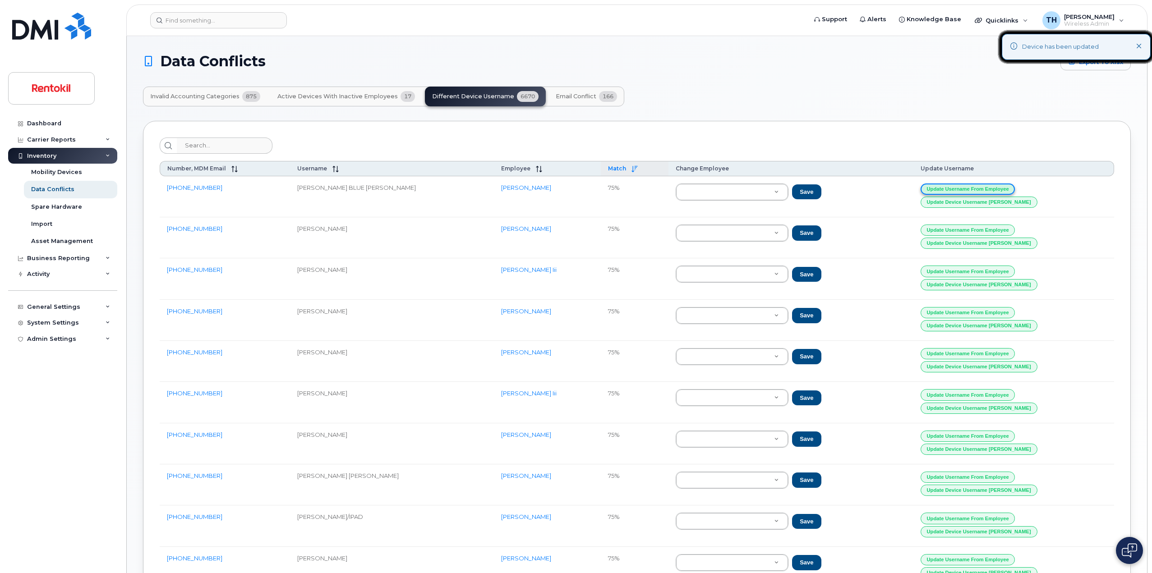
click at [1015, 187] on button "Update Username from Employee" at bounding box center [968, 189] width 95 height 11
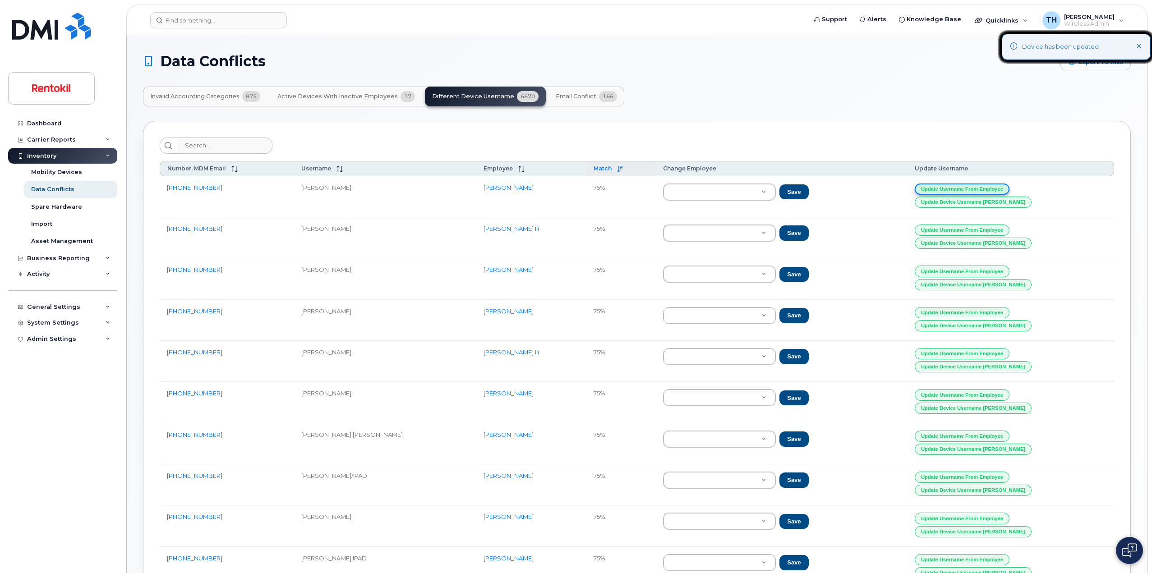
click at [1009, 187] on button "Update Username from Employee" at bounding box center [962, 189] width 95 height 11
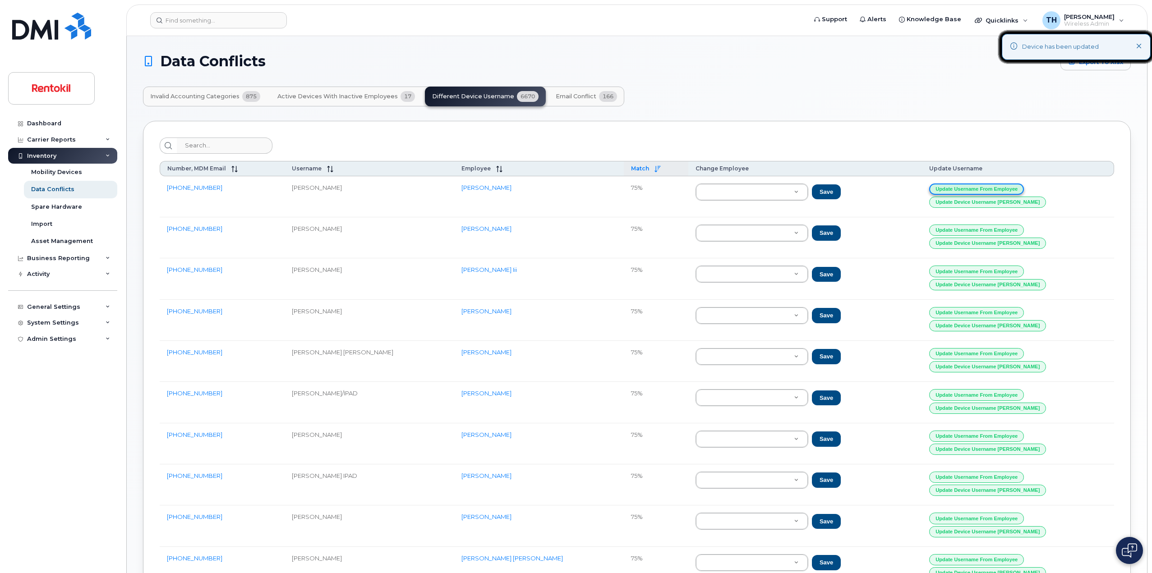
click at [1020, 187] on button "Update Username from Employee" at bounding box center [976, 189] width 95 height 11
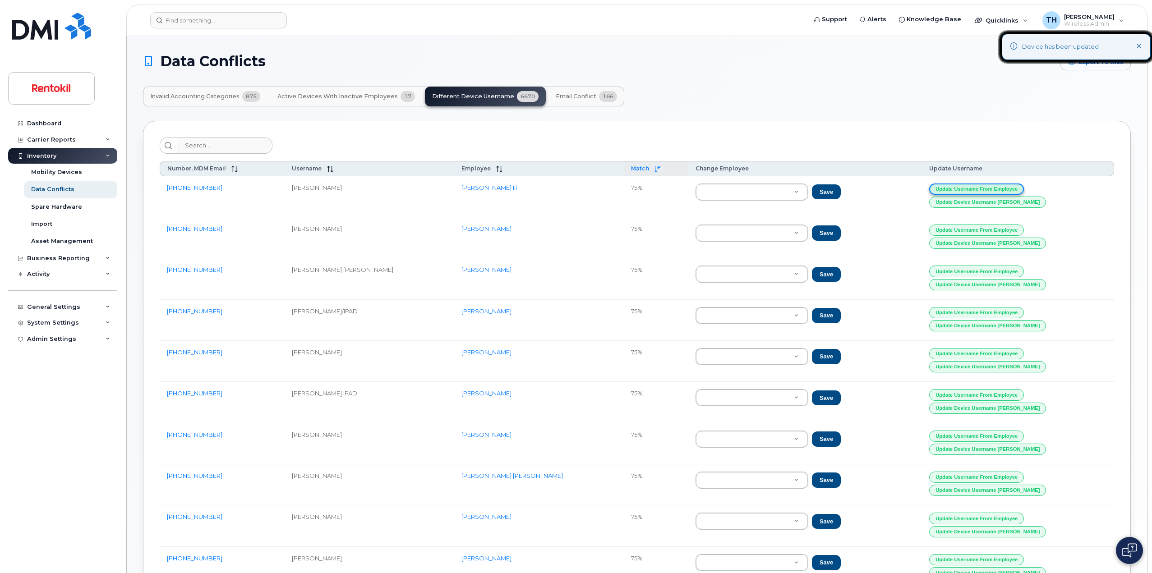
click at [1020, 187] on button "Update Username from Employee" at bounding box center [976, 189] width 95 height 11
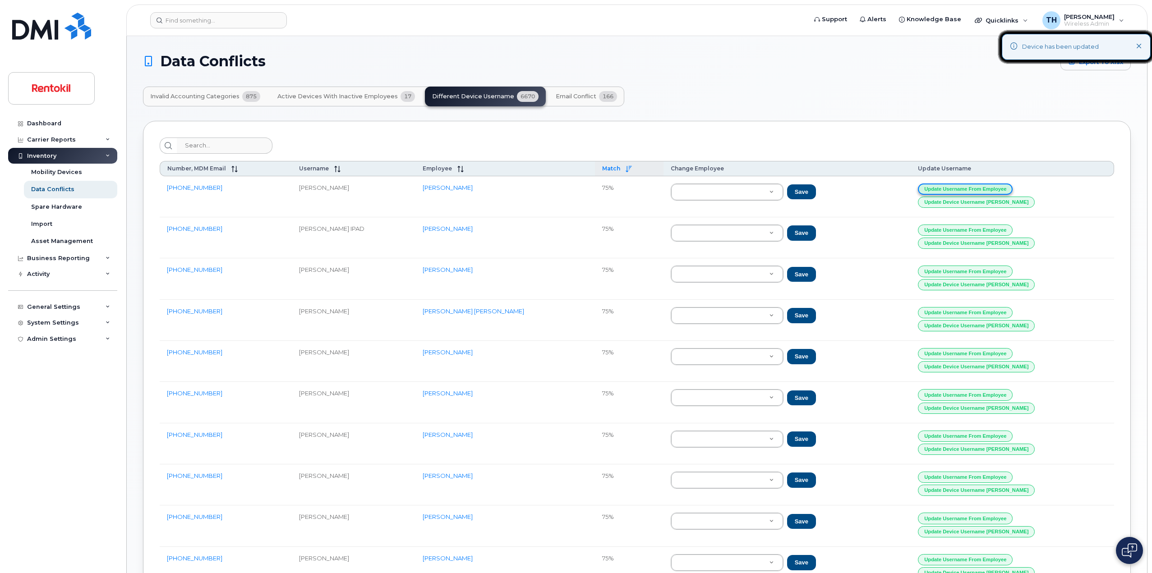
click at [1013, 187] on button "Update Username from Employee" at bounding box center [965, 189] width 95 height 11
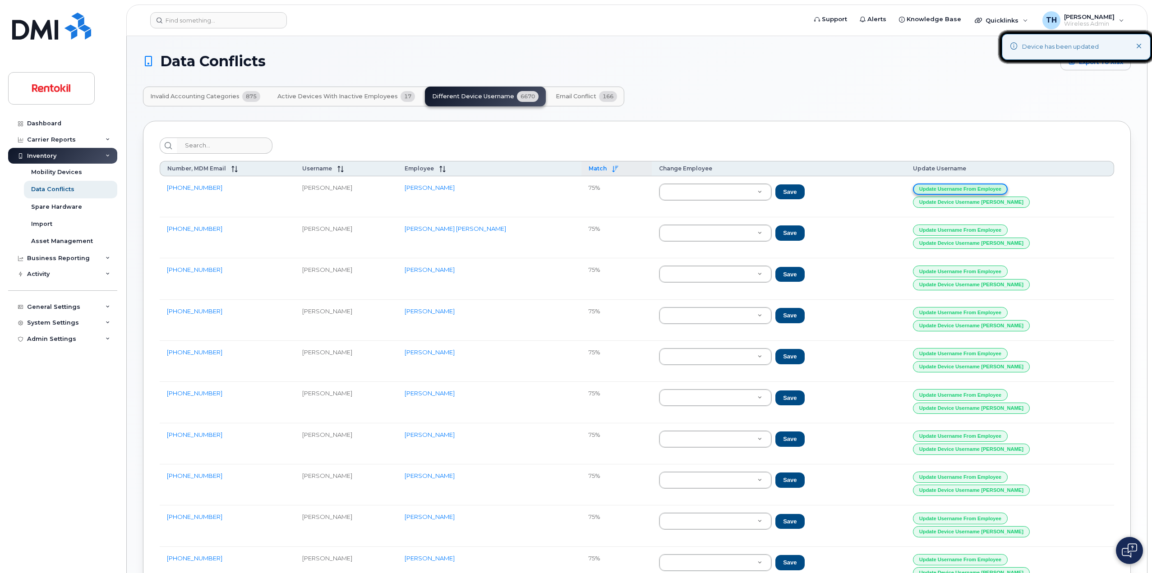
click at [1008, 187] on button "Update Username from Employee" at bounding box center [960, 189] width 95 height 11
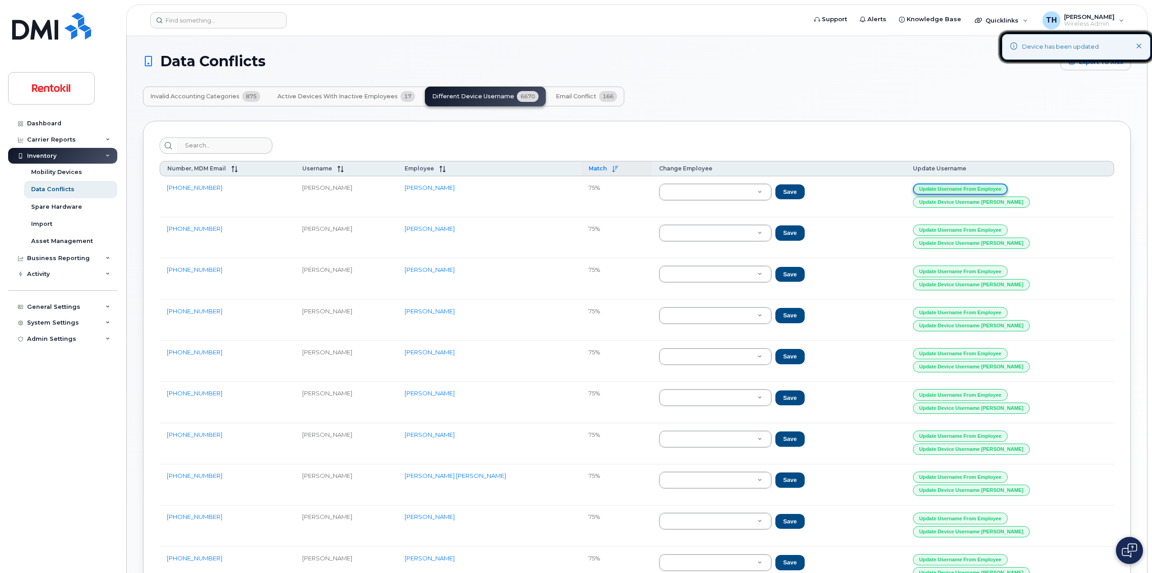
click at [1008, 187] on button "Update Username from Employee" at bounding box center [960, 189] width 95 height 11
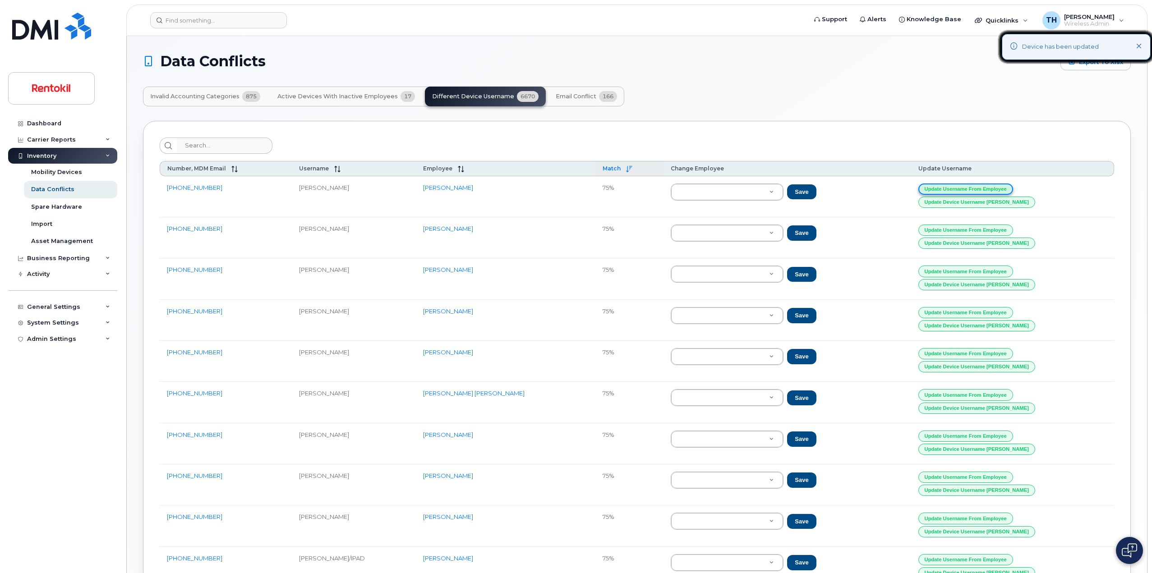
click at [1013, 187] on button "Update Username from Employee" at bounding box center [965, 189] width 95 height 11
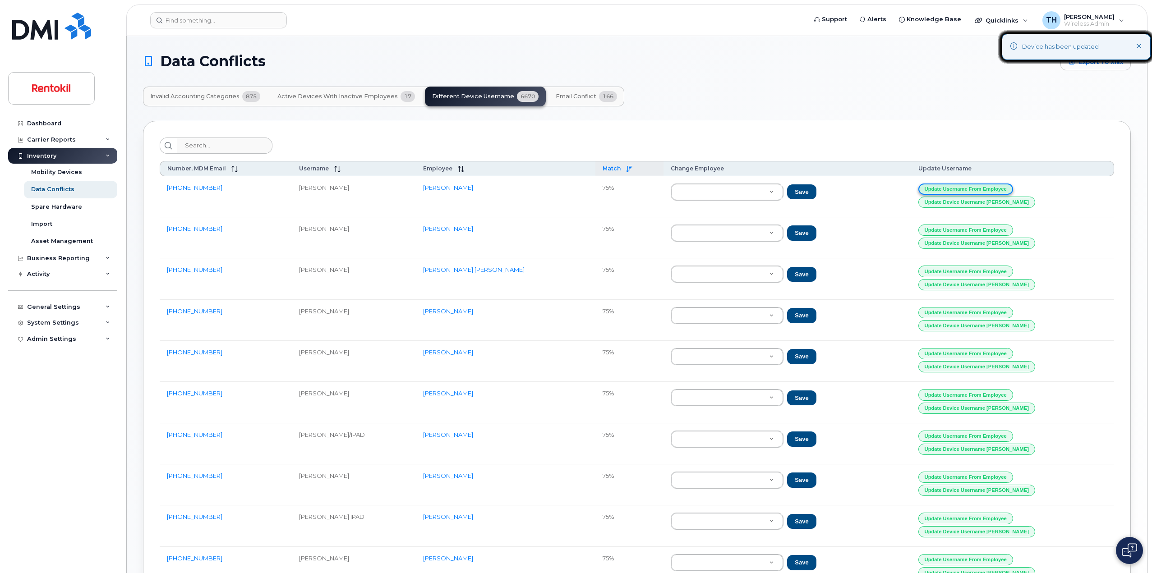
click at [1013, 187] on button "Update Username from Employee" at bounding box center [965, 189] width 95 height 11
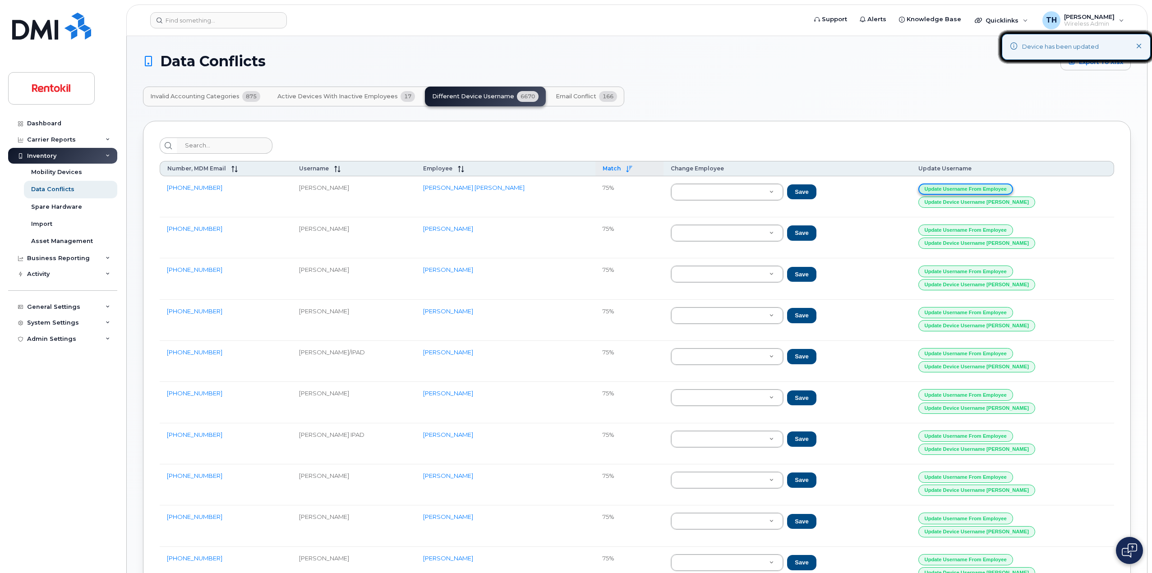
click at [1013, 187] on button "Update Username from Employee" at bounding box center [965, 189] width 95 height 11
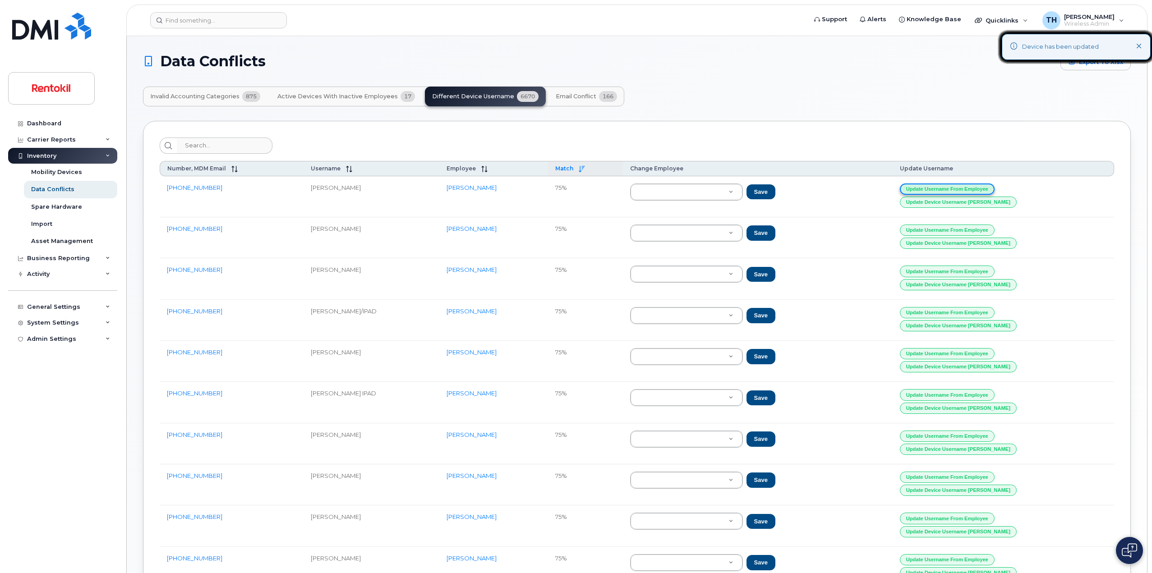
click at [995, 187] on button "Update Username from Employee" at bounding box center [947, 189] width 95 height 11
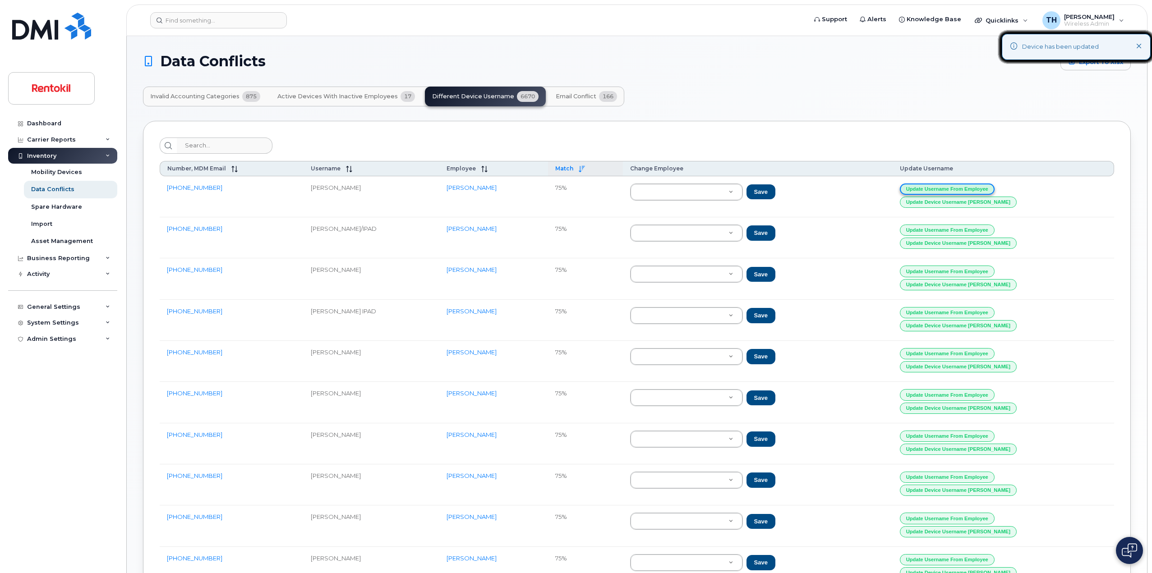
click at [995, 187] on button "Update Username from Employee" at bounding box center [947, 189] width 95 height 11
click at [994, 187] on button "Update Username from Employee" at bounding box center [946, 189] width 95 height 11
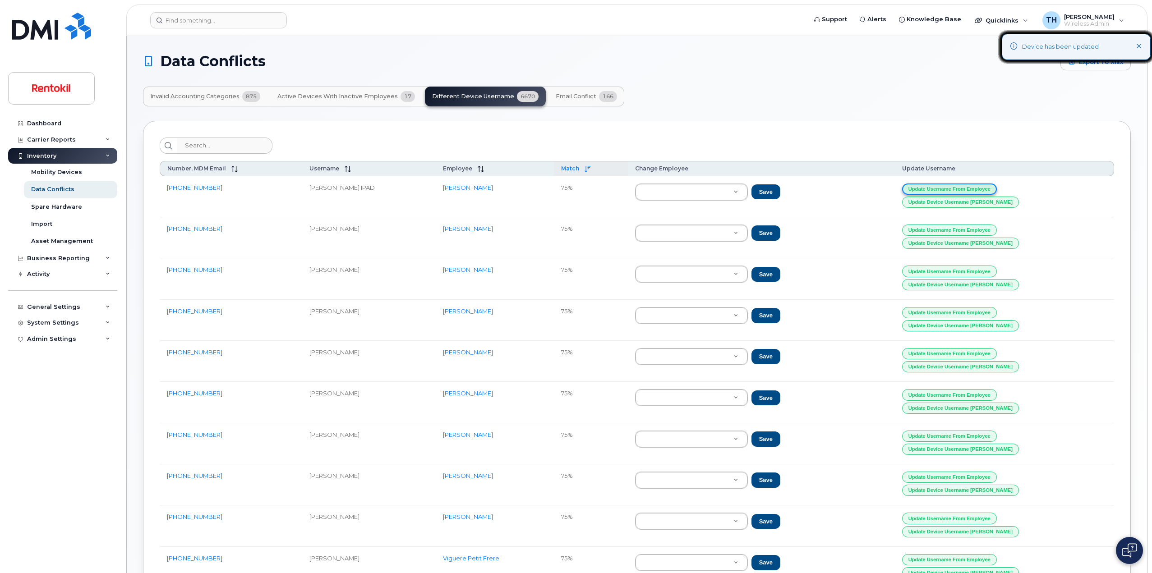
click at [997, 187] on button "Update Username from Employee" at bounding box center [949, 189] width 95 height 11
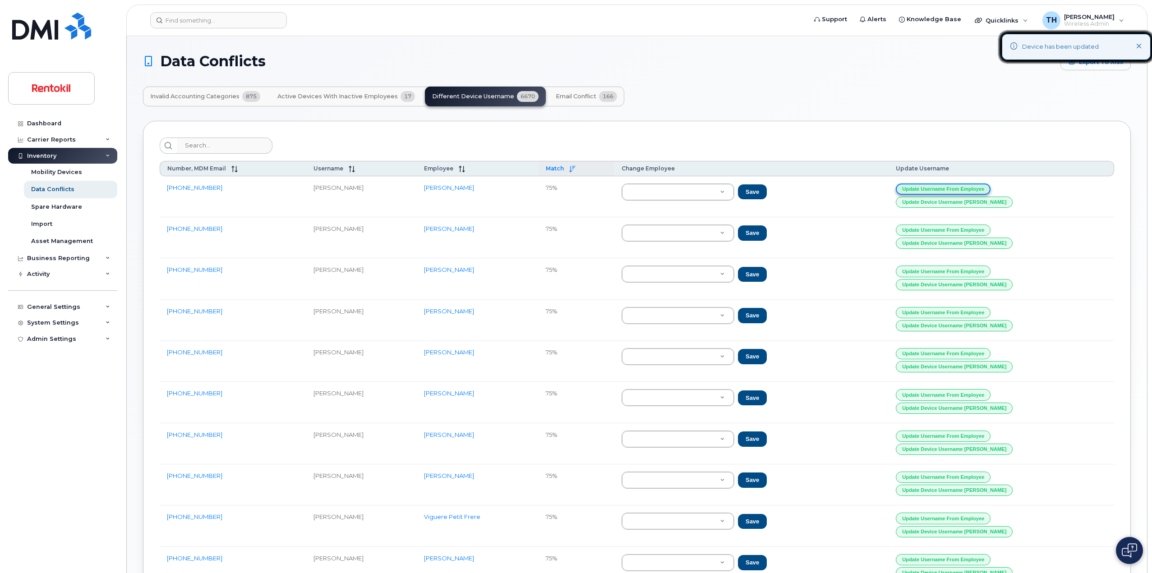
click at [991, 187] on button "Update Username from Employee" at bounding box center [943, 189] width 95 height 11
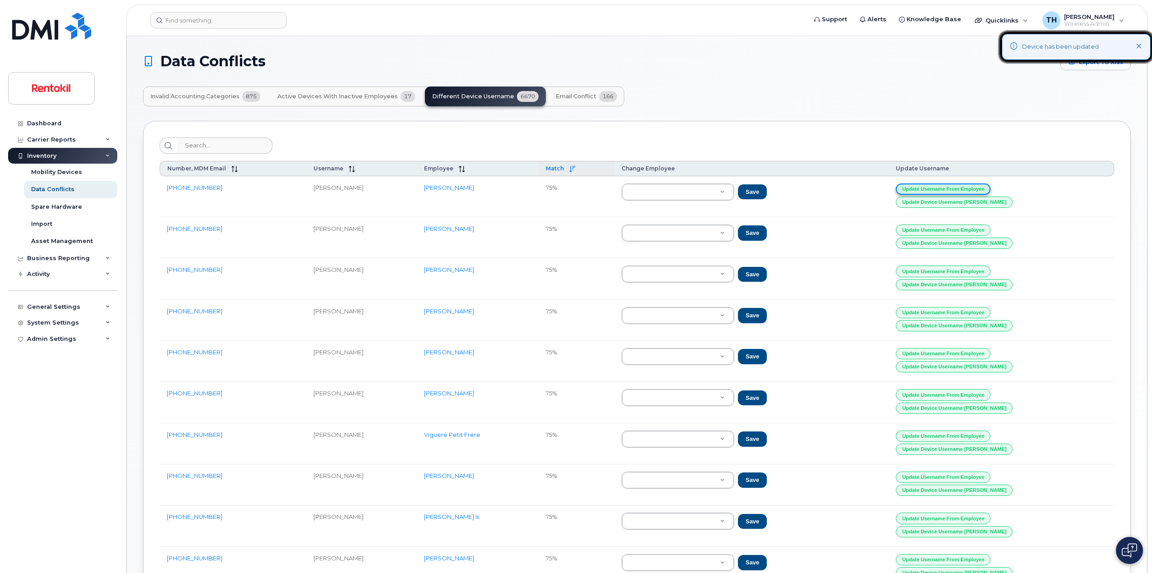
click at [991, 187] on button "Update Username from Employee" at bounding box center [943, 189] width 95 height 11
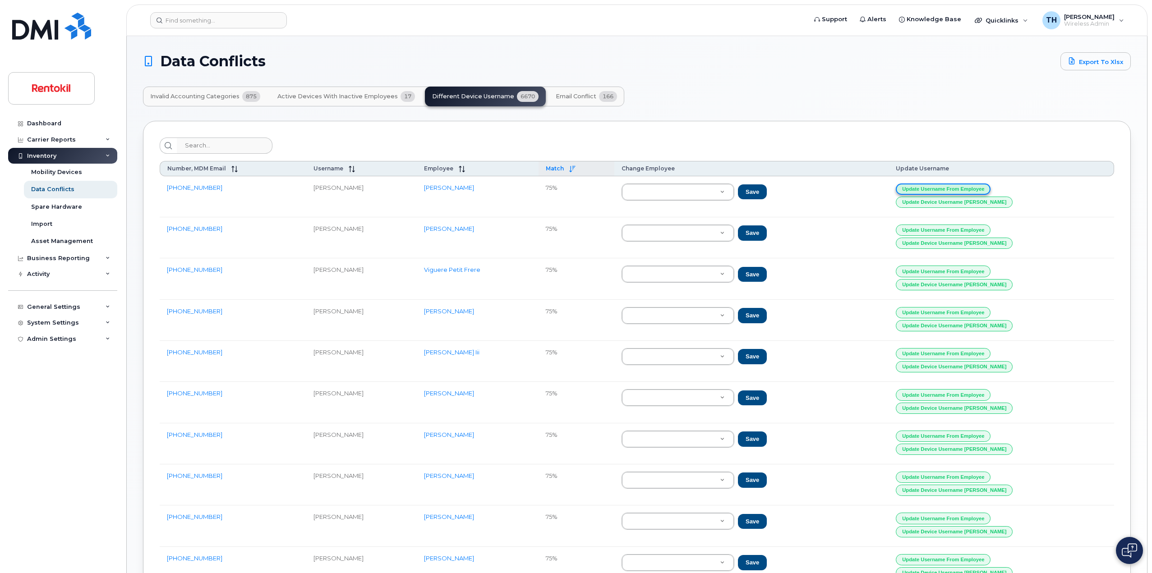
click at [991, 187] on button "Update Username from Employee" at bounding box center [943, 189] width 95 height 11
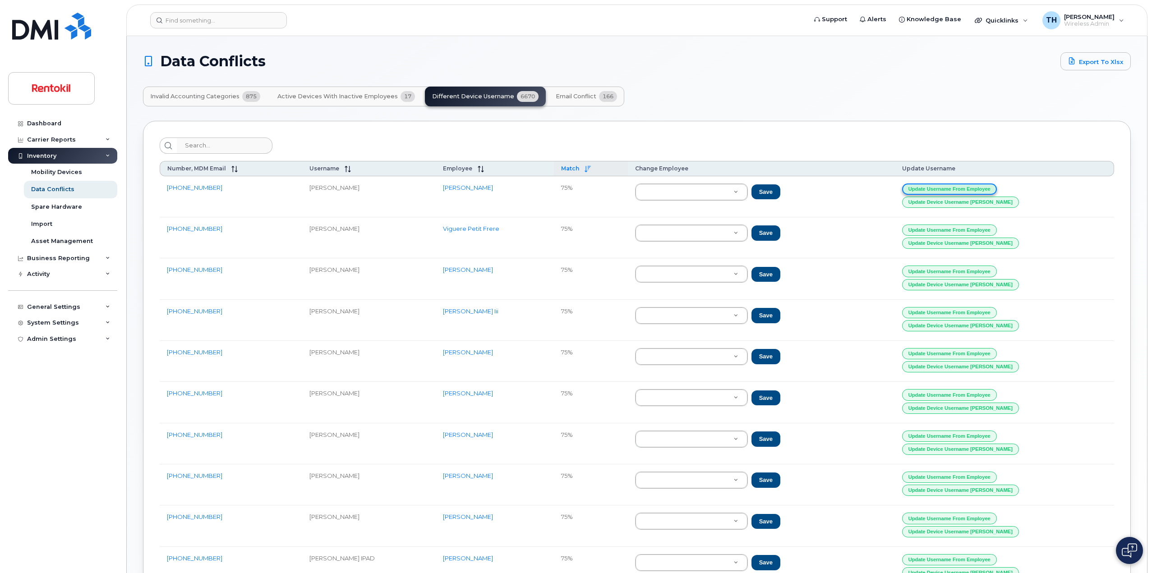
click at [997, 187] on button "Update Username from Employee" at bounding box center [949, 189] width 95 height 11
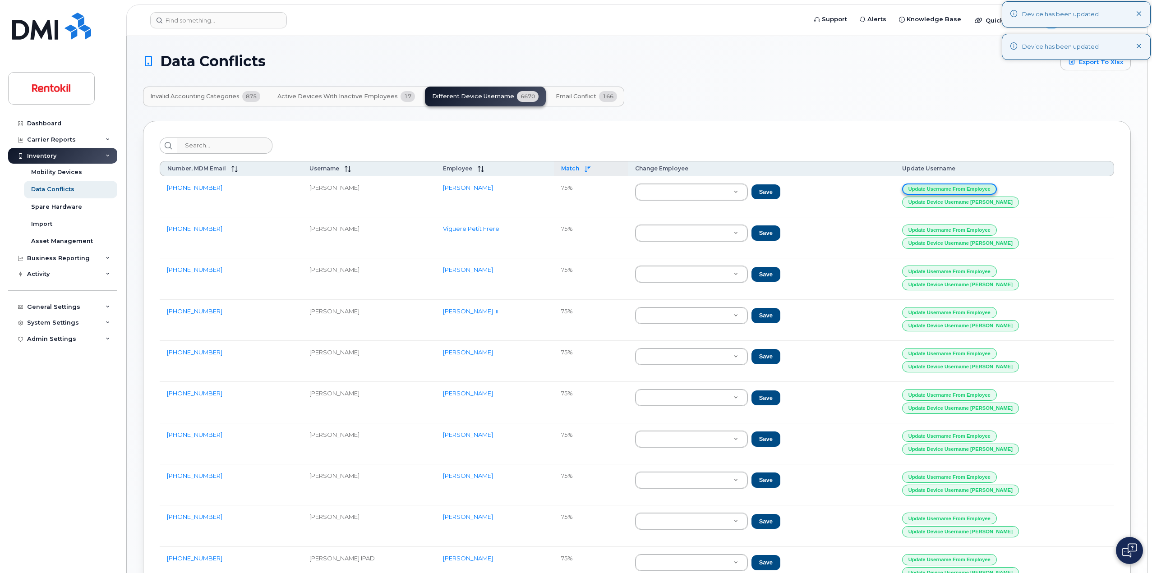
click at [997, 187] on button "Update Username from Employee" at bounding box center [949, 189] width 95 height 11
click at [996, 187] on button "Update Username from Employee" at bounding box center [949, 189] width 95 height 11
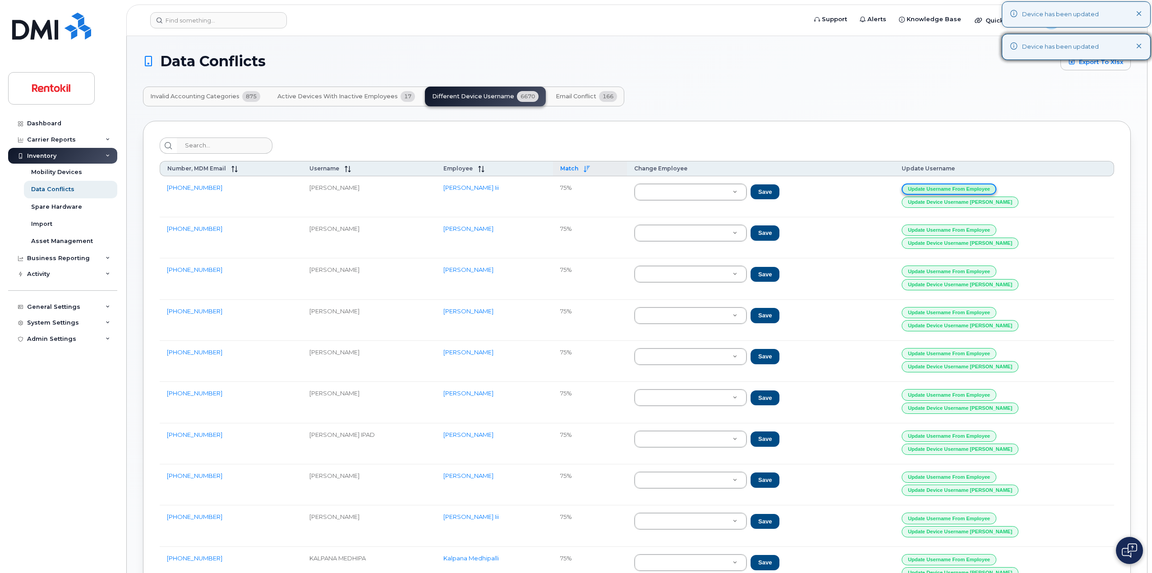
click at [996, 187] on button "Update Username from Employee" at bounding box center [949, 189] width 95 height 11
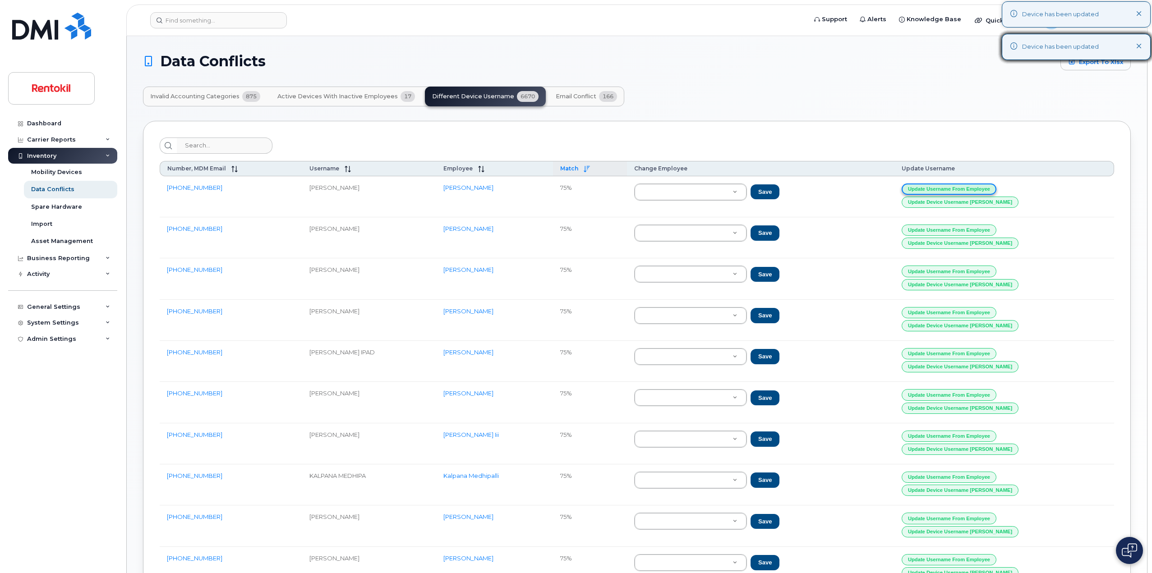
click at [996, 187] on button "Update Username from Employee" at bounding box center [949, 189] width 95 height 11
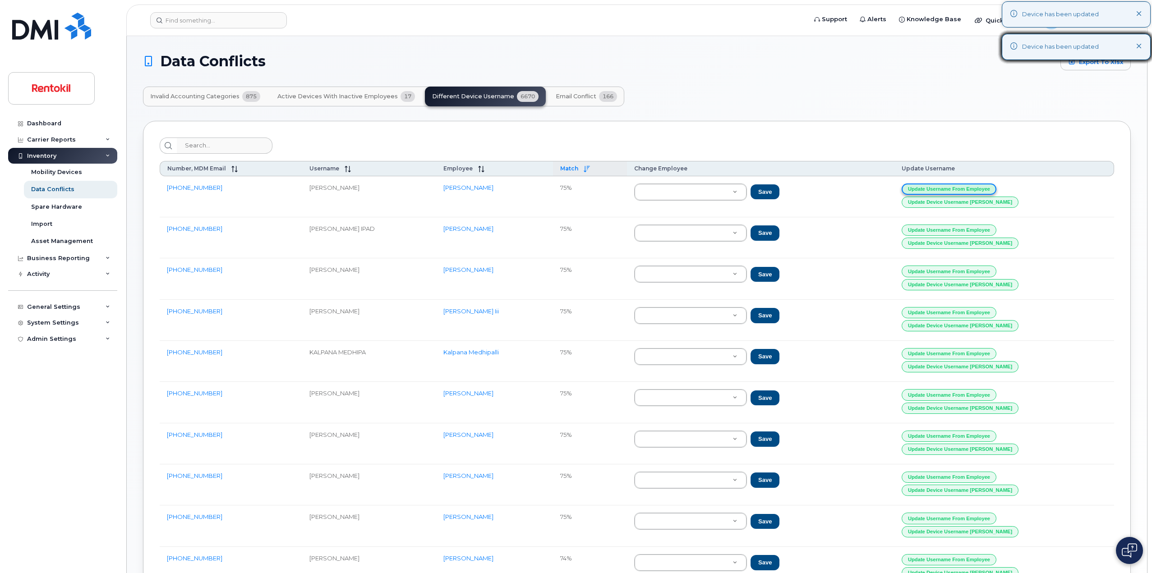
click at [996, 187] on button "Update Username from Employee" at bounding box center [949, 189] width 95 height 11
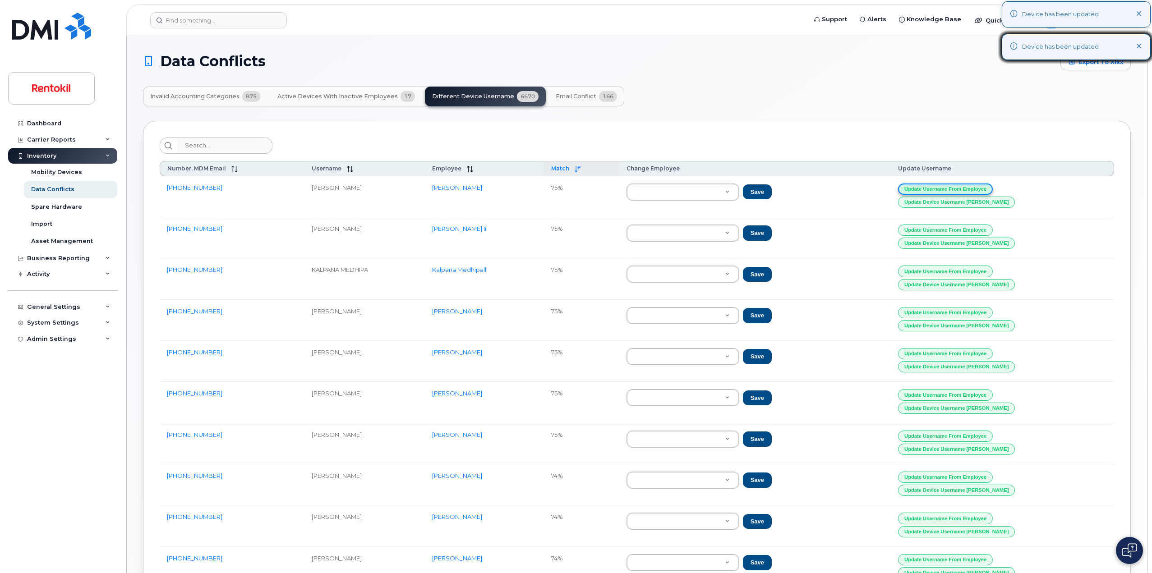
click at [993, 187] on button "Update Username from Employee" at bounding box center [945, 189] width 95 height 11
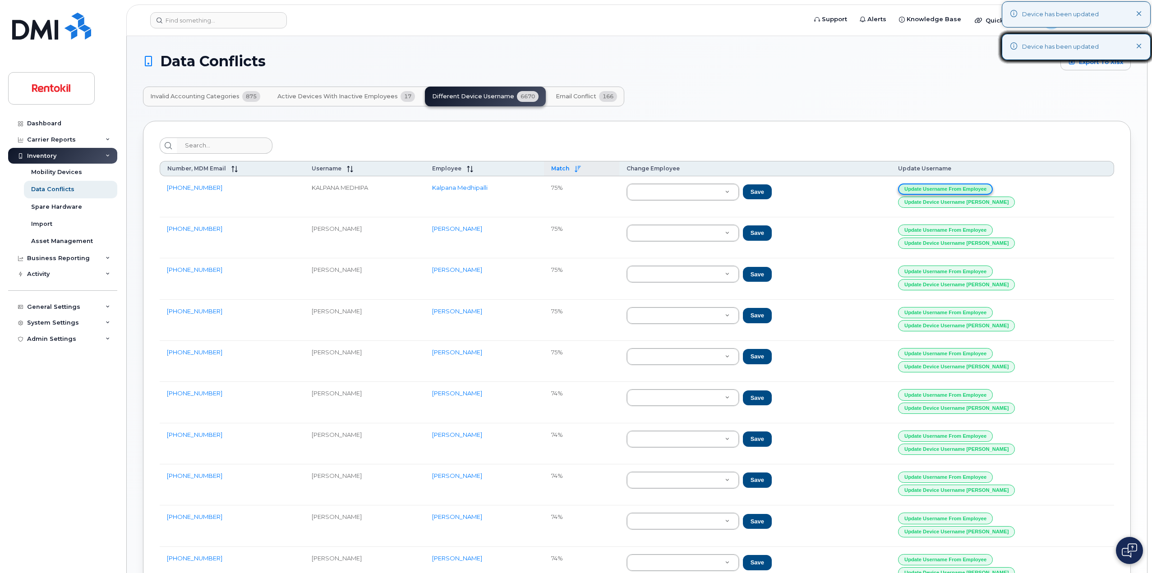
click at [993, 187] on button "Update Username from Employee" at bounding box center [945, 189] width 95 height 11
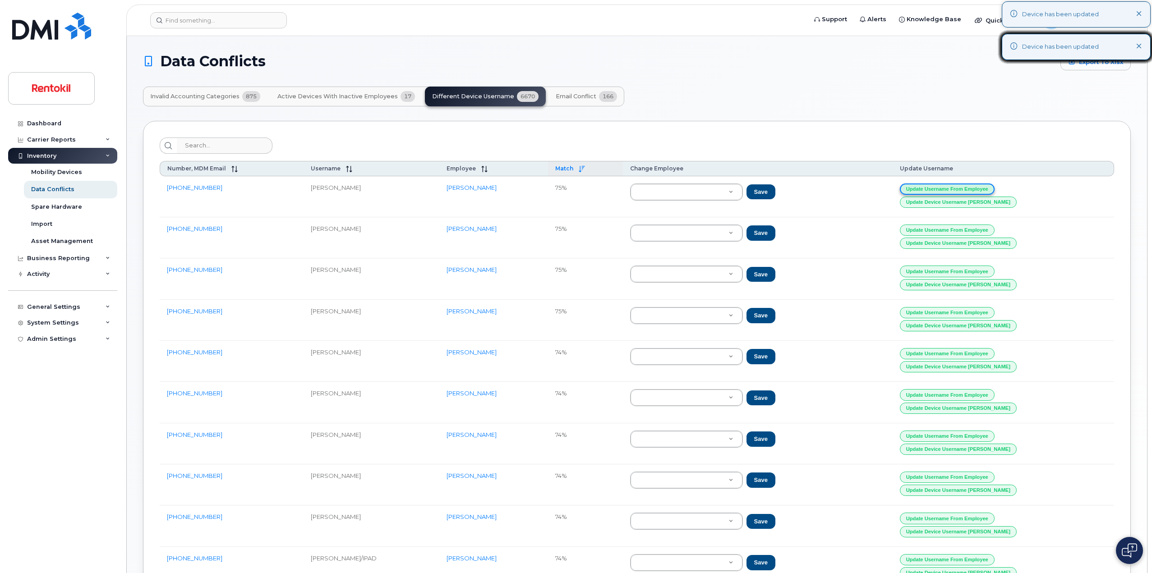
click at [995, 187] on button "Update Username from Employee" at bounding box center [947, 189] width 95 height 11
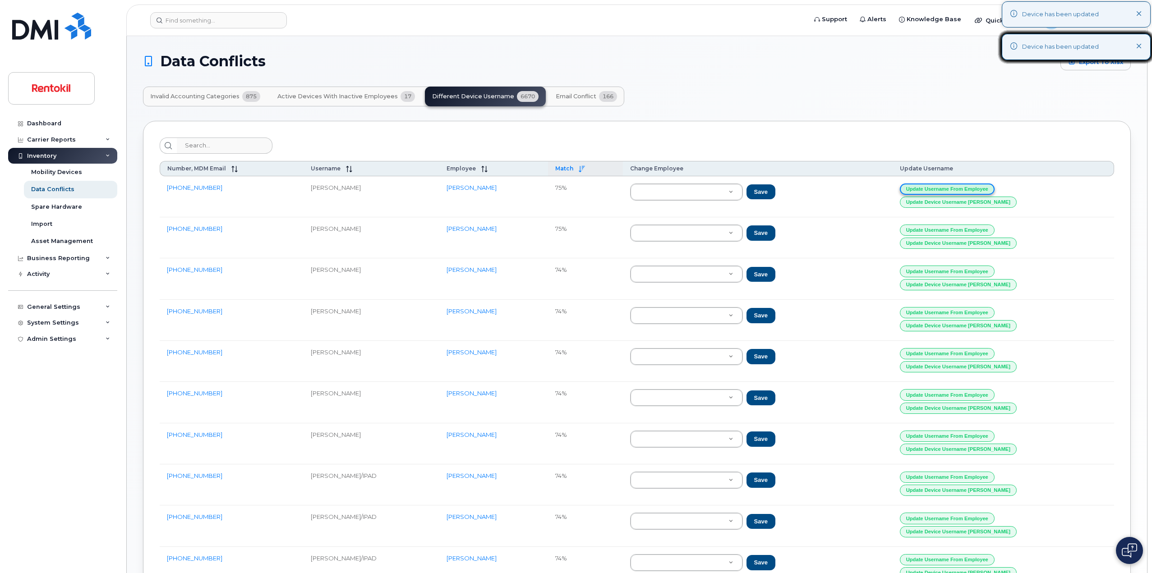
click at [995, 187] on button "Update Username from Employee" at bounding box center [947, 189] width 95 height 11
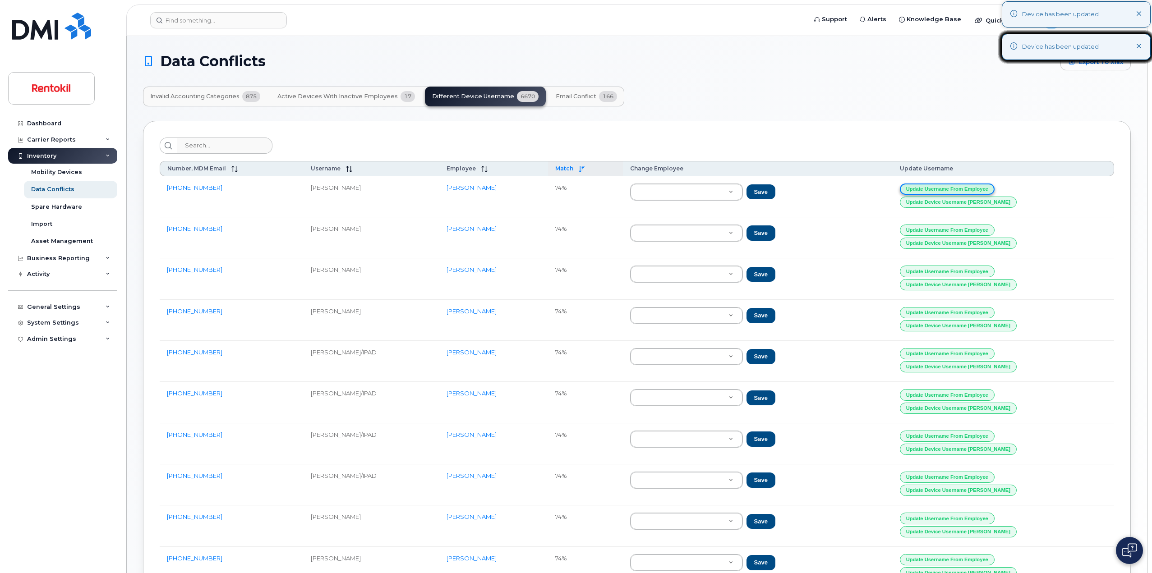
click at [995, 187] on button "Update Username from Employee" at bounding box center [947, 189] width 95 height 11
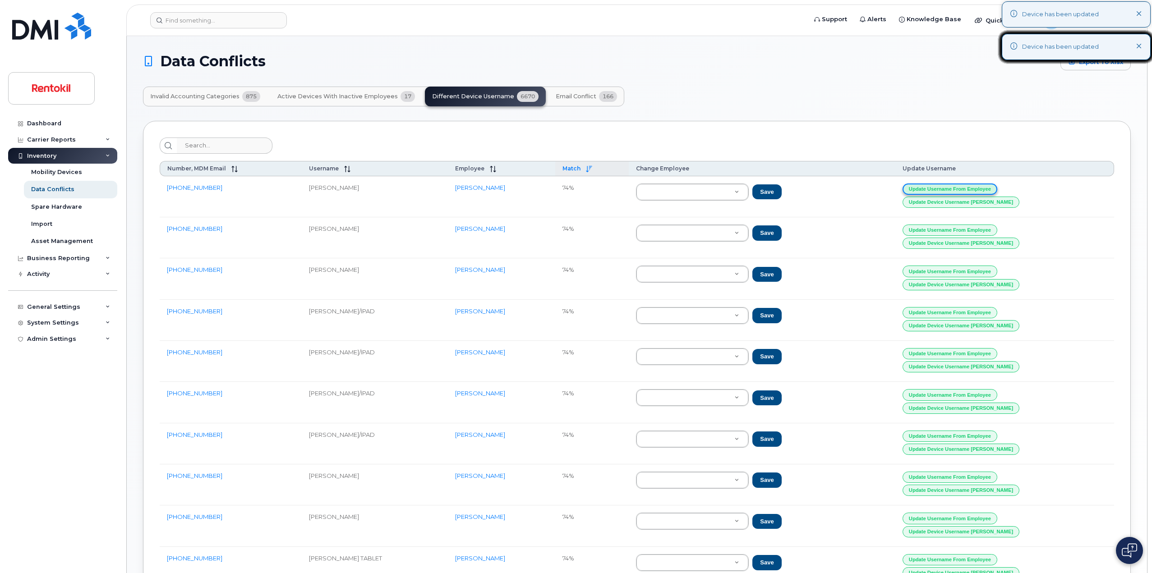
click at [997, 187] on button "Update Username from Employee" at bounding box center [950, 189] width 95 height 11
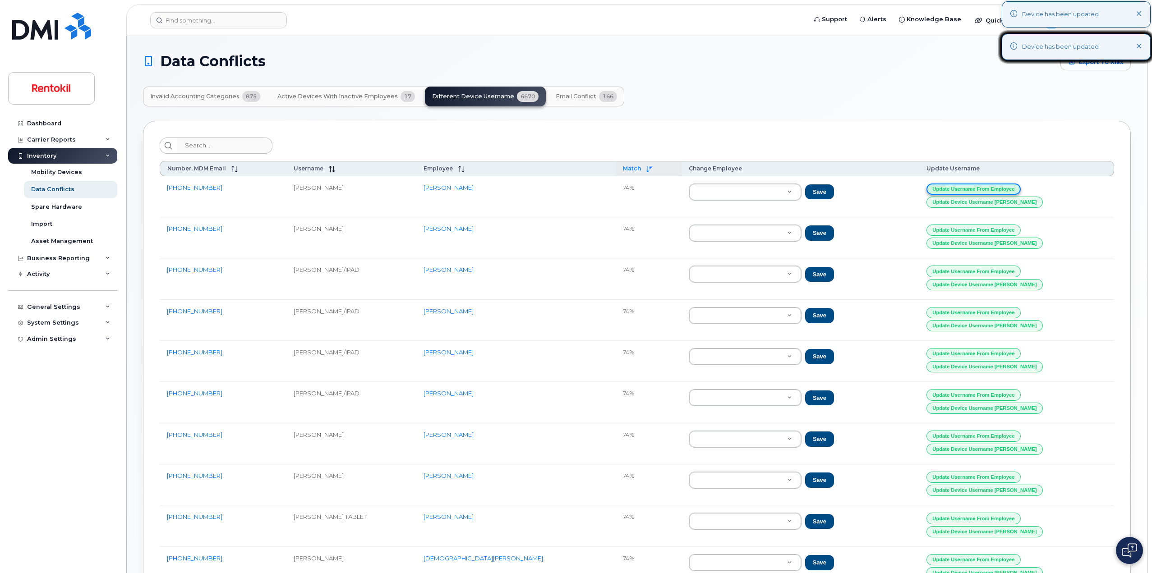
click at [1012, 187] on button "Update Username from Employee" at bounding box center [973, 189] width 95 height 11
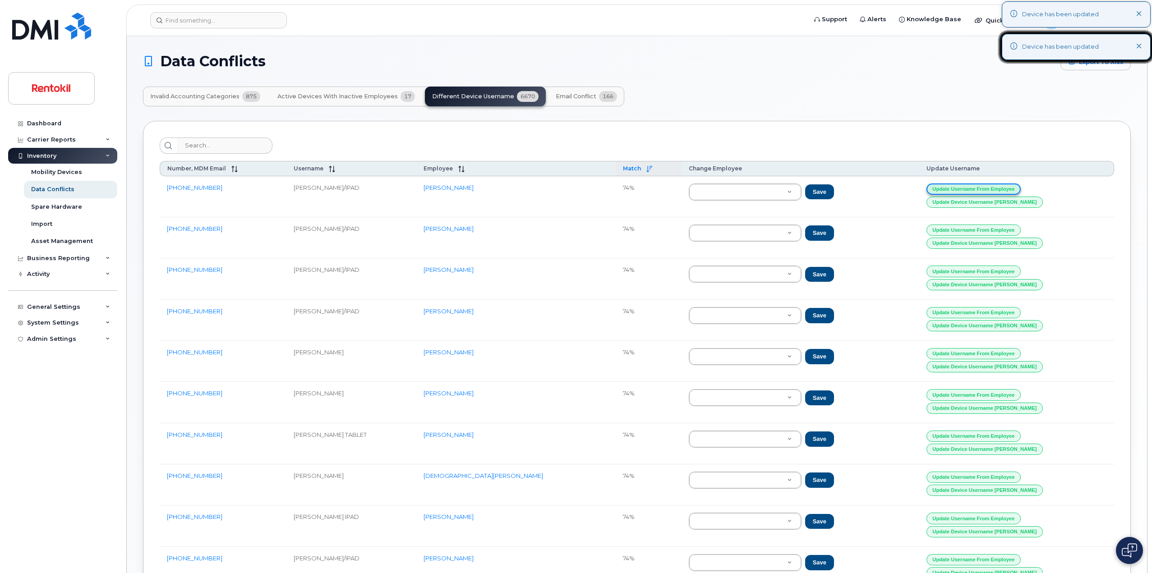
click at [1012, 187] on button "Update Username from Employee" at bounding box center [973, 189] width 95 height 11
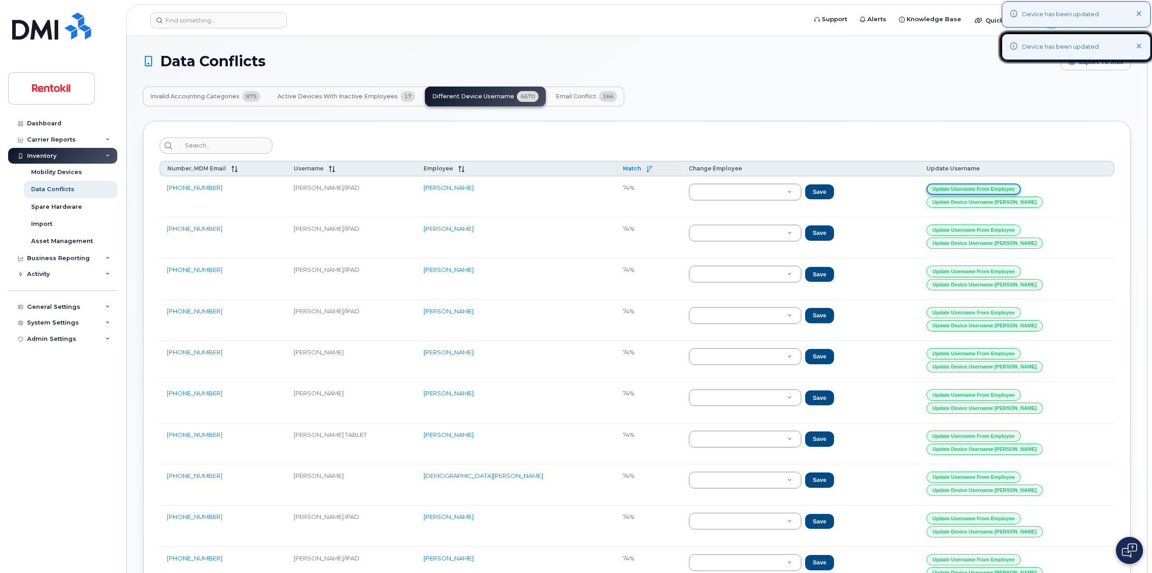
click at [1012, 187] on button "Update Username from Employee" at bounding box center [973, 189] width 95 height 11
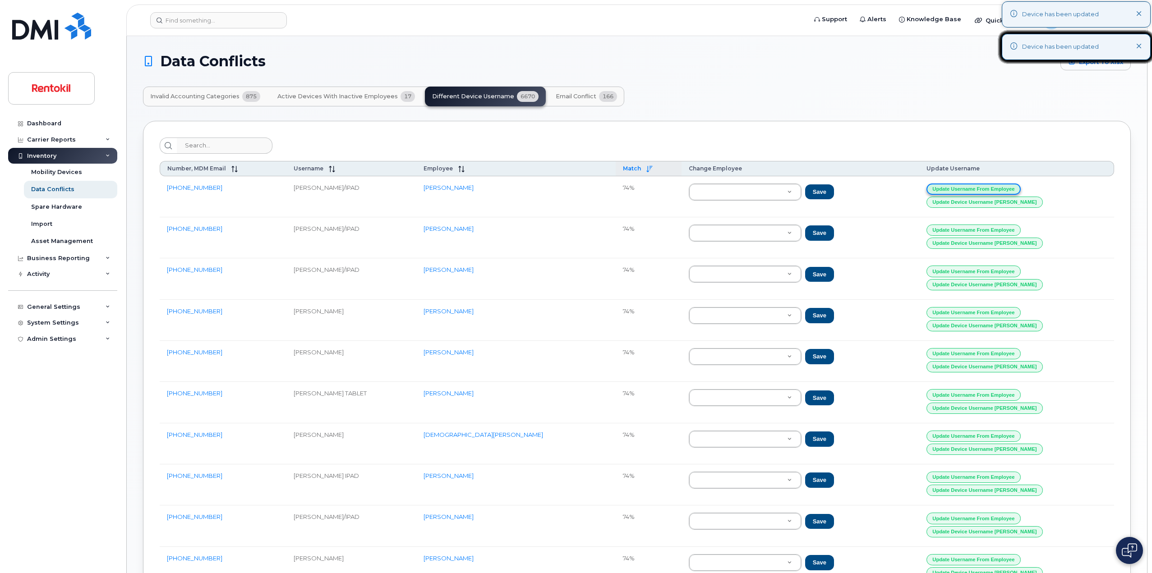
click at [1012, 187] on button "Update Username from Employee" at bounding box center [973, 189] width 95 height 11
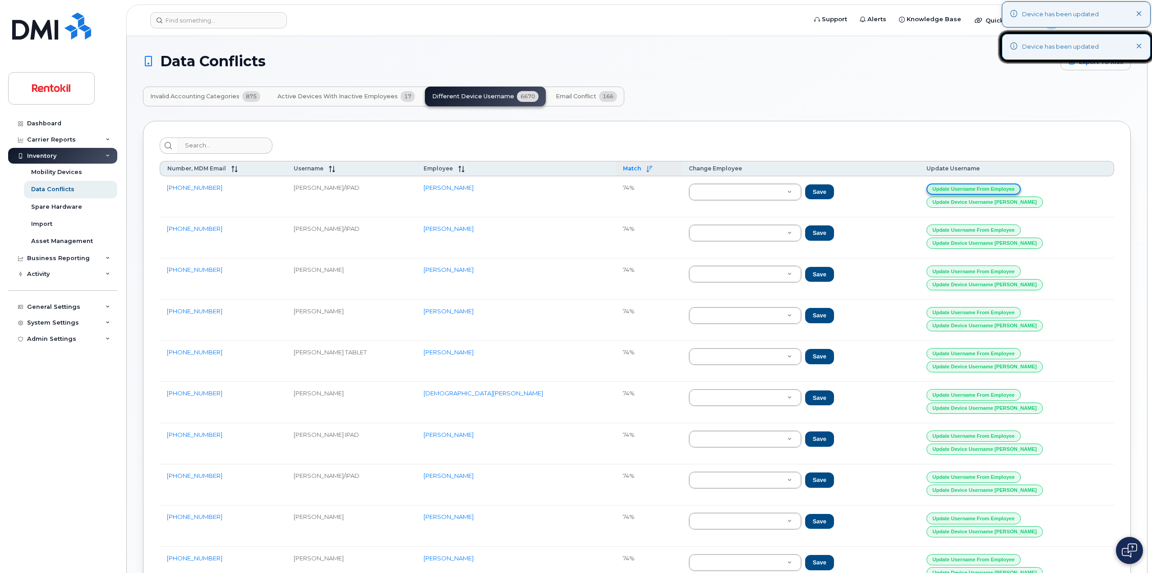
click at [1012, 187] on button "Update Username from Employee" at bounding box center [973, 189] width 95 height 11
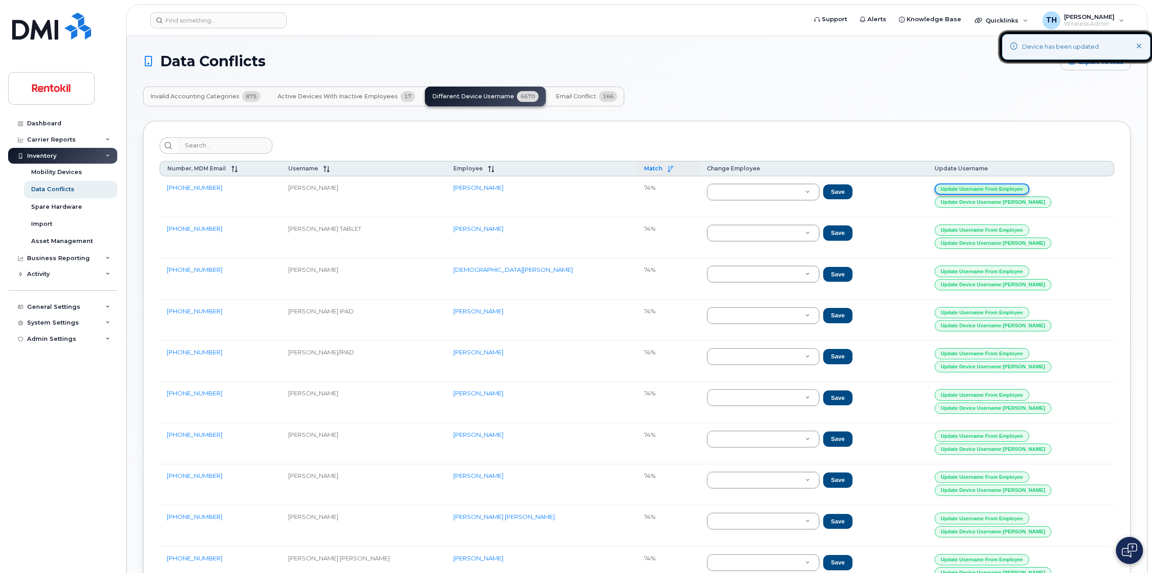
click at [1012, 187] on button "Update Username from Employee" at bounding box center [982, 189] width 95 height 11
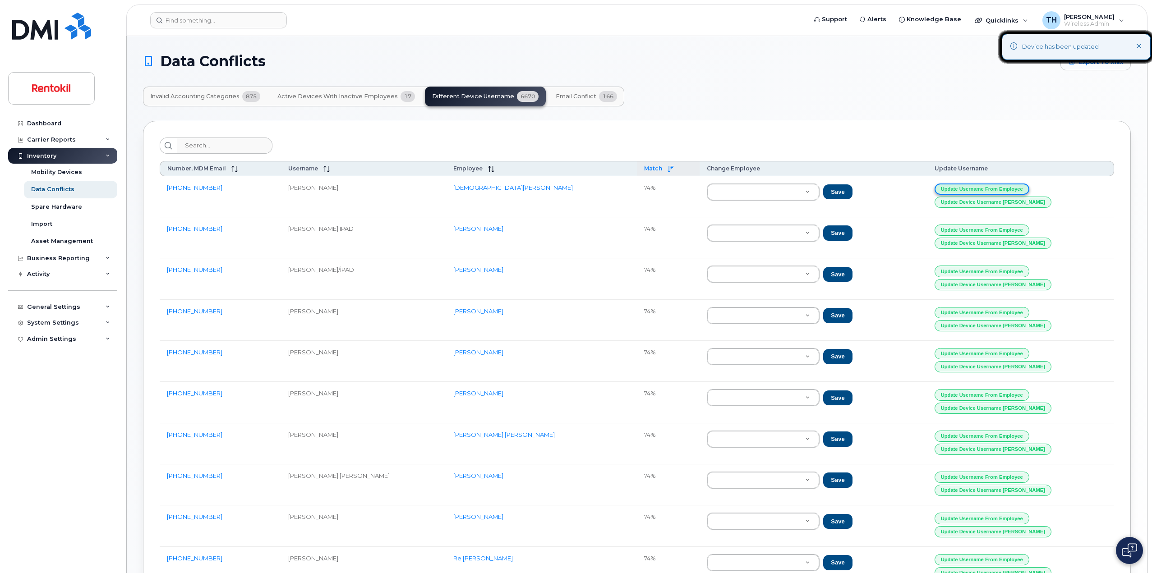
click at [1012, 187] on button "Update Username from Employee" at bounding box center [982, 189] width 95 height 11
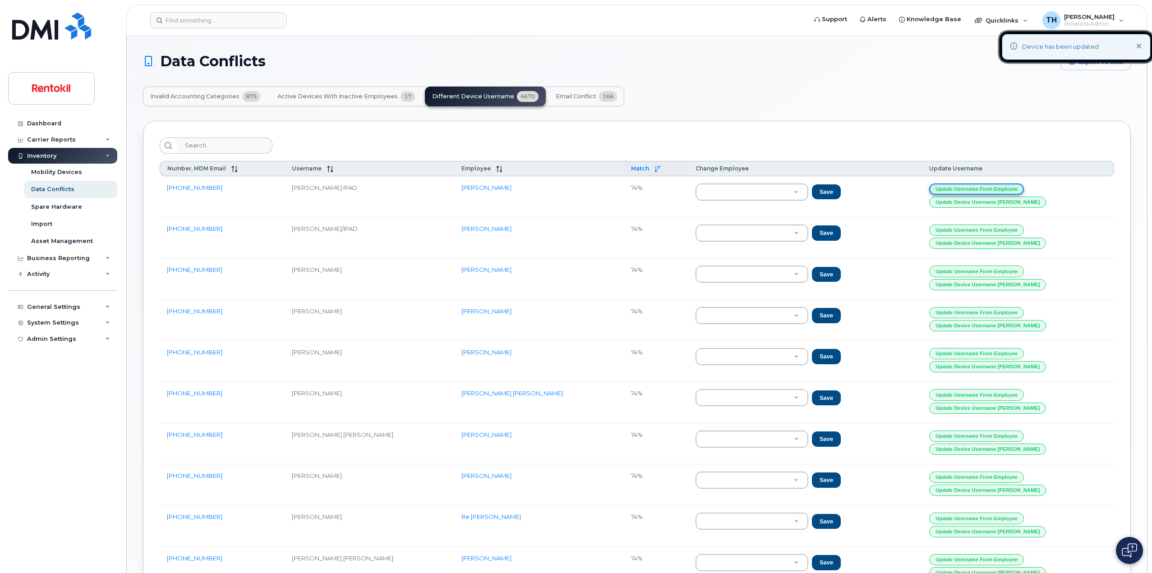
click at [1012, 187] on button "Update Username from Employee" at bounding box center [976, 189] width 95 height 11
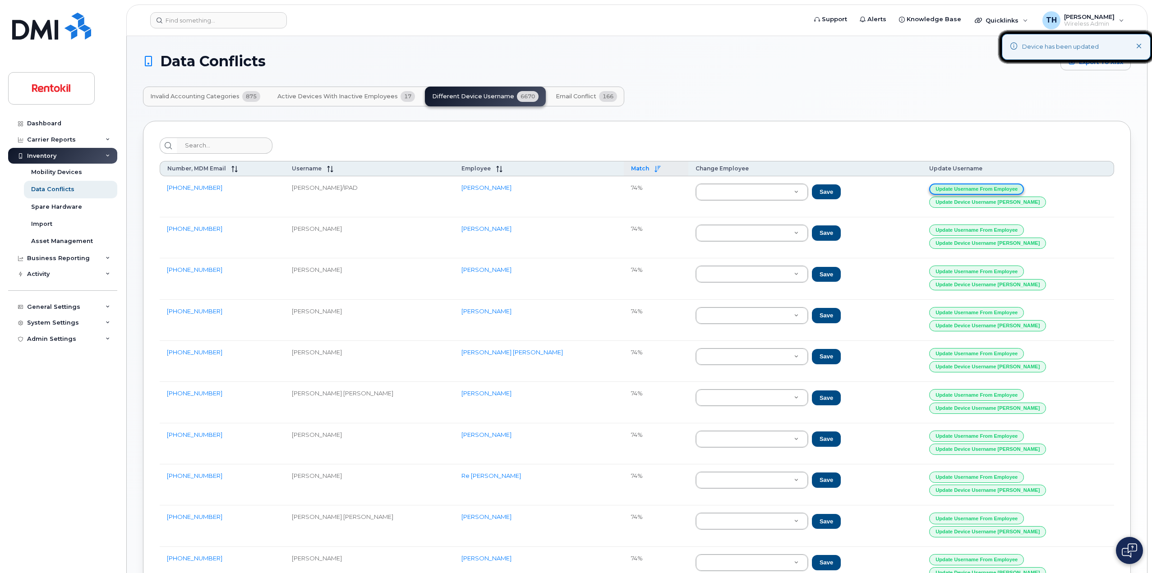
click at [1012, 187] on button "Update Username from Employee" at bounding box center [976, 189] width 95 height 11
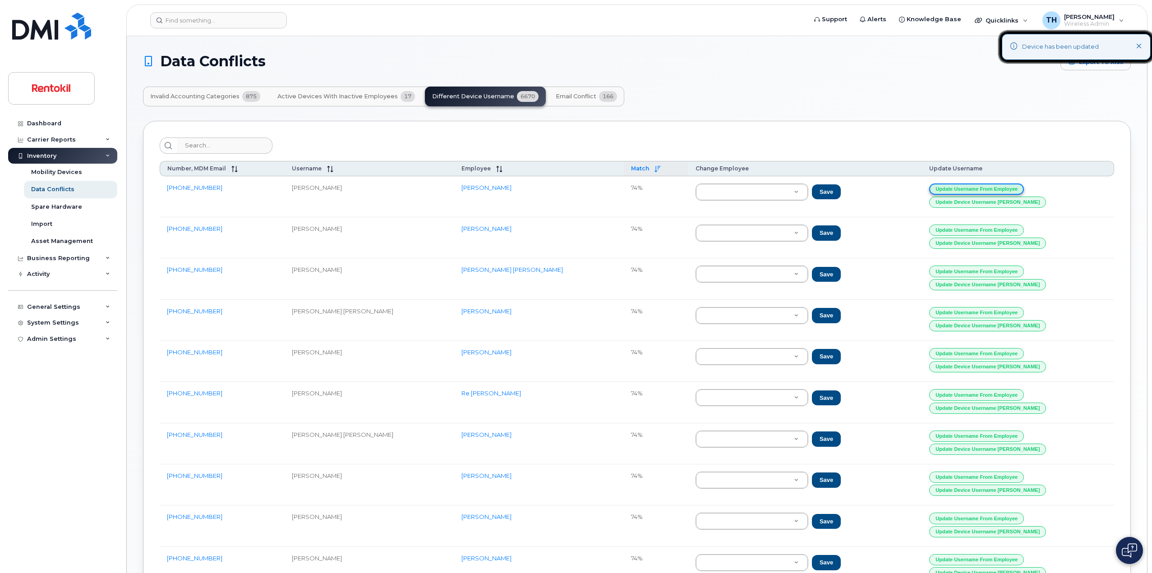
click at [1012, 187] on button "Update Username from Employee" at bounding box center [976, 189] width 95 height 11
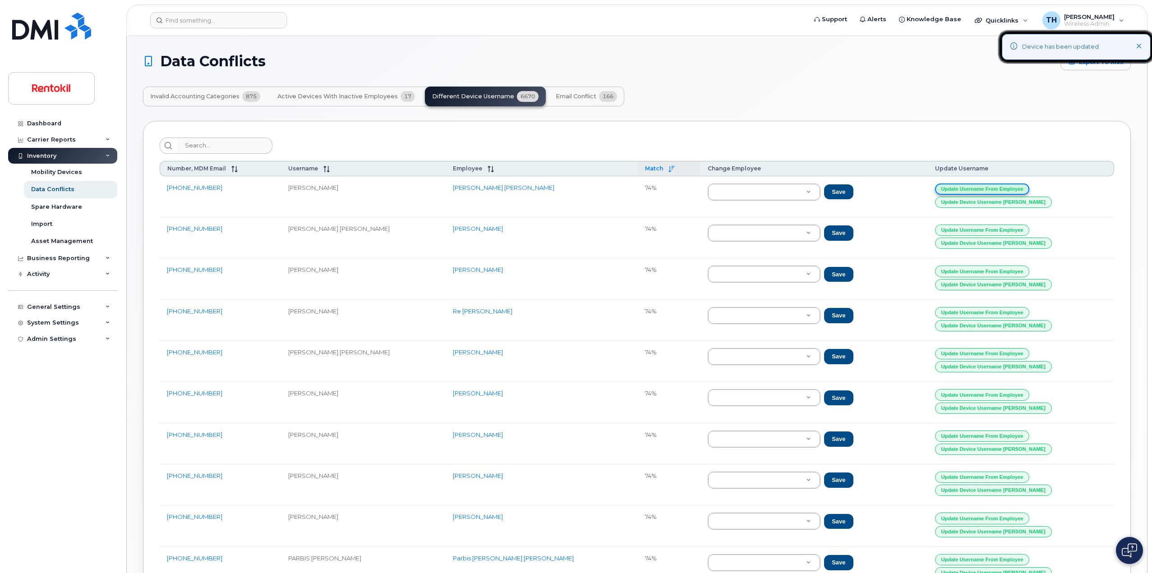
click at [1012, 187] on button "Update Username from Employee" at bounding box center [982, 189] width 95 height 11
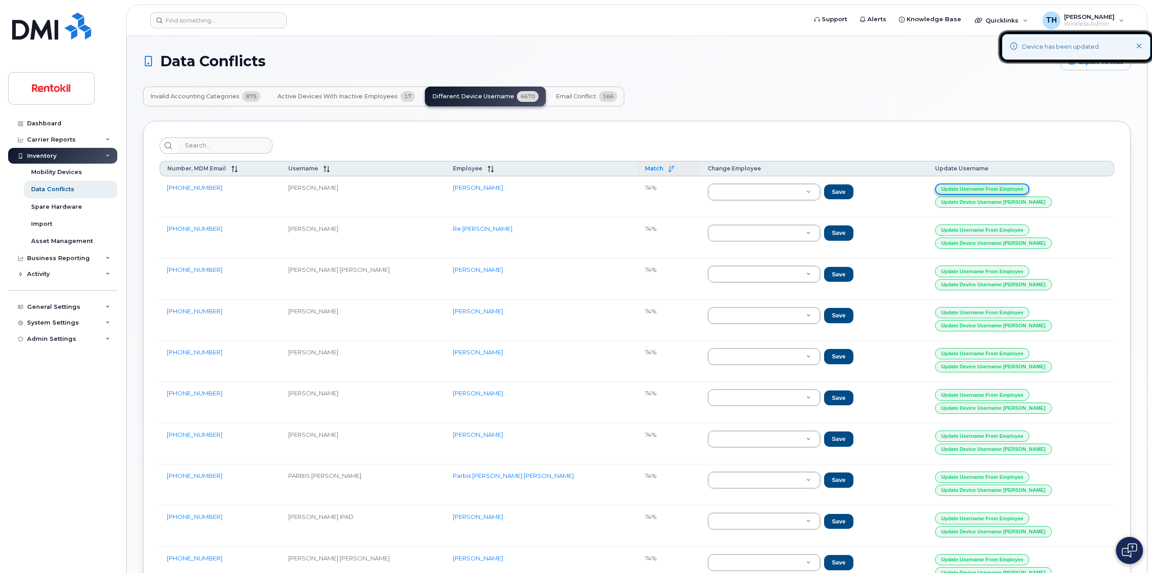
click at [1012, 187] on button "Update Username from Employee" at bounding box center [982, 189] width 95 height 11
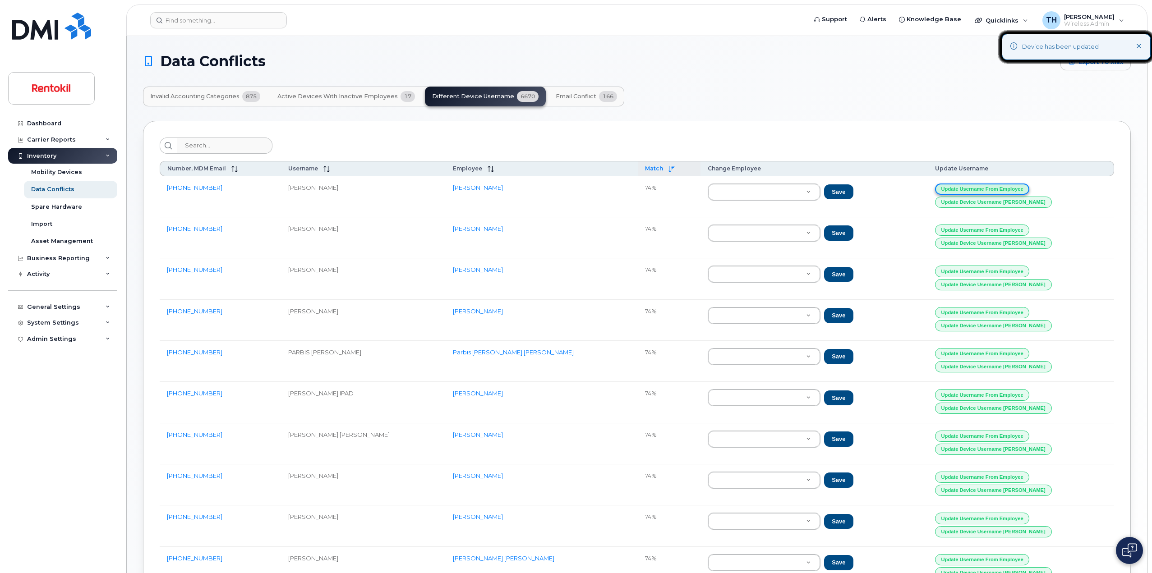
click at [1012, 187] on button "Update Username from Employee" at bounding box center [982, 189] width 95 height 11
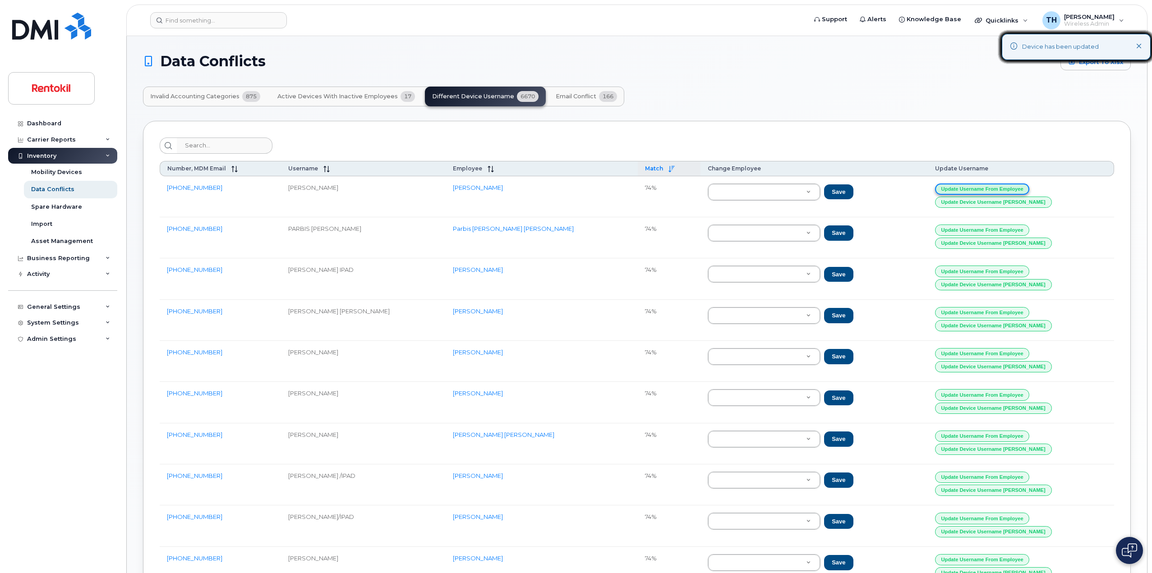
click at [1012, 187] on button "Update Username from Employee" at bounding box center [982, 189] width 95 height 11
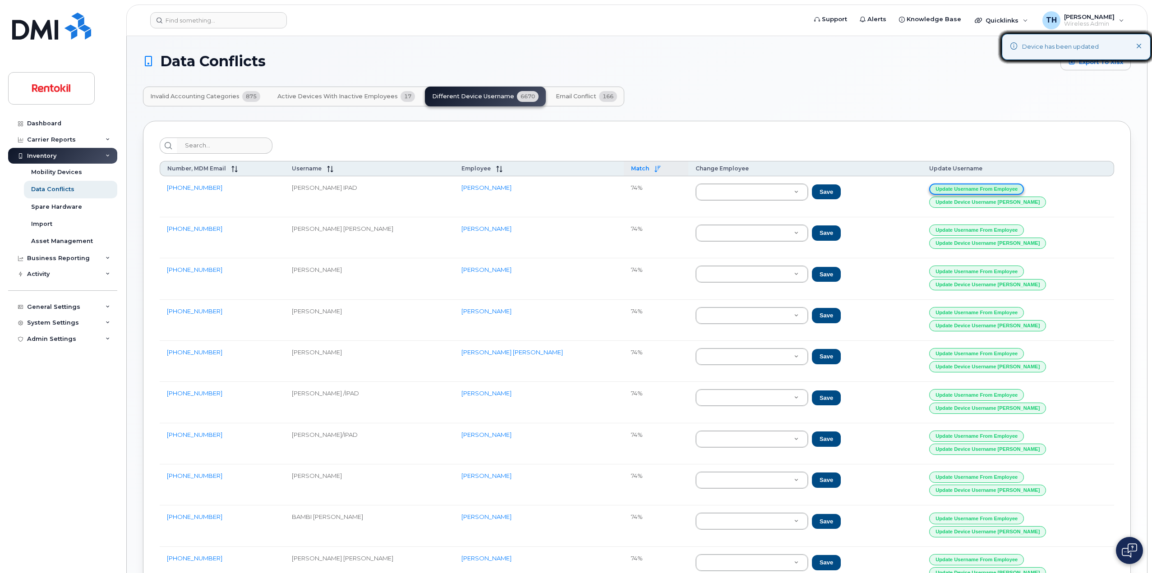
click at [1012, 187] on button "Update Username from Employee" at bounding box center [976, 189] width 95 height 11
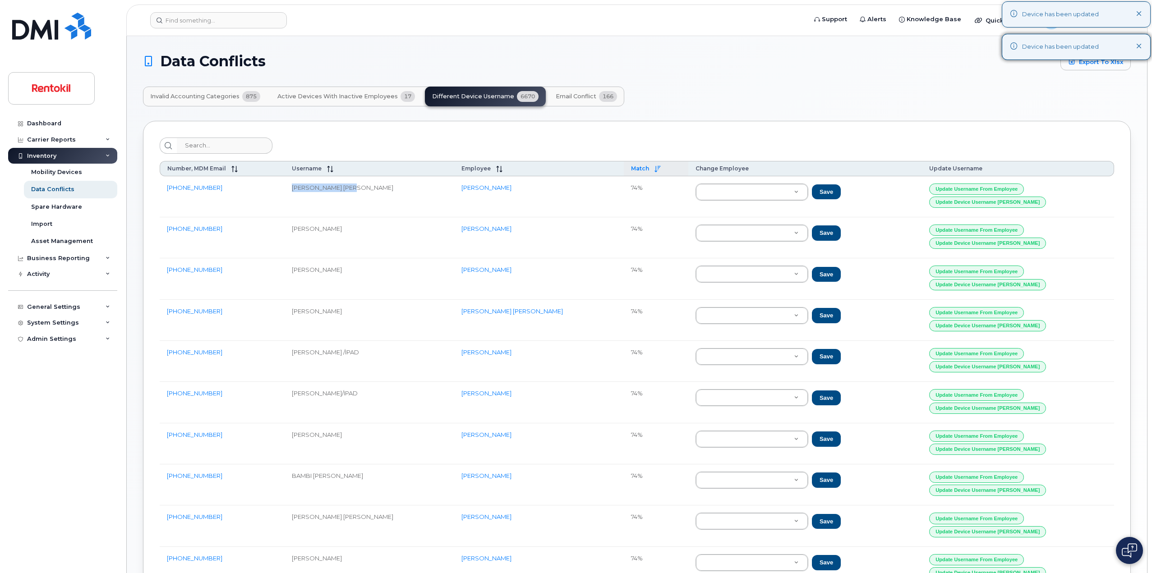
drag, startPoint x: 314, startPoint y: 189, endPoint x: 384, endPoint y: 191, distance: 69.5
click at [384, 191] on td "PATRICK RYAN WALSH" at bounding box center [370, 196] width 170 height 41
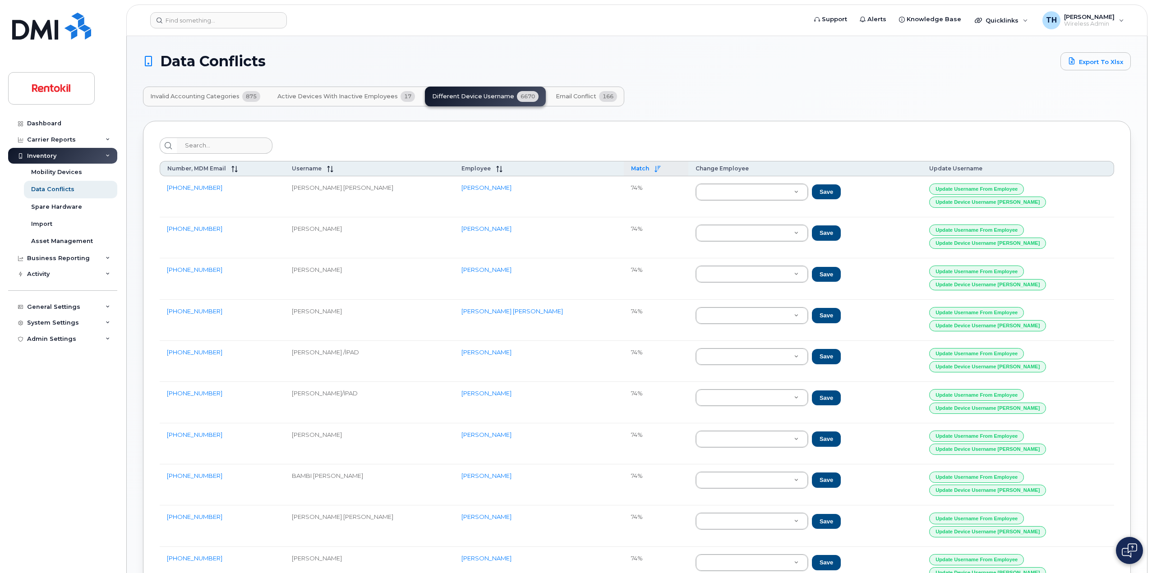
click at [482, 203] on td "Patrick Walsh" at bounding box center [539, 196] width 170 height 41
drag, startPoint x: 322, startPoint y: 230, endPoint x: 358, endPoint y: 228, distance: 36.1
click at [356, 228] on td "MATT HENNESSEY" at bounding box center [370, 237] width 170 height 41
click at [358, 228] on td "MATT HENNESSEY" at bounding box center [370, 237] width 170 height 41
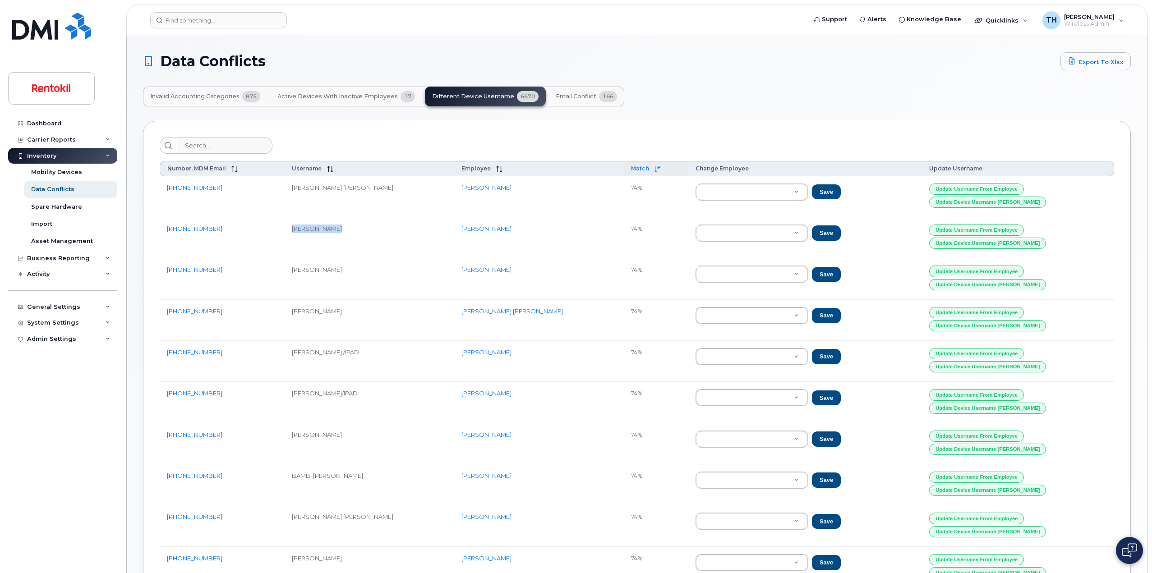
click at [358, 228] on td "MATT HENNESSEY" at bounding box center [370, 237] width 170 height 41
click at [624, 230] on td "74%" at bounding box center [656, 237] width 65 height 41
drag, startPoint x: 591, startPoint y: 228, endPoint x: 603, endPoint y: 229, distance: 11.3
click at [624, 229] on td "74%" at bounding box center [656, 237] width 65 height 41
click at [837, 106] on div "Data Conflicts Export to Xlsx Invalid Accounting Categories 875 Active Devices …" at bounding box center [637, 340] width 988 height 576
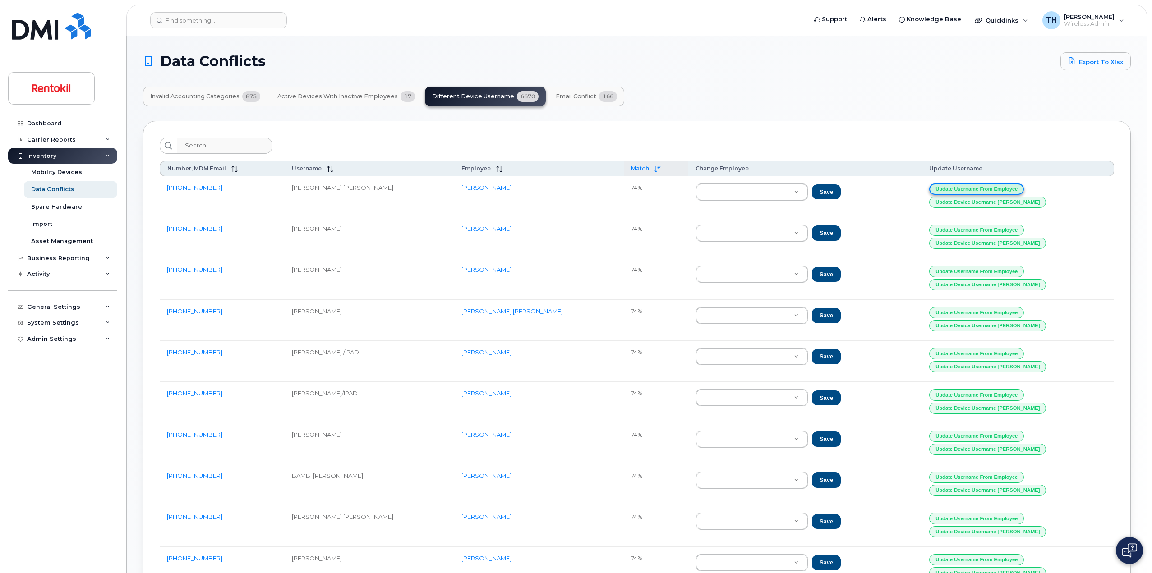
click at [992, 187] on button "Update Username from Employee" at bounding box center [976, 189] width 95 height 11
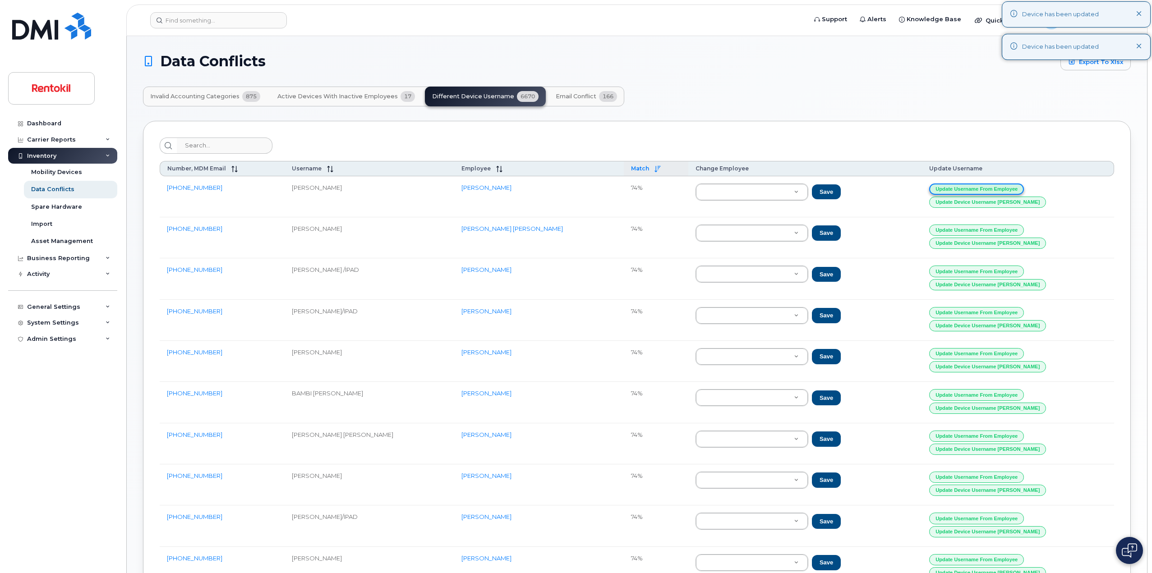
click at [992, 187] on button "Update Username from Employee" at bounding box center [976, 189] width 95 height 11
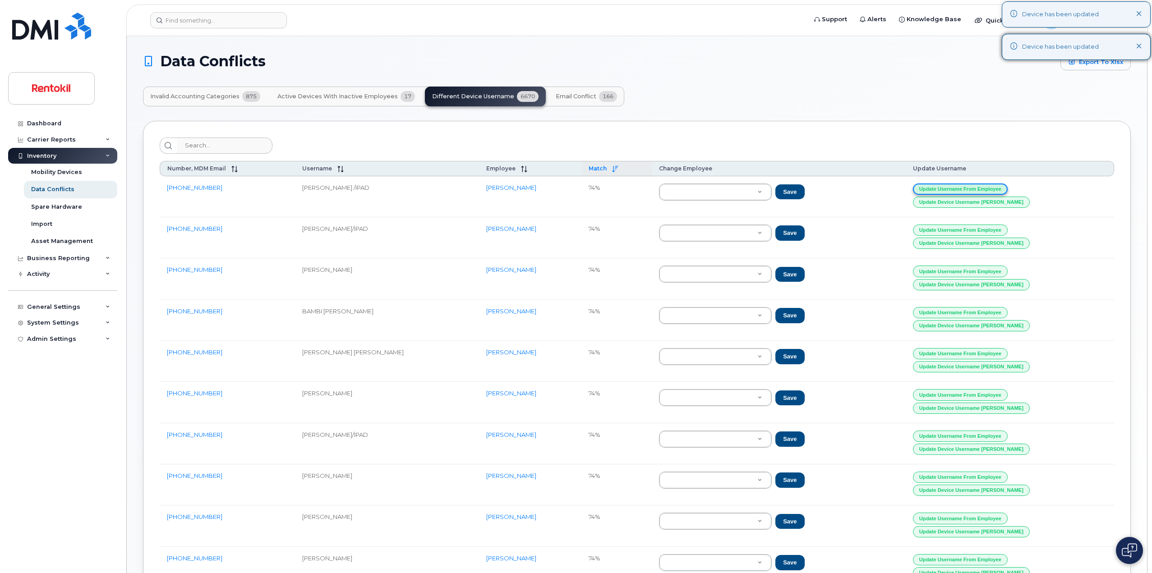
click at [992, 187] on button "Update Username from Employee" at bounding box center [960, 189] width 95 height 11
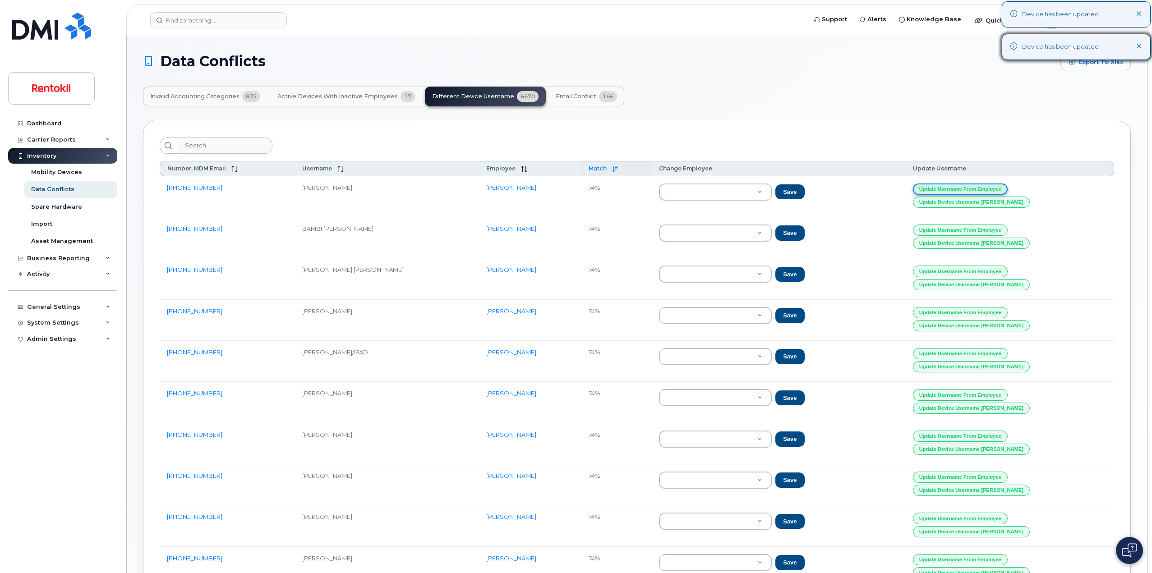
click at [992, 187] on button "Update Username from Employee" at bounding box center [960, 189] width 95 height 11
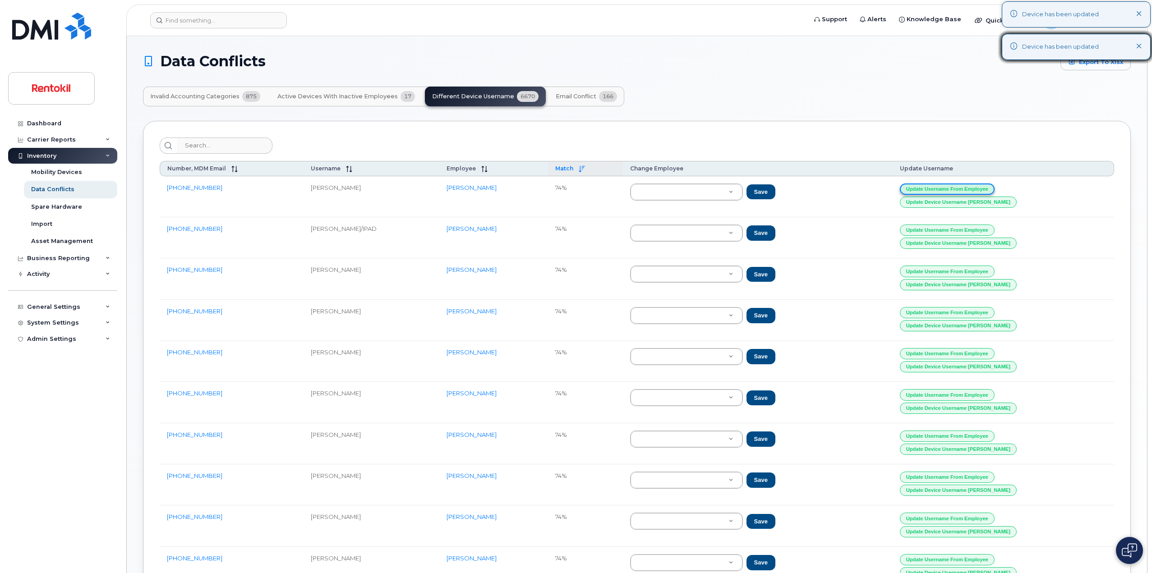
click at [992, 187] on button "Update Username from Employee" at bounding box center [947, 189] width 95 height 11
click at [992, 187] on button "Update Username from Employee" at bounding box center [949, 189] width 95 height 11
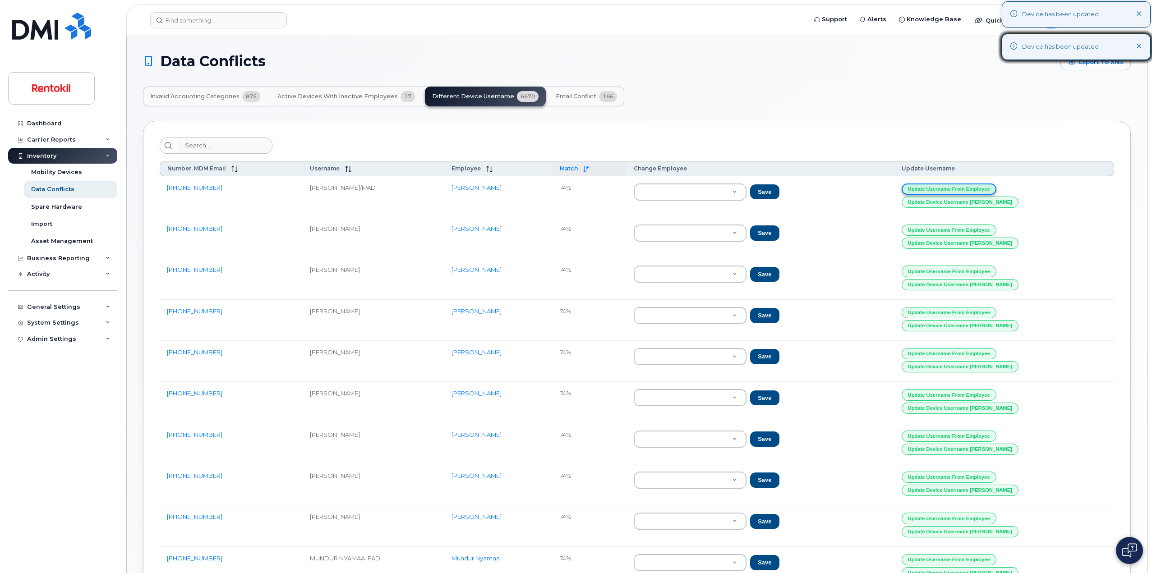
click at [992, 187] on button "Update Username from Employee" at bounding box center [949, 189] width 95 height 11
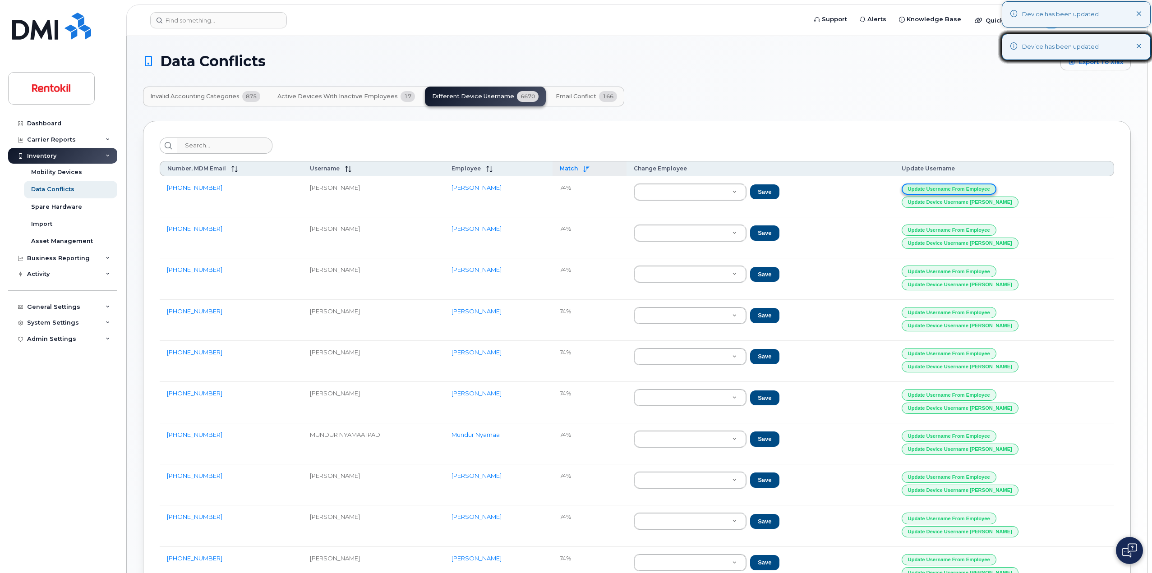
click at [992, 187] on button "Update Username from Employee" at bounding box center [949, 189] width 95 height 11
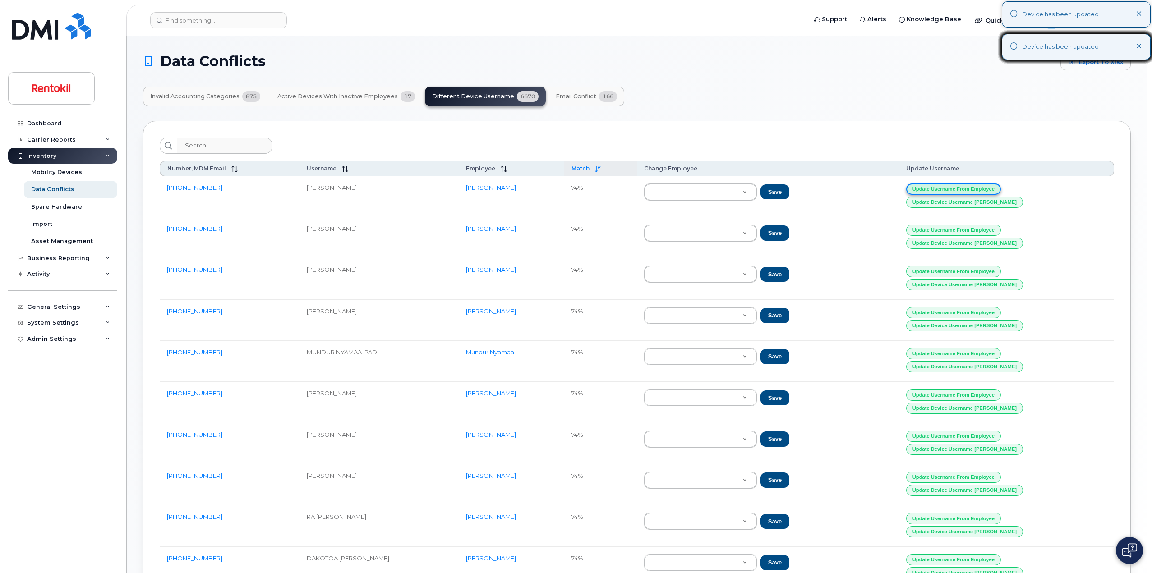
click at [992, 187] on button "Update Username from Employee" at bounding box center [953, 189] width 95 height 11
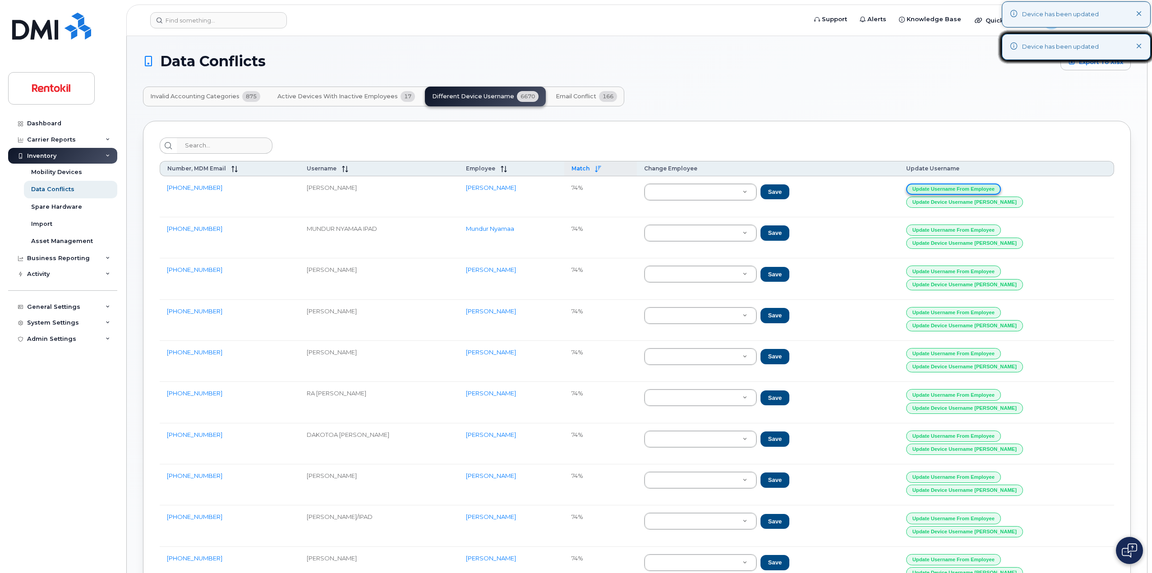
click at [992, 187] on button "Update Username from Employee" at bounding box center [953, 189] width 95 height 11
click at [992, 187] on button "Update Username from Employee" at bounding box center [955, 189] width 95 height 11
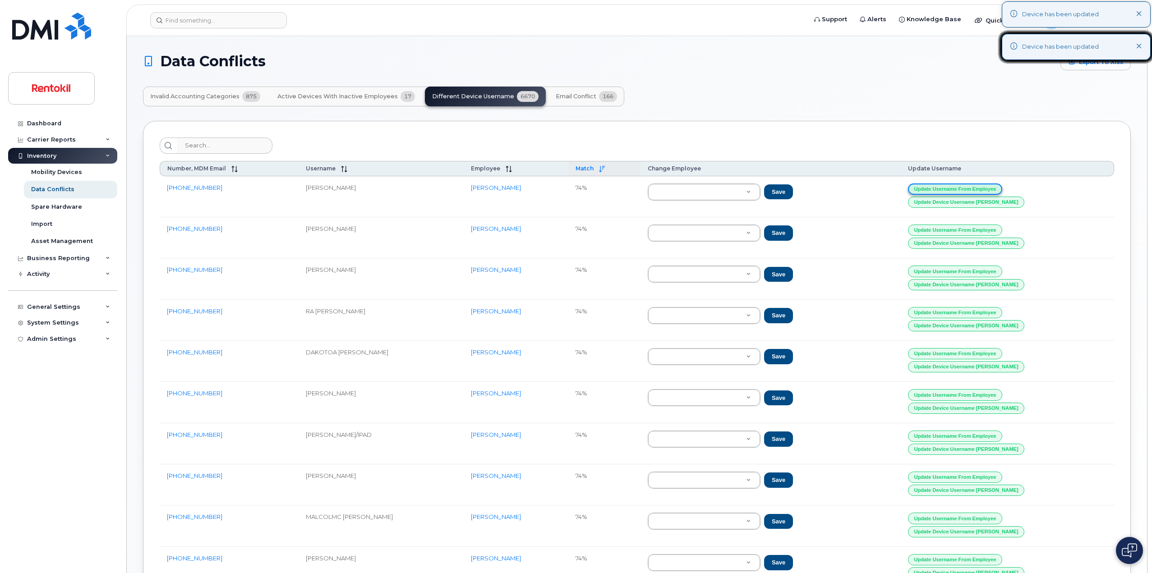
click at [992, 187] on button "Update Username from Employee" at bounding box center [955, 189] width 95 height 11
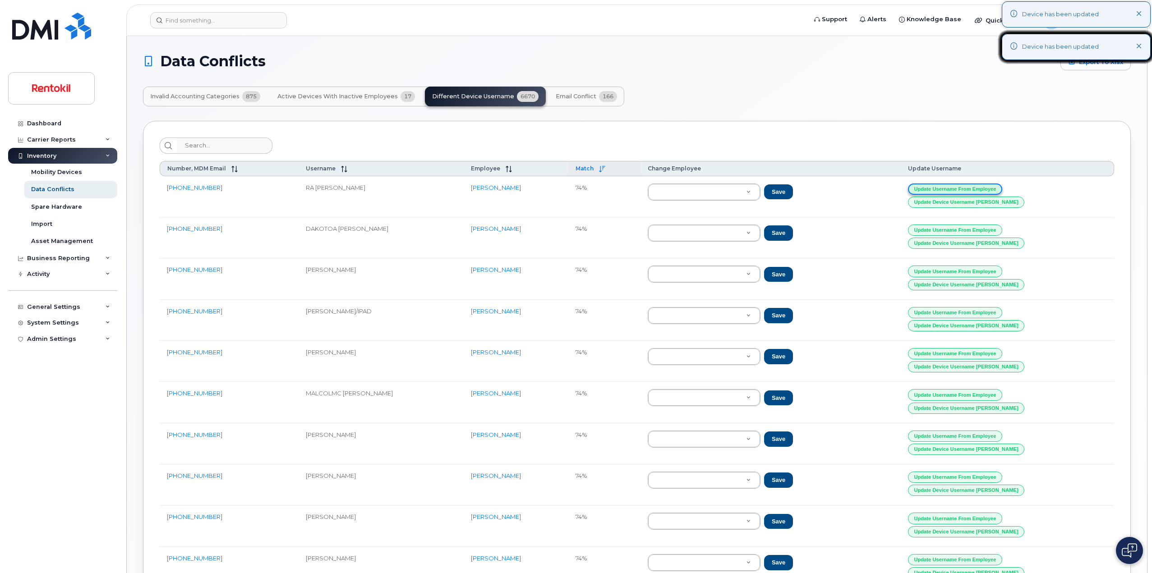
click at [992, 187] on button "Update Username from Employee" at bounding box center [955, 189] width 95 height 11
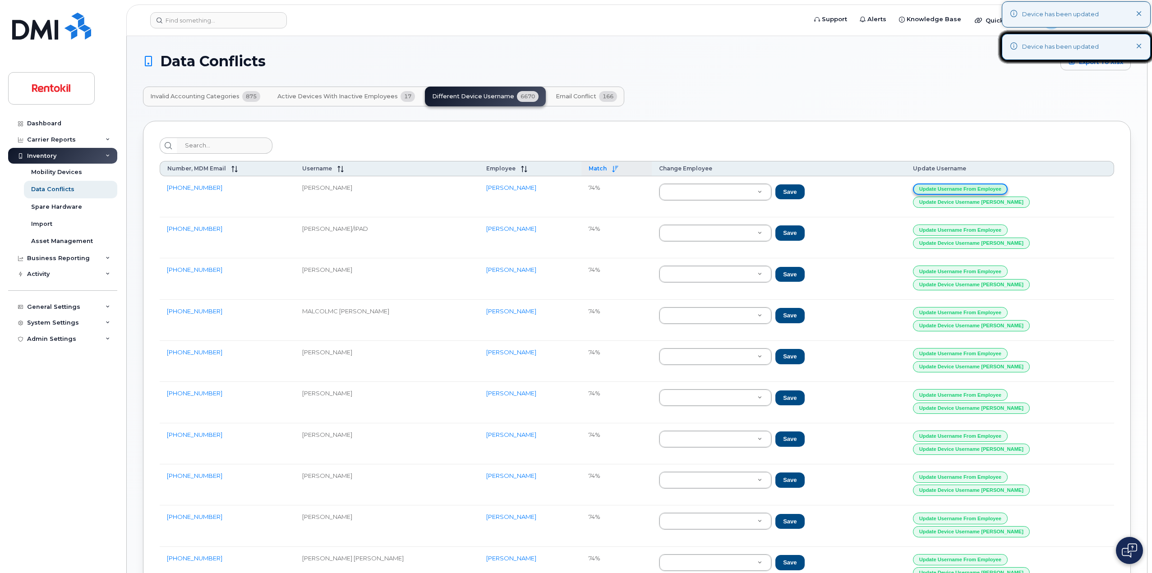
click at [992, 187] on button "Update Username from Employee" at bounding box center [960, 189] width 95 height 11
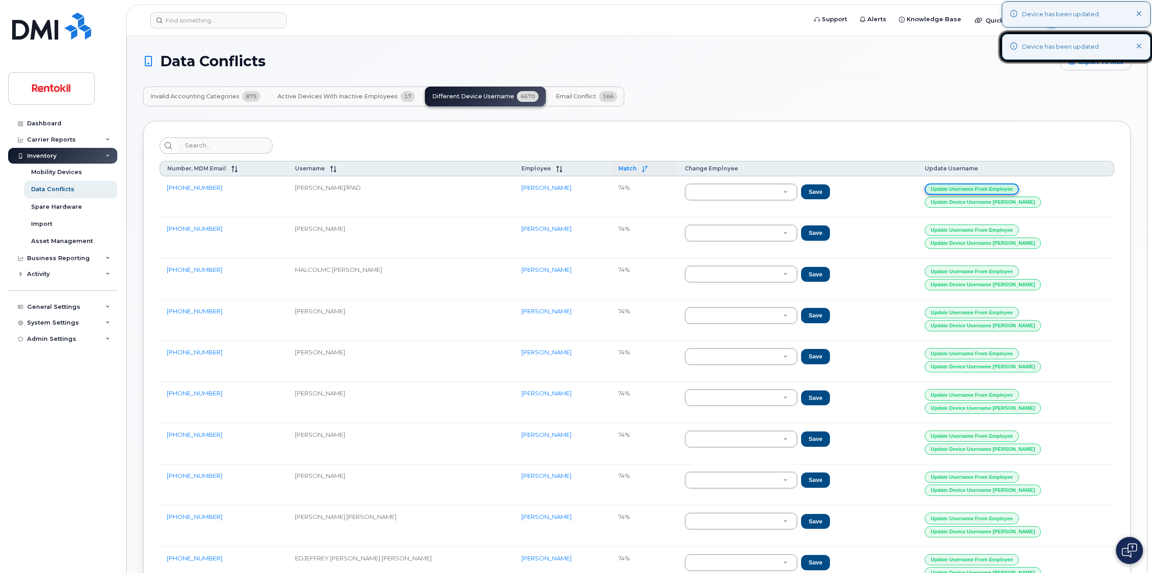
click at [992, 187] on button "Update Username from Employee" at bounding box center [972, 189] width 95 height 11
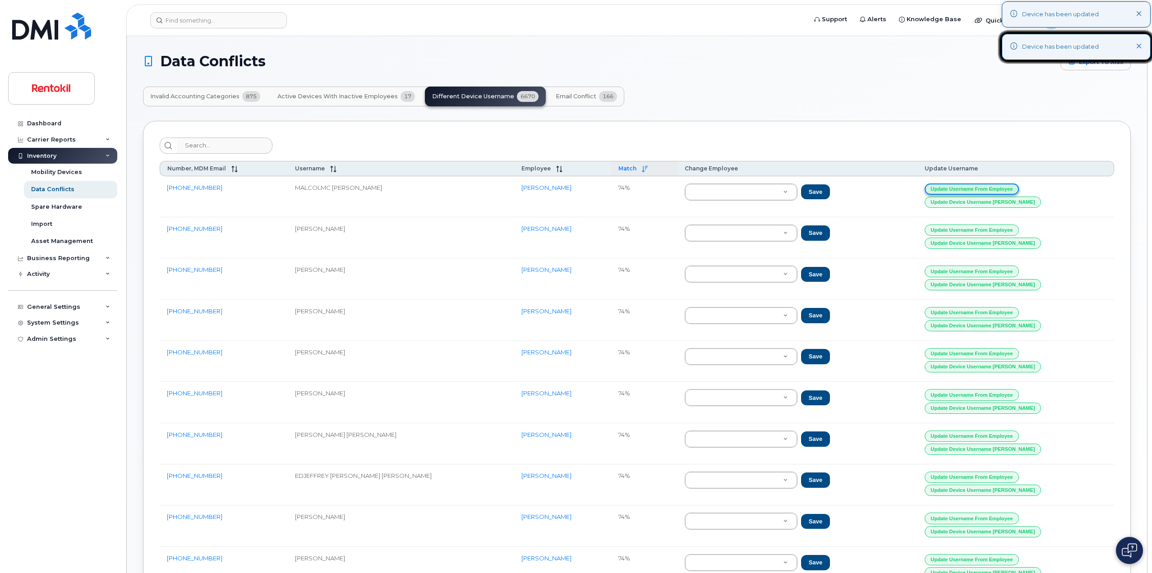
click at [992, 187] on button "Update Username from Employee" at bounding box center [972, 189] width 95 height 11
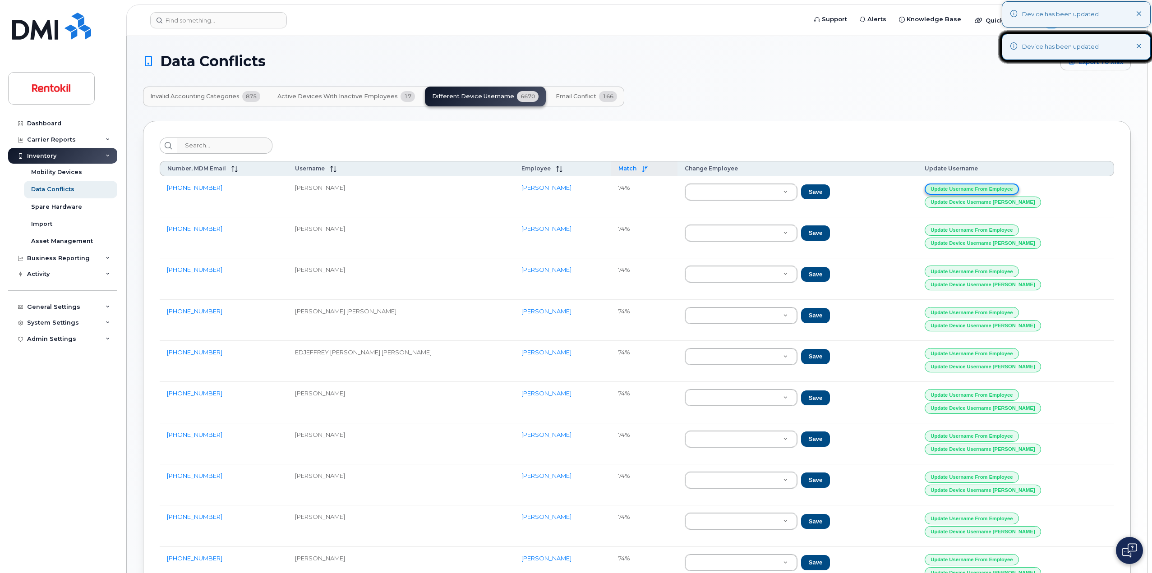
click at [992, 187] on button "Update Username from Employee" at bounding box center [972, 189] width 95 height 11
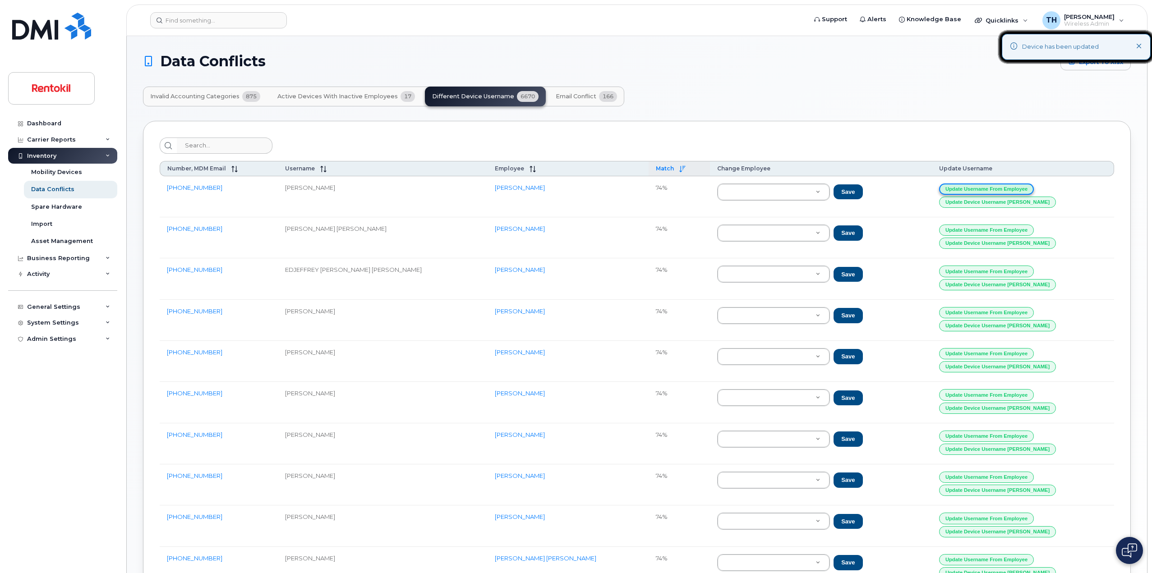
click at [992, 187] on button "Update Username from Employee" at bounding box center [986, 189] width 95 height 11
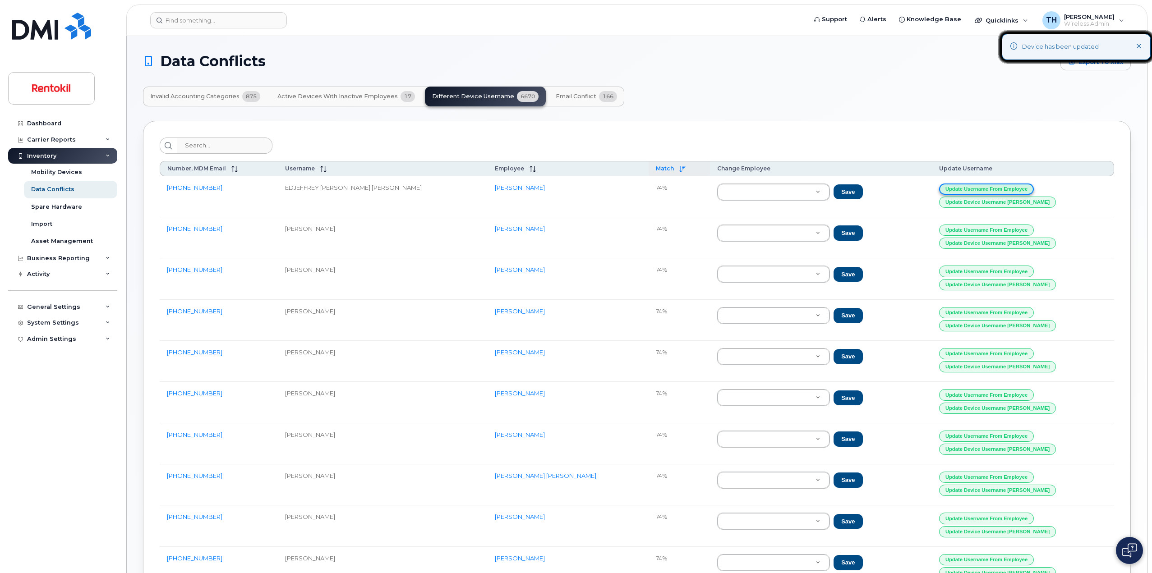
click at [992, 187] on button "Update Username from Employee" at bounding box center [986, 189] width 95 height 11
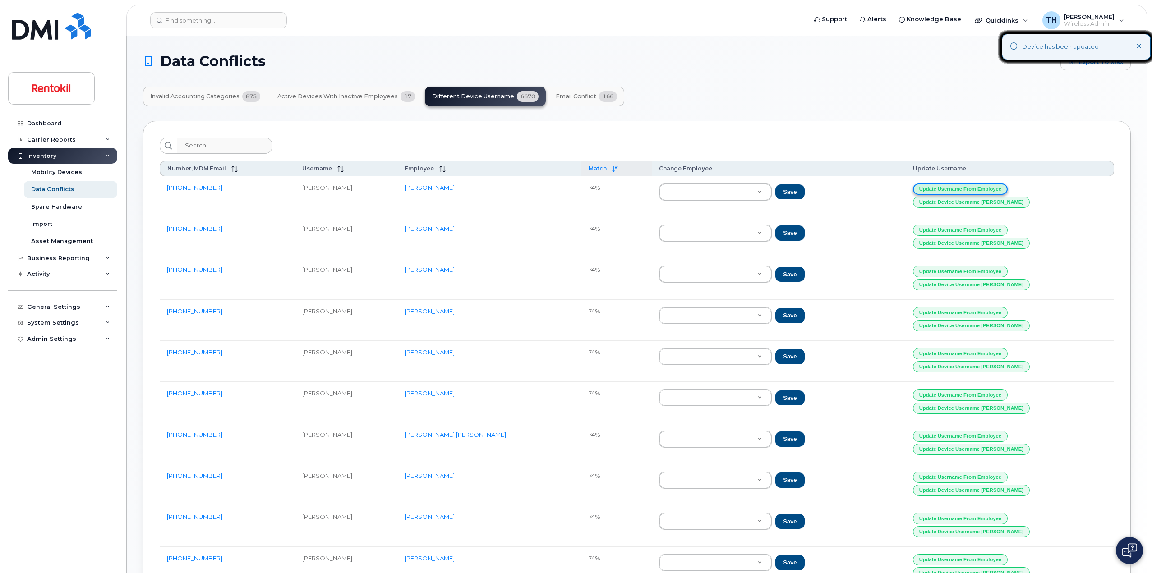
click at [992, 187] on button "Update Username from Employee" at bounding box center [960, 189] width 95 height 11
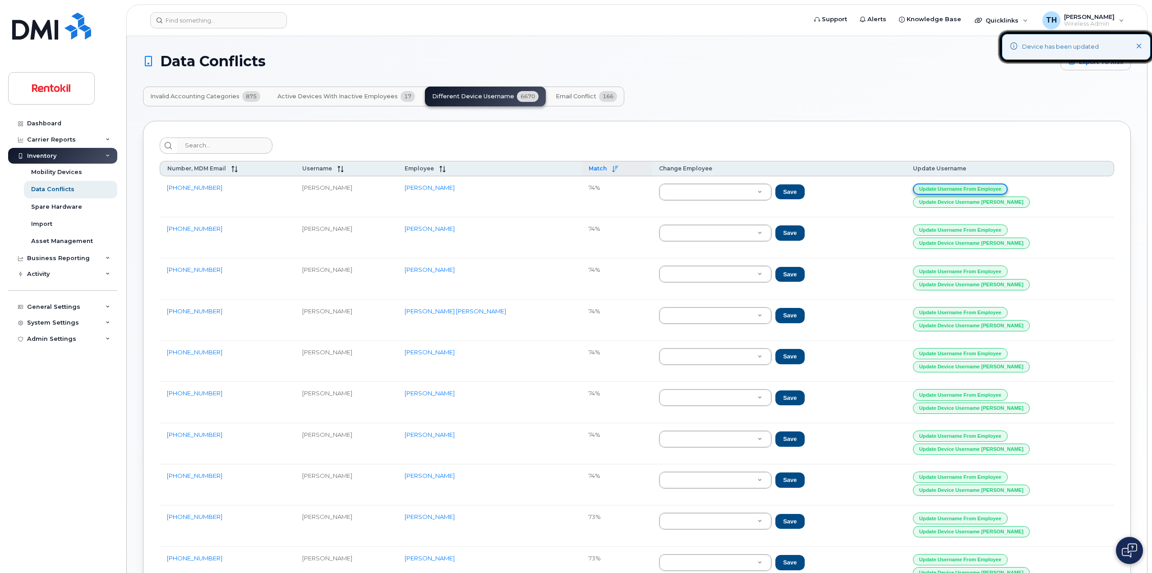
click at [992, 187] on button "Update Username from Employee" at bounding box center [960, 189] width 95 height 11
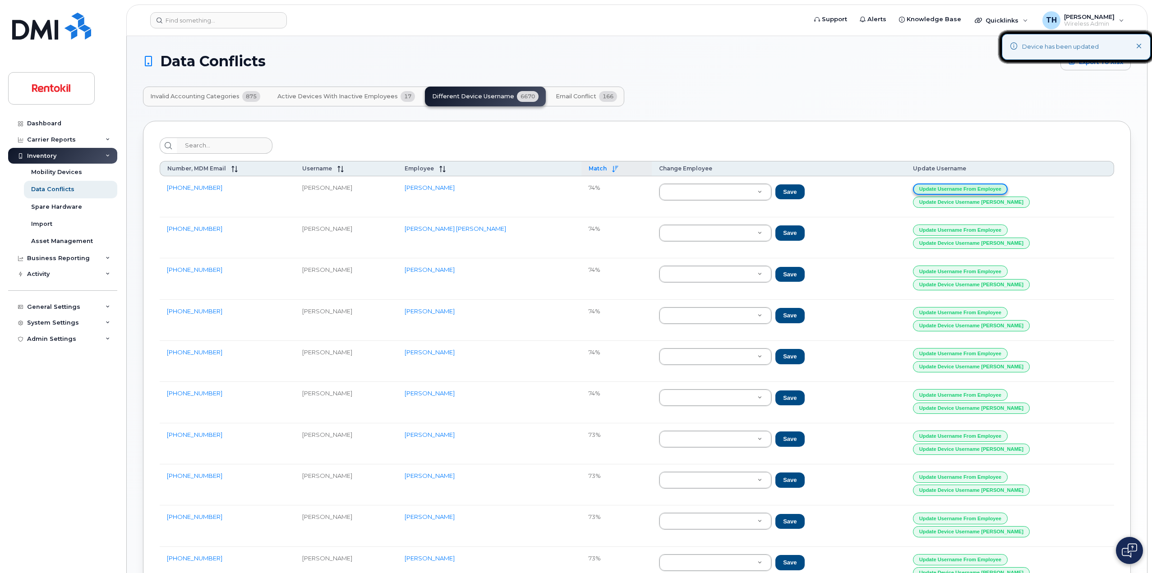
click at [992, 187] on button "Update Username from Employee" at bounding box center [960, 189] width 95 height 11
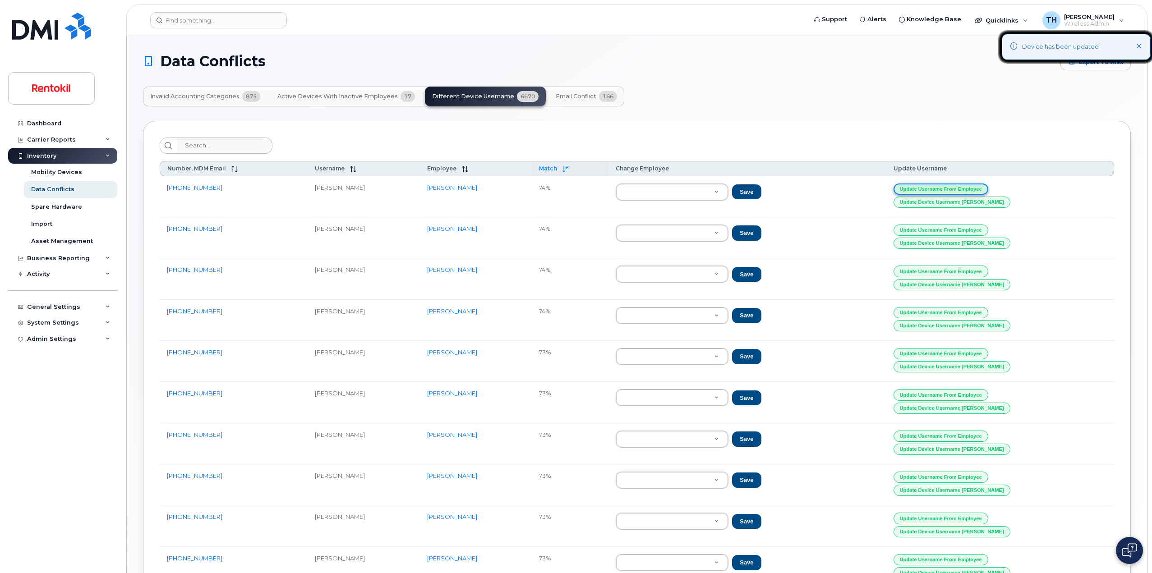
click at [988, 187] on button "Update Username from Employee" at bounding box center [941, 189] width 95 height 11
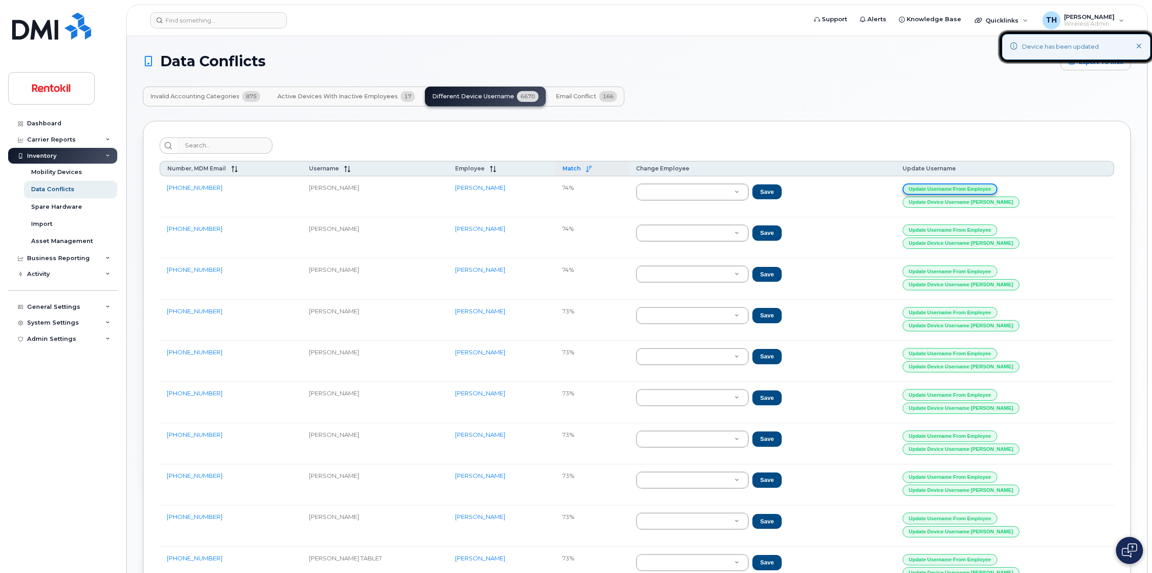
click at [992, 187] on button "Update Username from Employee" at bounding box center [950, 189] width 95 height 11
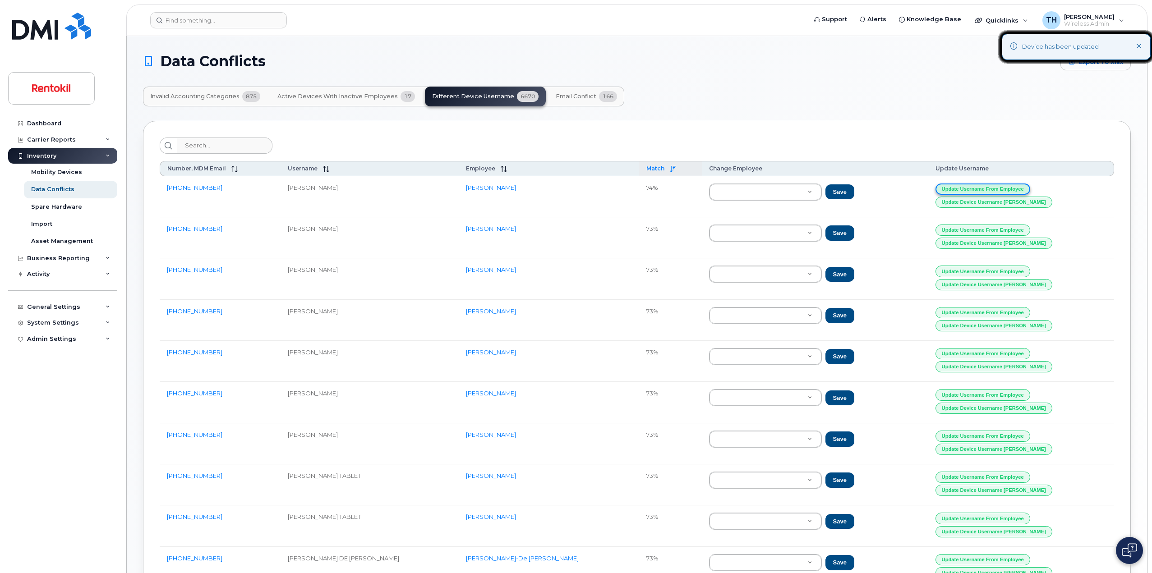
click at [992, 187] on button "Update Username from Employee" at bounding box center [982, 189] width 95 height 11
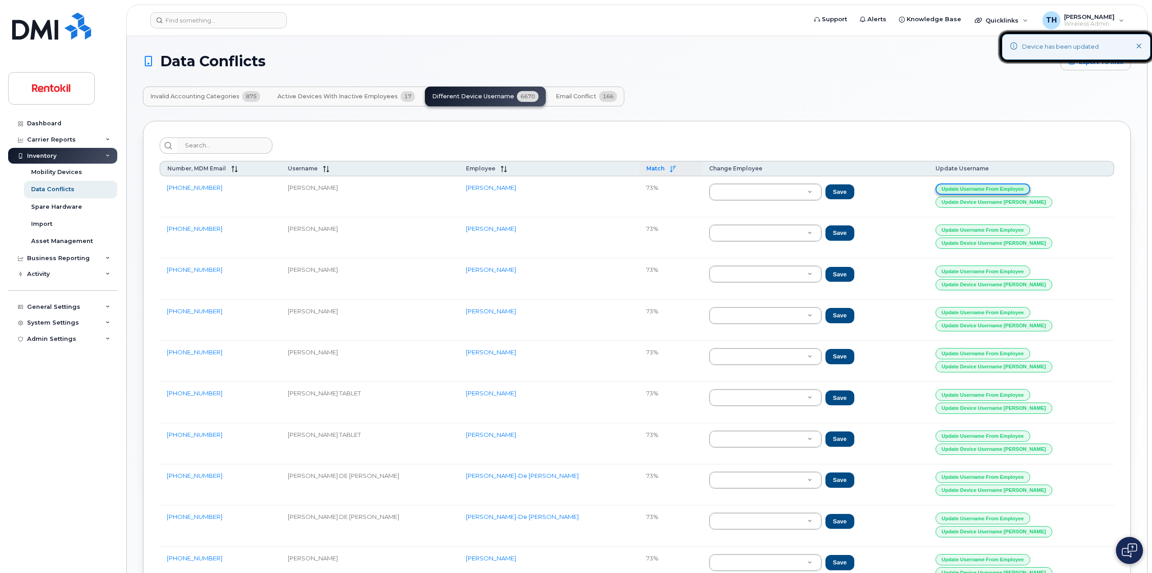
click at [992, 187] on button "Update Username from Employee" at bounding box center [982, 189] width 95 height 11
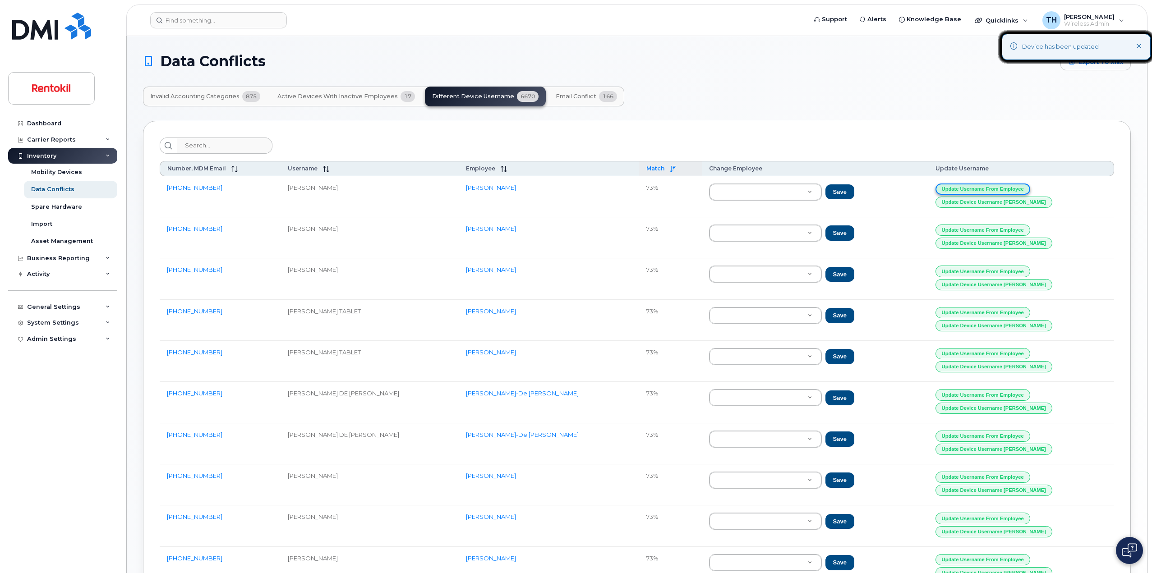
click at [992, 187] on button "Update Username from Employee" at bounding box center [982, 189] width 95 height 11
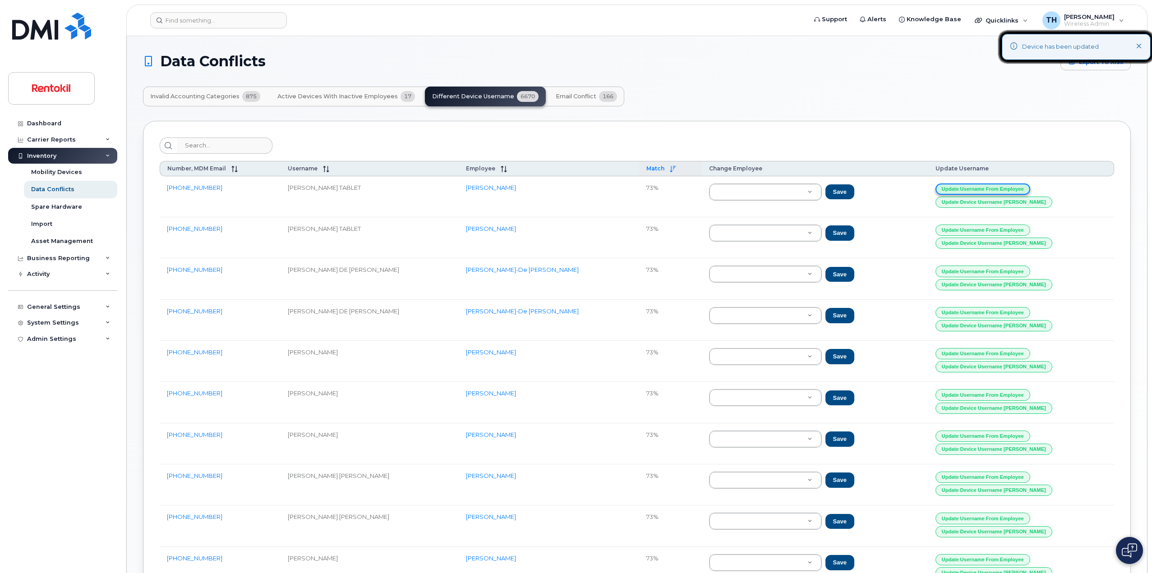
click at [992, 187] on button "Update Username from Employee" at bounding box center [982, 189] width 95 height 11
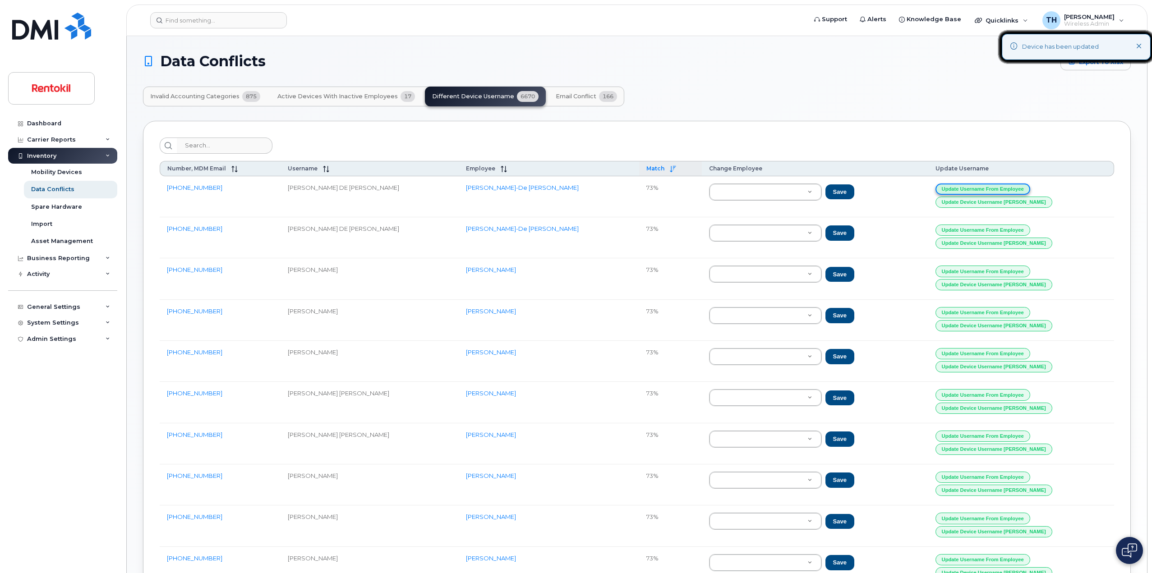
click at [992, 187] on button "Update Username from Employee" at bounding box center [982, 189] width 95 height 11
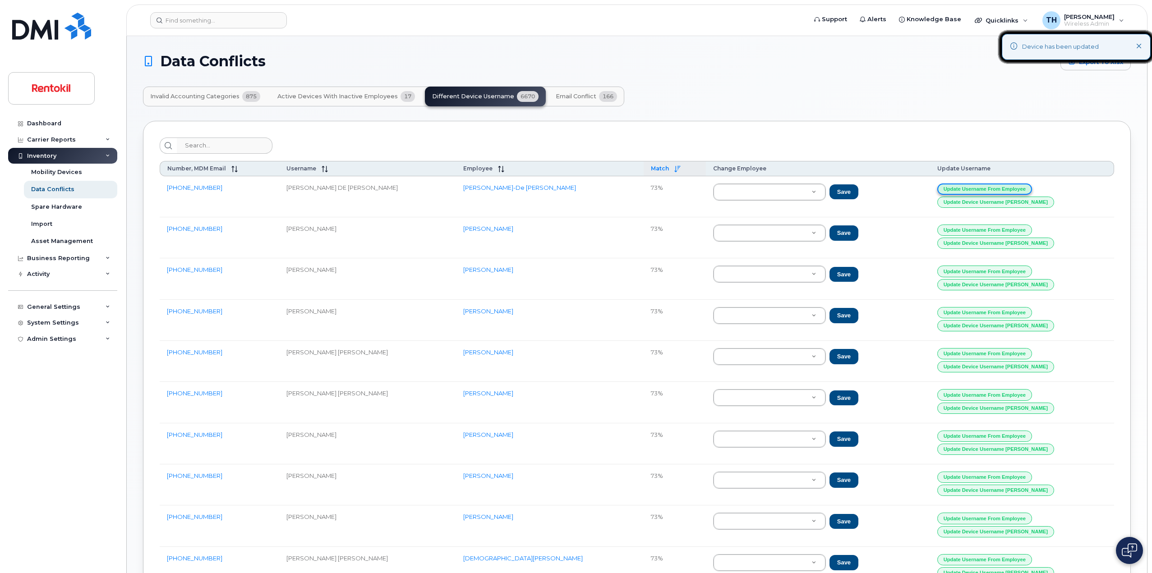
click at [992, 187] on button "Update Username from Employee" at bounding box center [984, 189] width 95 height 11
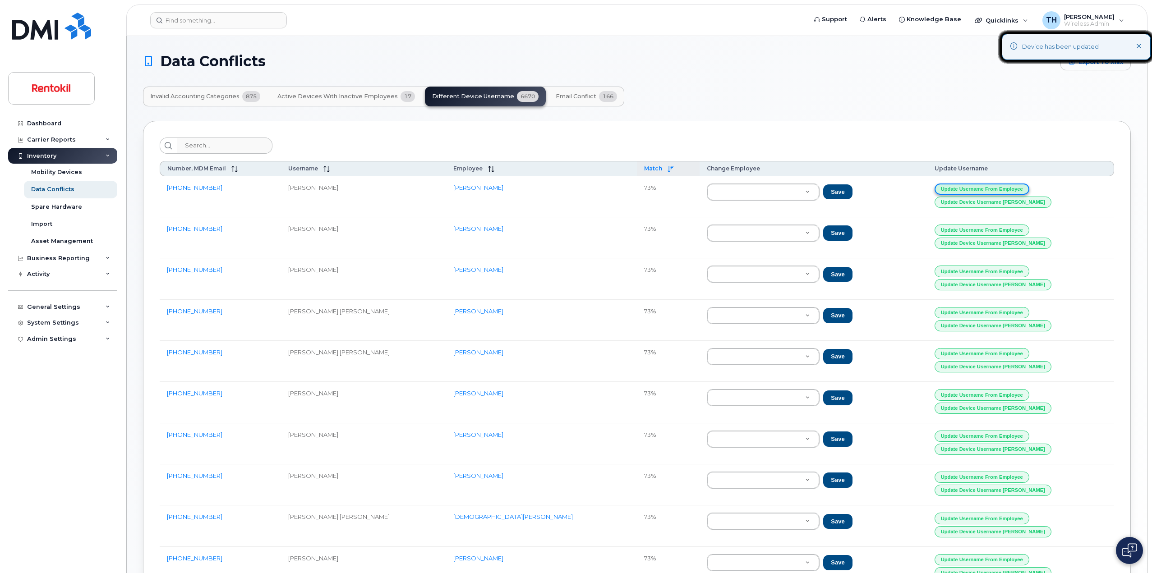
click at [992, 187] on button "Update Username from Employee" at bounding box center [982, 189] width 95 height 11
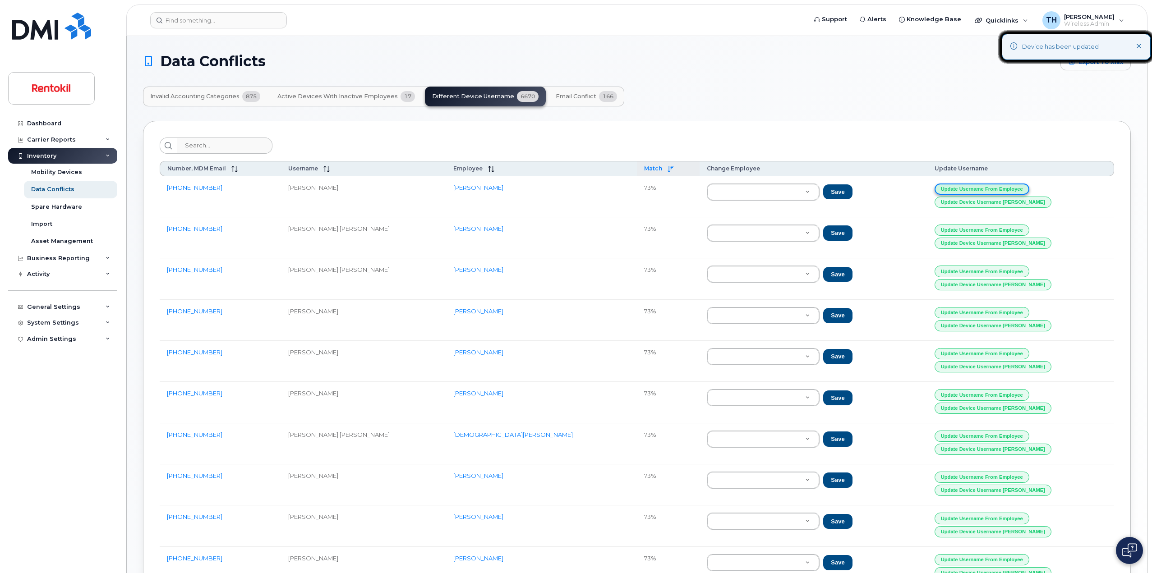
click at [992, 187] on button "Update Username from Employee" at bounding box center [982, 189] width 95 height 11
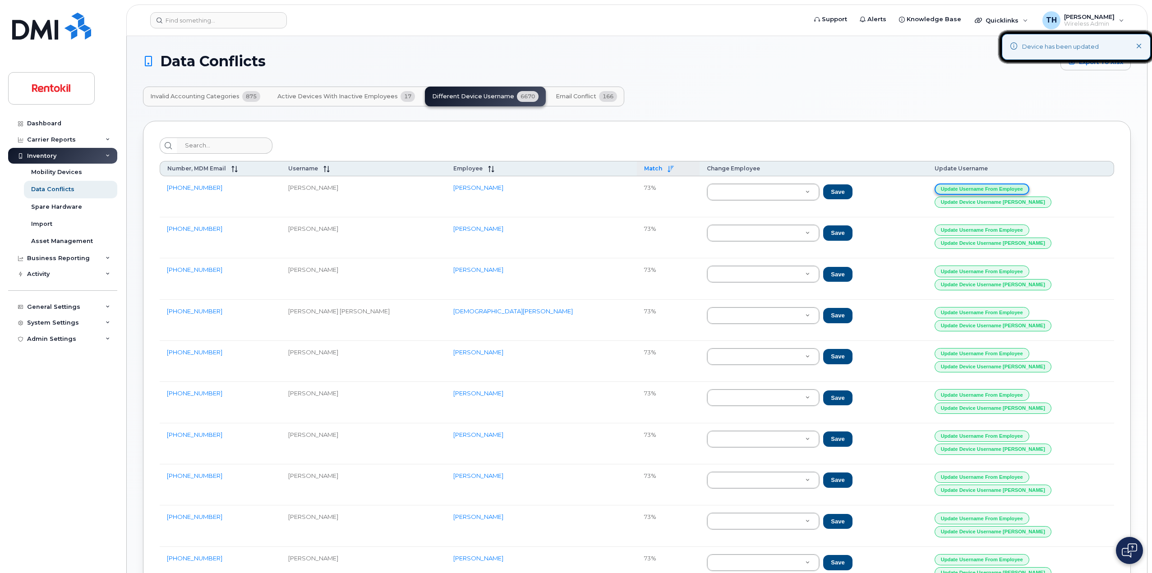
click at [992, 187] on button "Update Username from Employee" at bounding box center [982, 189] width 95 height 11
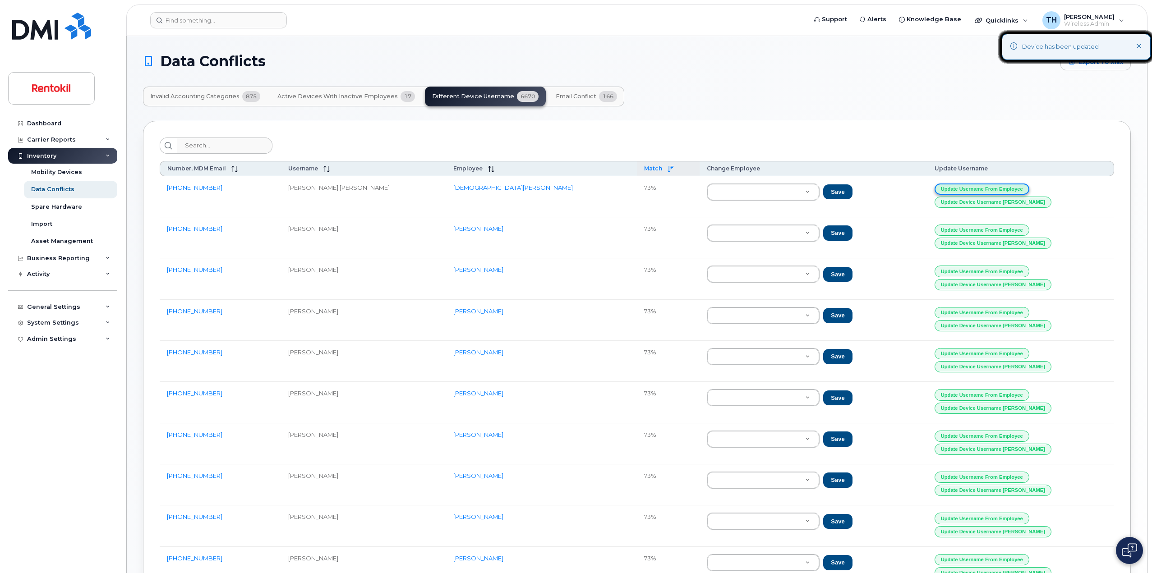
click at [992, 187] on button "Update Username from Employee" at bounding box center [982, 189] width 95 height 11
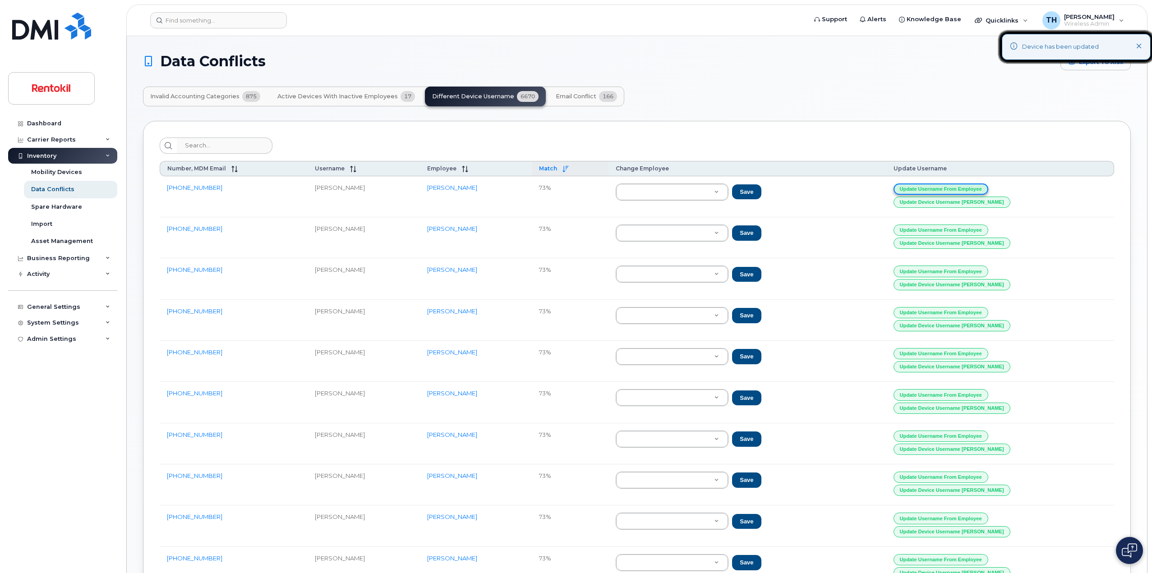
click at [988, 187] on button "Update Username from Employee" at bounding box center [941, 189] width 95 height 11
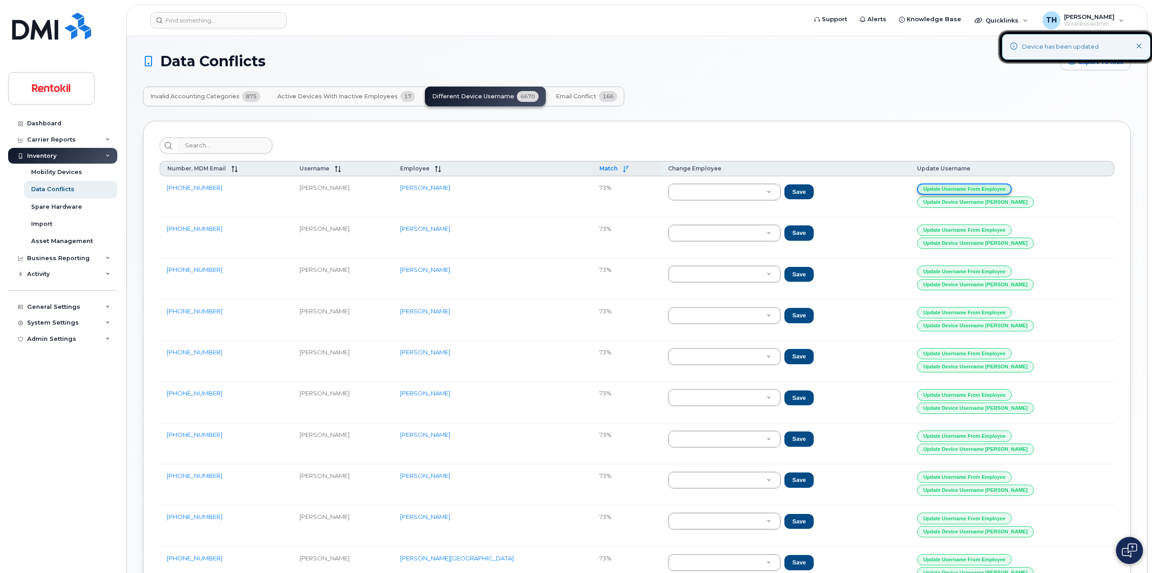
click at [992, 187] on button "Update Username from Employee" at bounding box center [964, 189] width 95 height 11
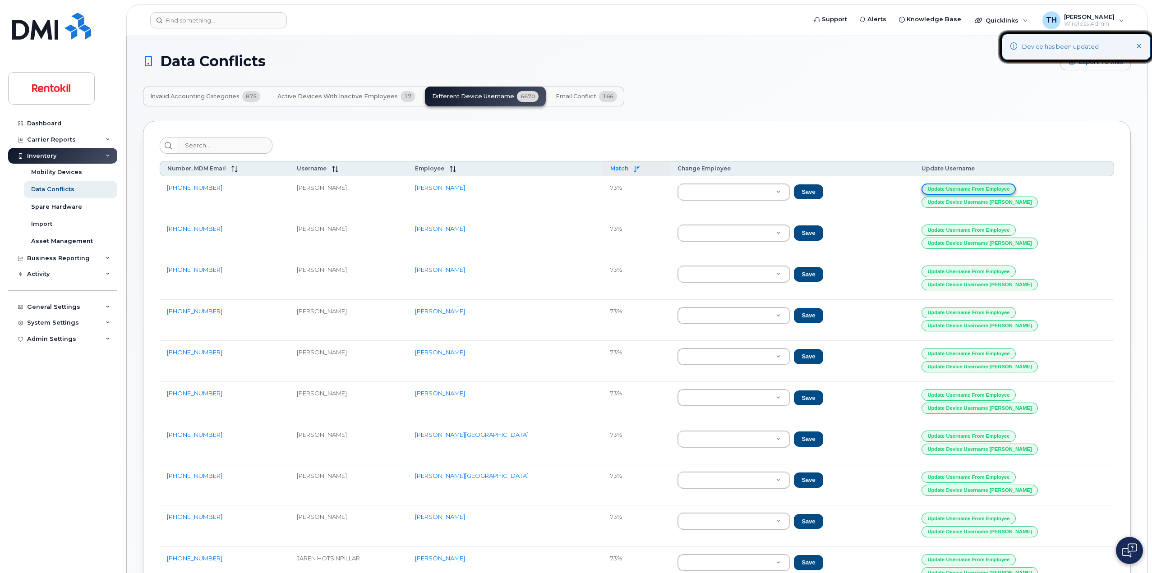
click at [992, 187] on button "Update Username from Employee" at bounding box center [969, 189] width 95 height 11
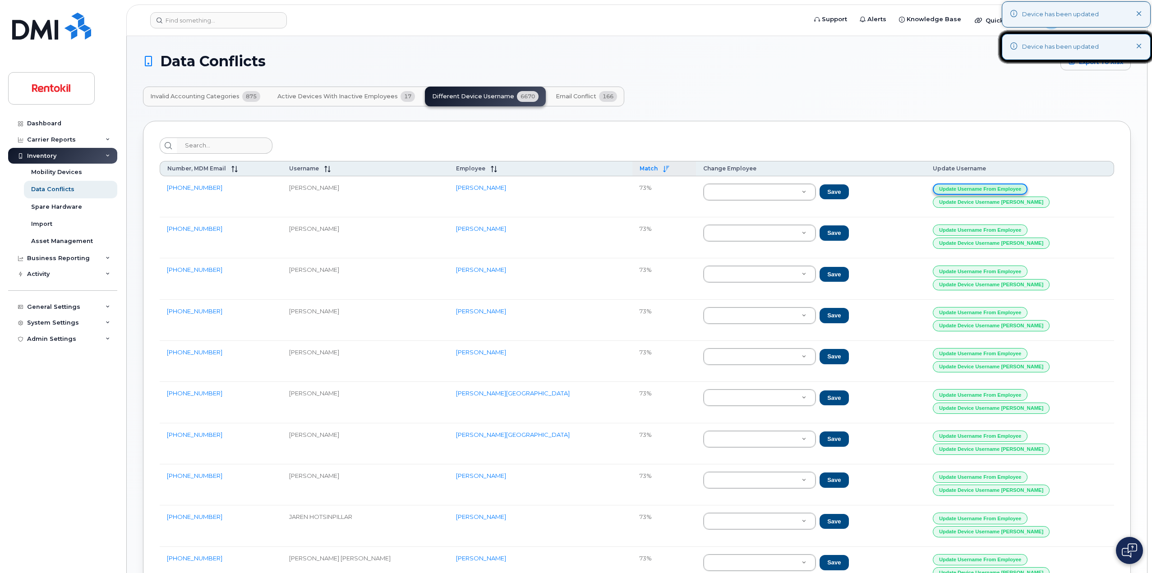
click at [992, 187] on button "Update Username from Employee" at bounding box center [980, 189] width 95 height 11
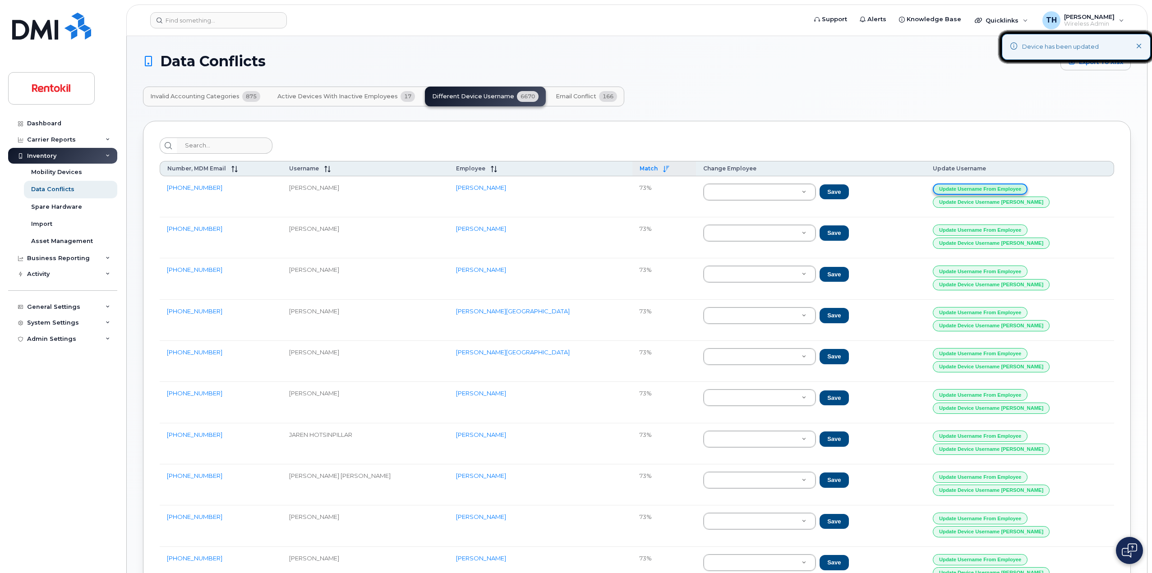
click at [992, 187] on button "Update Username from Employee" at bounding box center [980, 189] width 95 height 11
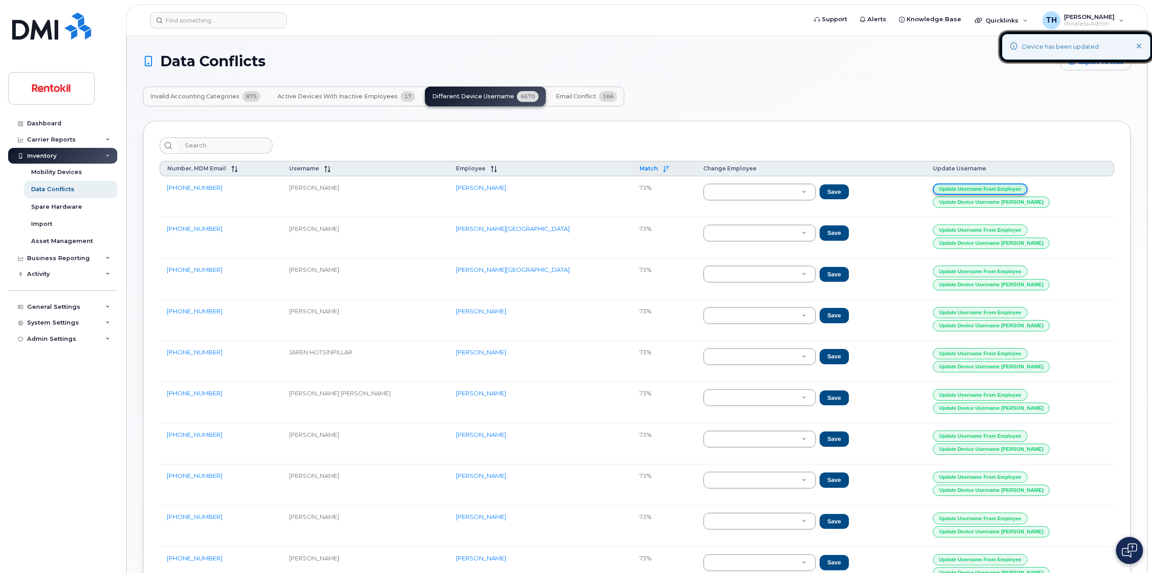
click at [992, 187] on button "Update Username from Employee" at bounding box center [980, 189] width 95 height 11
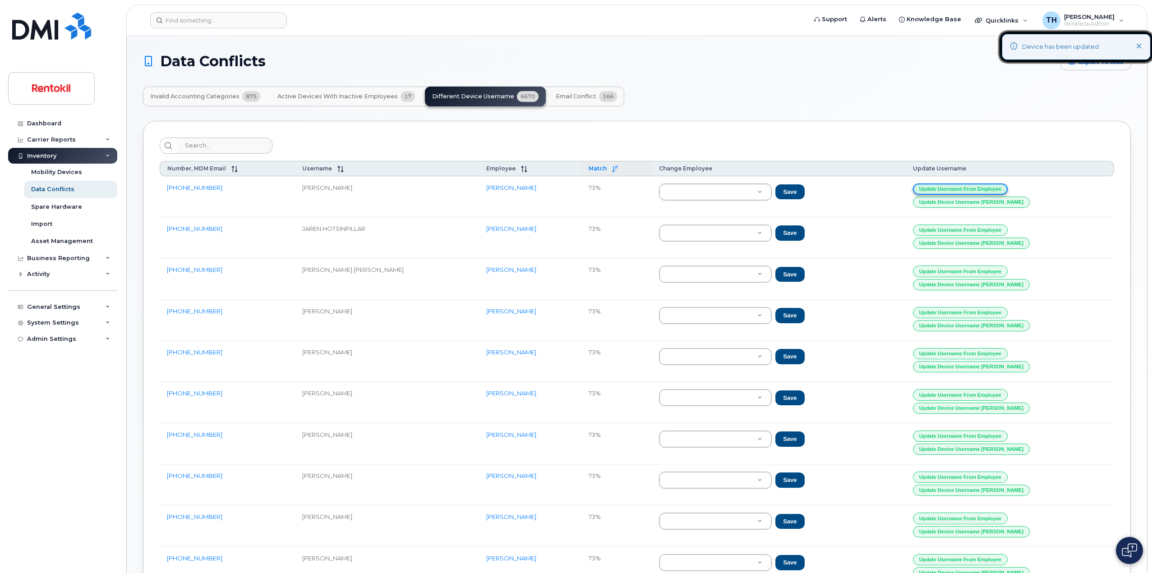
click at [992, 187] on button "Update Username from Employee" at bounding box center [960, 189] width 95 height 11
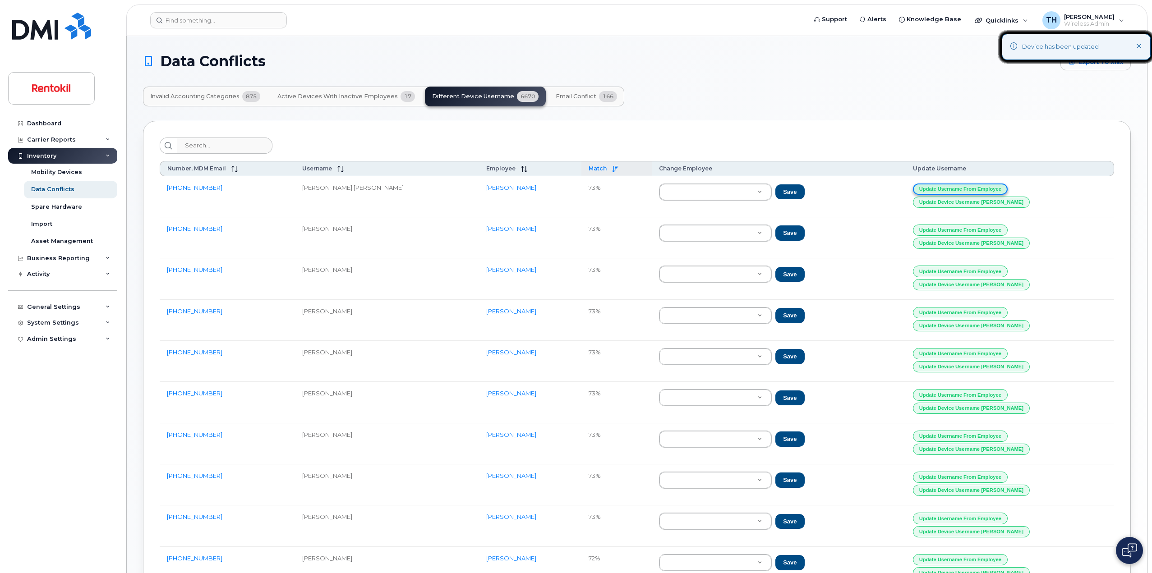
click at [992, 187] on button "Update Username from Employee" at bounding box center [960, 189] width 95 height 11
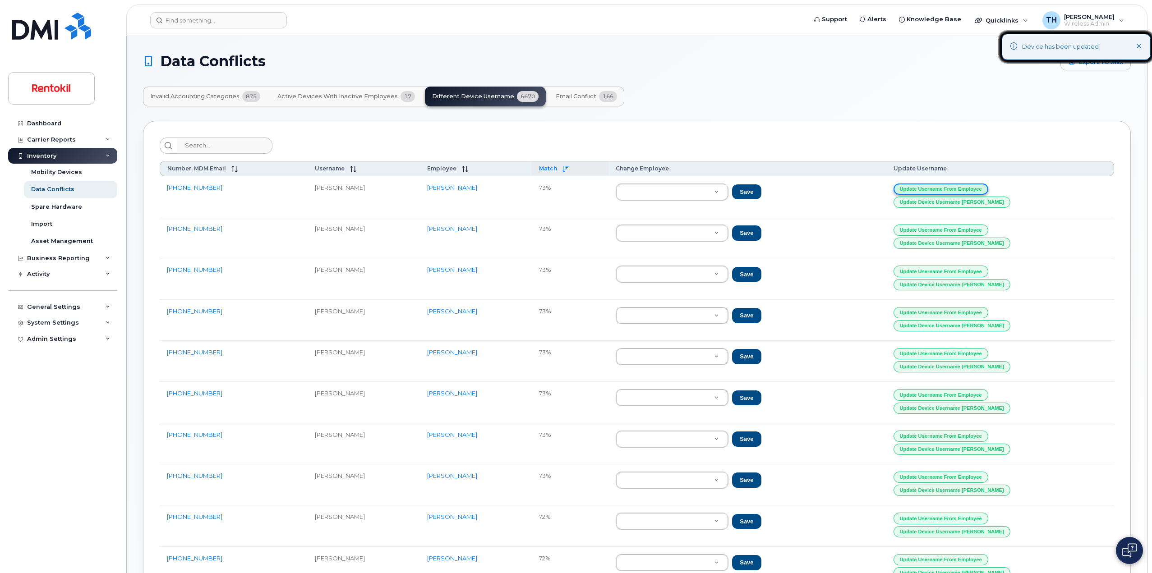
click at [988, 187] on button "Update Username from Employee" at bounding box center [941, 189] width 95 height 11
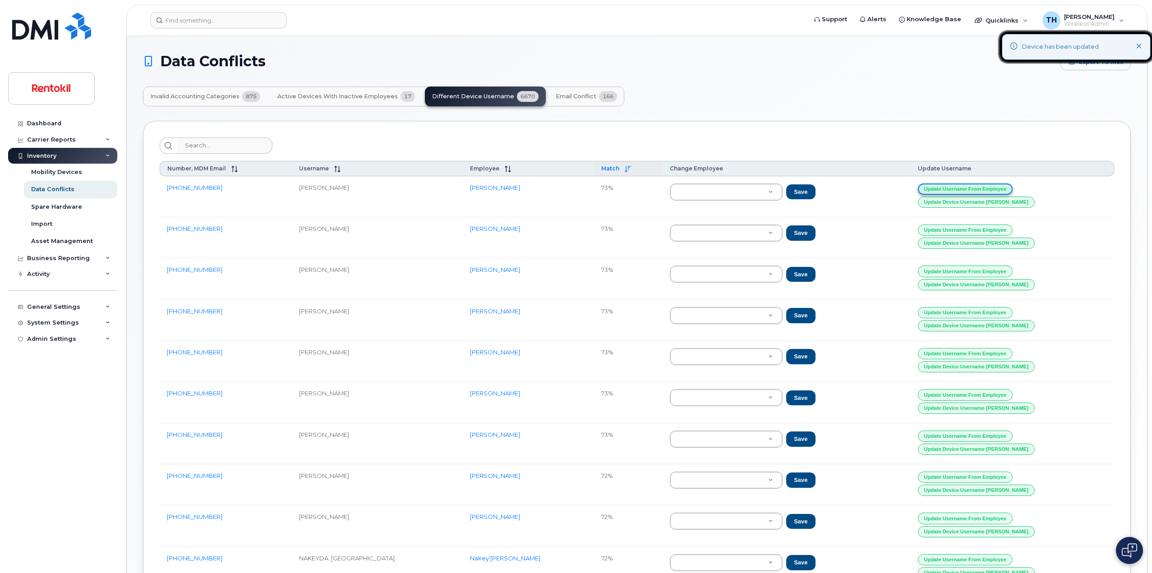
click at [992, 187] on button "Update Username from Employee" at bounding box center [965, 189] width 95 height 11
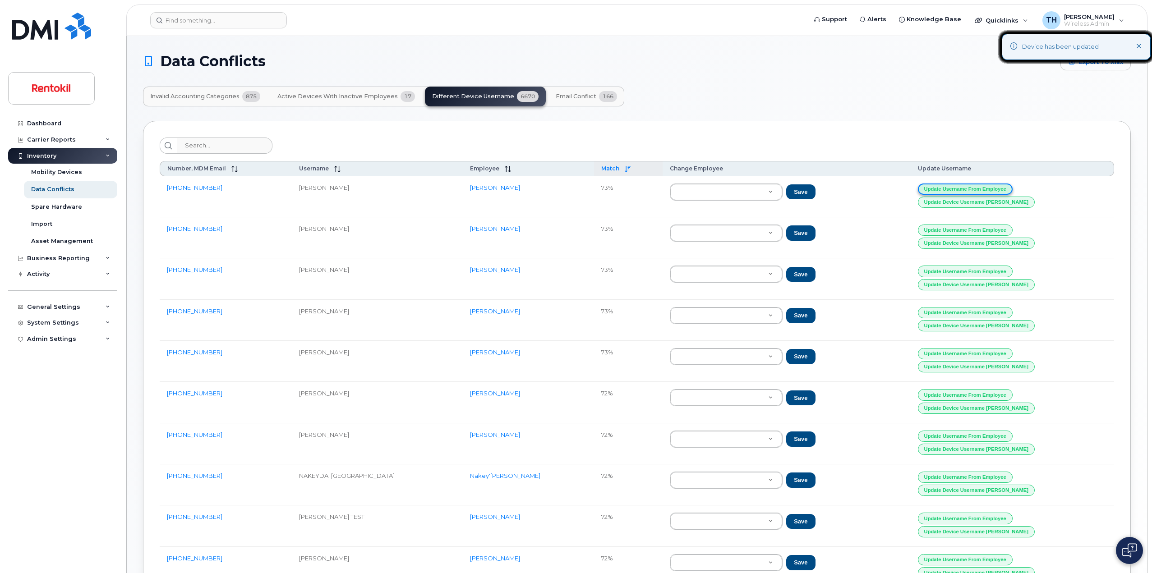
click at [992, 187] on button "Update Username from Employee" at bounding box center [965, 189] width 95 height 11
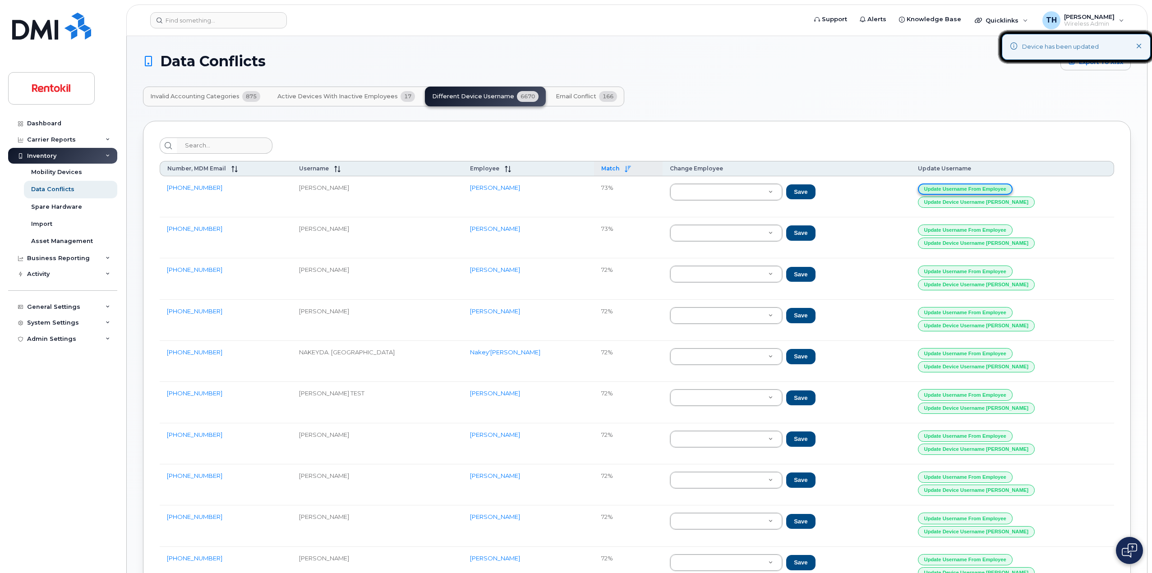
click at [992, 187] on button "Update Username from Employee" at bounding box center [965, 189] width 95 height 11
click at [631, 169] on icon at bounding box center [628, 169] width 6 height 6
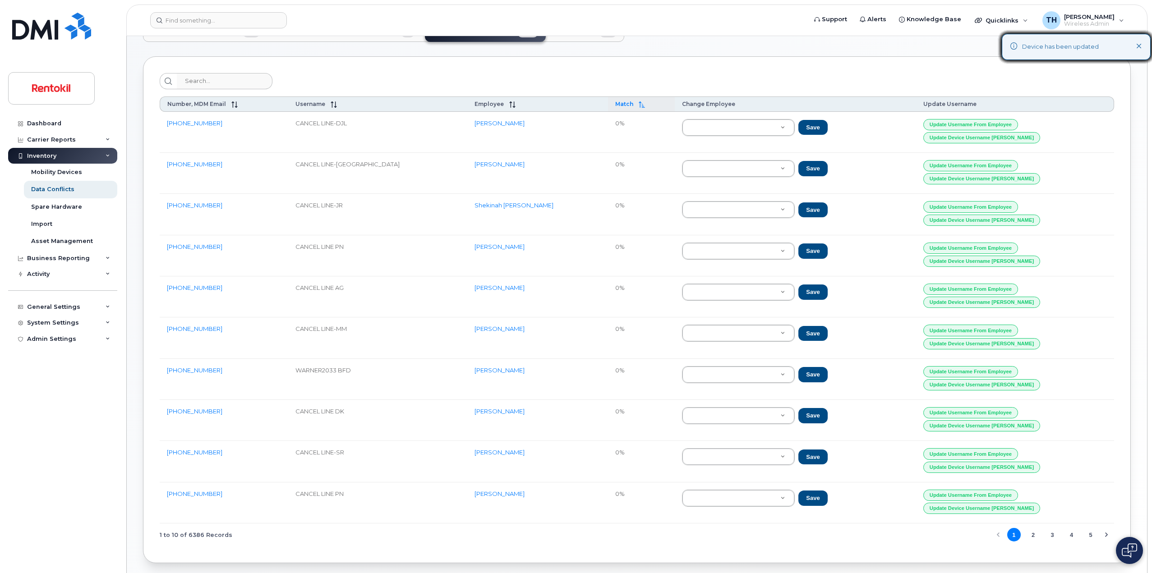
scroll to position [100, 0]
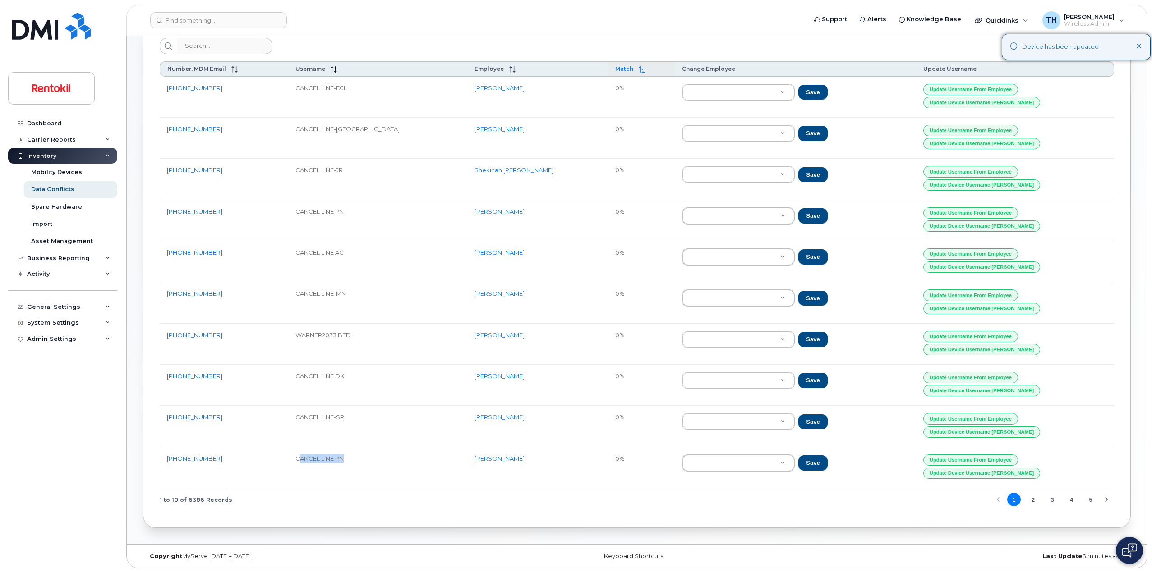
drag, startPoint x: 330, startPoint y: 461, endPoint x: 387, endPoint y: 463, distance: 56.4
click at [387, 463] on td "CANCEL LINE PN" at bounding box center [377, 467] width 179 height 41
click at [351, 462] on td "CANCEL LINE PN" at bounding box center [377, 467] width 179 height 41
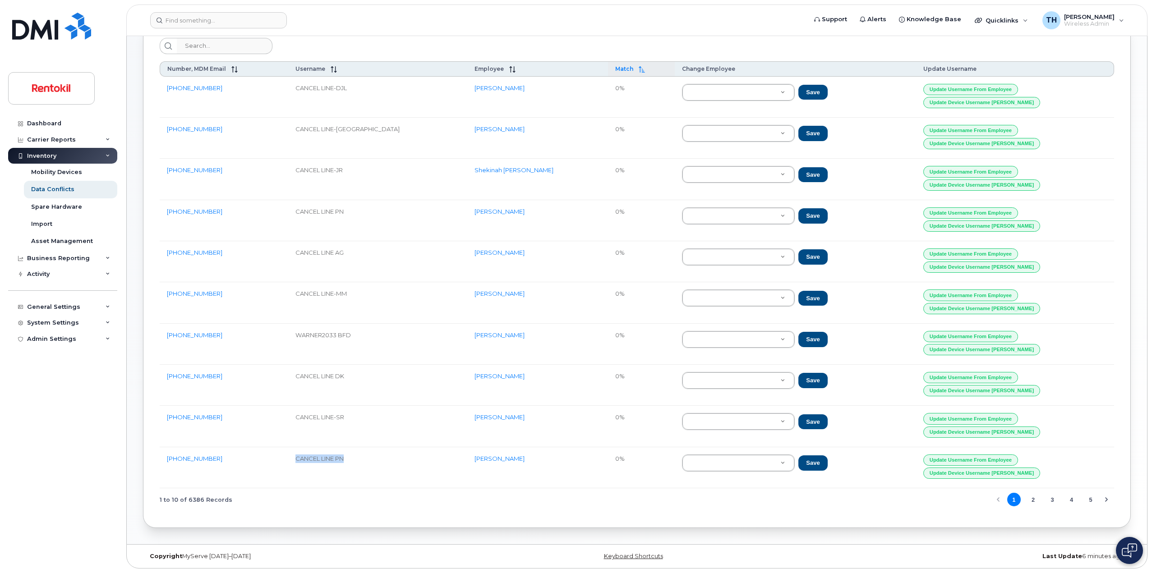
click at [362, 460] on td "CANCEL LINE PN" at bounding box center [377, 467] width 179 height 41
drag, startPoint x: 362, startPoint y: 460, endPoint x: 396, endPoint y: 462, distance: 34.3
click at [363, 460] on td "CANCEL LINE PN" at bounding box center [377, 467] width 179 height 41
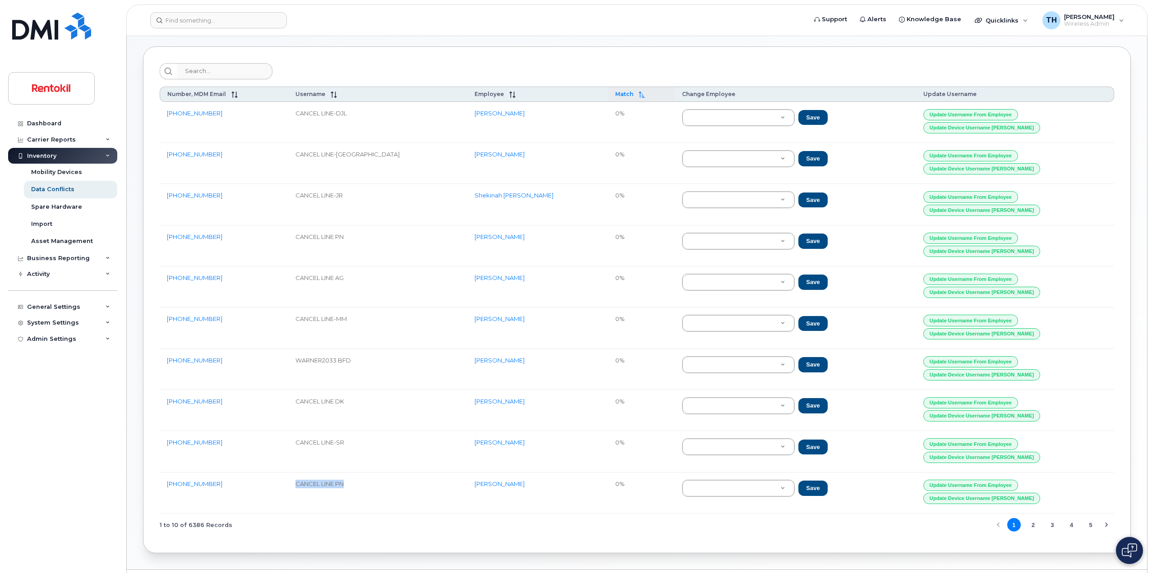
scroll to position [0, 0]
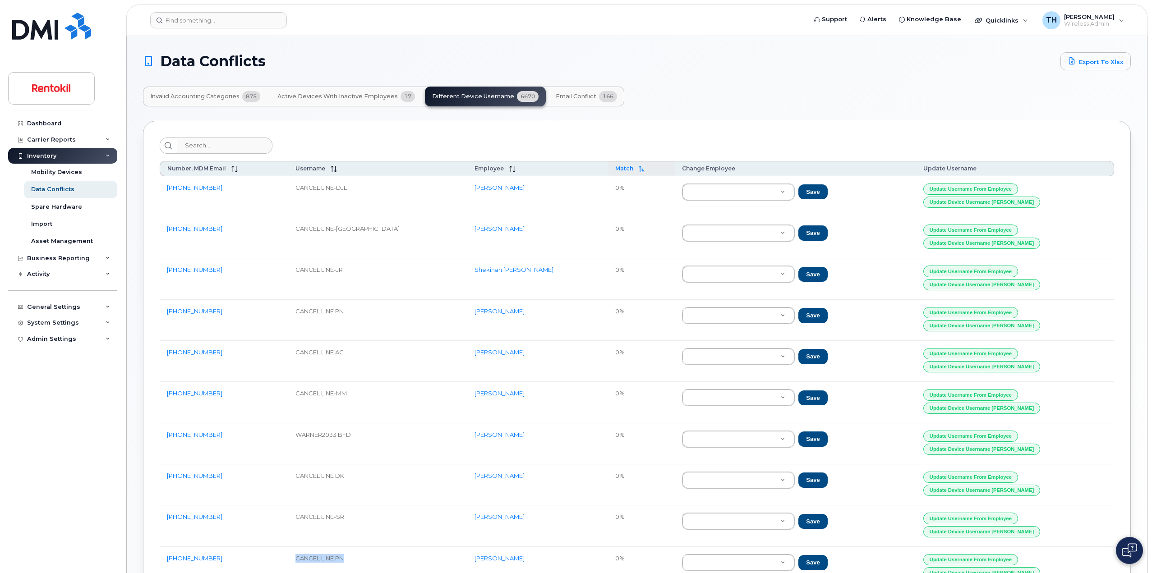
click at [608, 173] on th "Match" at bounding box center [641, 168] width 67 height 15
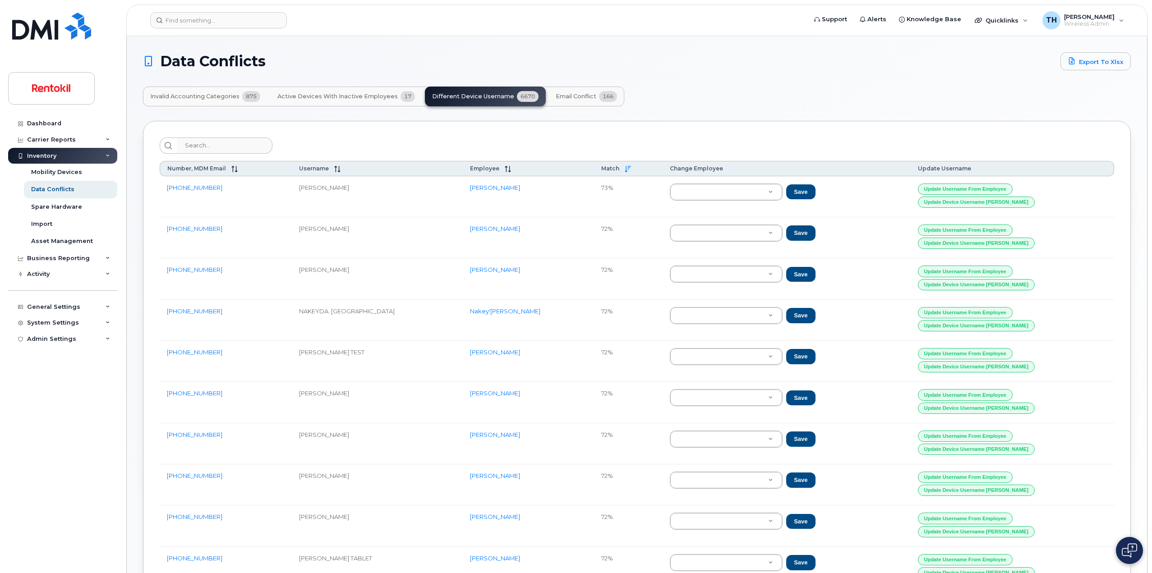
click at [237, 88] on button "Invalid Accounting Categories 875" at bounding box center [205, 97] width 124 height 20
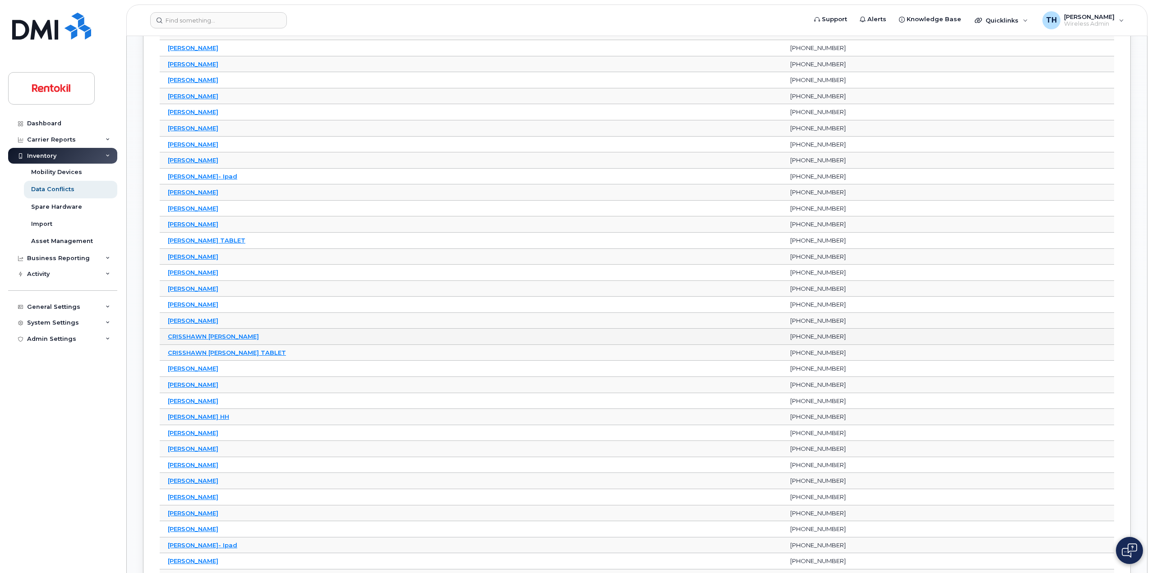
scroll to position [1985, 0]
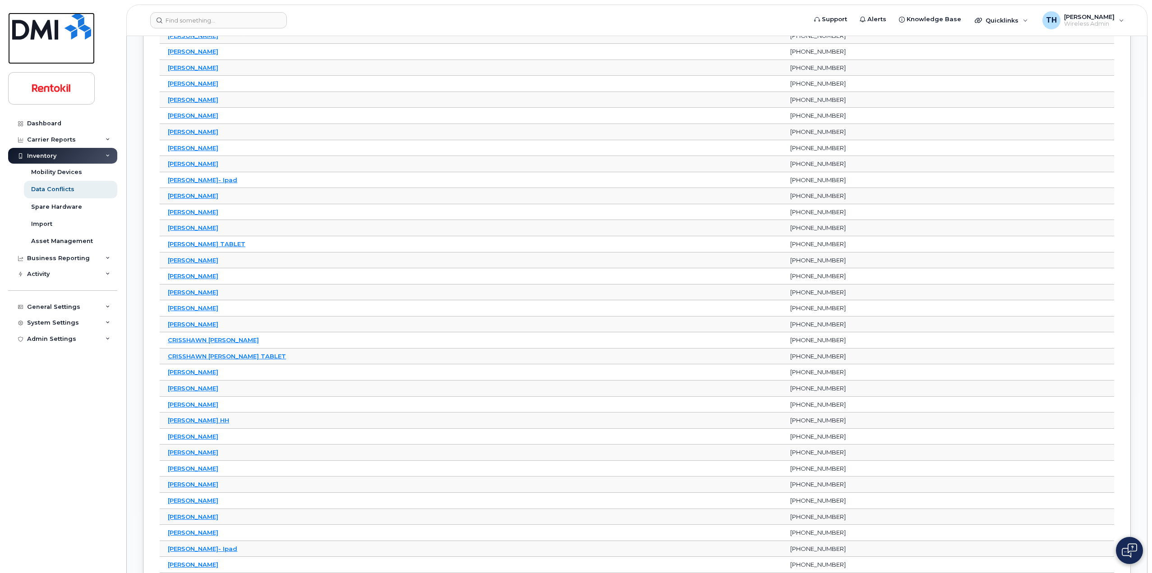
click at [74, 46] on link at bounding box center [51, 38] width 87 height 51
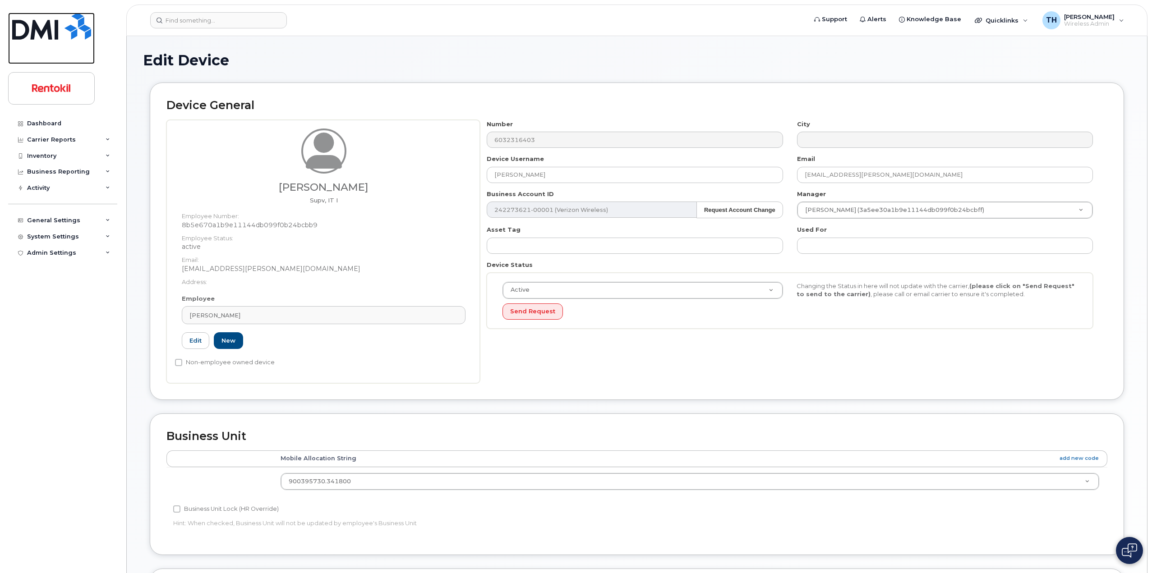
click at [52, 37] on img at bounding box center [51, 26] width 79 height 27
